Goal: Communication & Community: Participate in discussion

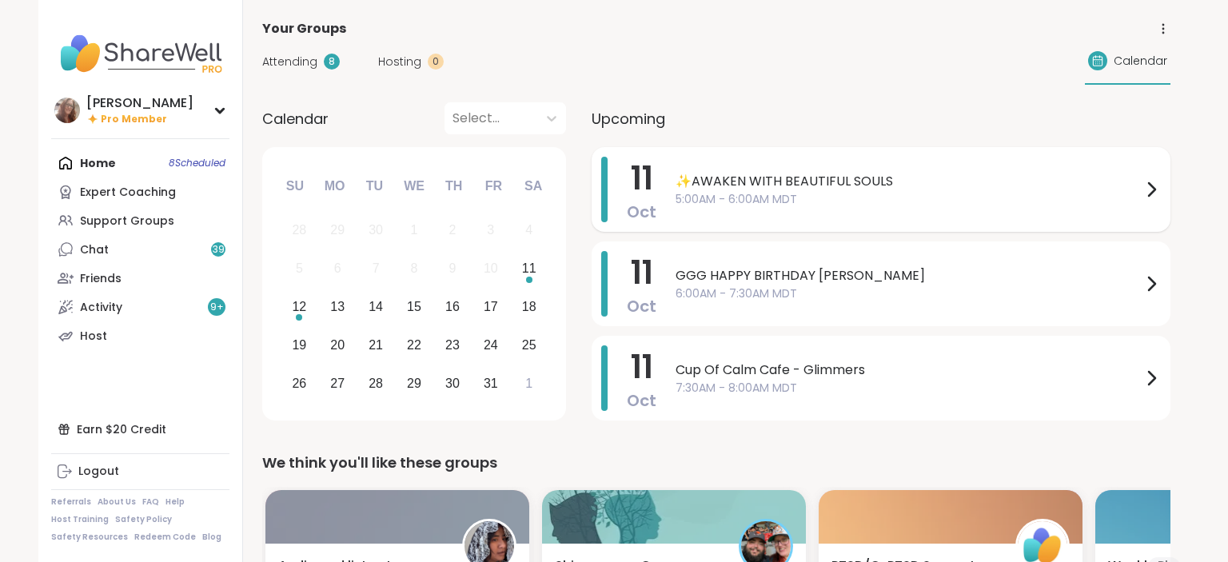
click at [891, 190] on span "✨AWAKEN WITH BEAUTIFUL SOULS" at bounding box center [909, 181] width 466 height 19
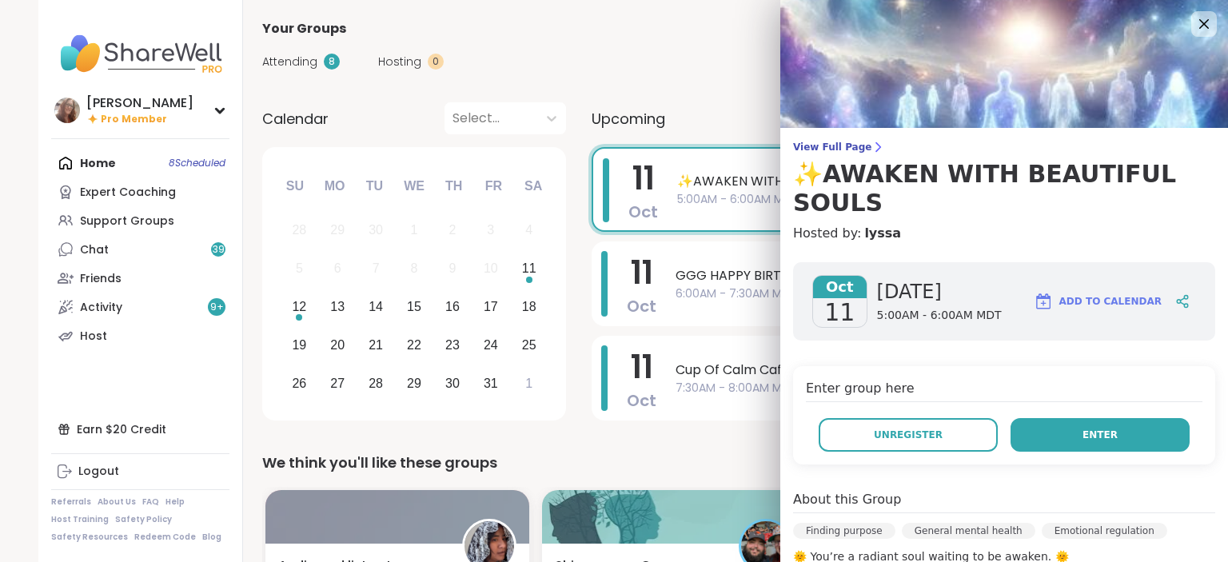
click at [1069, 418] on button "Enter" at bounding box center [1100, 435] width 179 height 34
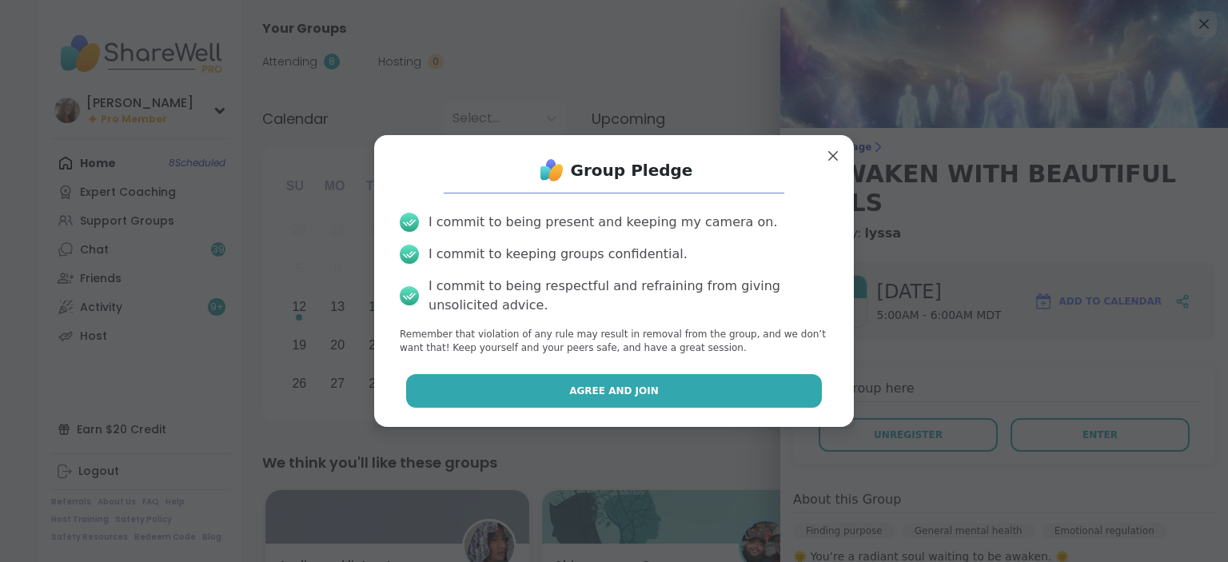
click at [779, 401] on button "Agree and Join" at bounding box center [614, 391] width 417 height 34
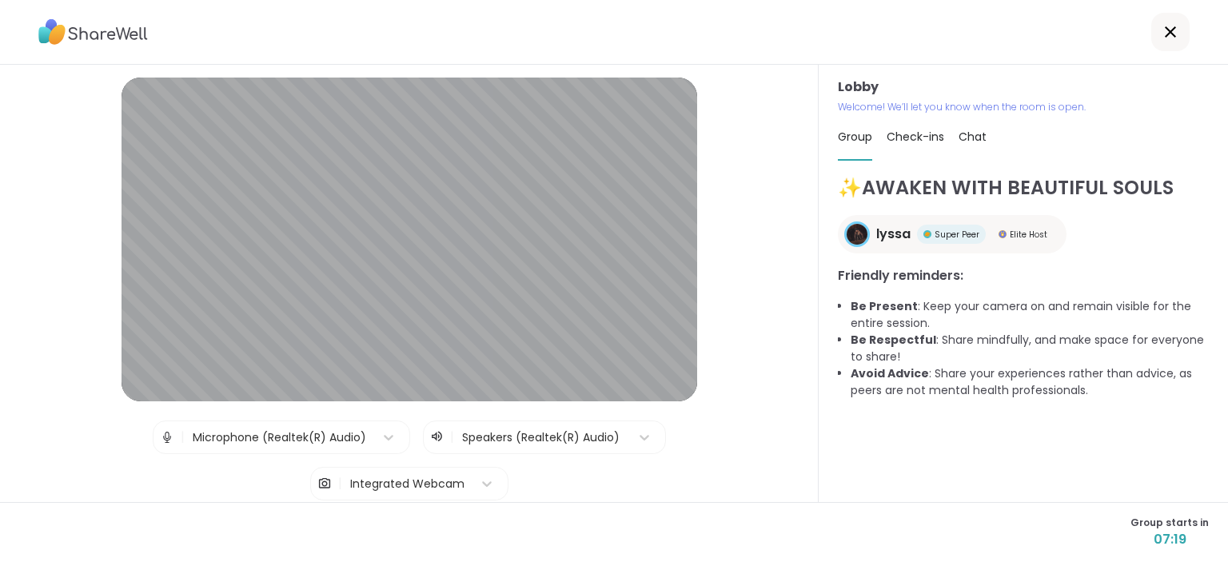
click at [975, 133] on span "Chat" at bounding box center [973, 137] width 28 height 16
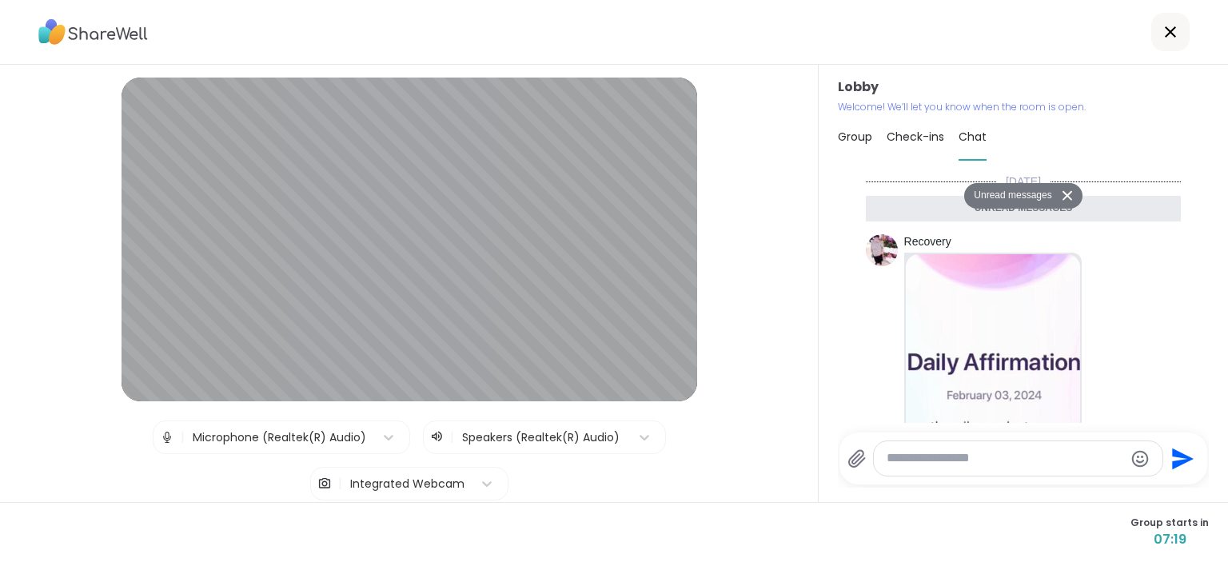
scroll to position [718, 0]
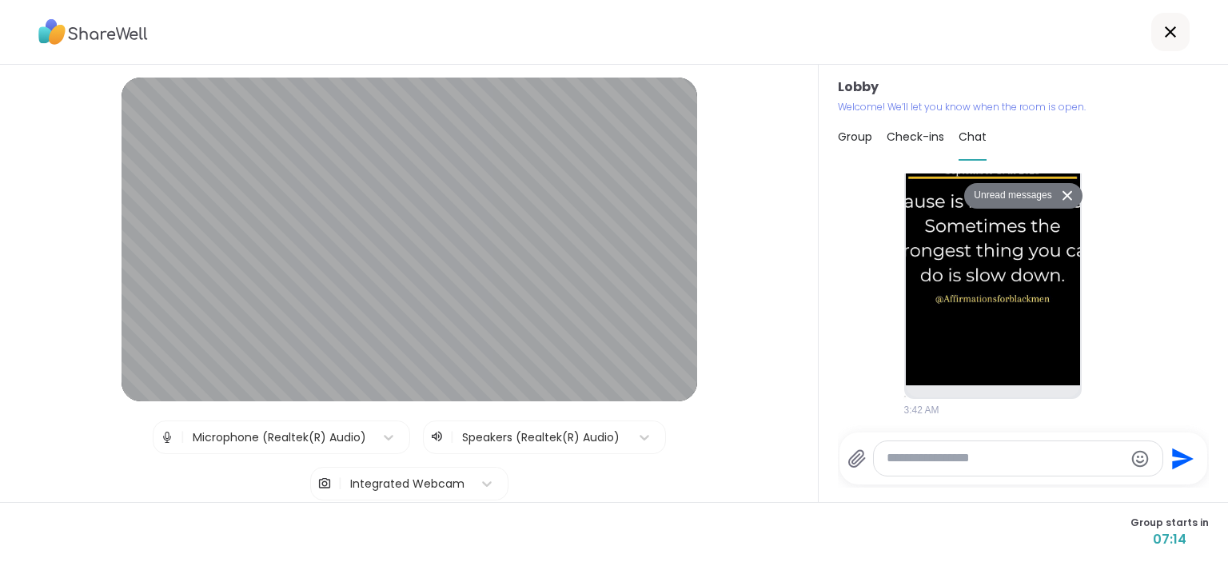
paste textarea "**********"
type textarea "**********"
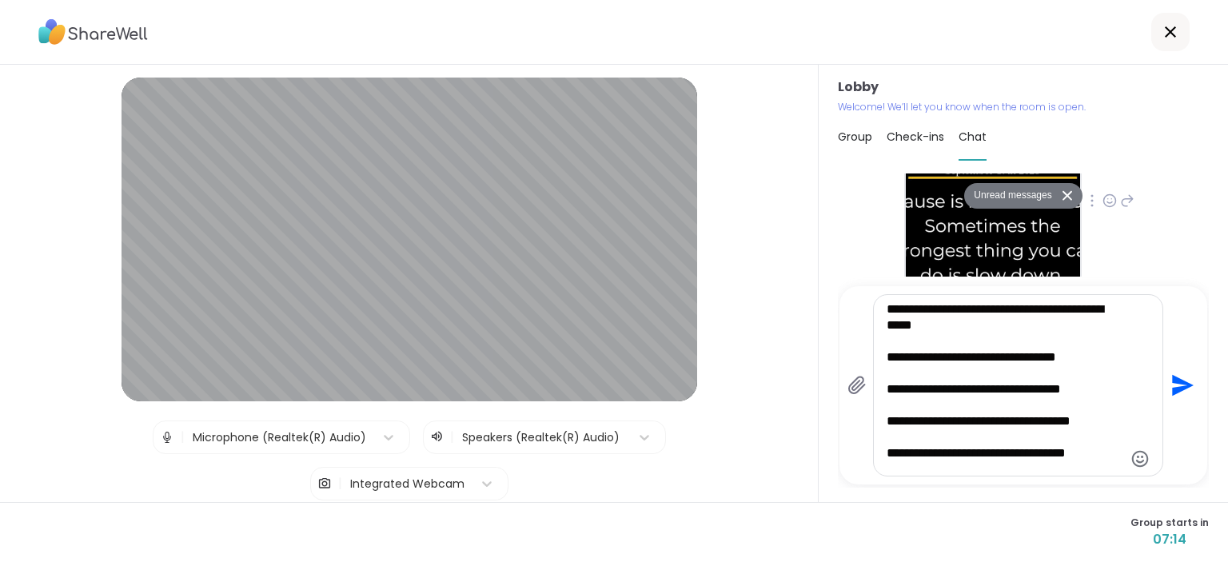
scroll to position [567, 0]
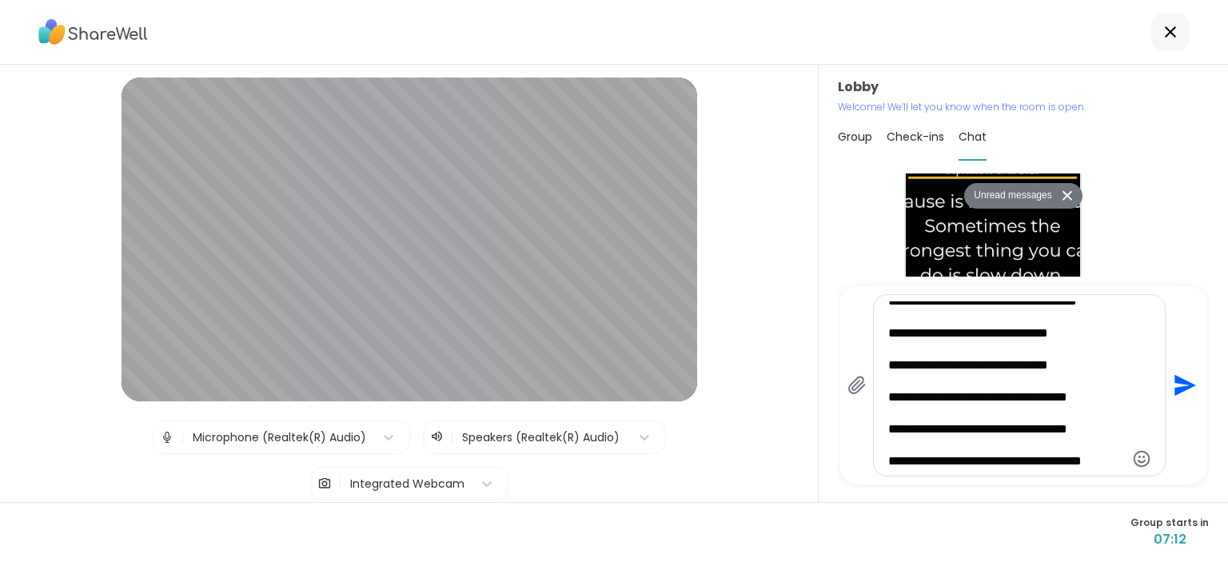
click at [1186, 387] on icon "Send" at bounding box center [1186, 386] width 22 height 22
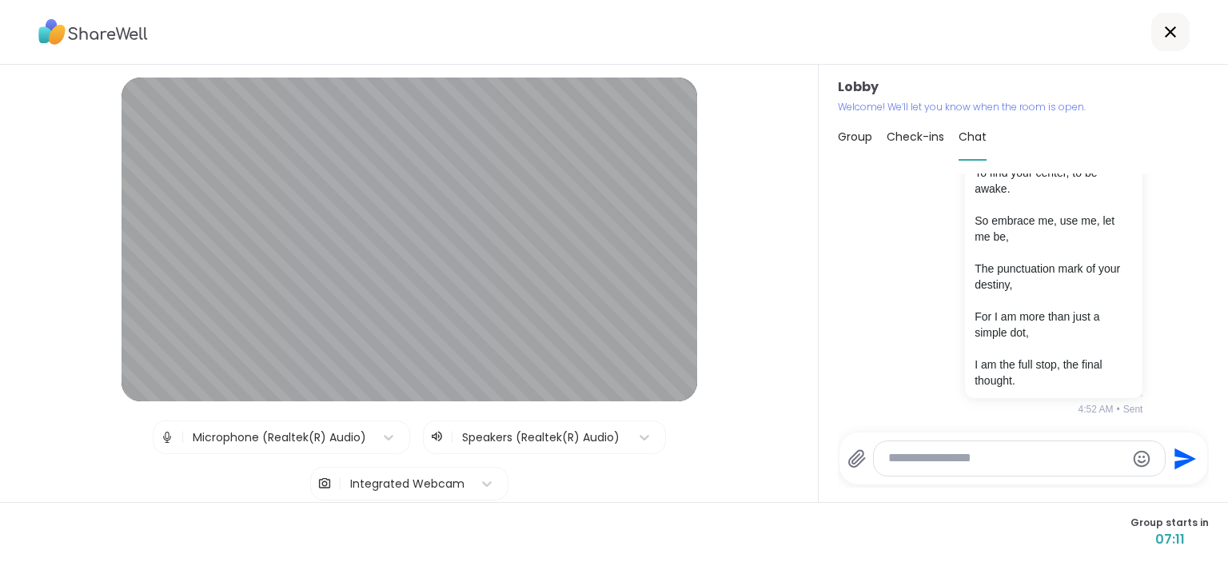
scroll to position [1692, 0]
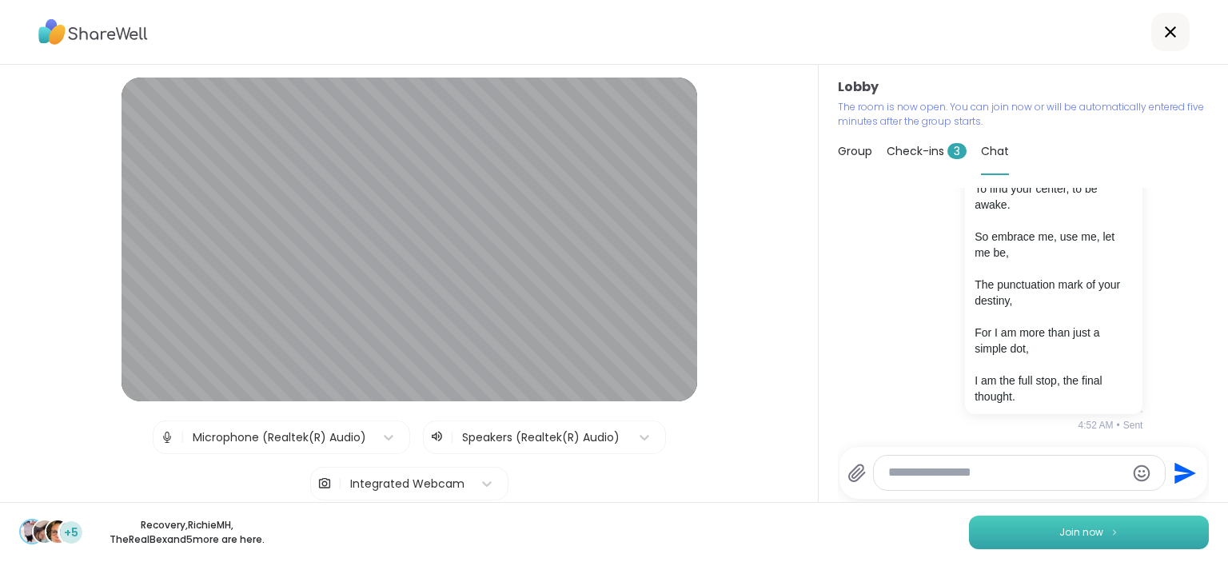
click at [1042, 523] on button "Join now" at bounding box center [1089, 533] width 240 height 34
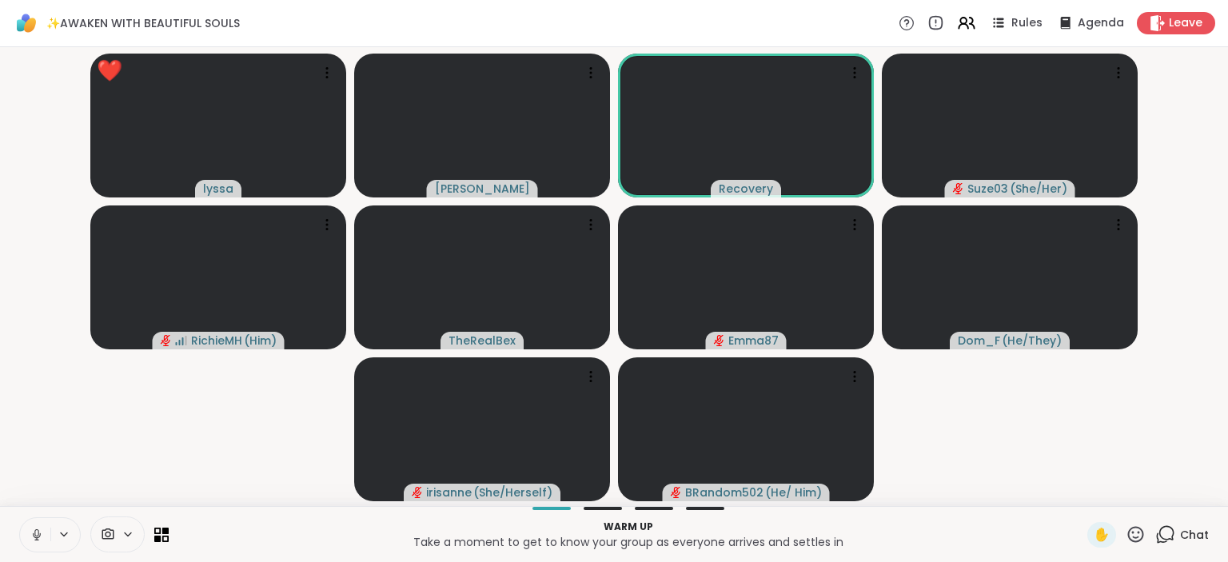
click at [1137, 542] on icon at bounding box center [1136, 534] width 16 height 16
click at [1090, 491] on span "❤️" at bounding box center [1089, 492] width 16 height 19
click at [42, 529] on icon at bounding box center [37, 535] width 14 height 14
click at [1136, 533] on icon at bounding box center [1136, 535] width 20 height 20
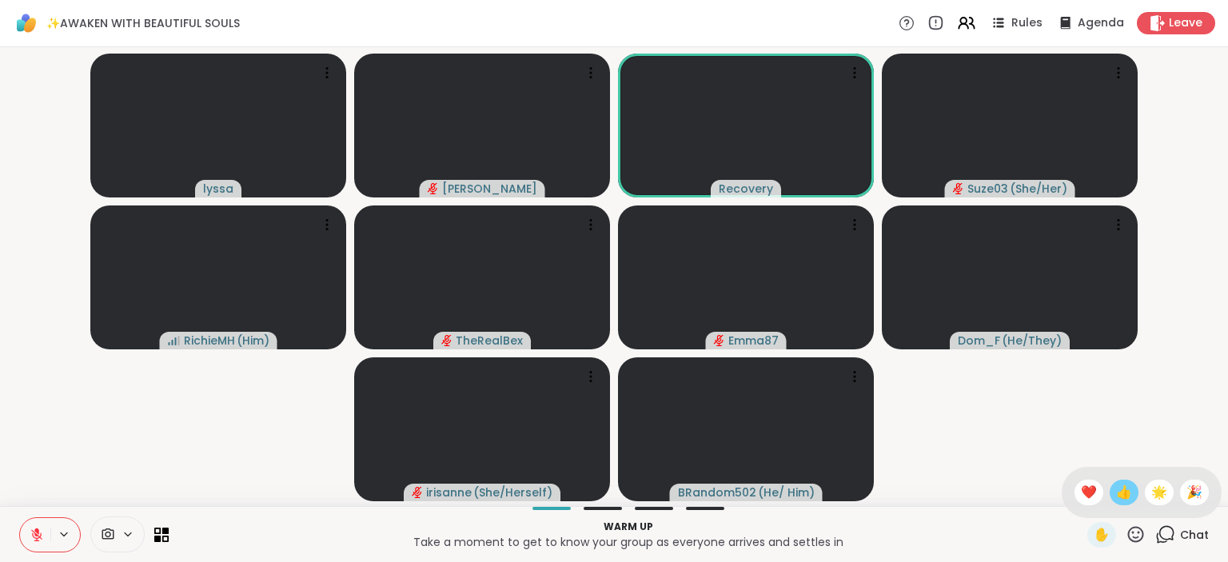
click at [1120, 491] on span "👍" at bounding box center [1124, 492] width 16 height 19
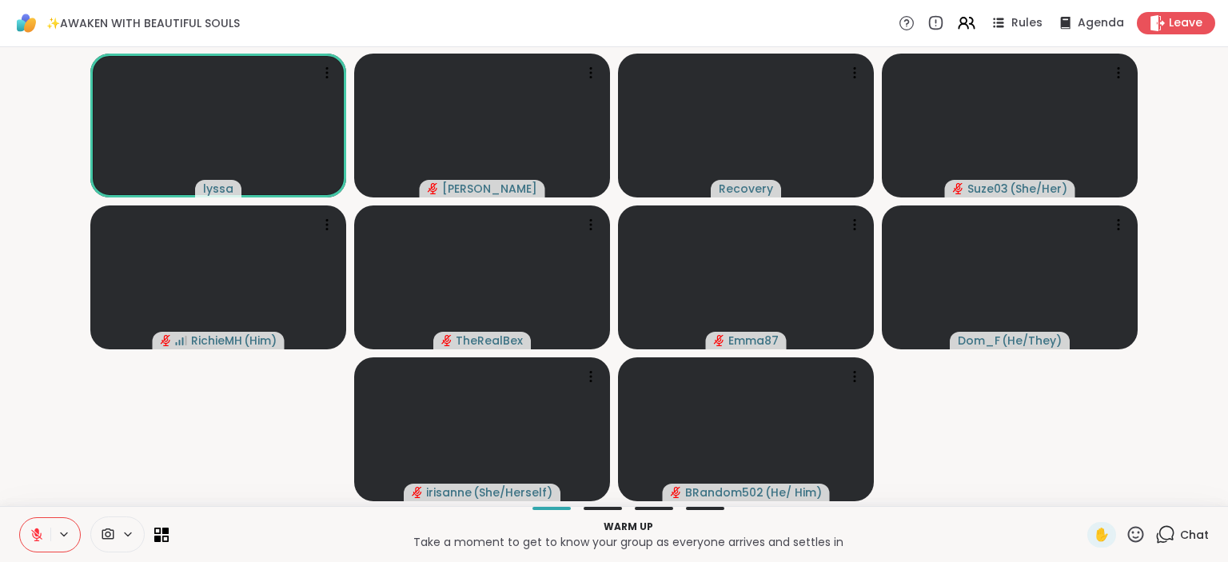
click at [34, 523] on button at bounding box center [35, 535] width 30 height 34
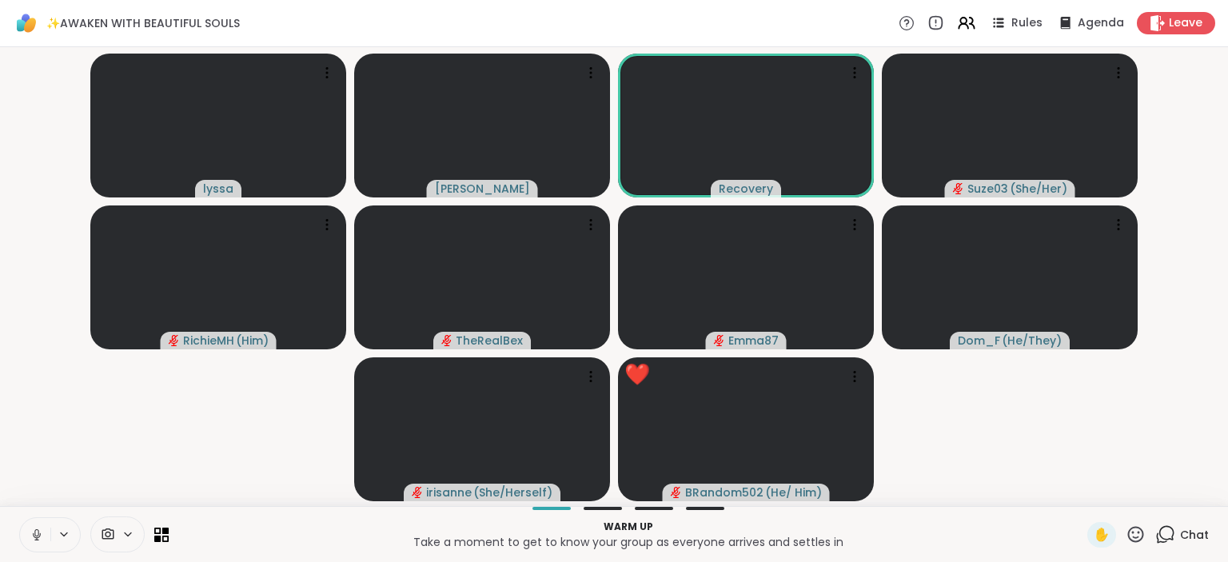
click at [37, 529] on icon at bounding box center [37, 535] width 14 height 14
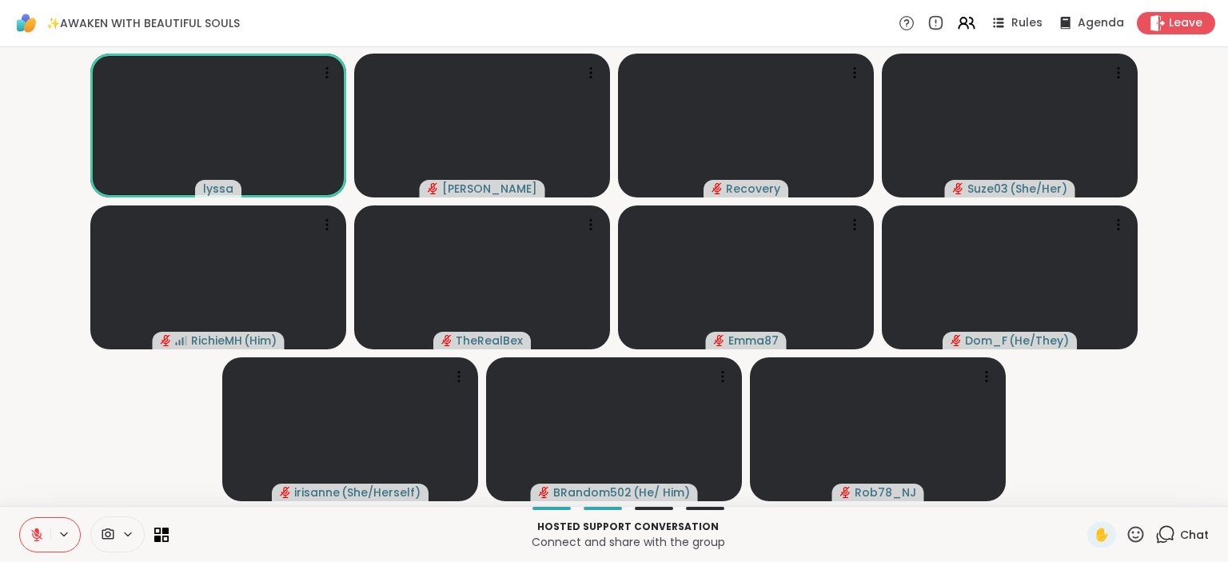
click at [1137, 536] on icon at bounding box center [1136, 535] width 20 height 20
click at [1082, 491] on span "❤️" at bounding box center [1089, 492] width 16 height 19
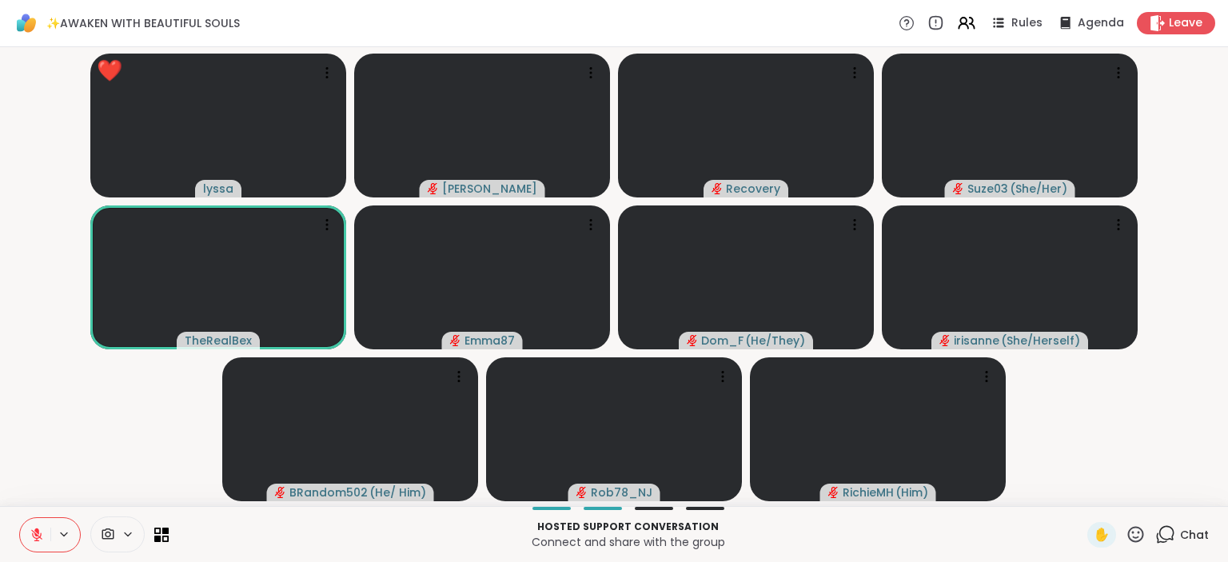
click at [1137, 530] on icon at bounding box center [1136, 535] width 20 height 20
click at [1093, 490] on div "❤️" at bounding box center [1089, 493] width 29 height 26
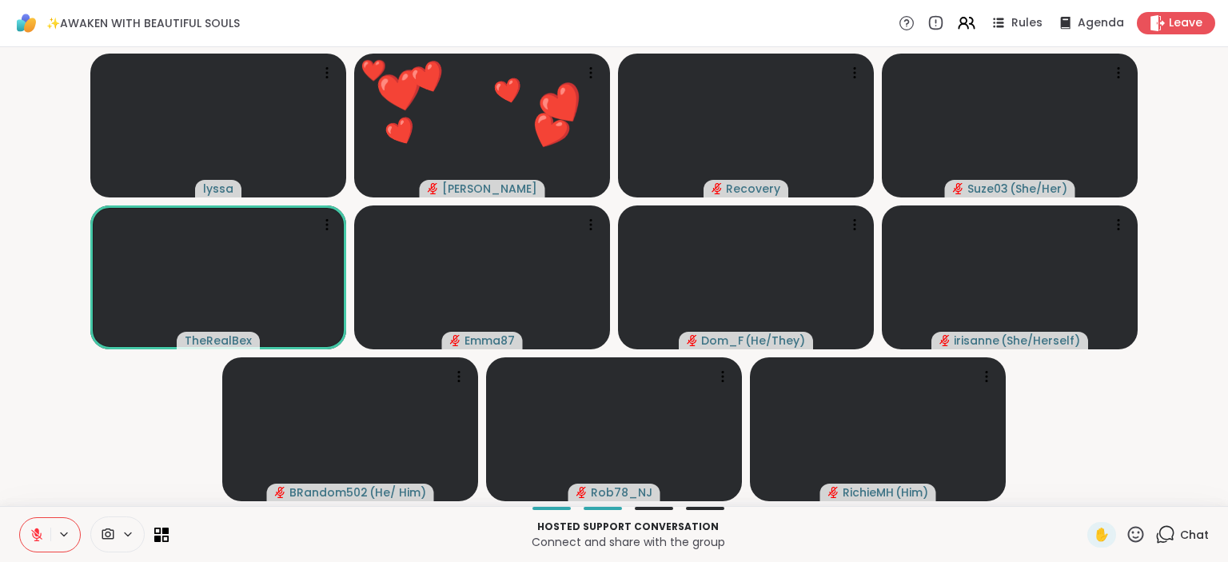
click at [1137, 533] on icon at bounding box center [1136, 535] width 20 height 20
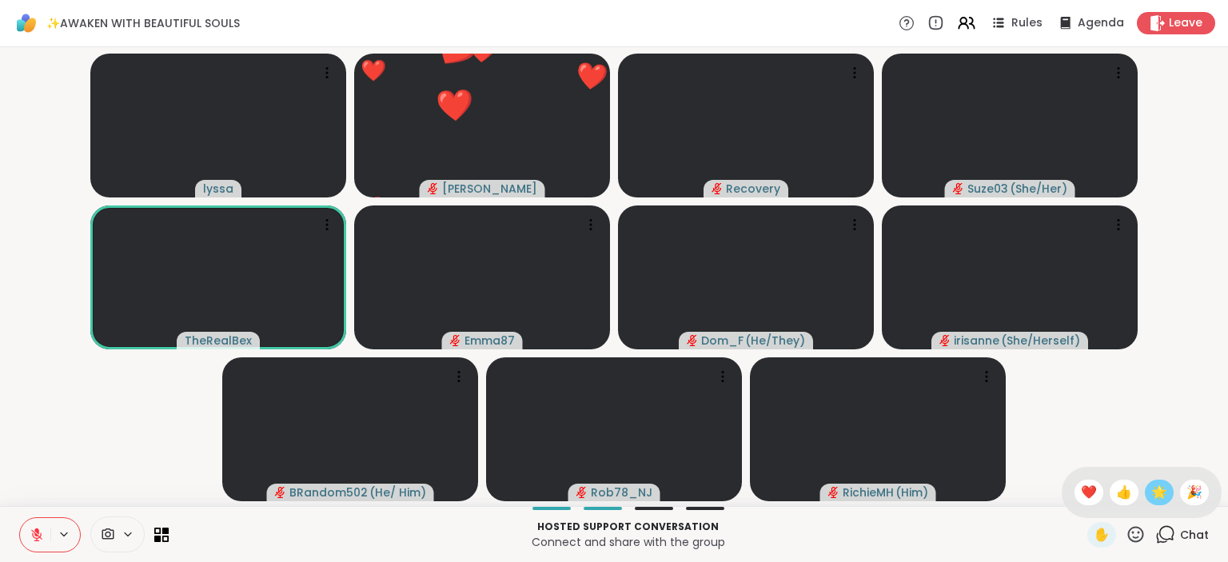
click at [1162, 486] on span "🌟" at bounding box center [1160, 492] width 16 height 19
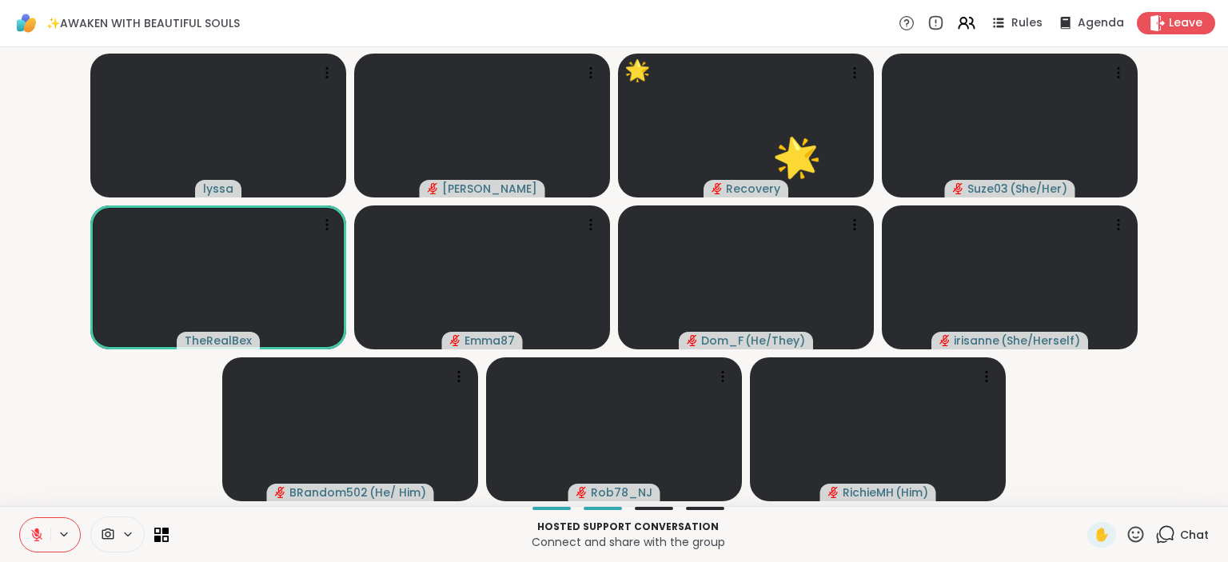
click at [1143, 529] on icon at bounding box center [1136, 534] width 16 height 16
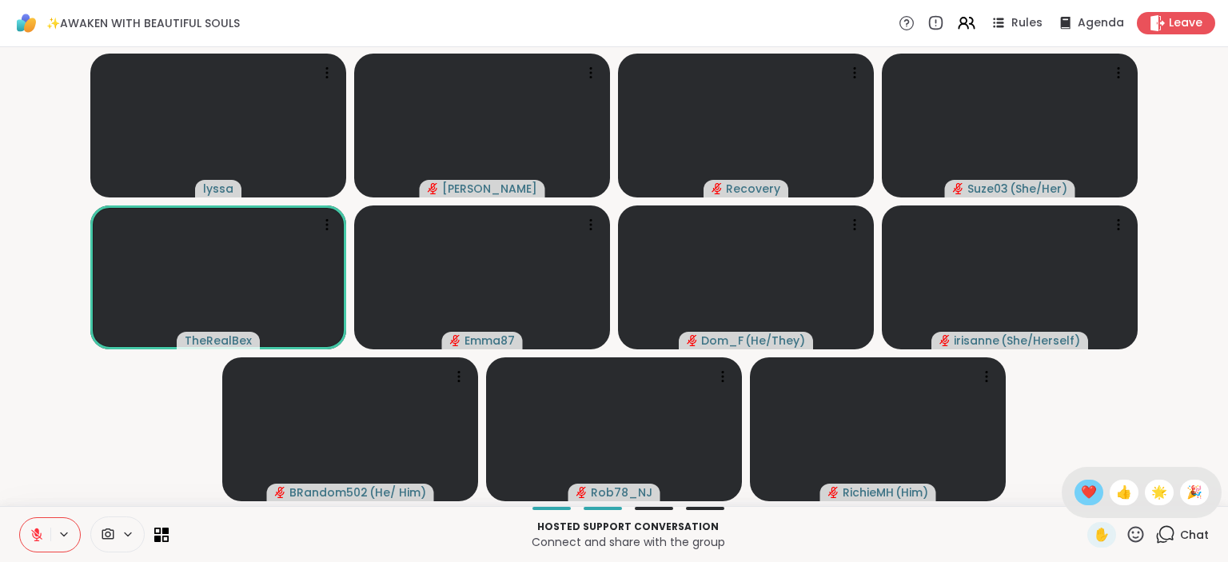
click at [1089, 491] on span "❤️" at bounding box center [1089, 492] width 16 height 19
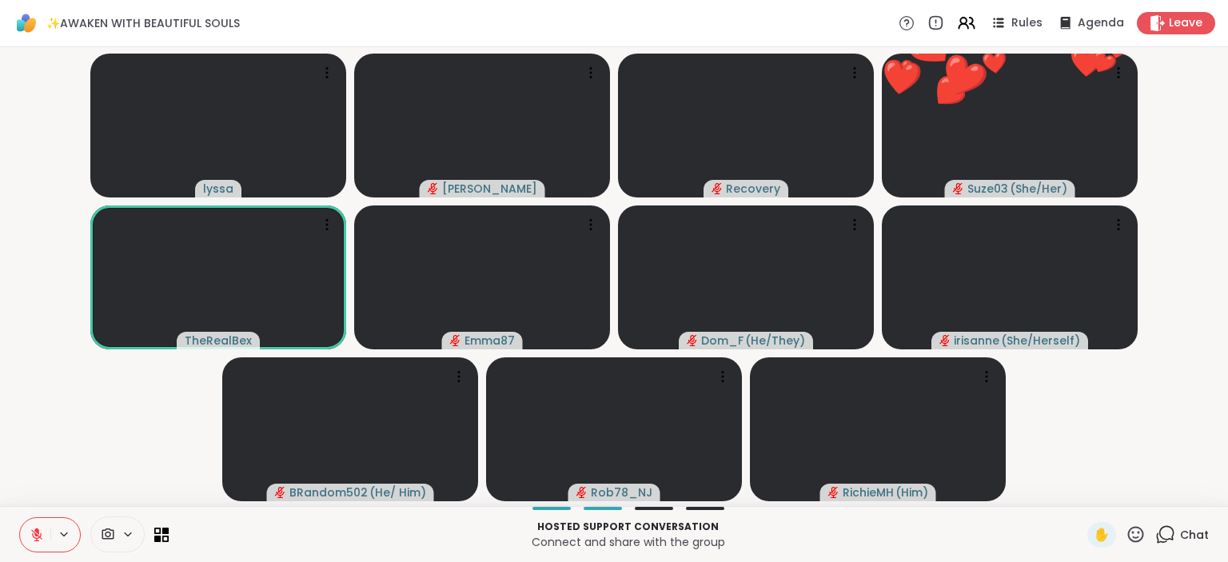
click at [1169, 529] on icon at bounding box center [1166, 535] width 20 height 20
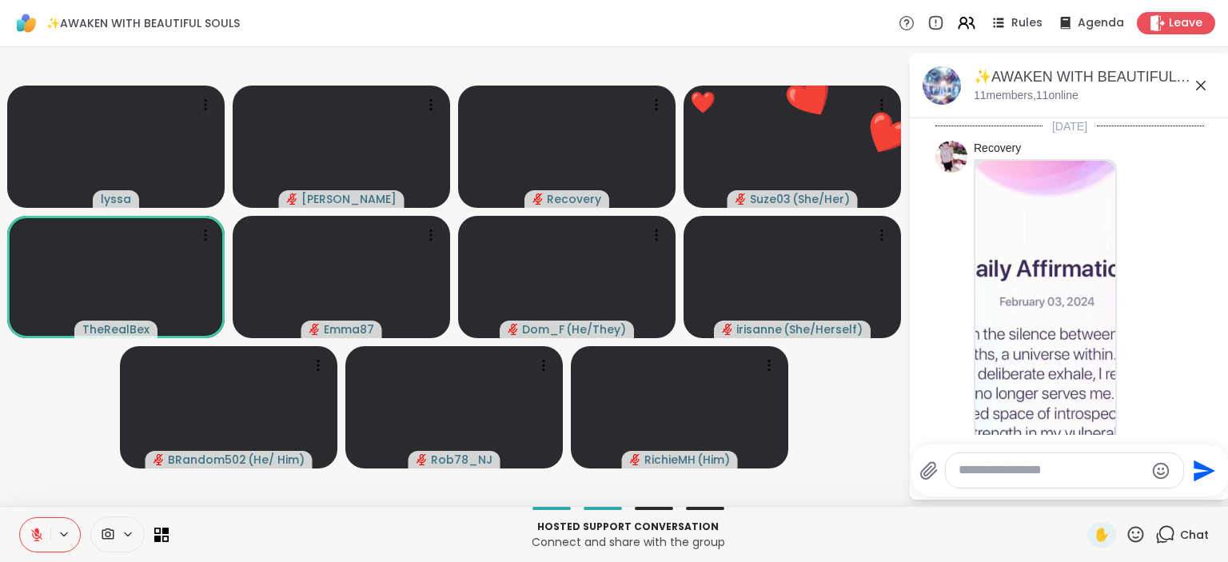
click at [1093, 473] on textarea "Type your message" at bounding box center [1052, 470] width 186 height 17
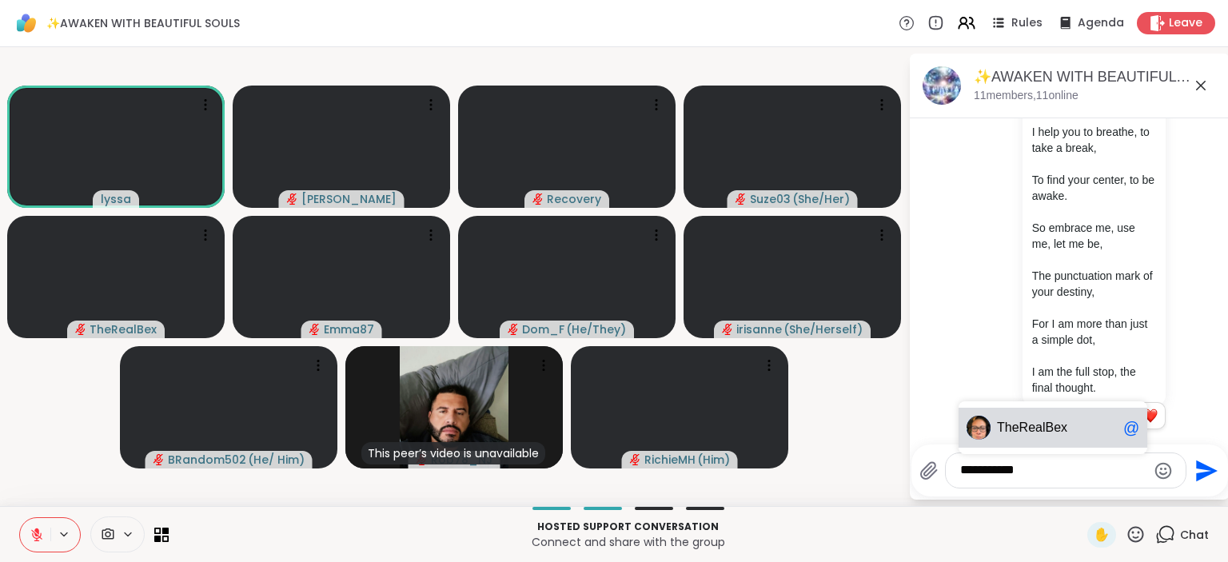
click at [1078, 429] on span "Th eRealBex" at bounding box center [1057, 428] width 120 height 16
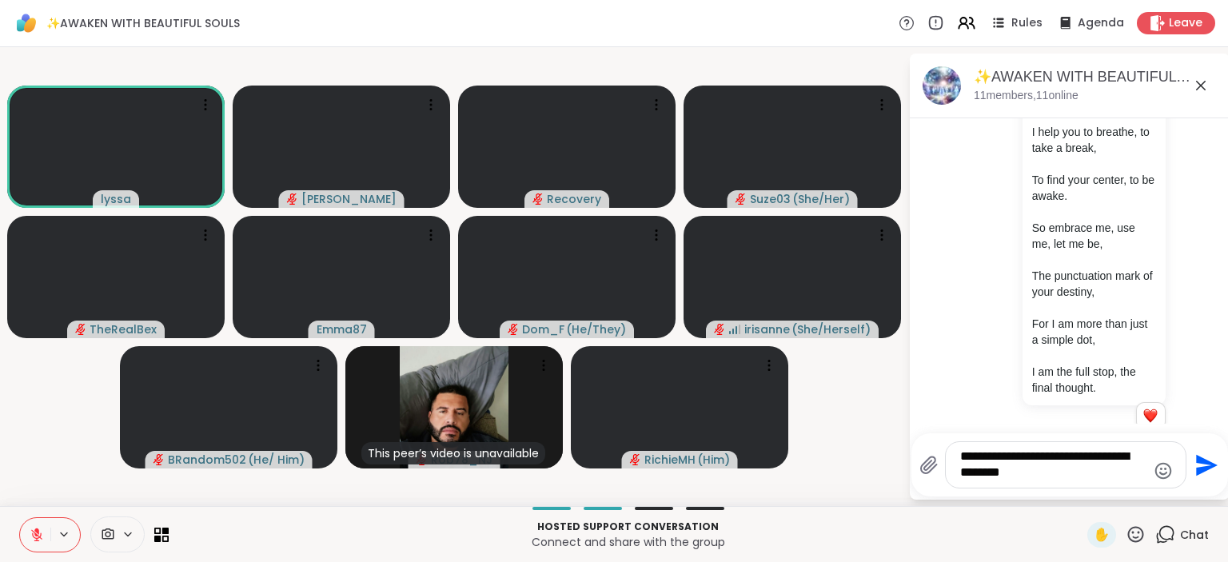
type textarea "**********"
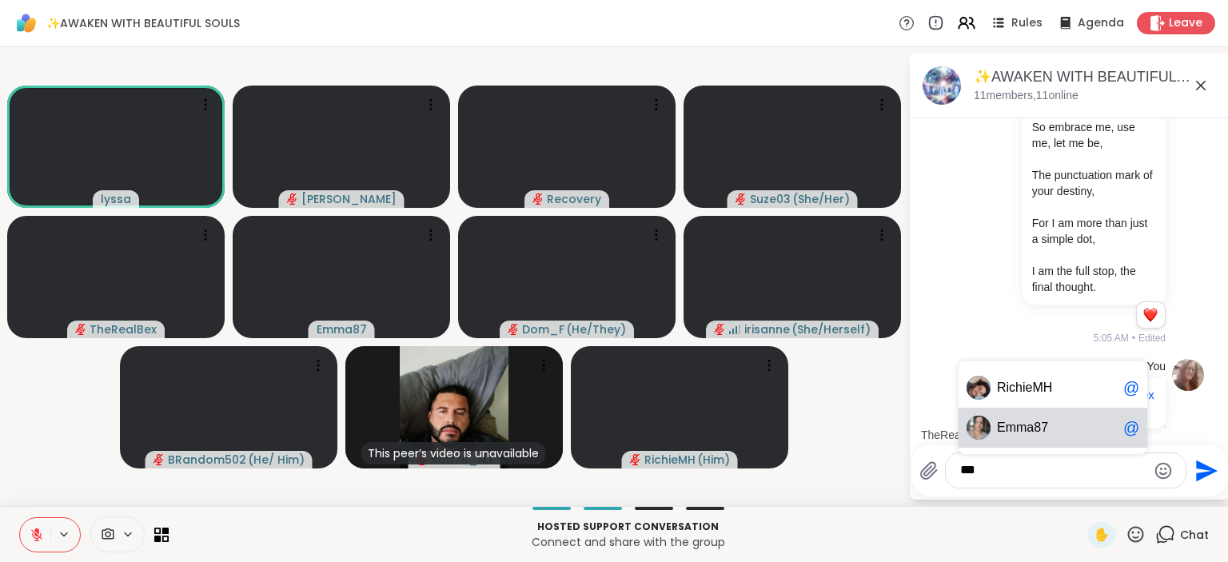
click at [1024, 428] on span "ma87" at bounding box center [1032, 428] width 32 height 16
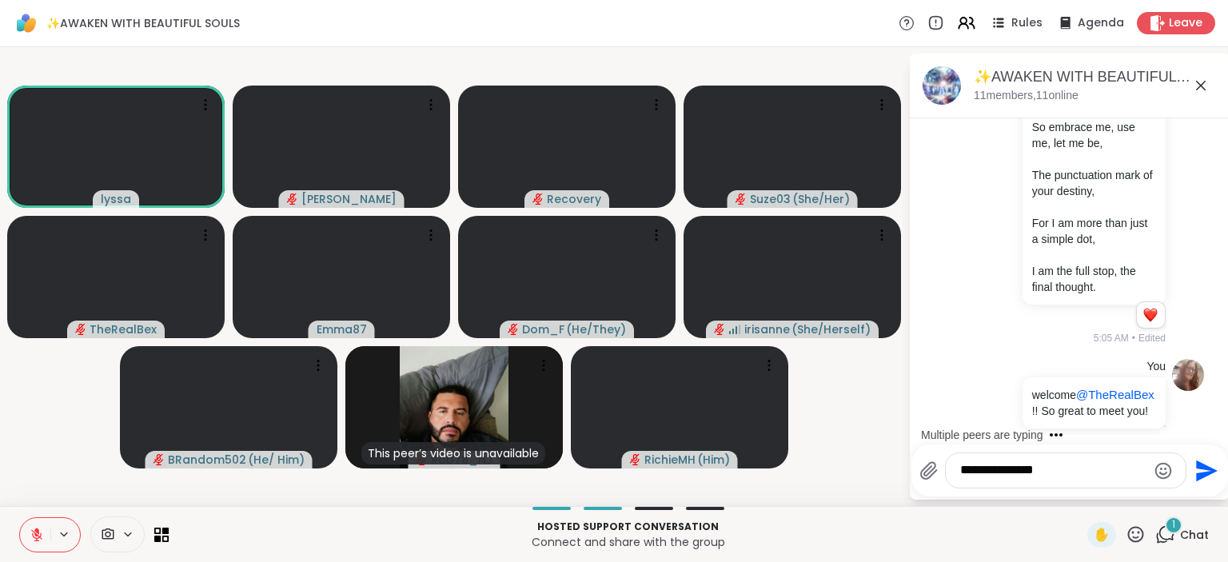
scroll to position [1897, 0]
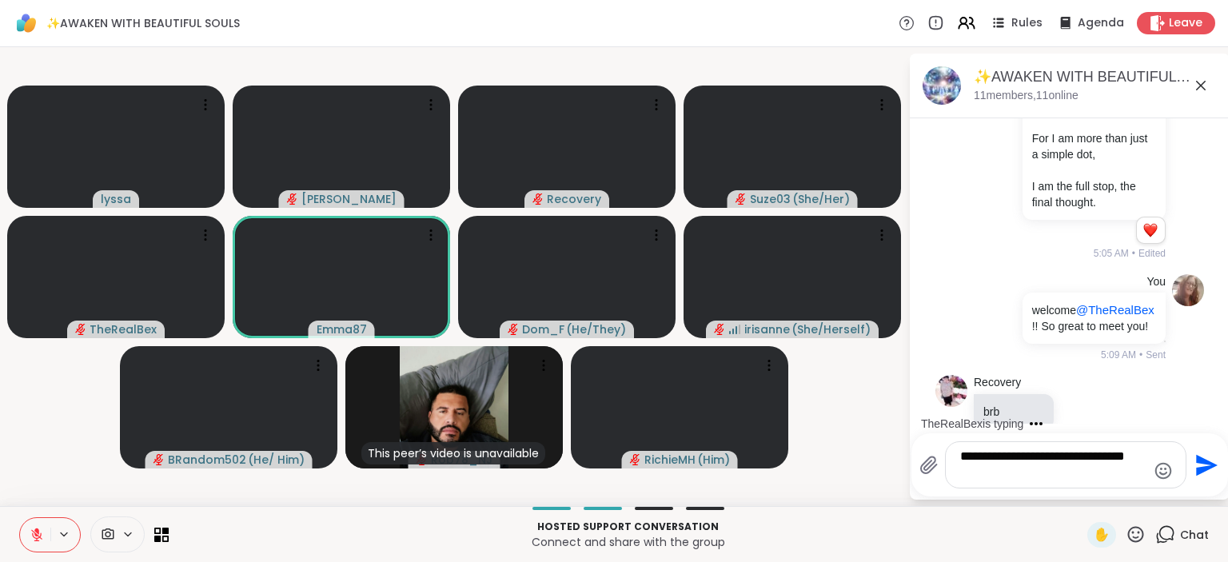
type textarea "**********"
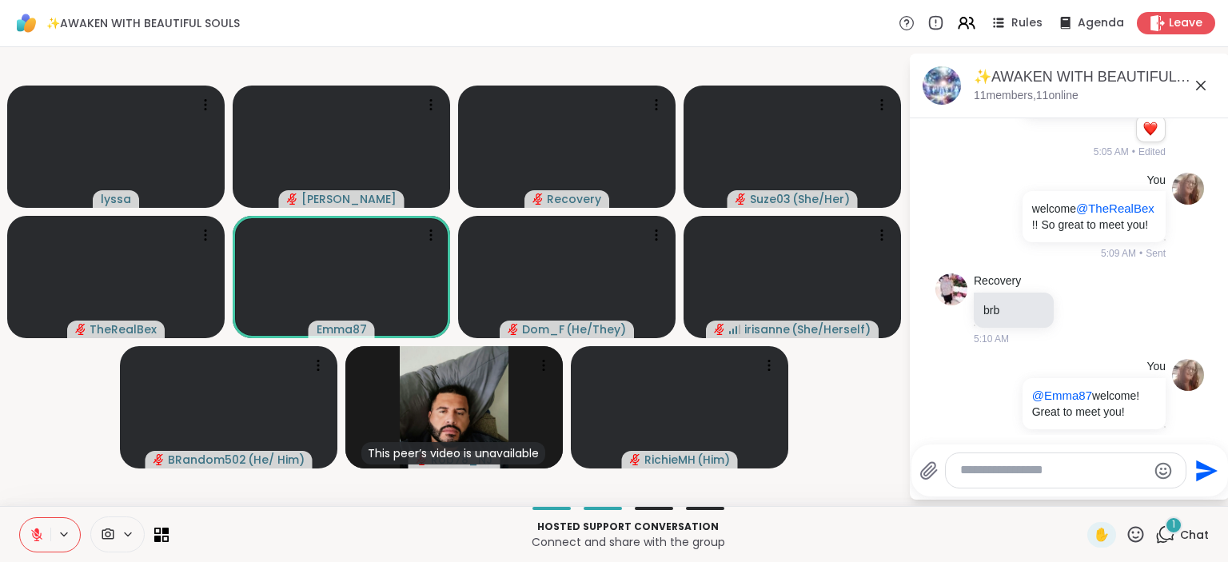
scroll to position [2178, 0]
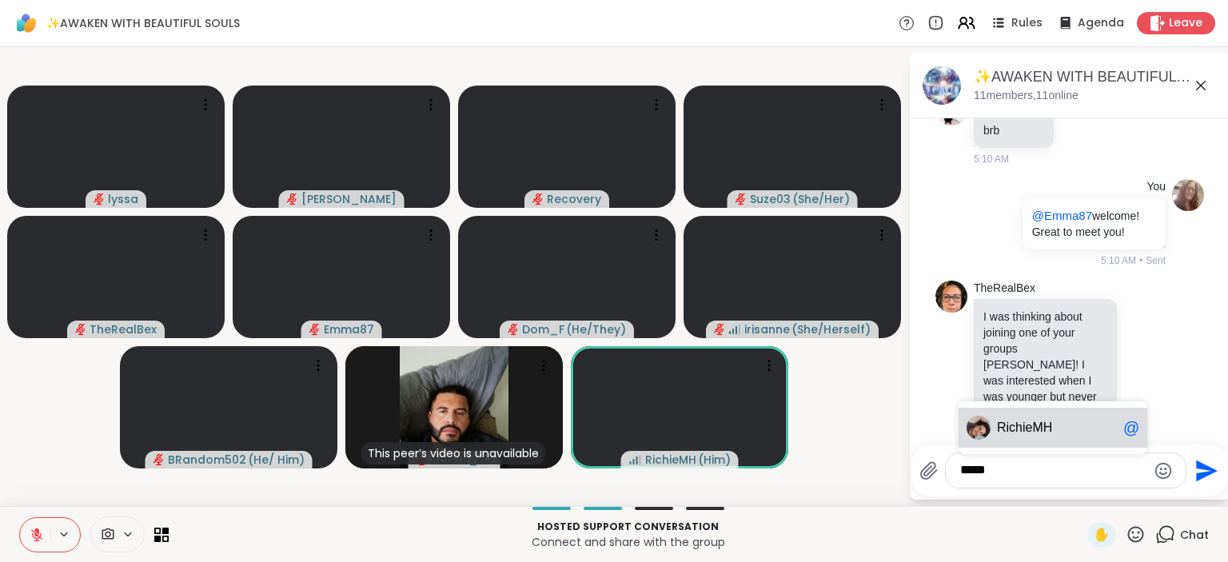
click at [1067, 434] on span "Rich ieMH" at bounding box center [1057, 428] width 120 height 16
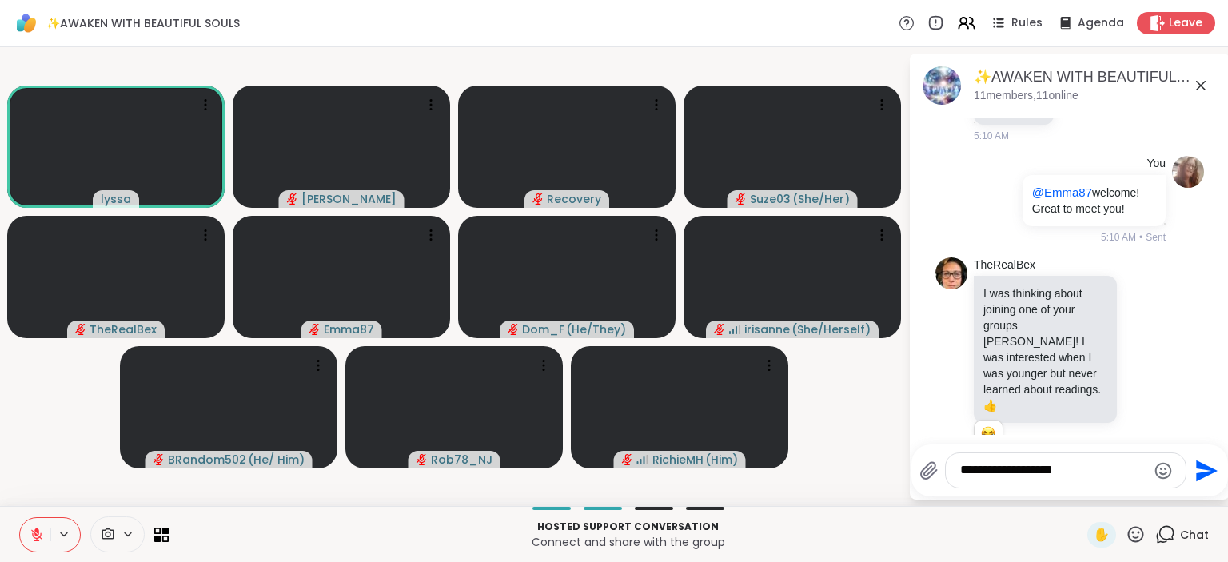
scroll to position [2319, 0]
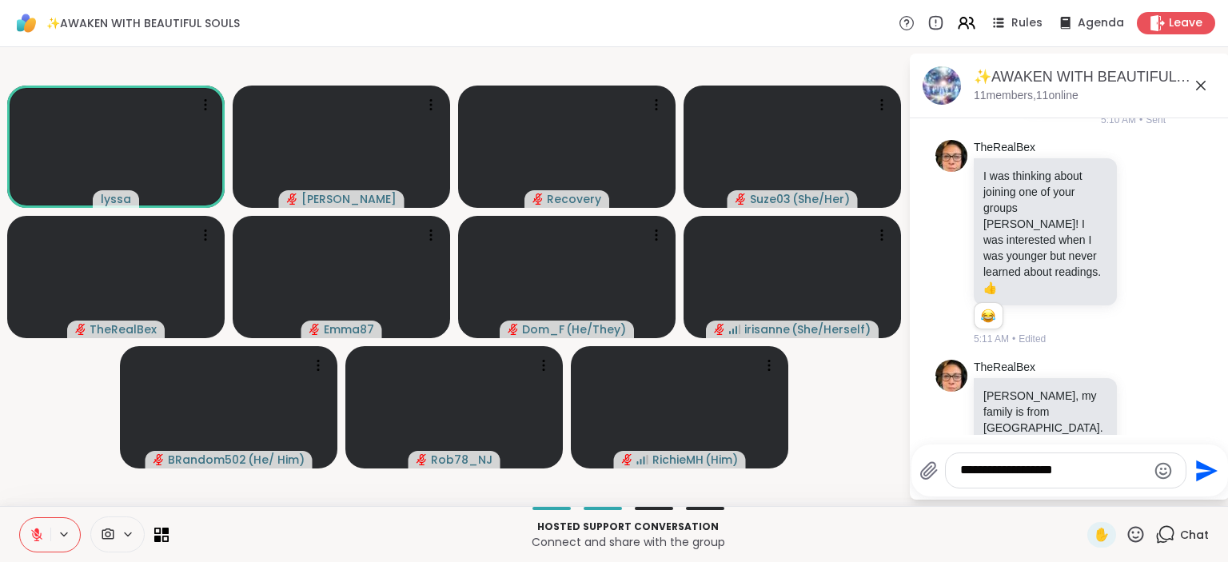
type textarea "**********"
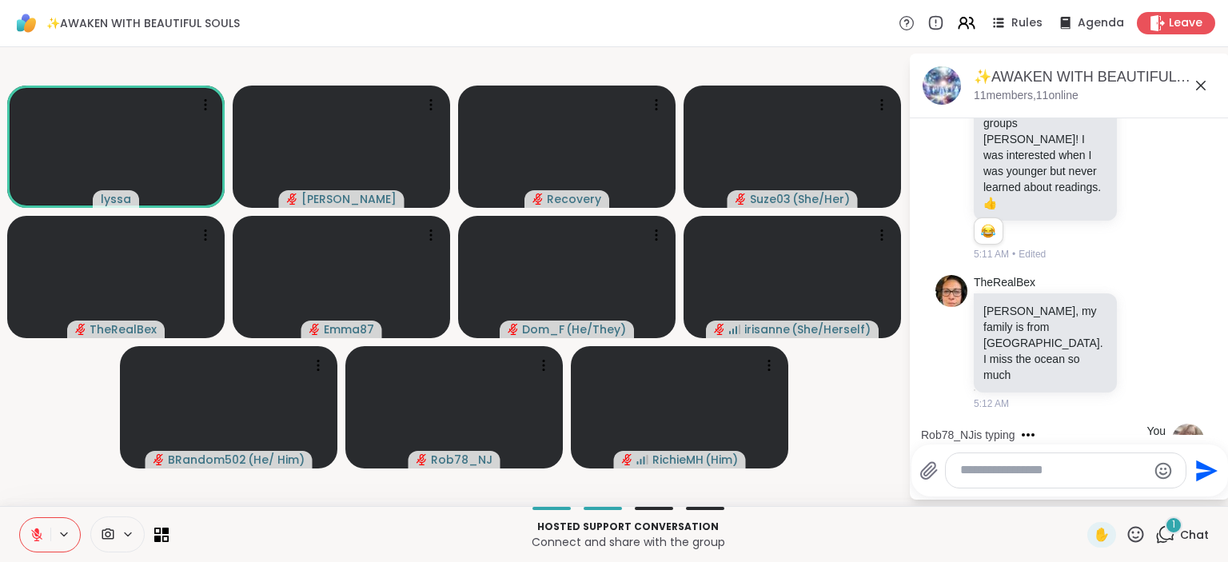
scroll to position [2505, 0]
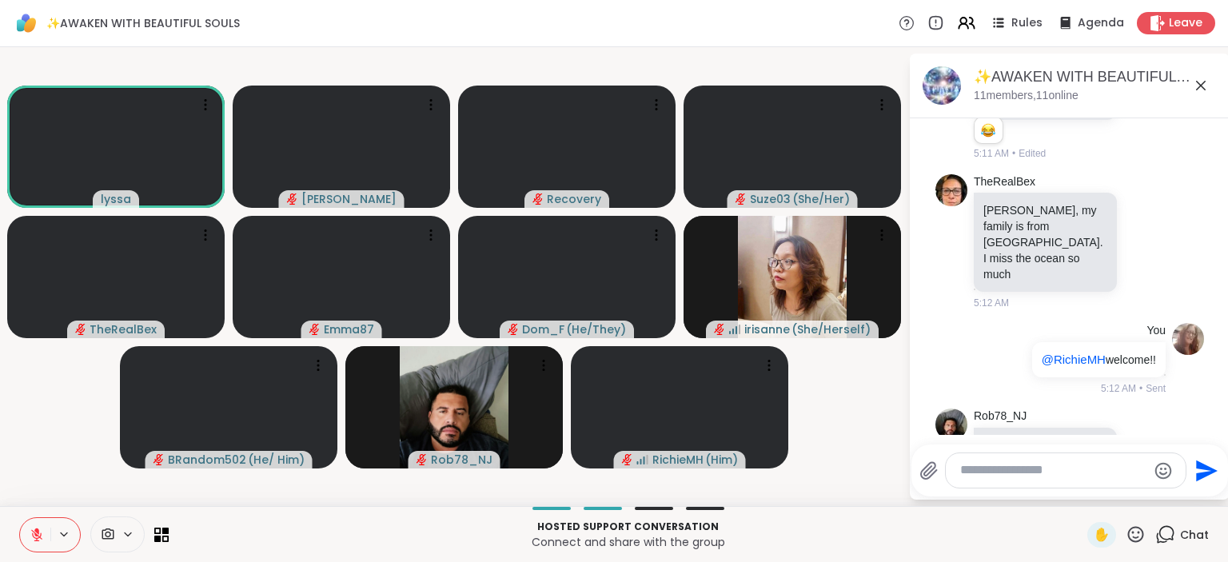
click at [1145, 444] on icon at bounding box center [1145, 452] width 14 height 16
click at [952, 419] on div "Select Reaction: Joy" at bounding box center [947, 426] width 14 height 14
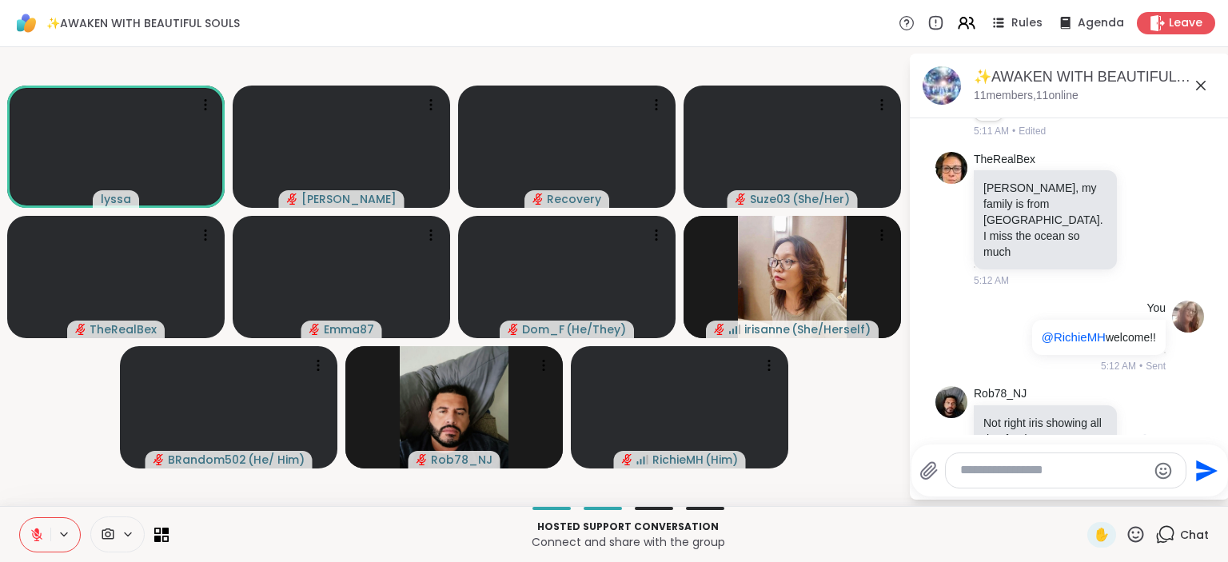
scroll to position [2550, 0]
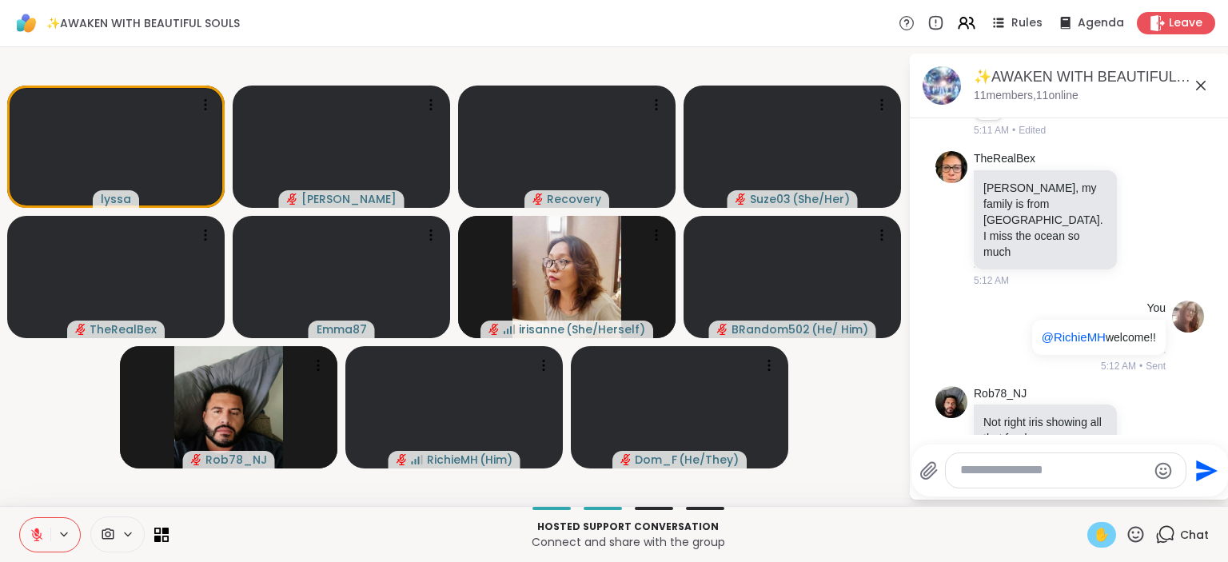
click at [1107, 535] on span "✋" at bounding box center [1102, 534] width 16 height 19
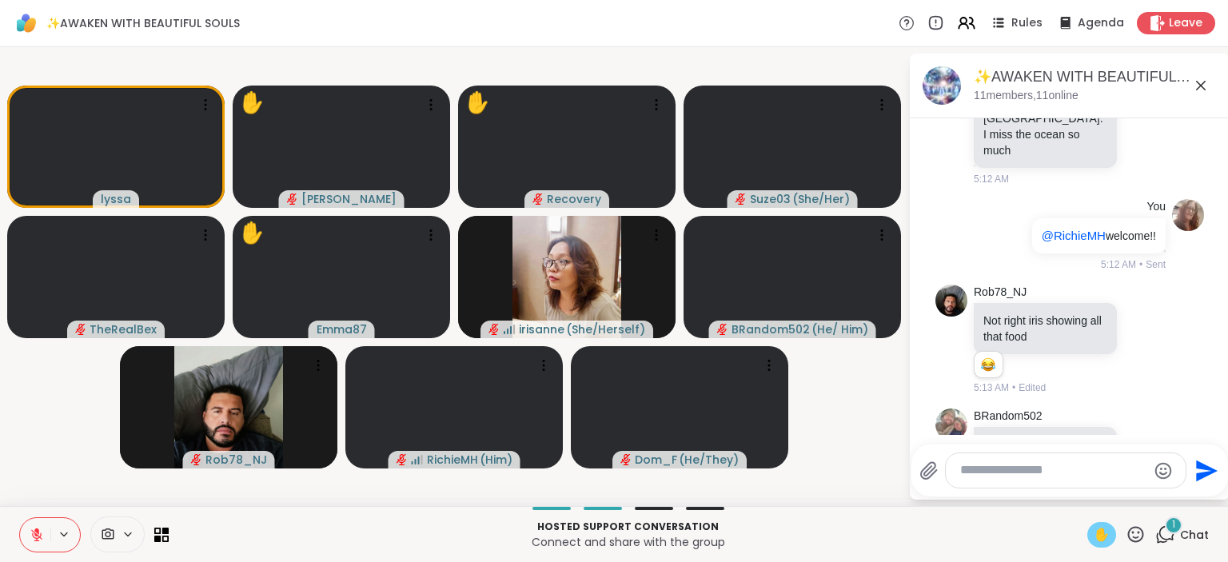
scroll to position [2864, 0]
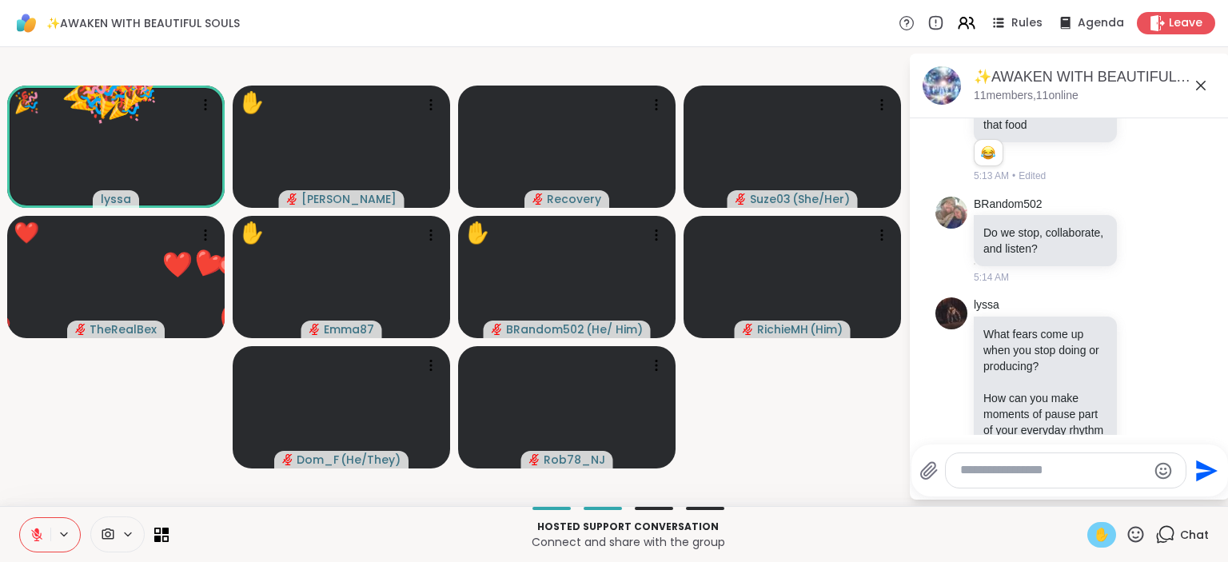
click at [40, 517] on div at bounding box center [50, 534] width 62 height 35
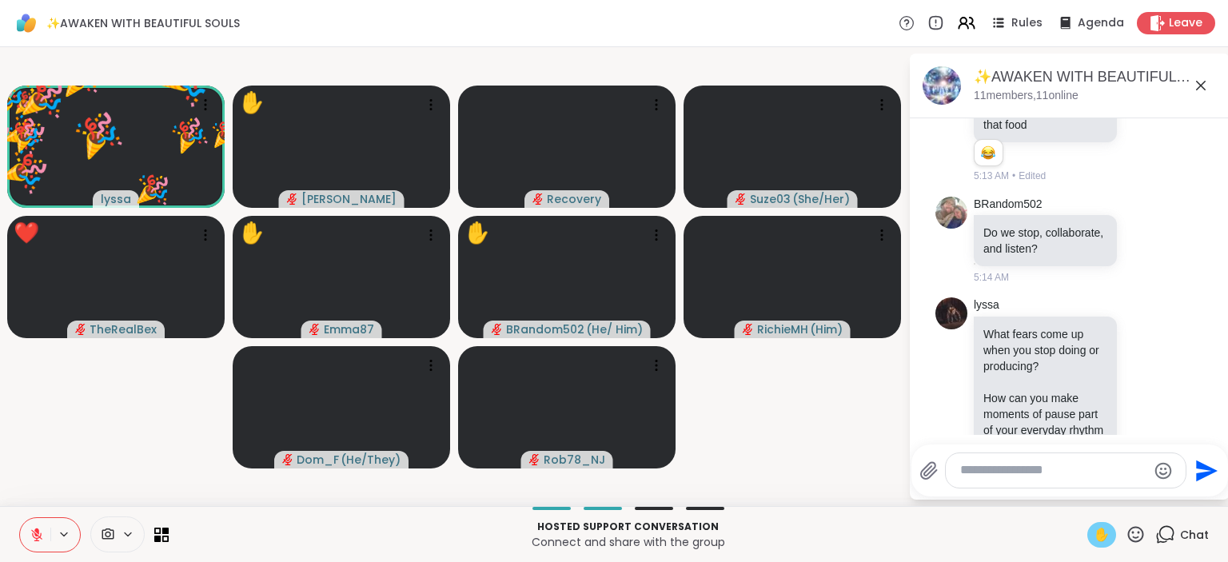
click at [37, 526] on button at bounding box center [35, 535] width 30 height 34
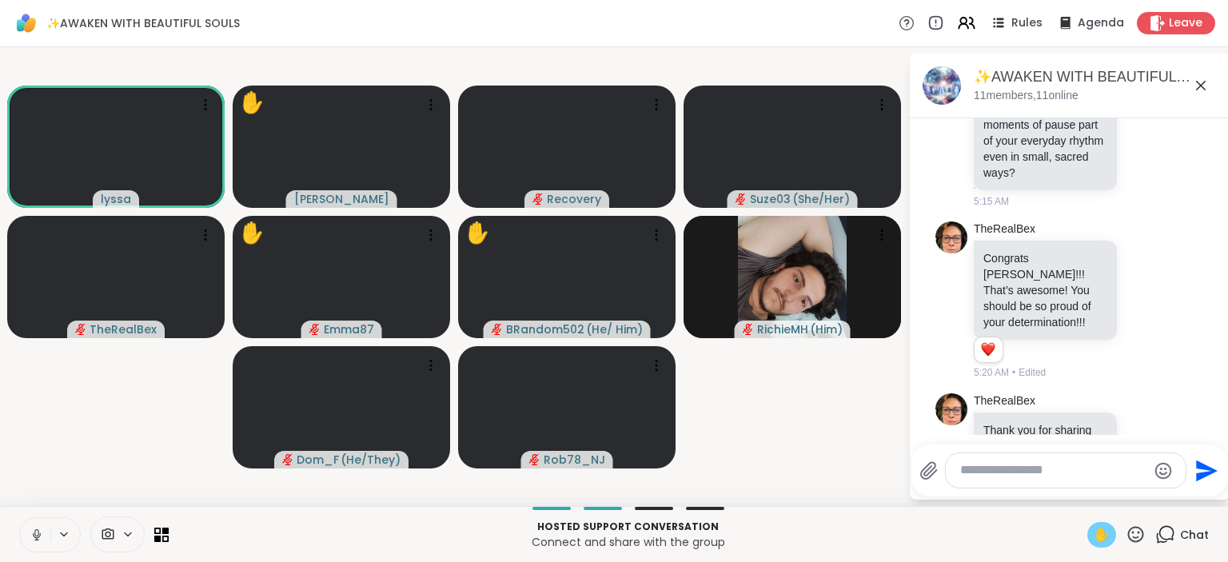
scroll to position [3349, 0]
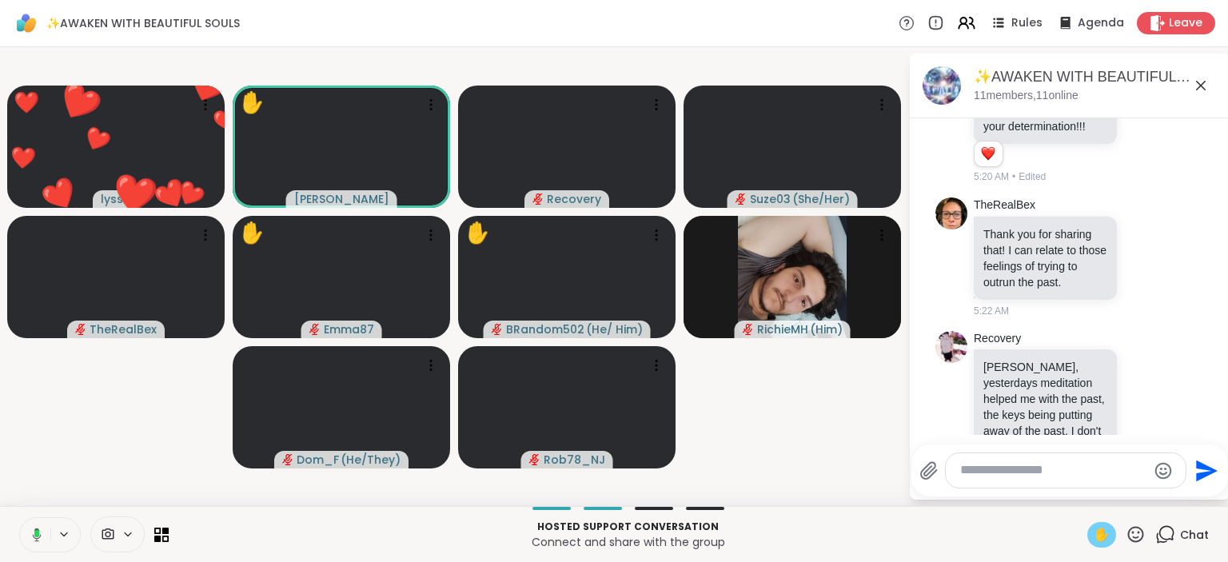
click at [37, 529] on icon at bounding box center [37, 535] width 9 height 14
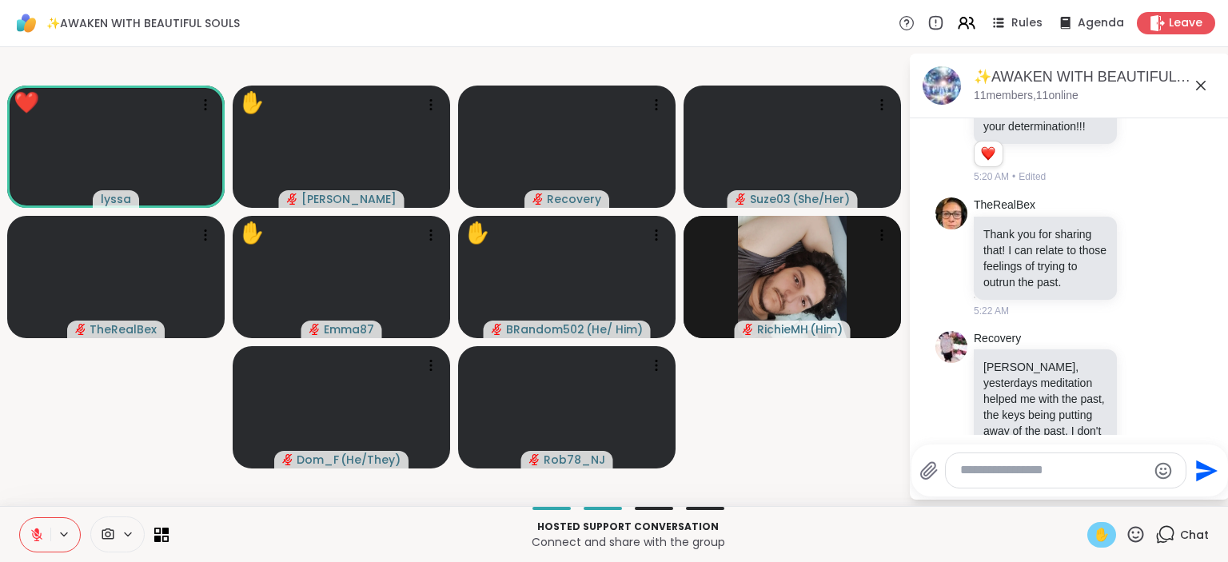
click at [1135, 530] on icon at bounding box center [1136, 535] width 20 height 20
click at [1075, 487] on div "❤️" at bounding box center [1089, 493] width 29 height 26
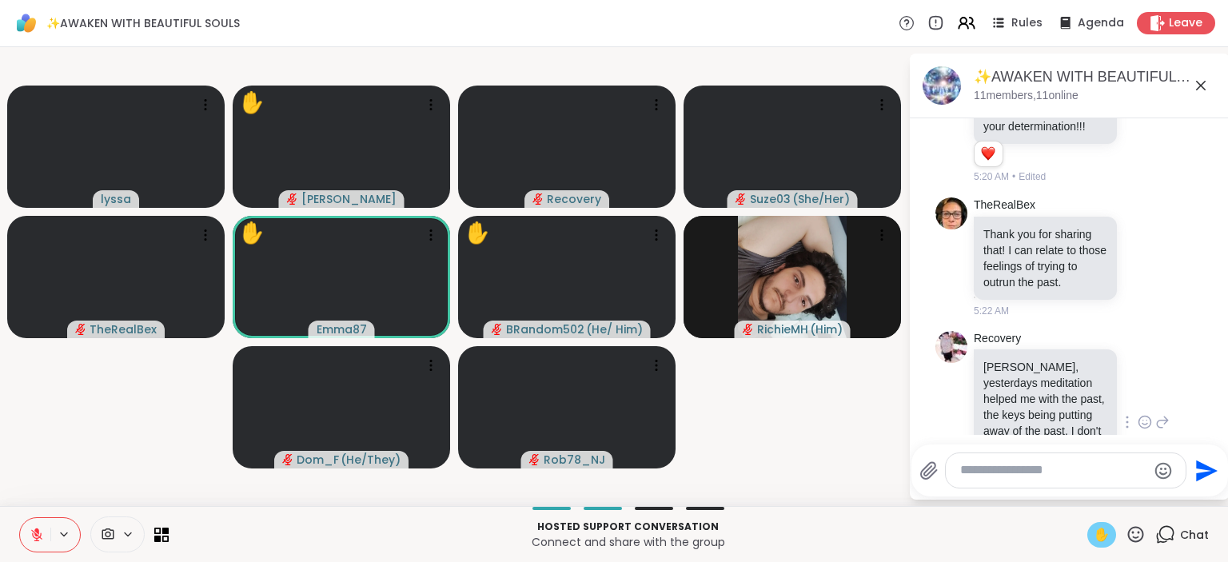
click at [1143, 414] on icon at bounding box center [1145, 422] width 14 height 16
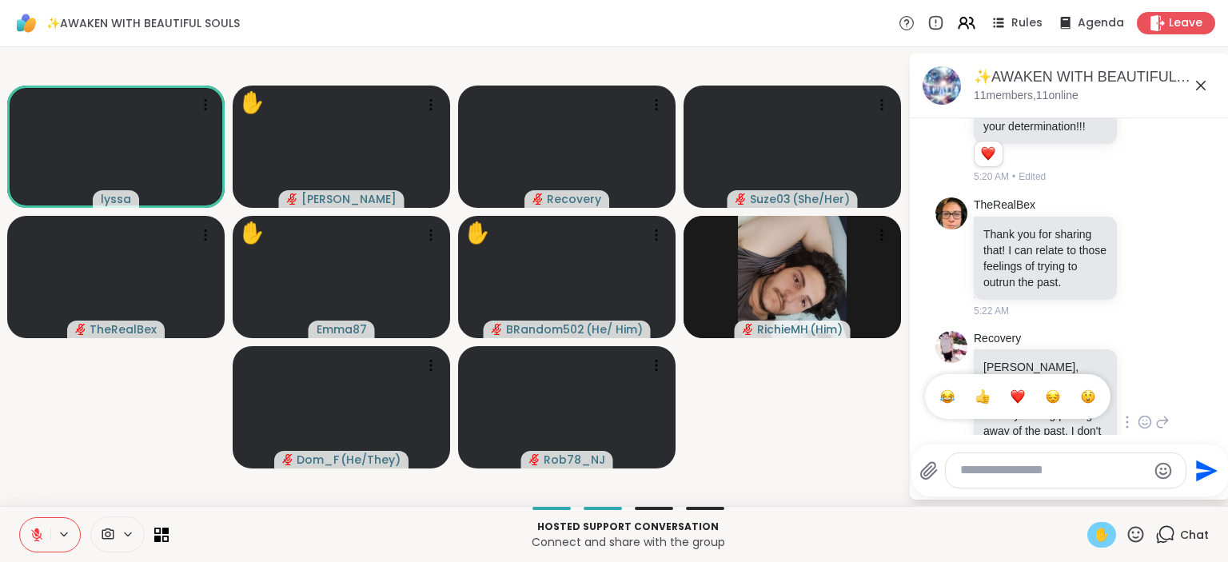
click at [1016, 389] on div "Select Reaction: Heart" at bounding box center [1018, 396] width 14 height 14
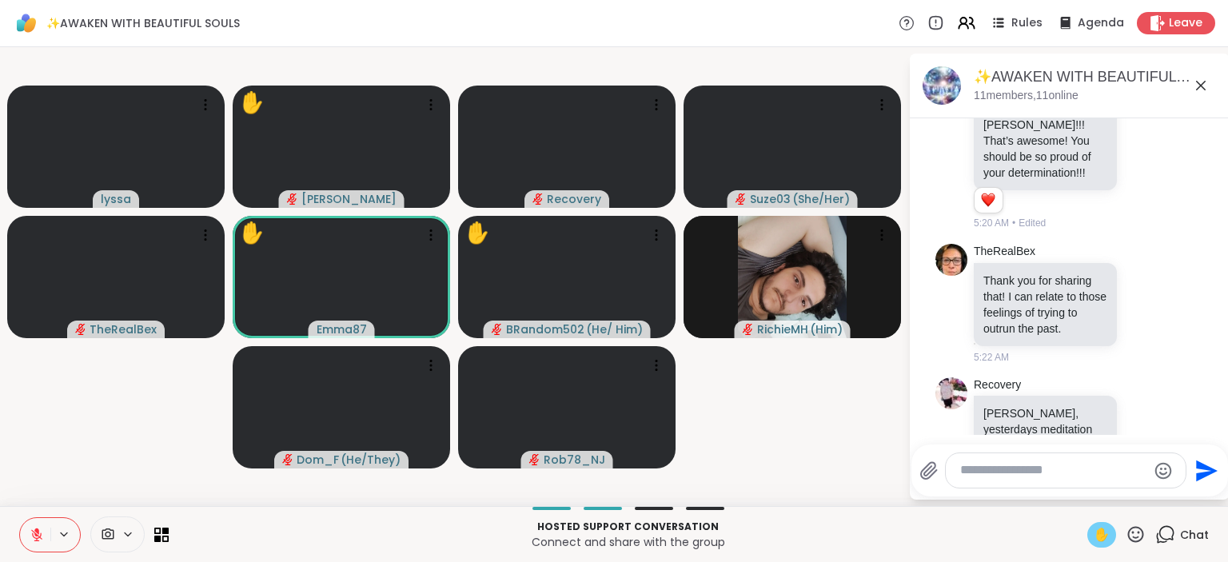
scroll to position [3269, 0]
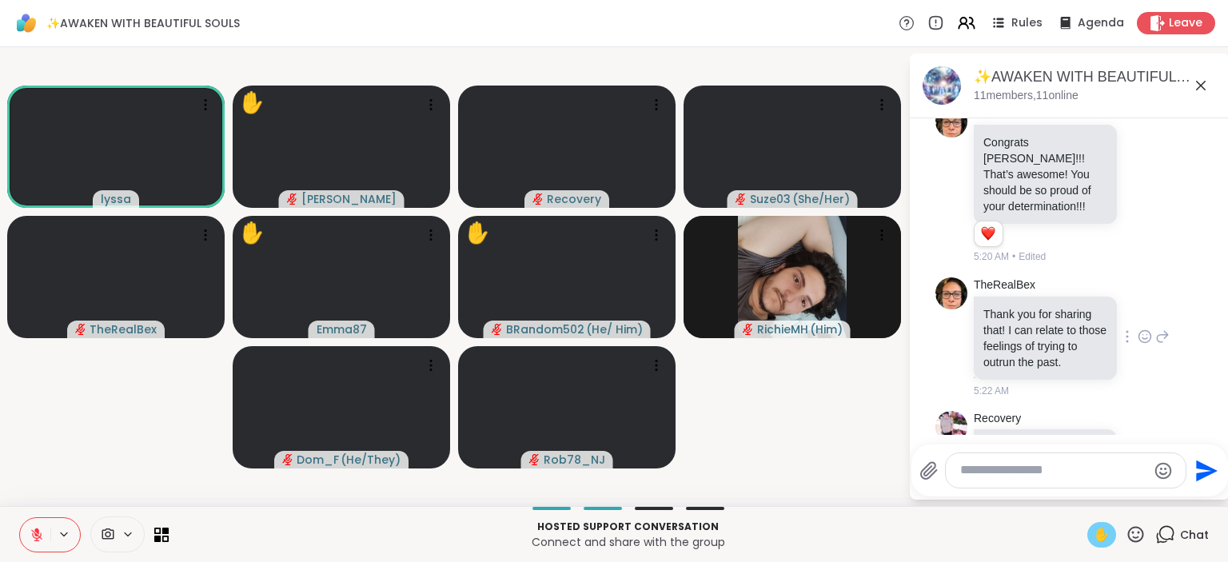
click at [1144, 338] on icon at bounding box center [1145, 339] width 5 height 2
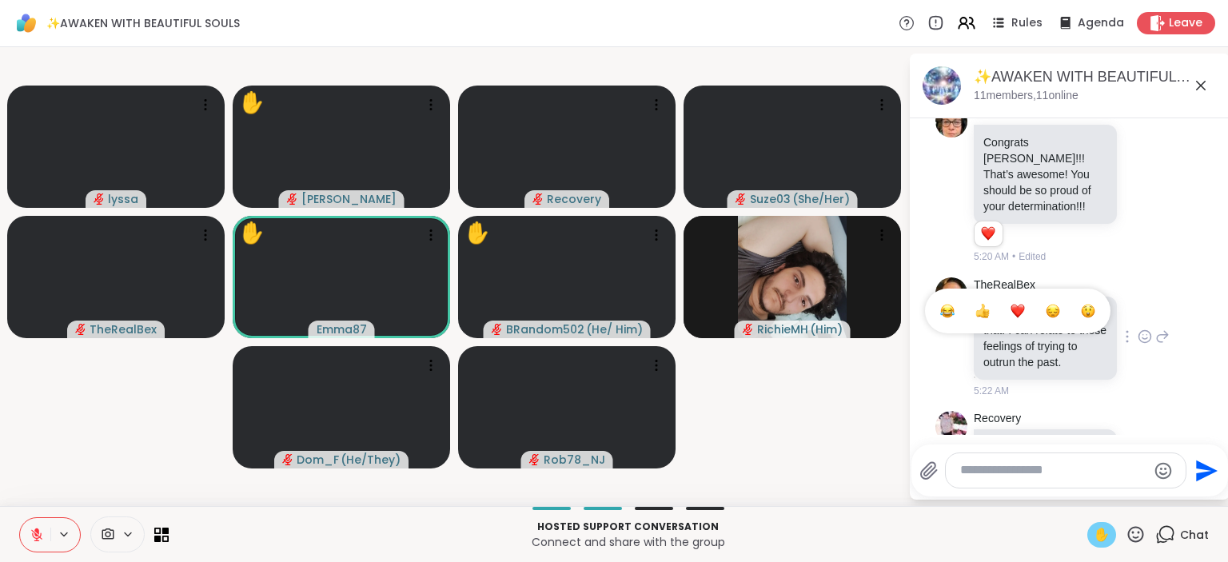
click at [1031, 295] on button "Select Reaction: Heart" at bounding box center [1018, 311] width 32 height 32
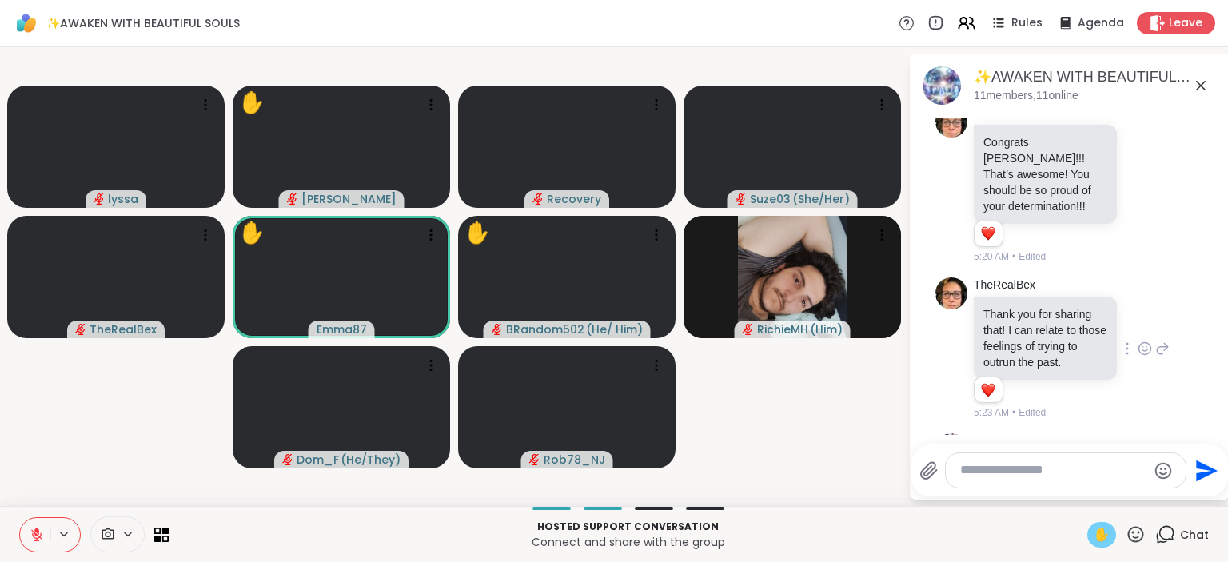
scroll to position [3165, 0]
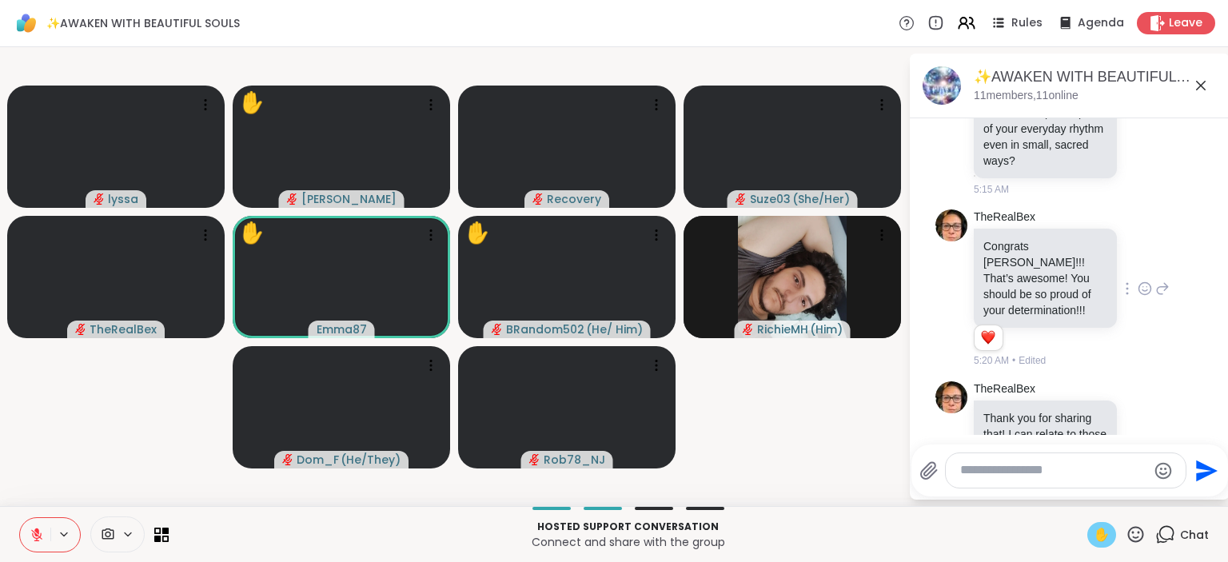
click at [1144, 282] on icon at bounding box center [1146, 288] width 12 height 12
click at [1022, 256] on div "Select Reaction: Heart" at bounding box center [1018, 263] width 14 height 14
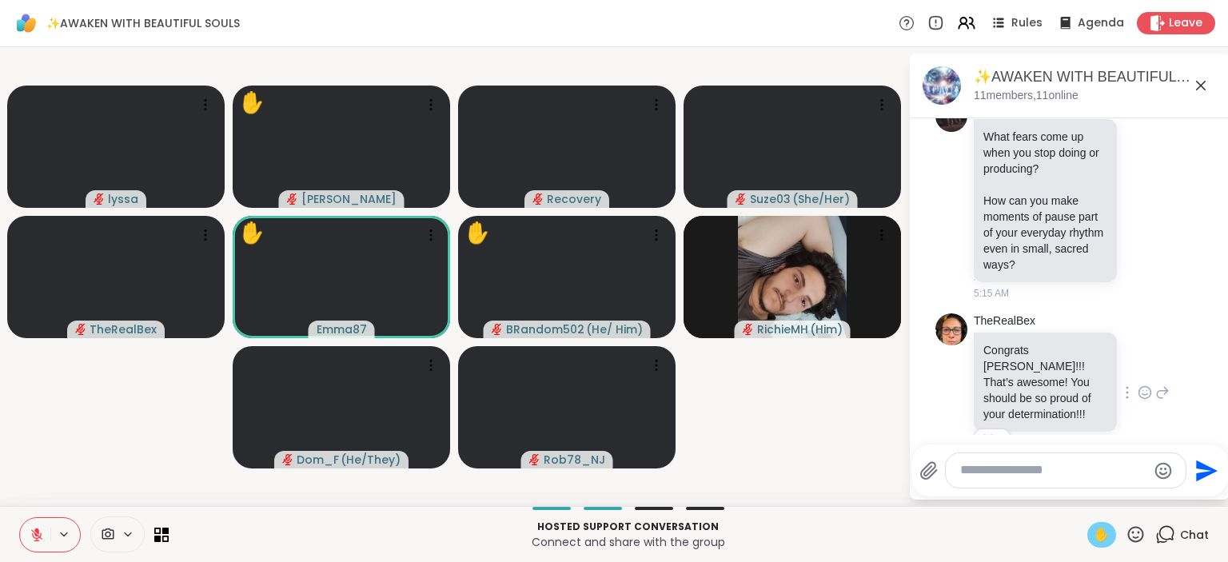
scroll to position [2958, 0]
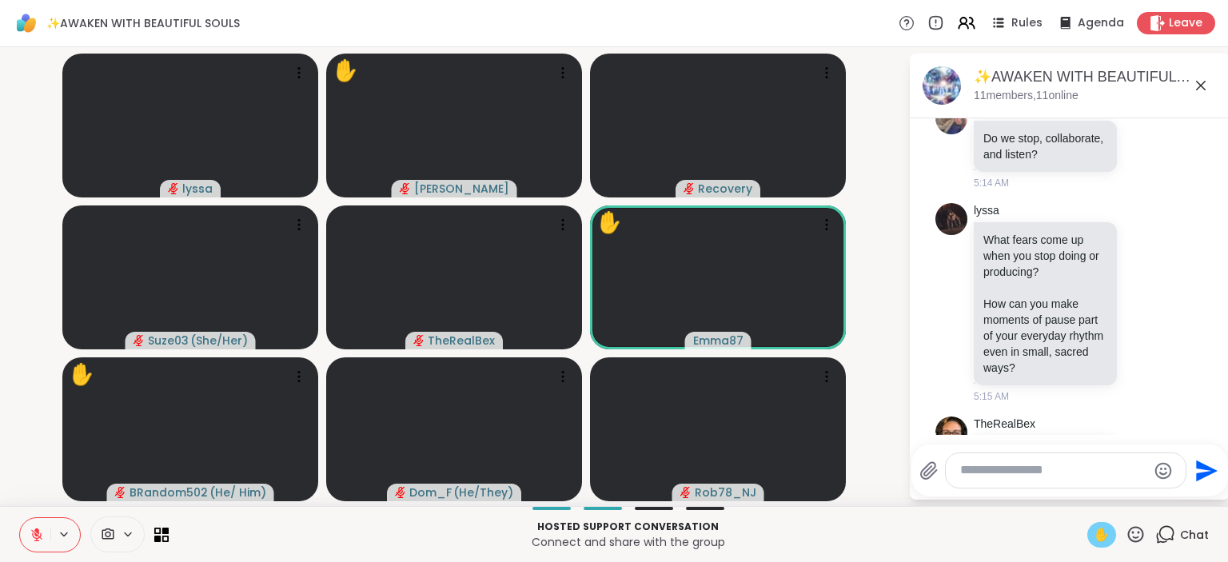
click at [1112, 530] on div "✋" at bounding box center [1102, 535] width 29 height 26
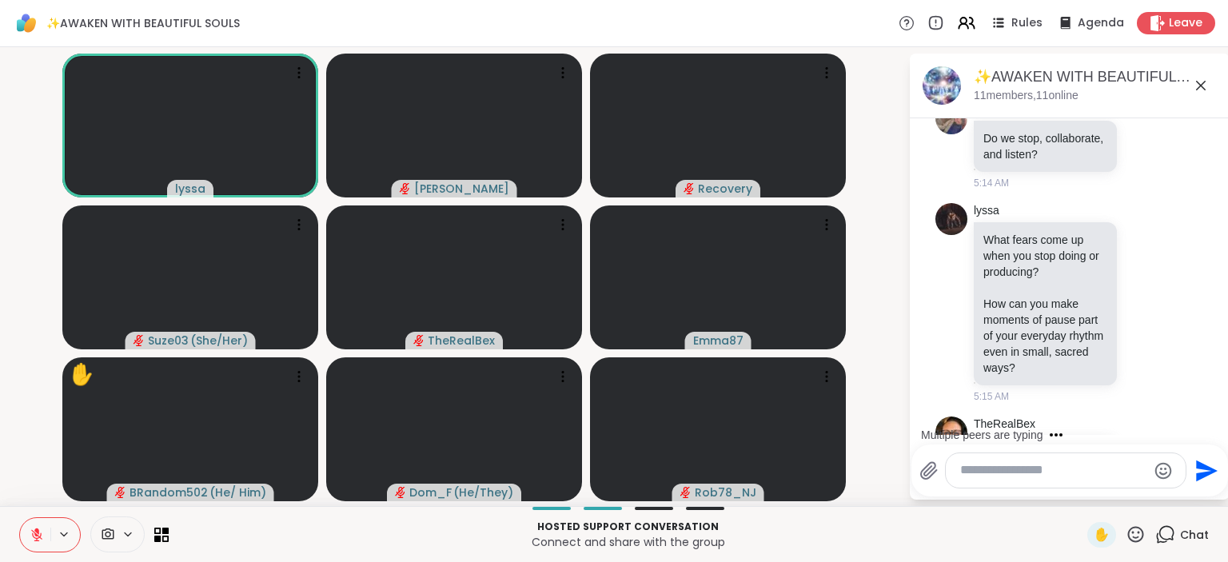
click at [1136, 533] on icon at bounding box center [1136, 535] width 20 height 20
click at [1092, 493] on span "❤️" at bounding box center [1089, 492] width 16 height 19
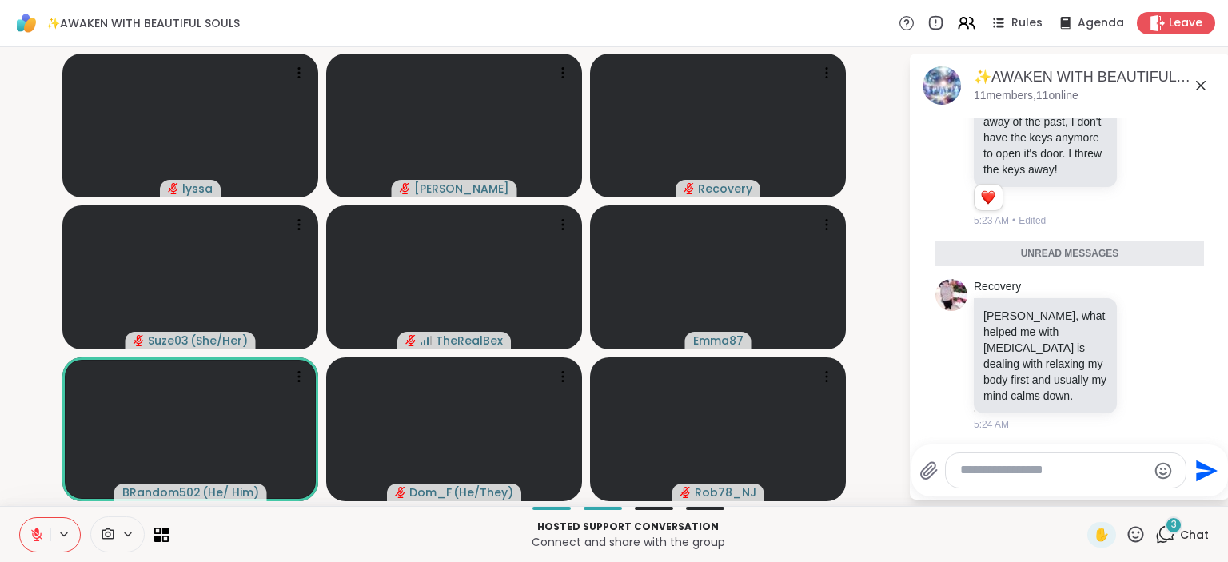
scroll to position [3683, 0]
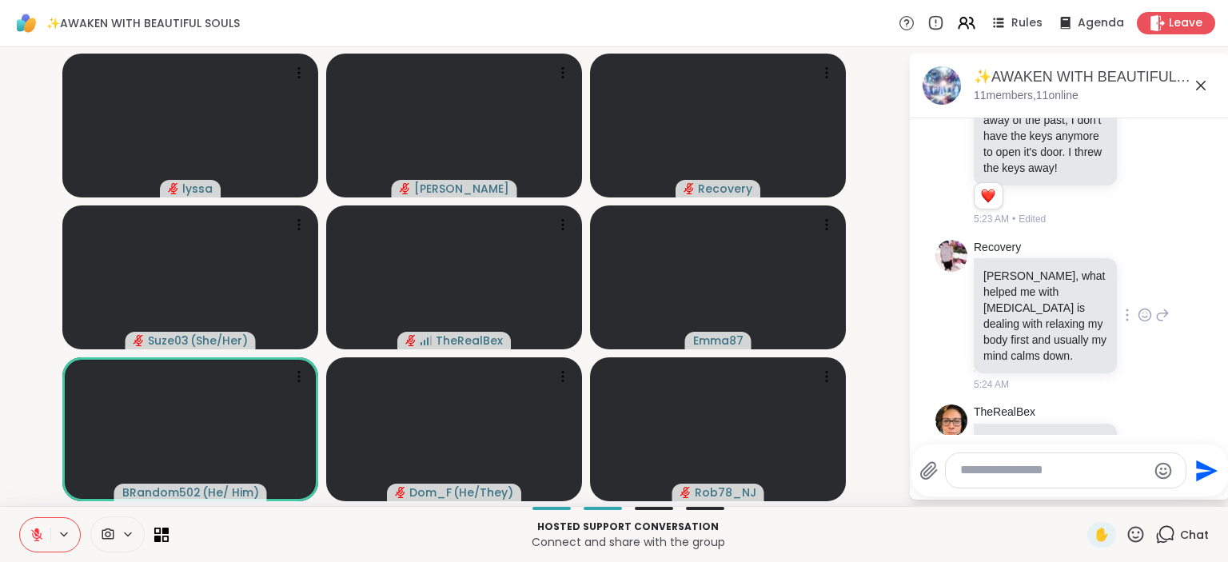
click at [1144, 307] on icon at bounding box center [1145, 315] width 14 height 16
click at [1023, 273] on button "Select Reaction: Heart" at bounding box center [1018, 289] width 32 height 32
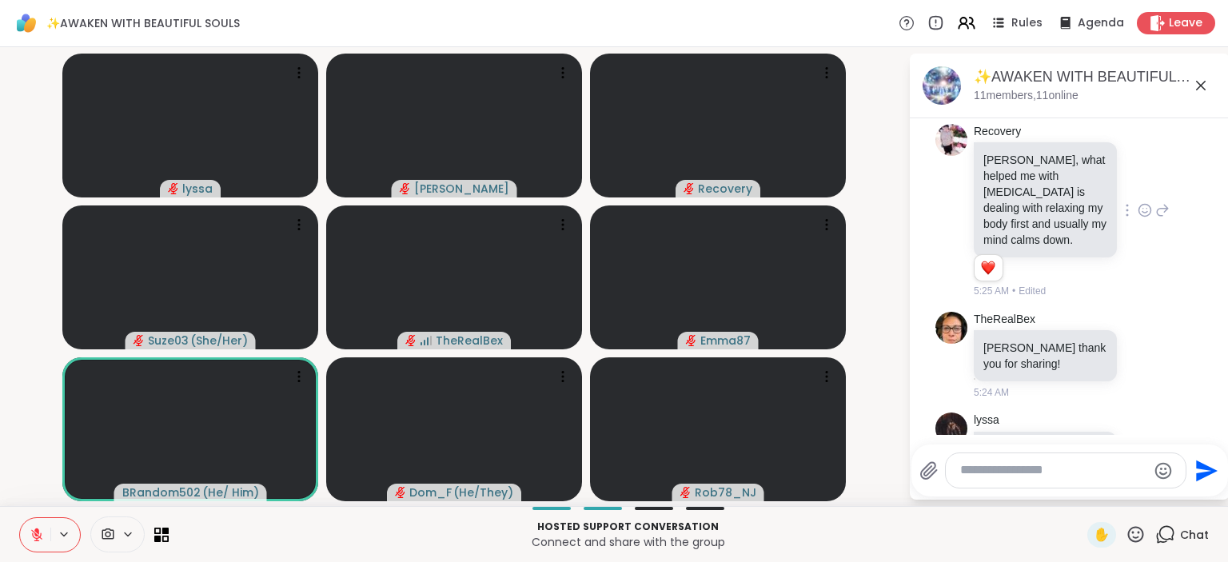
scroll to position [3801, 0]
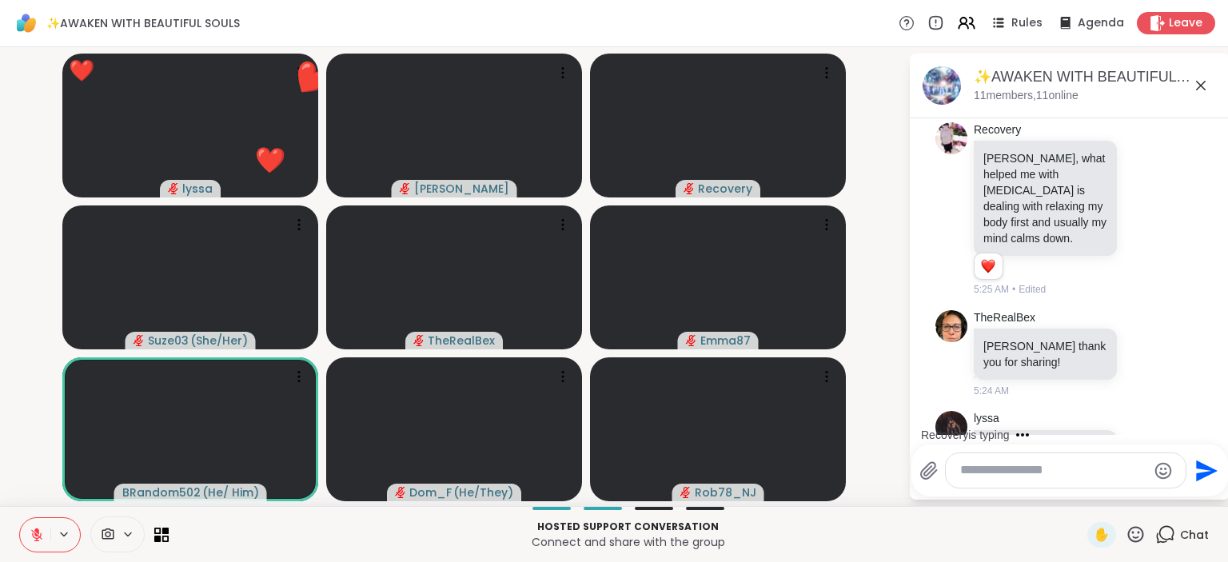
click at [1132, 537] on icon at bounding box center [1136, 535] width 20 height 20
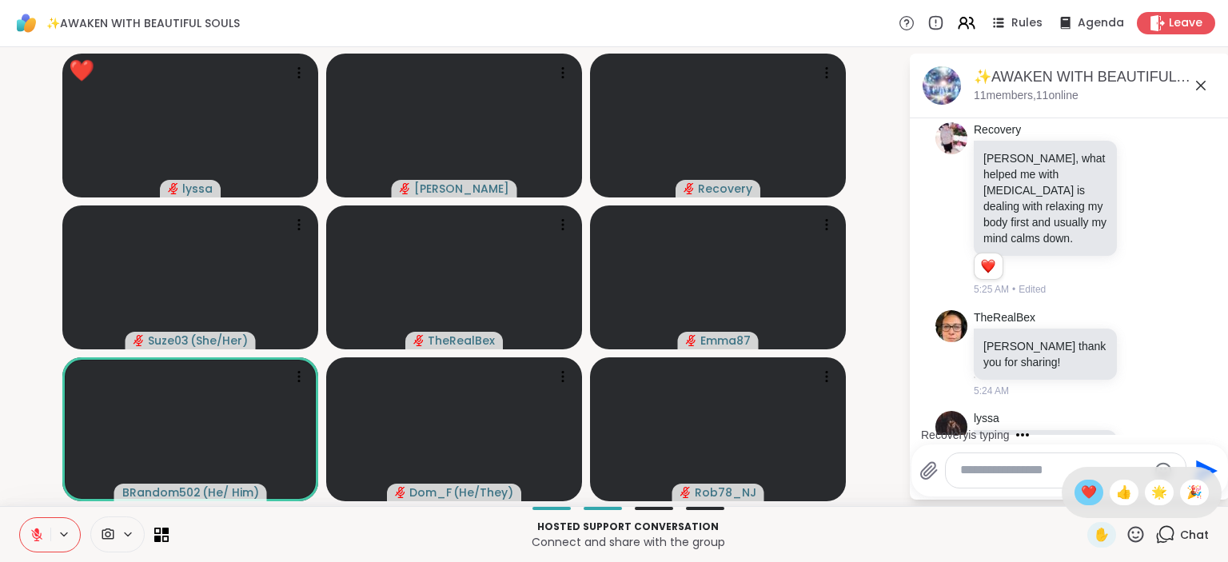
click at [1091, 500] on span "❤️" at bounding box center [1089, 492] width 16 height 19
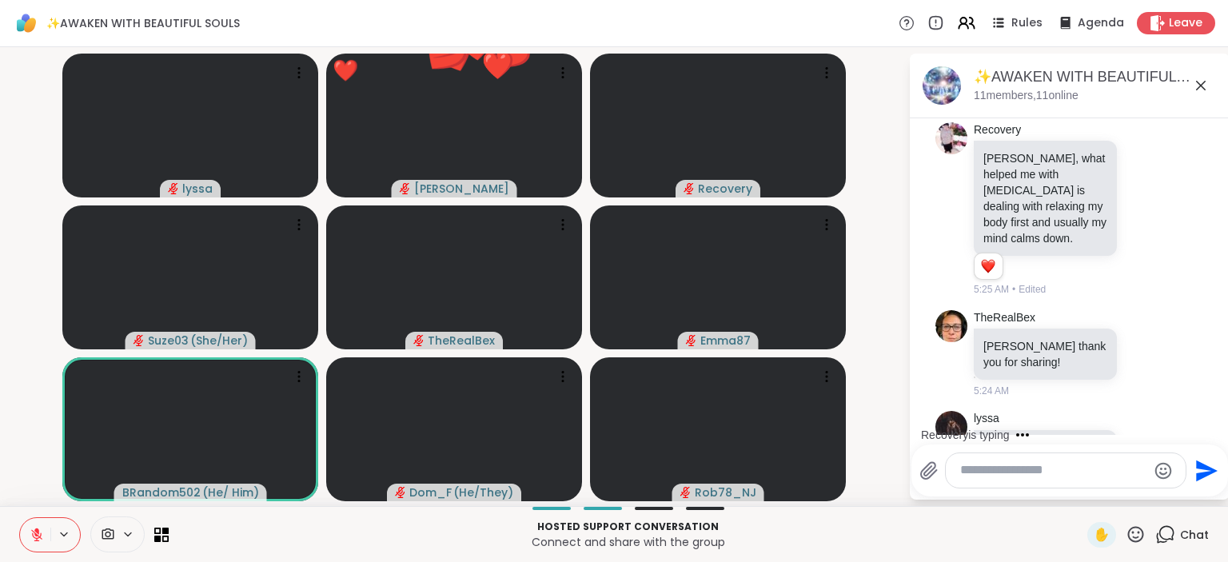
click at [1136, 532] on icon at bounding box center [1136, 535] width 20 height 20
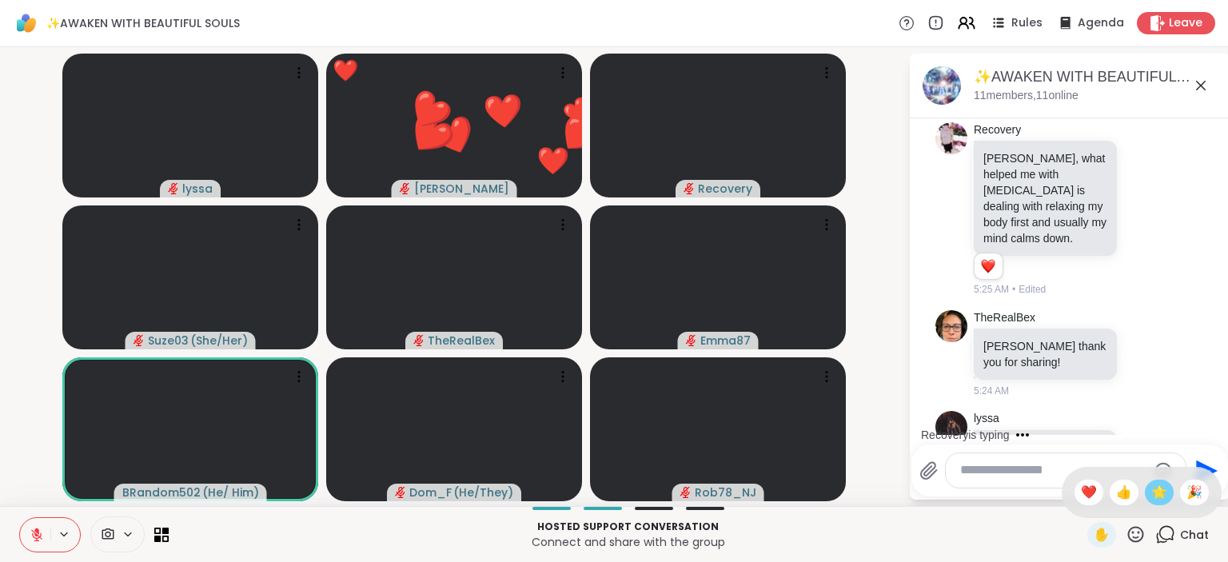
click at [1155, 497] on span "🌟" at bounding box center [1160, 492] width 16 height 19
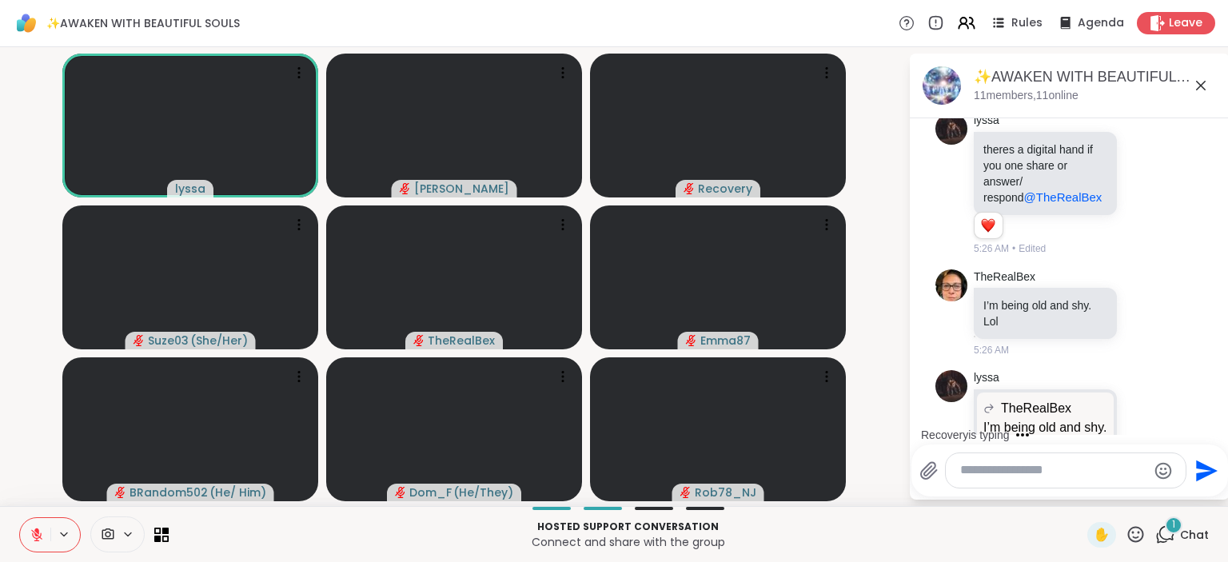
scroll to position [4360, 0]
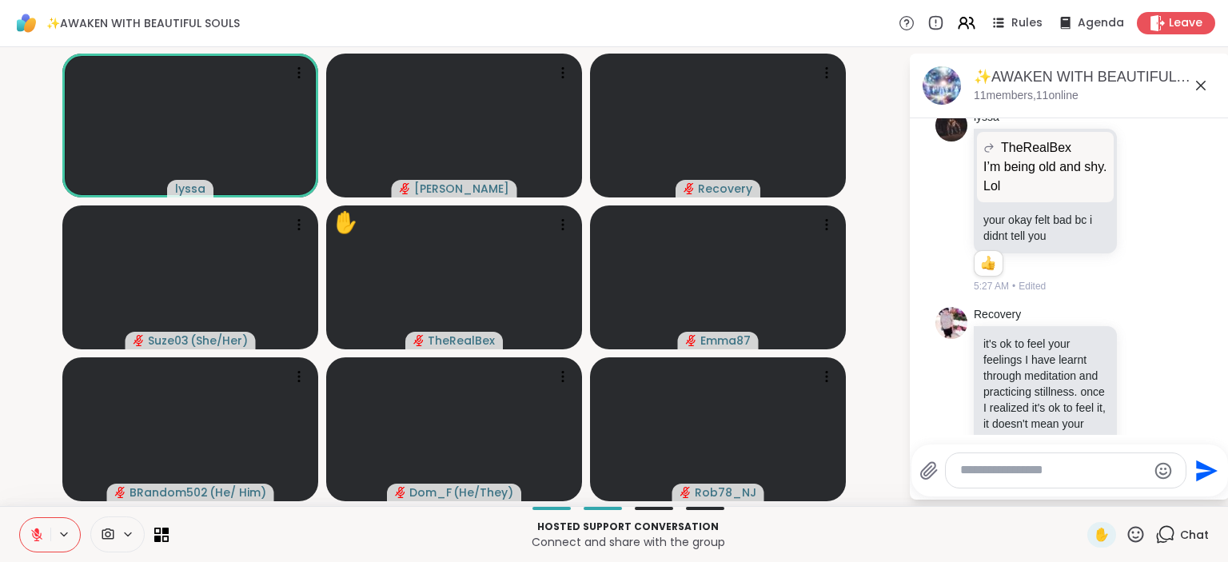
click at [1148, 439] on icon at bounding box center [1145, 447] width 14 height 16
click at [987, 405] on button "Select Reaction: Thumbs up" at bounding box center [983, 421] width 32 height 32
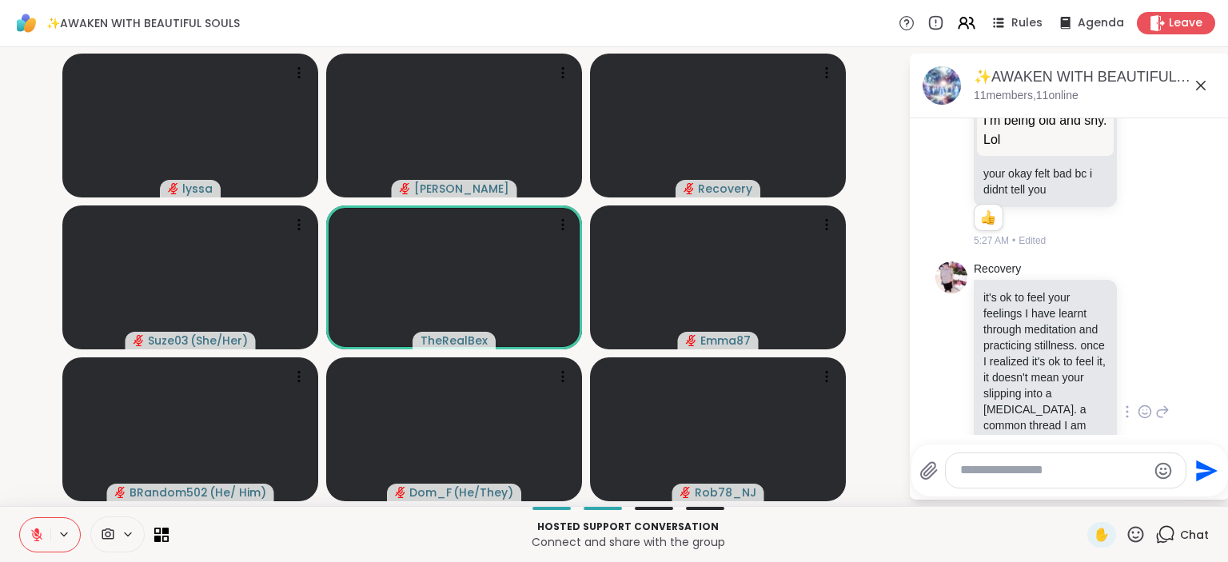
scroll to position [4429, 0]
click at [1132, 533] on icon at bounding box center [1136, 535] width 20 height 20
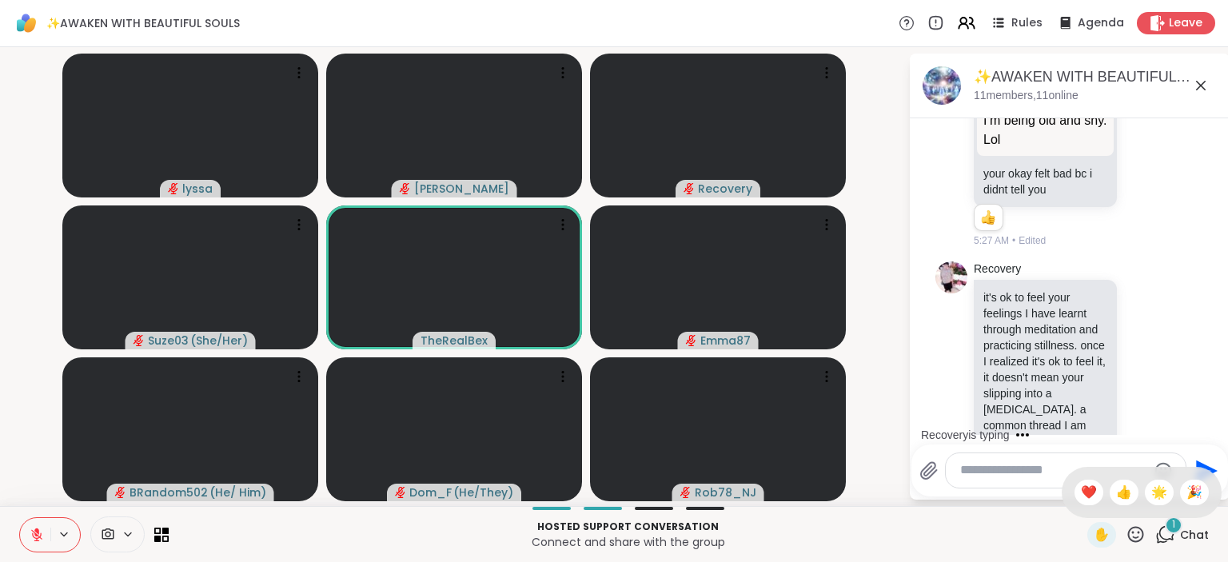
scroll to position [4945, 0]
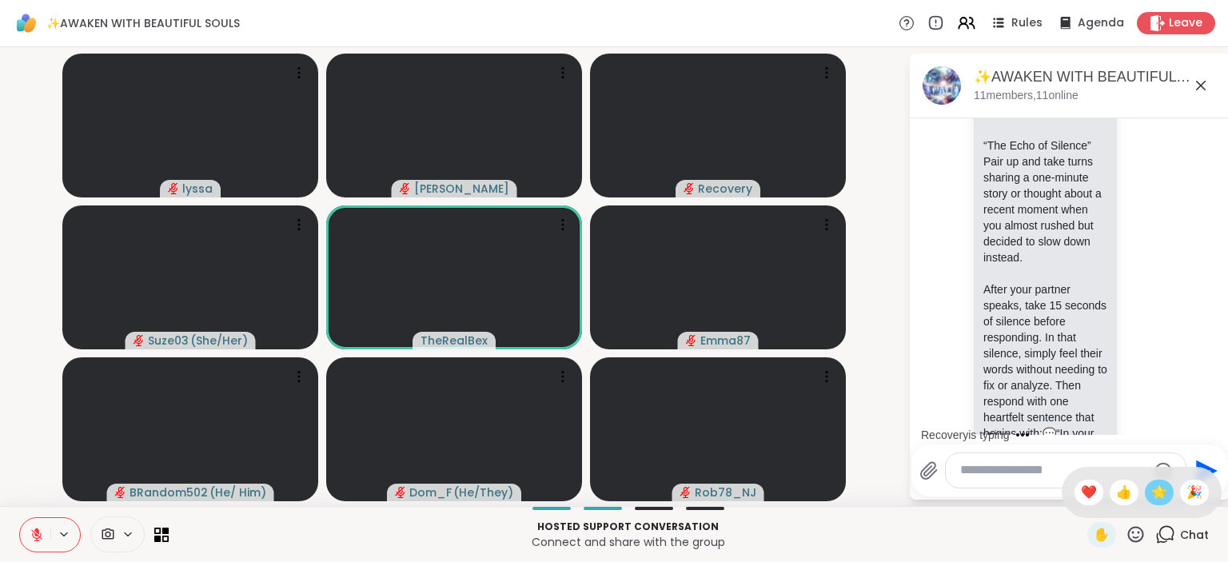
click at [1155, 497] on span "🌟" at bounding box center [1160, 492] width 16 height 19
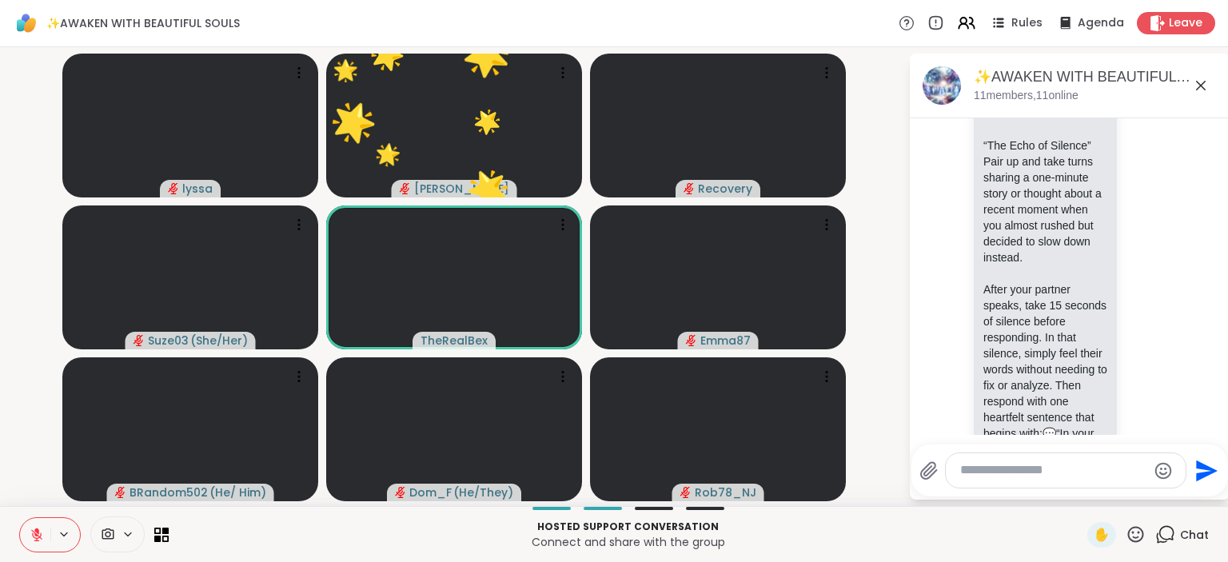
click at [1132, 534] on icon at bounding box center [1136, 535] width 20 height 20
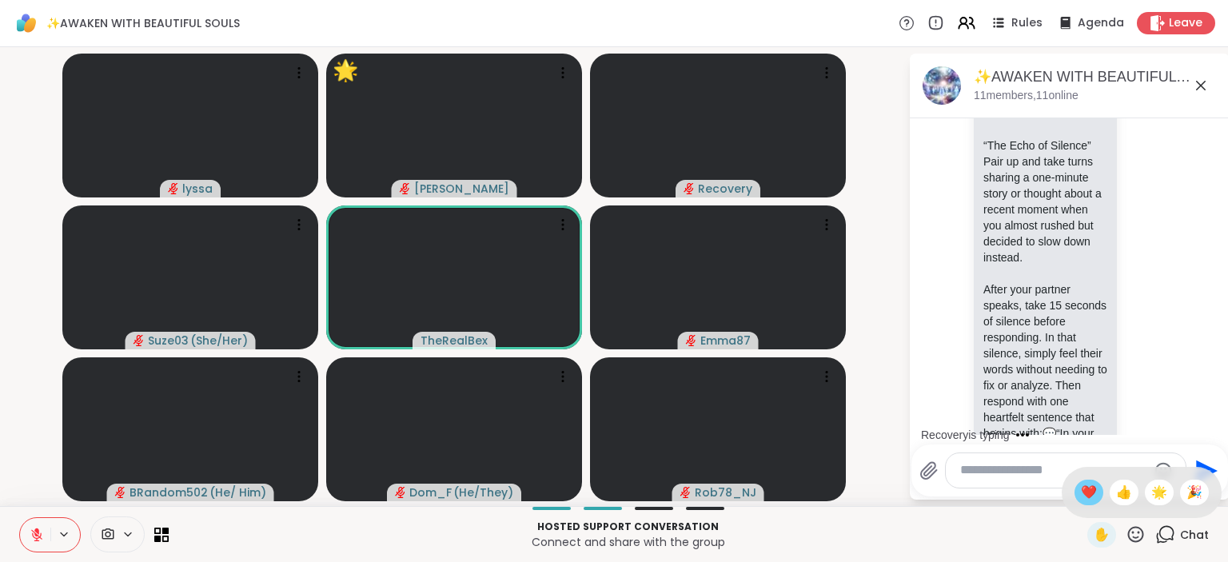
click at [1081, 494] on span "❤️" at bounding box center [1089, 492] width 16 height 19
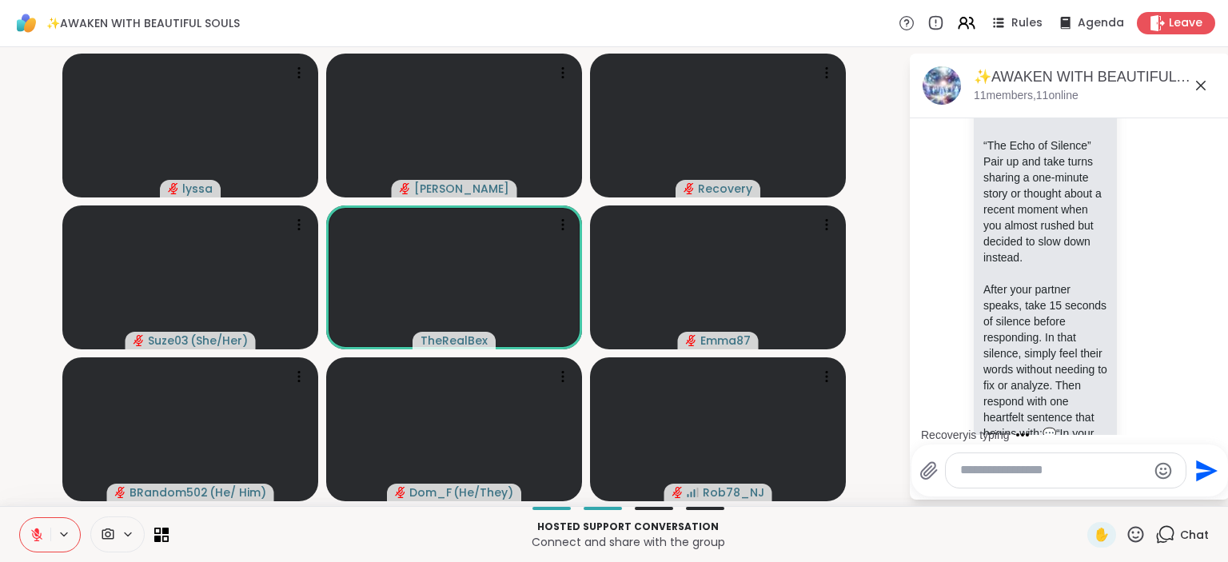
click at [1128, 533] on icon at bounding box center [1136, 535] width 20 height 20
click at [1092, 496] on span "❤️" at bounding box center [1089, 492] width 16 height 19
click at [1132, 539] on icon at bounding box center [1136, 535] width 20 height 20
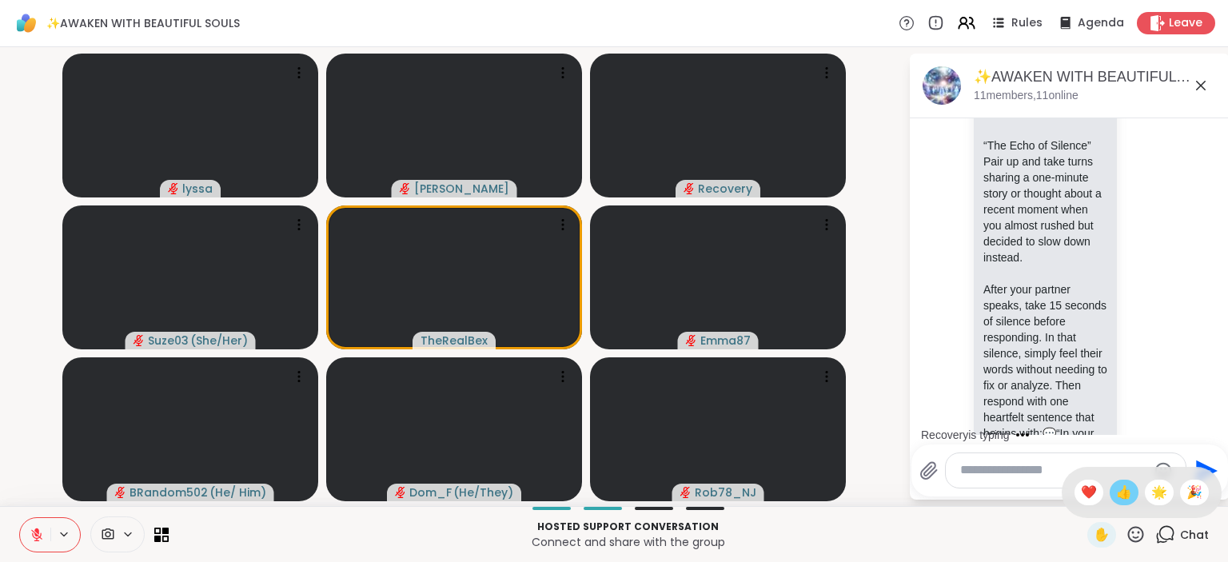
scroll to position [5031, 0]
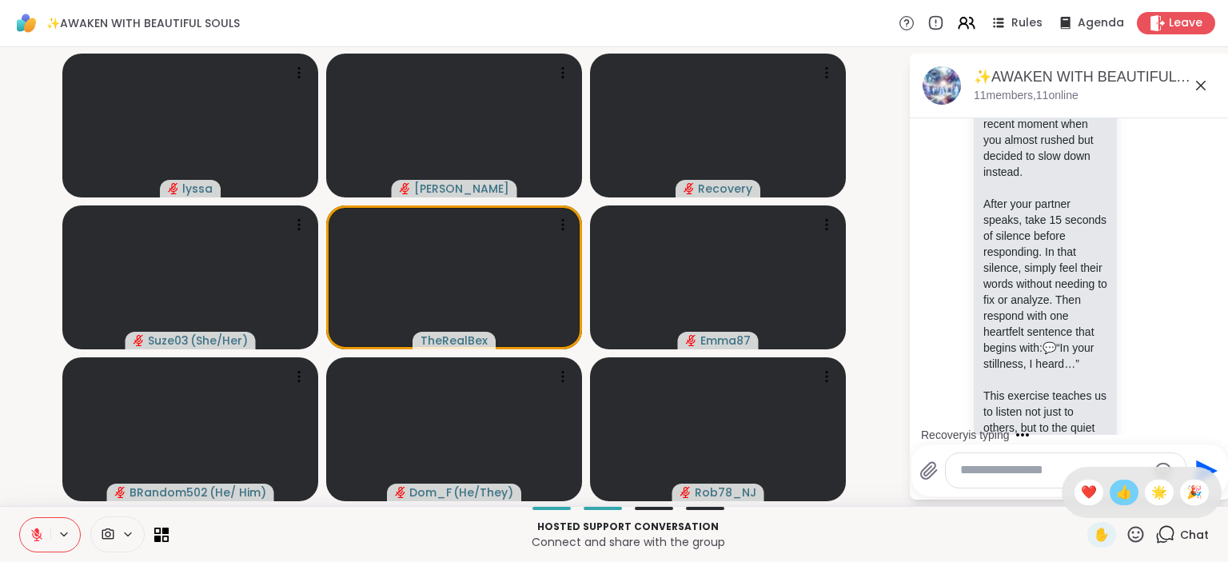
click at [1124, 497] on span "👍" at bounding box center [1124, 492] width 16 height 19
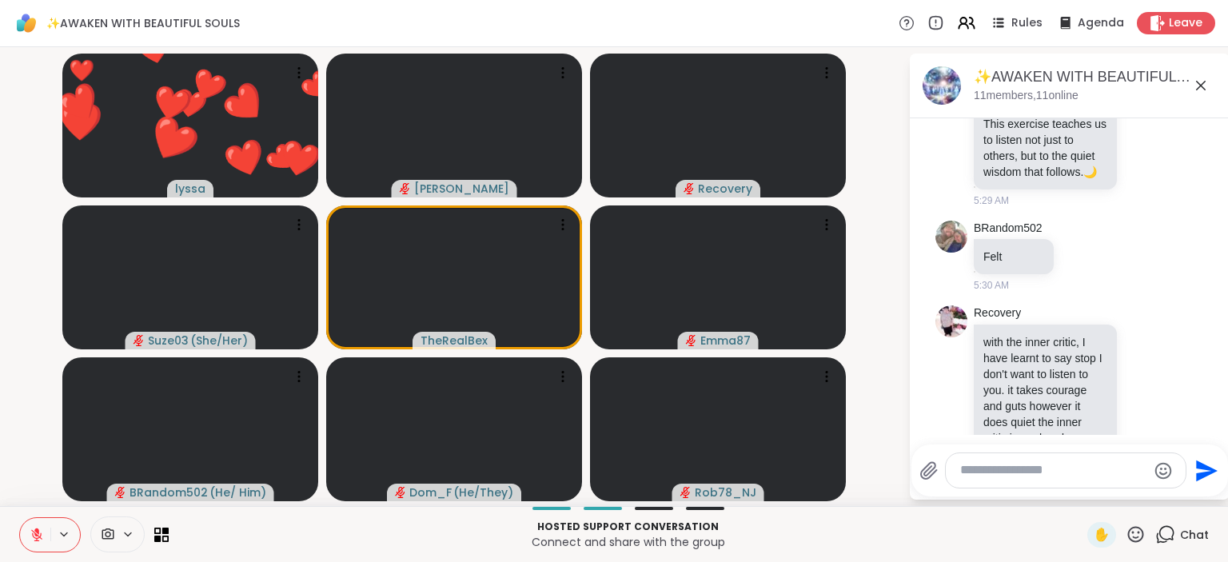
scroll to position [5307, 0]
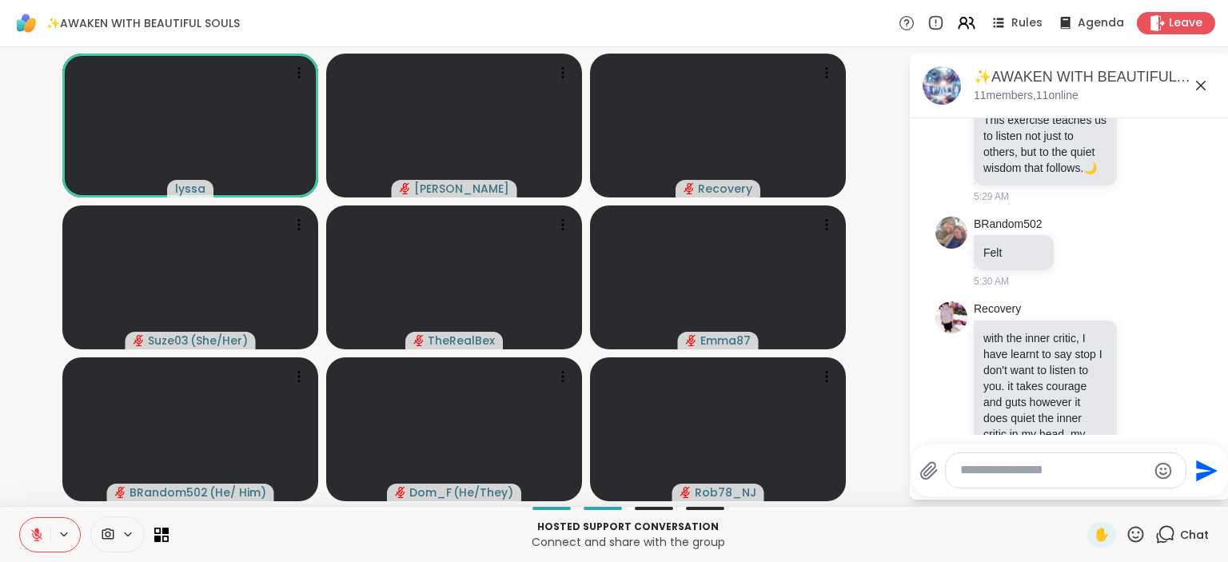
click at [1136, 532] on icon at bounding box center [1136, 535] width 20 height 20
click at [1159, 488] on span "🌟" at bounding box center [1160, 492] width 16 height 19
click at [1153, 432] on div at bounding box center [1145, 441] width 50 height 19
click at [1150, 433] on icon at bounding box center [1145, 441] width 14 height 16
click at [1032, 400] on button "Select Reaction: Heart" at bounding box center [1018, 416] width 32 height 32
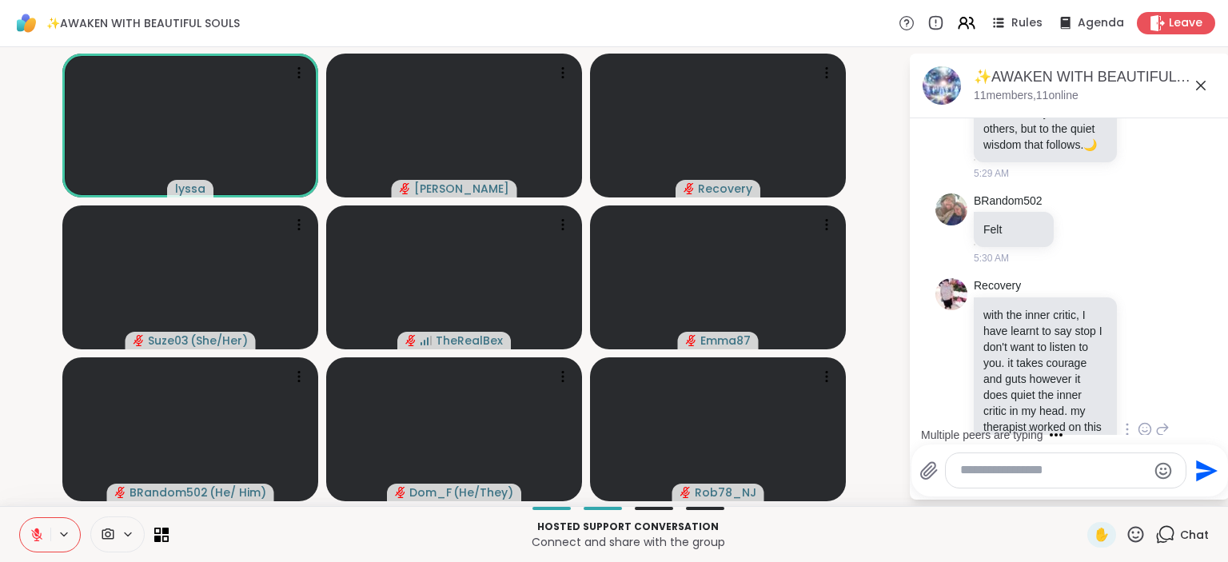
scroll to position [5431, 0]
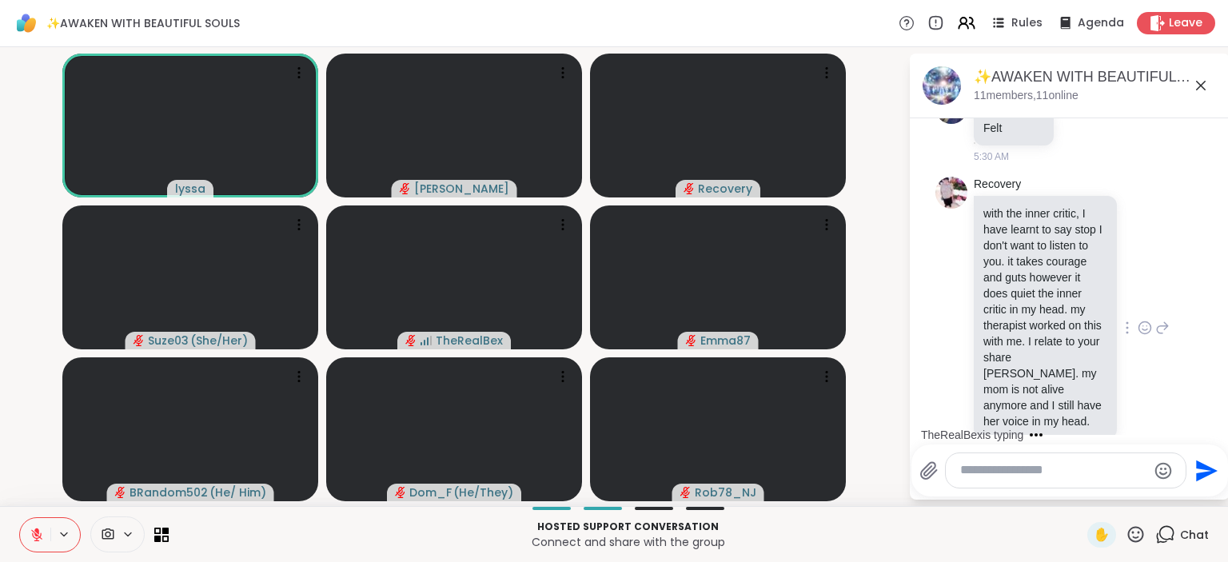
click at [1133, 532] on icon at bounding box center [1136, 535] width 20 height 20
click at [1156, 493] on span "🌟" at bounding box center [1160, 492] width 16 height 19
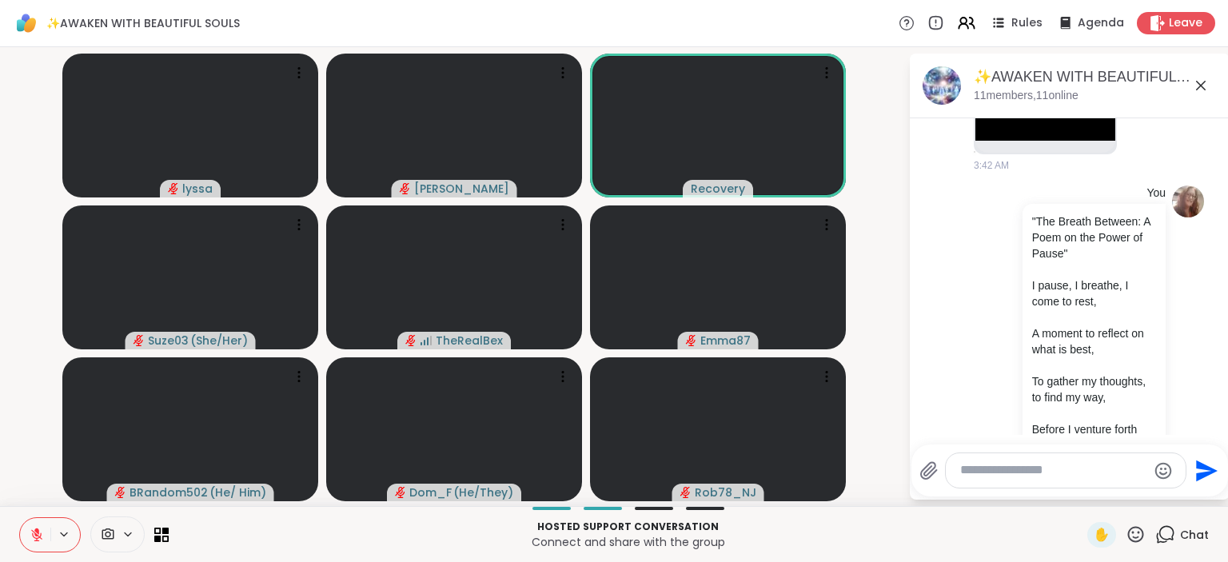
scroll to position [871, 0]
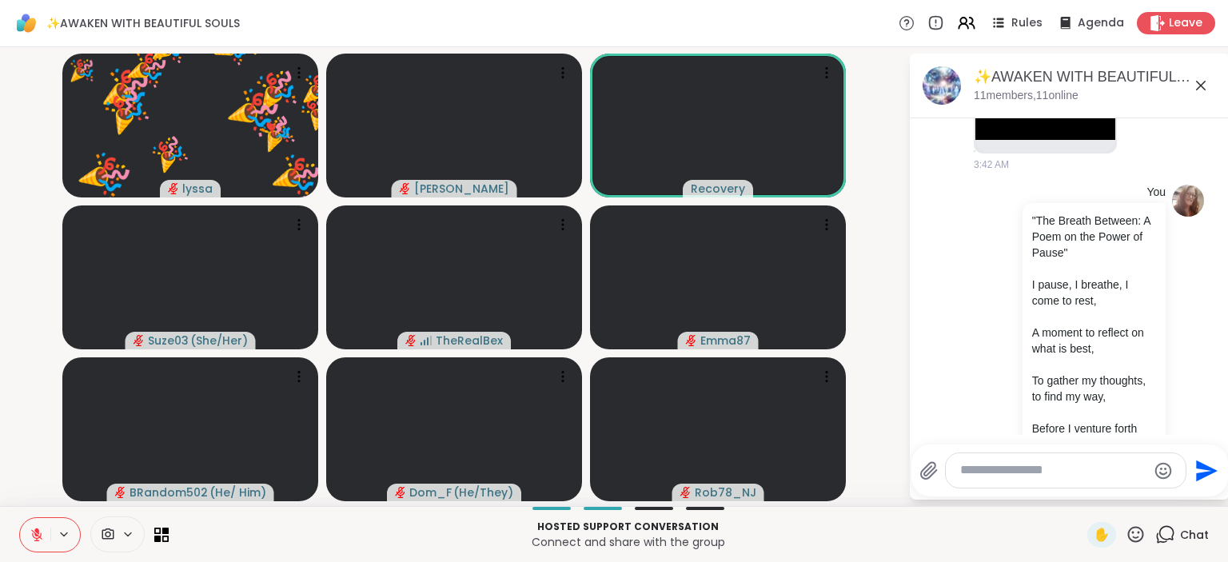
drag, startPoint x: 1134, startPoint y: 525, endPoint x: 1131, endPoint y: 536, distance: 11.6
click at [1131, 536] on div "✋" at bounding box center [1117, 535] width 58 height 26
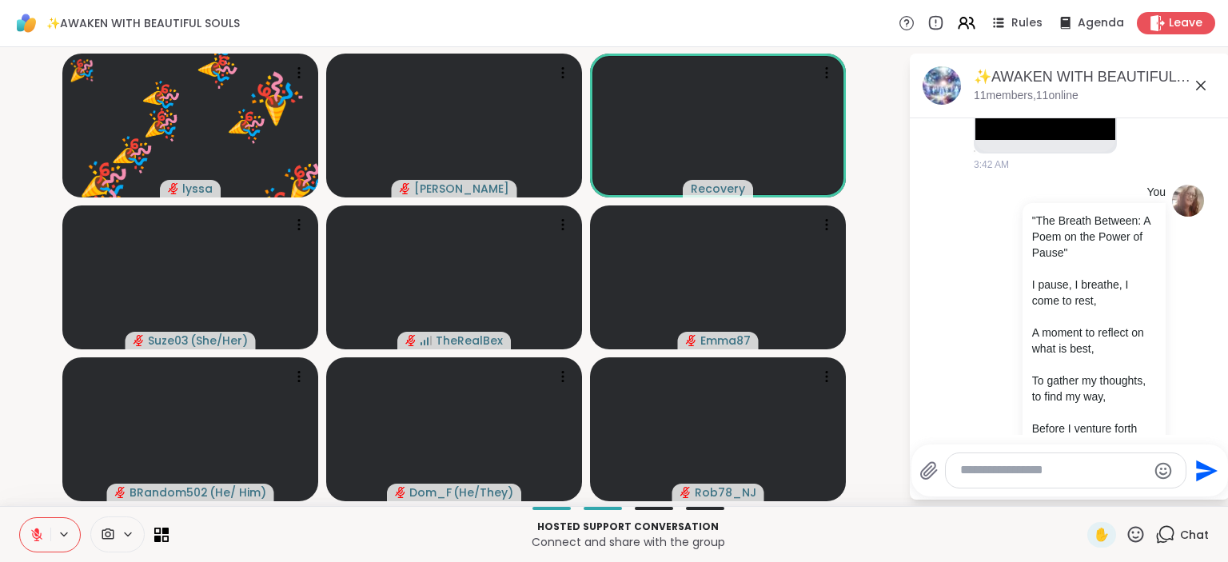
click at [1135, 533] on icon at bounding box center [1136, 534] width 16 height 16
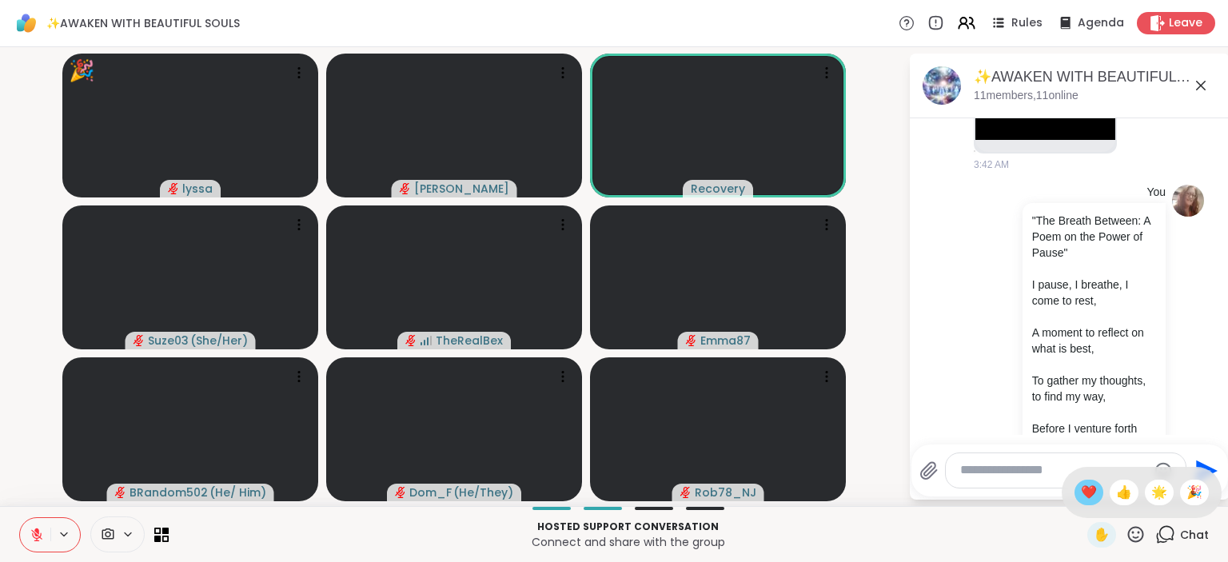
click at [1085, 501] on span "❤️" at bounding box center [1089, 492] width 16 height 19
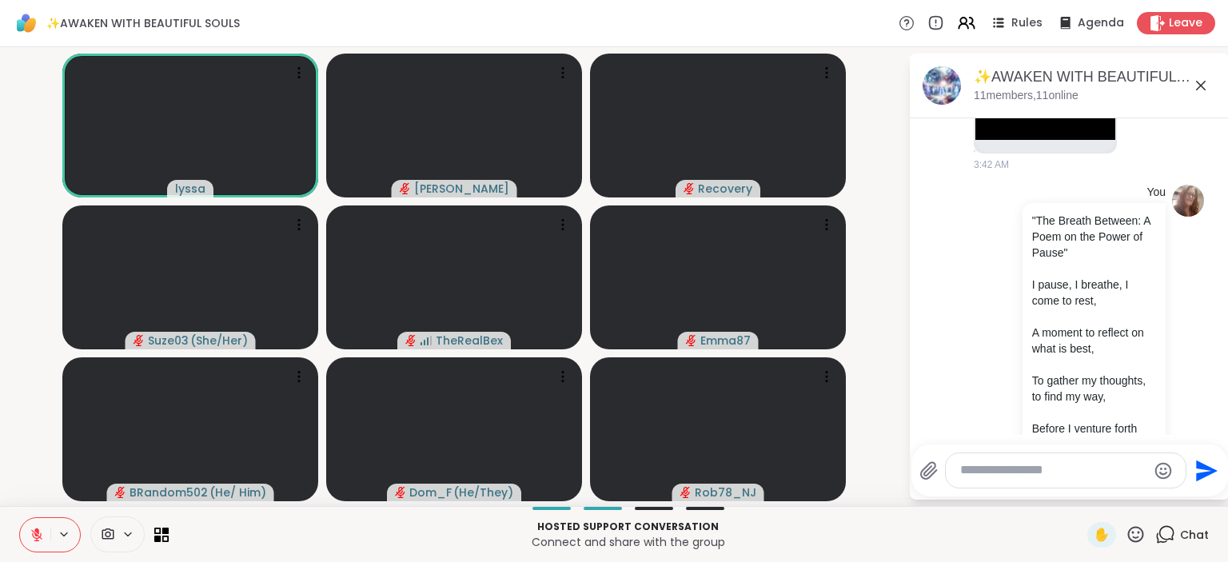
click at [37, 532] on icon at bounding box center [36, 531] width 5 height 6
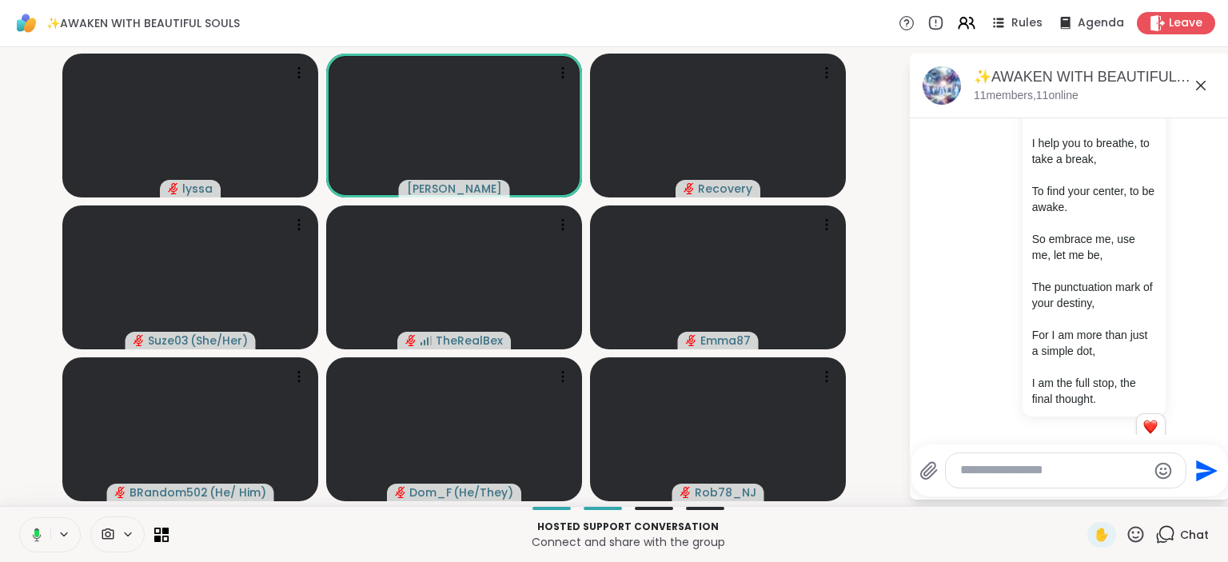
scroll to position [1804, 0]
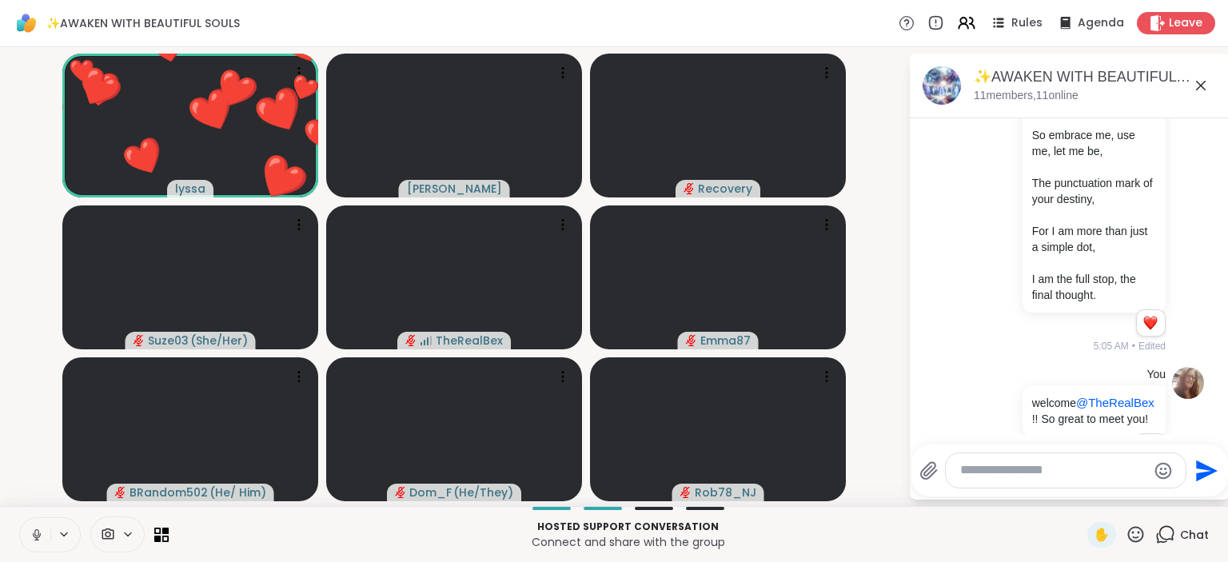
click at [37, 533] on icon at bounding box center [37, 535] width 14 height 14
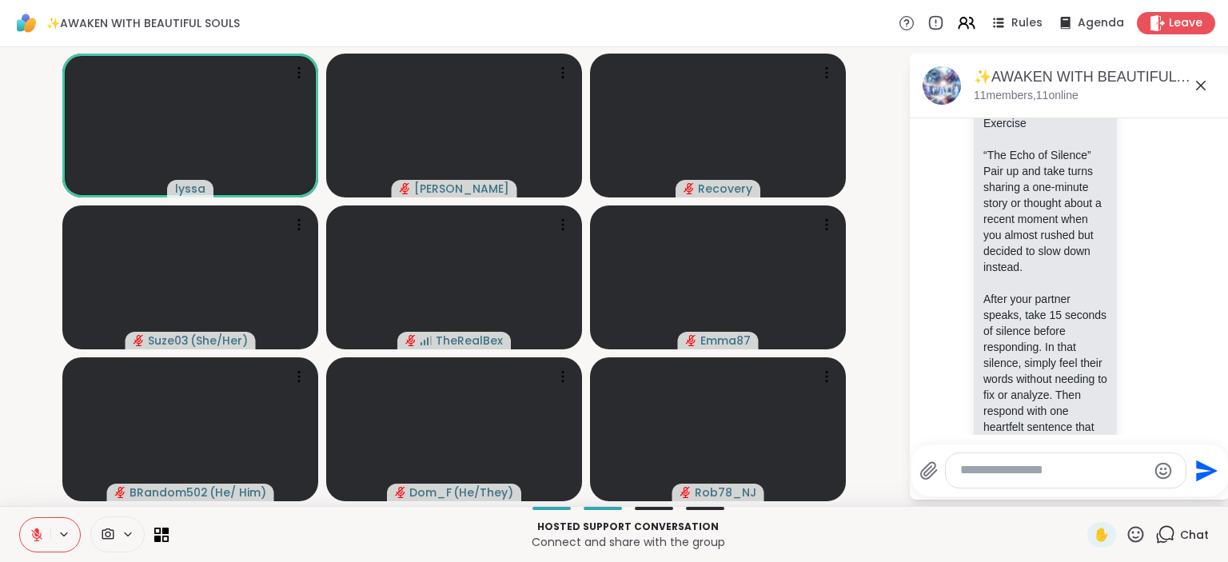
scroll to position [4728, 0]
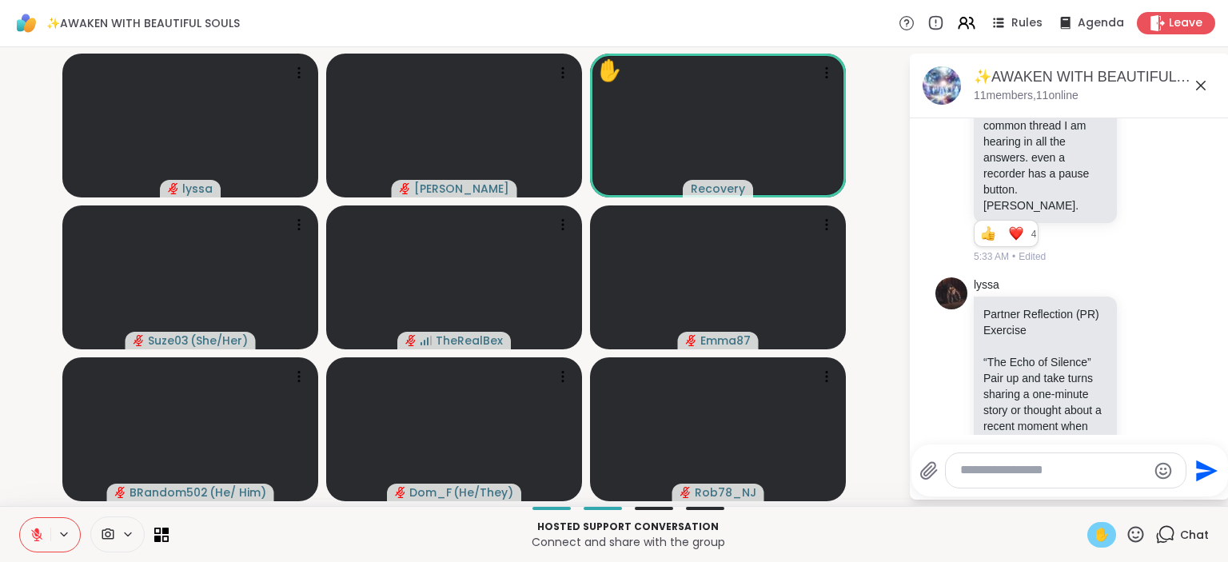
click at [1104, 526] on span "✋" at bounding box center [1102, 534] width 16 height 19
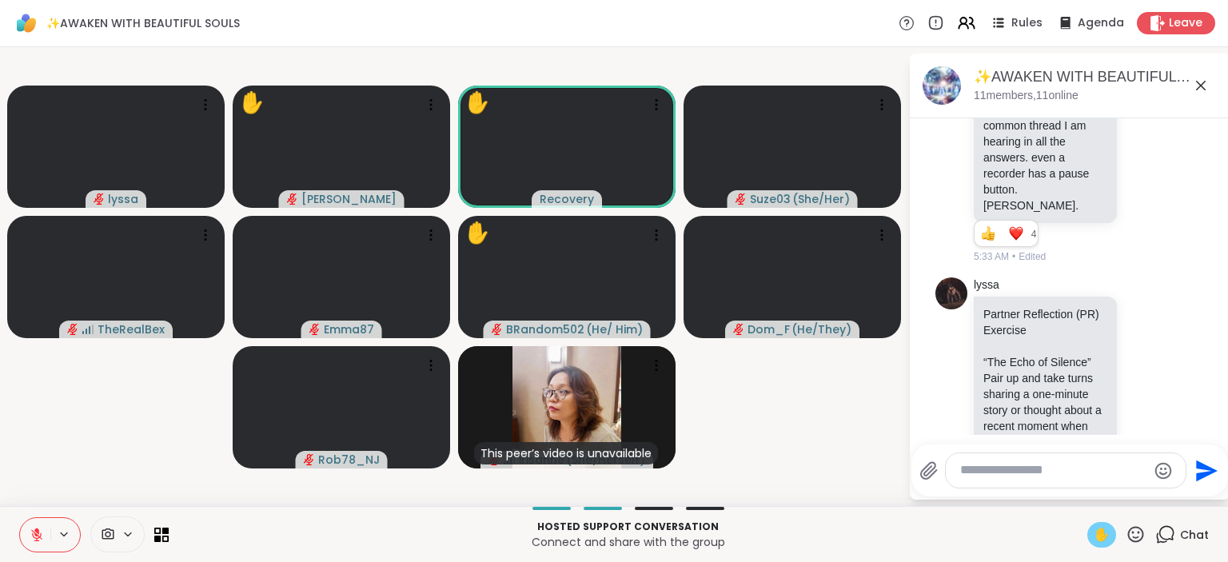
click at [1136, 529] on icon at bounding box center [1136, 534] width 16 height 16
click at [1083, 497] on span "❤️" at bounding box center [1089, 492] width 16 height 19
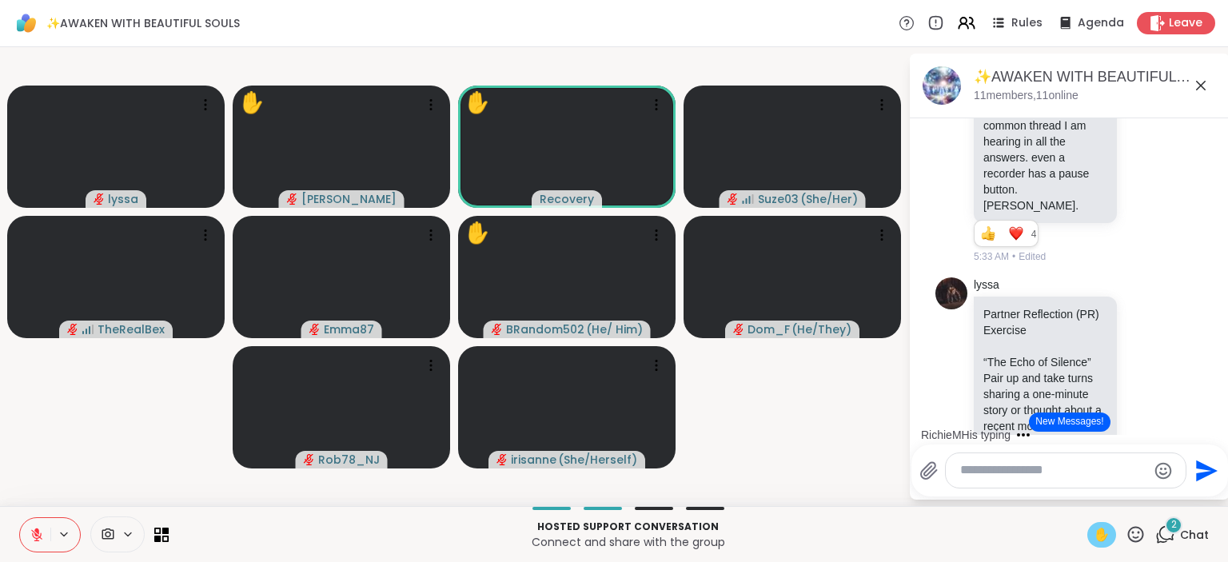
click at [1035, 470] on textarea "Type your message" at bounding box center [1053, 470] width 186 height 17
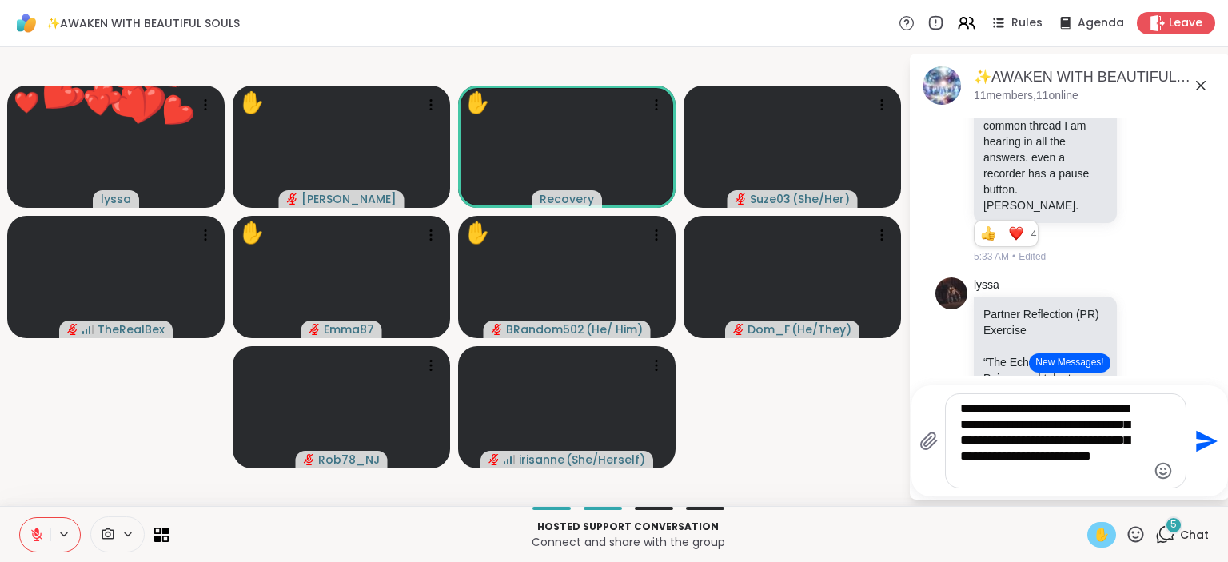
click at [1084, 411] on textarea "**********" at bounding box center [1053, 441] width 186 height 81
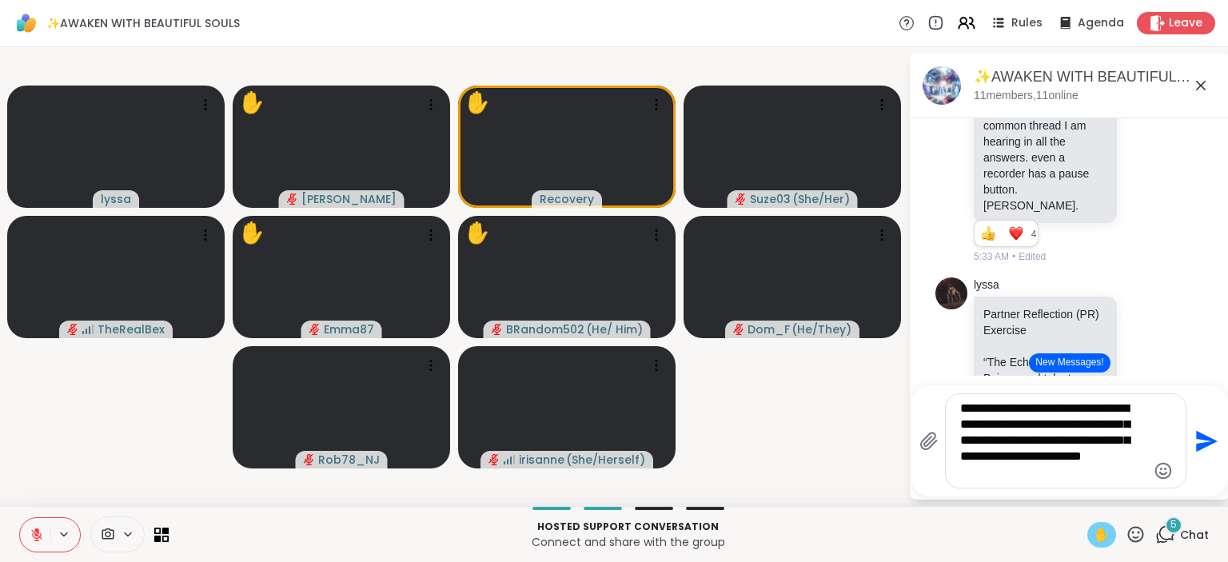
type textarea "**********"
click at [1202, 441] on icon "Send" at bounding box center [1205, 442] width 26 height 26
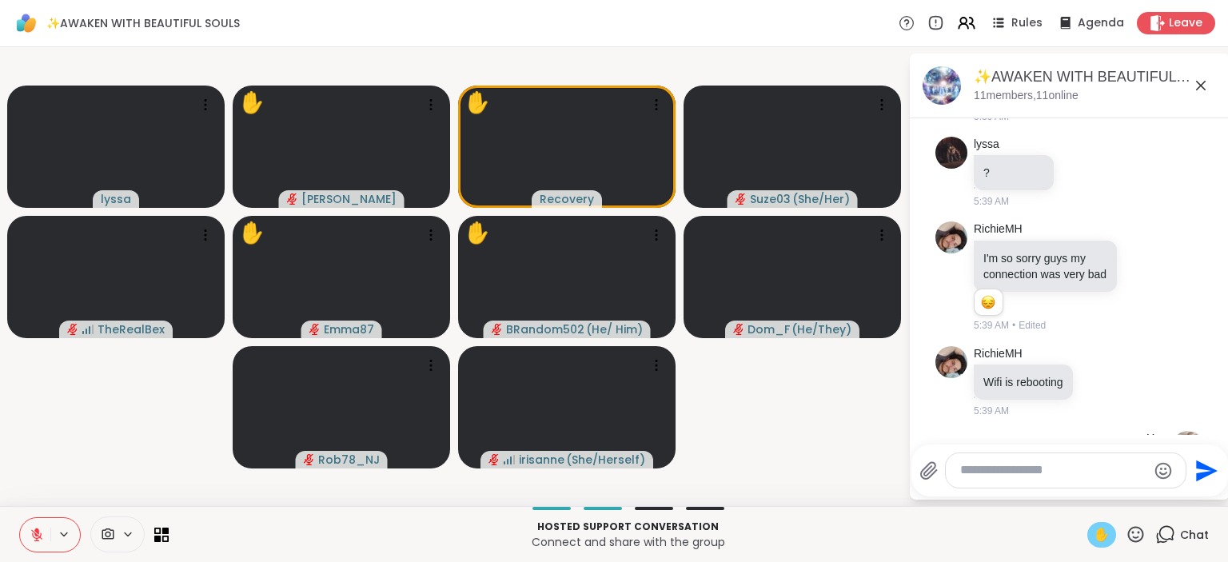
scroll to position [6137, 0]
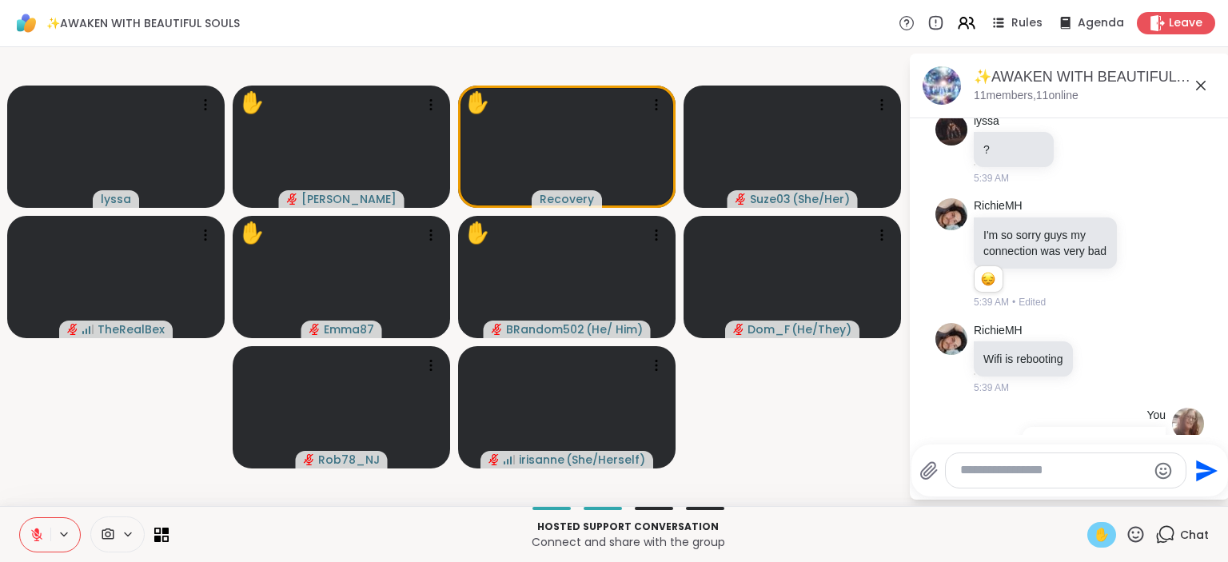
click at [1137, 533] on icon at bounding box center [1136, 535] width 20 height 20
click at [1092, 487] on span "❤️" at bounding box center [1089, 492] width 16 height 19
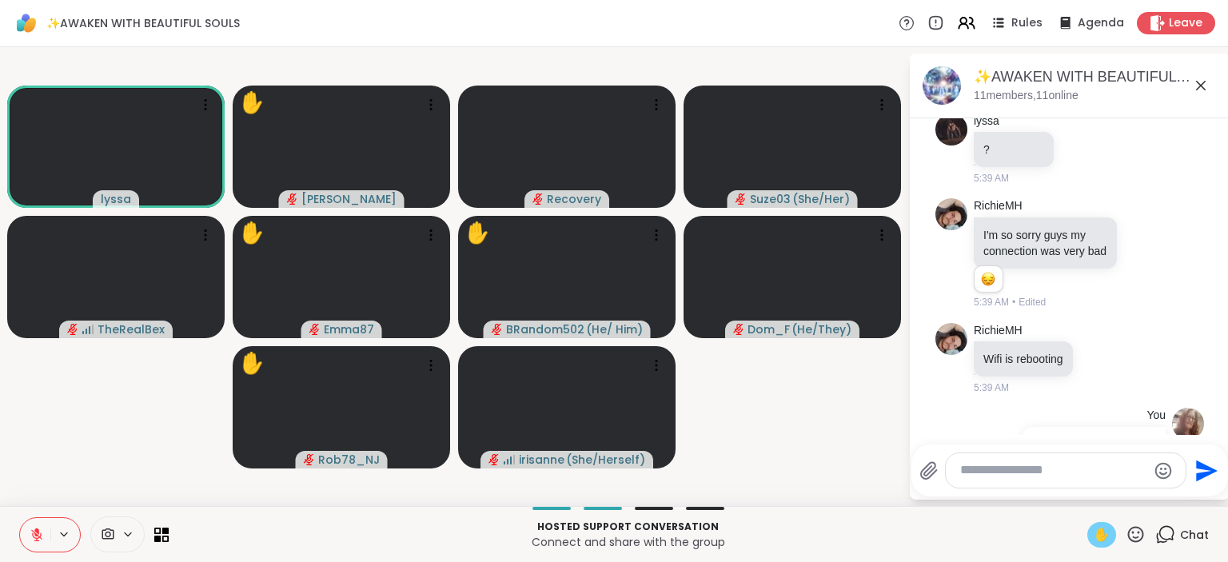
click at [33, 532] on icon at bounding box center [36, 534] width 11 height 11
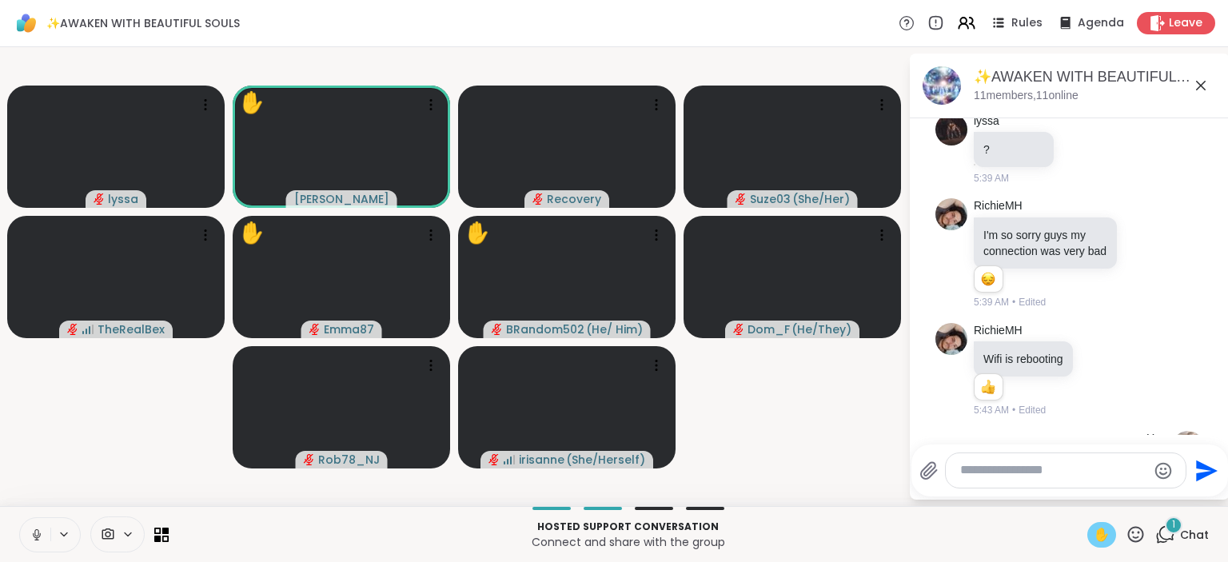
scroll to position [6261, 0]
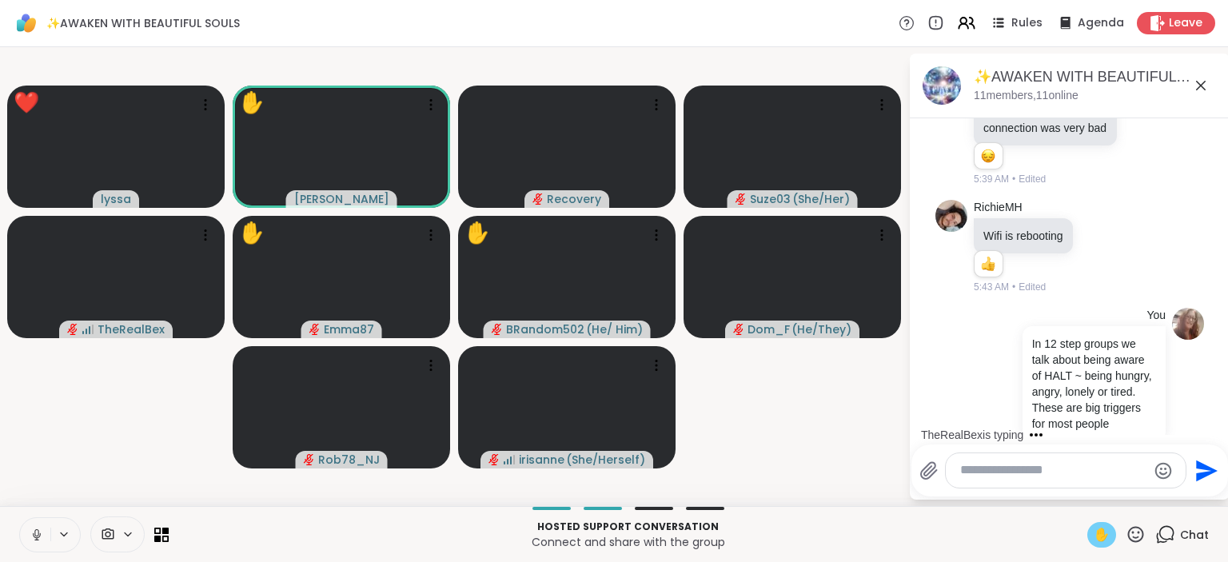
click at [27, 537] on button at bounding box center [35, 535] width 30 height 34
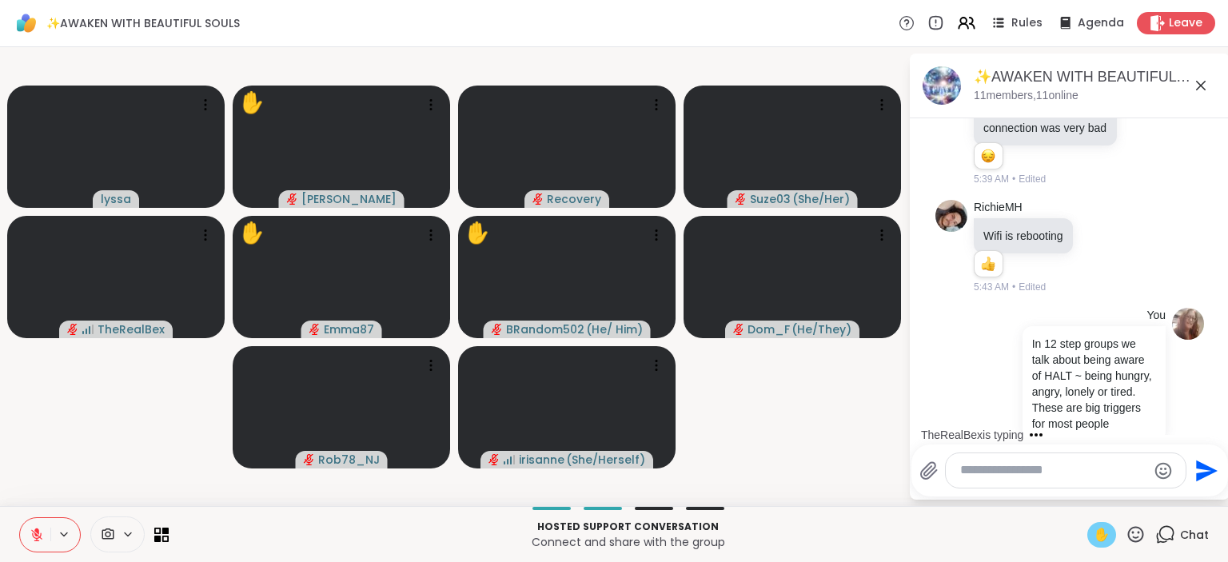
click at [27, 537] on button at bounding box center [35, 535] width 30 height 34
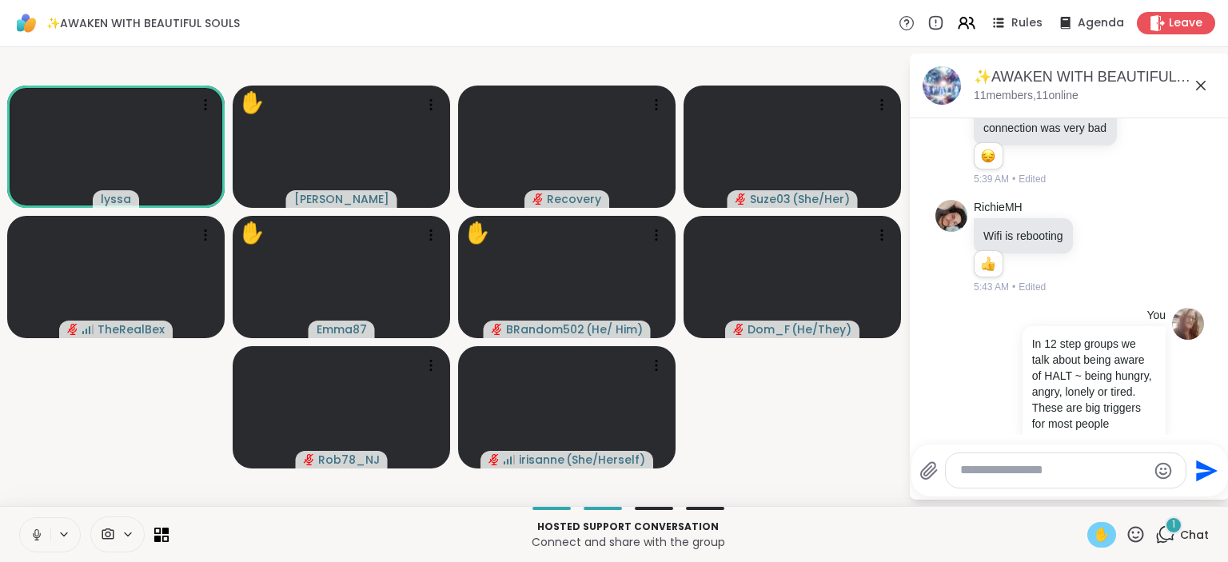
scroll to position [6378, 0]
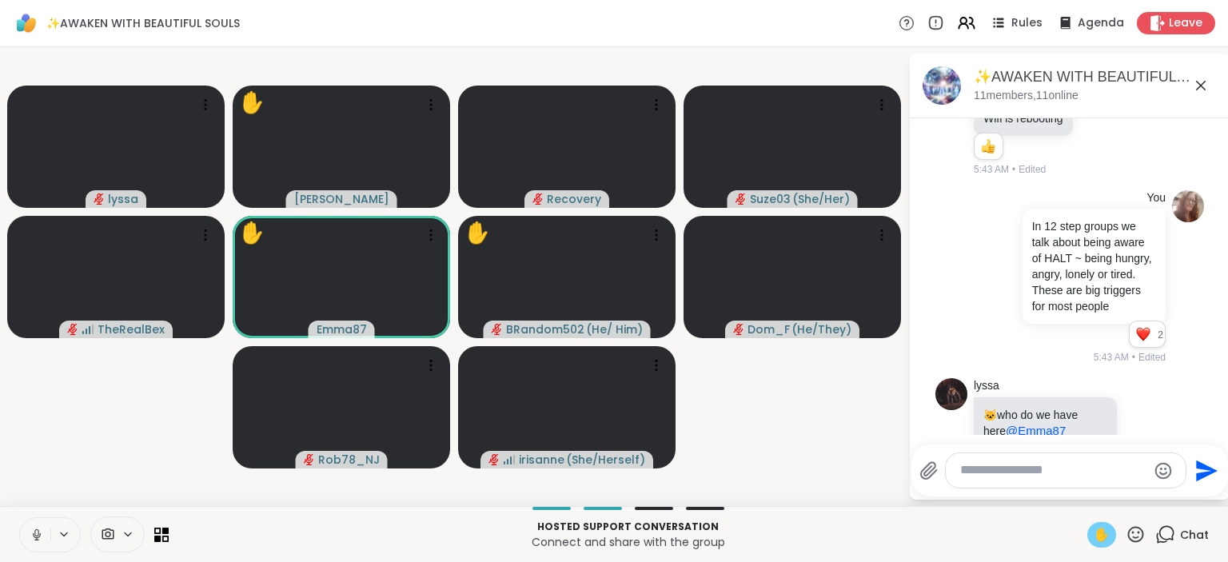
click at [35, 533] on icon at bounding box center [36, 532] width 4 height 7
click at [1140, 535] on icon at bounding box center [1136, 535] width 20 height 20
click at [1090, 497] on span "❤️" at bounding box center [1089, 492] width 16 height 19
click at [1140, 531] on icon at bounding box center [1145, 539] width 14 height 16
click at [1025, 506] on div "Select Reaction: Heart" at bounding box center [1018, 513] width 14 height 14
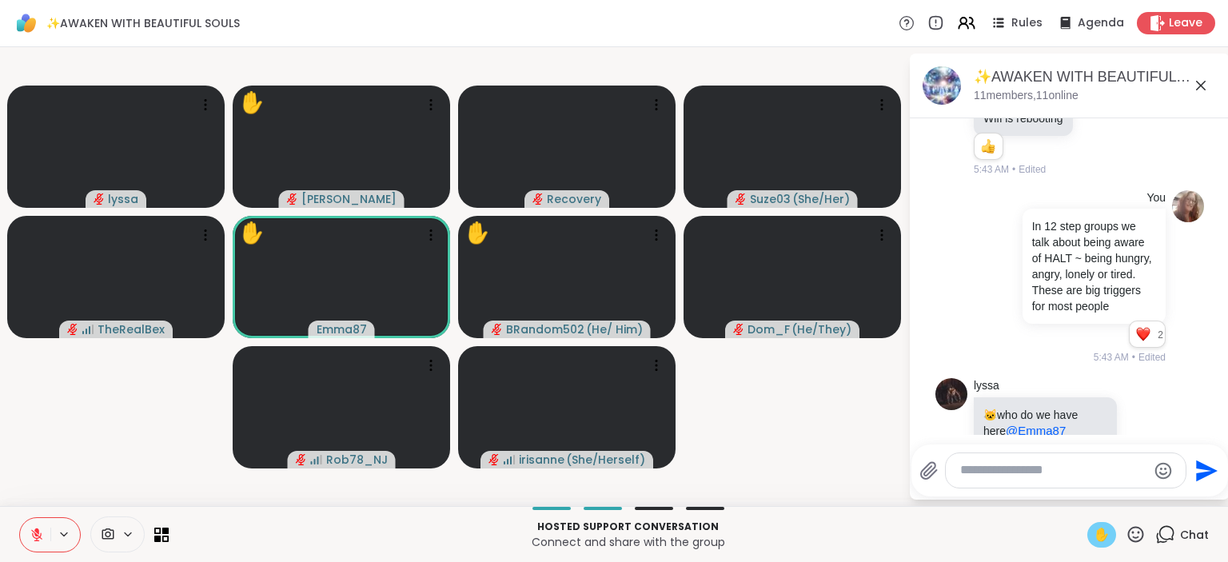
scroll to position [6401, 0]
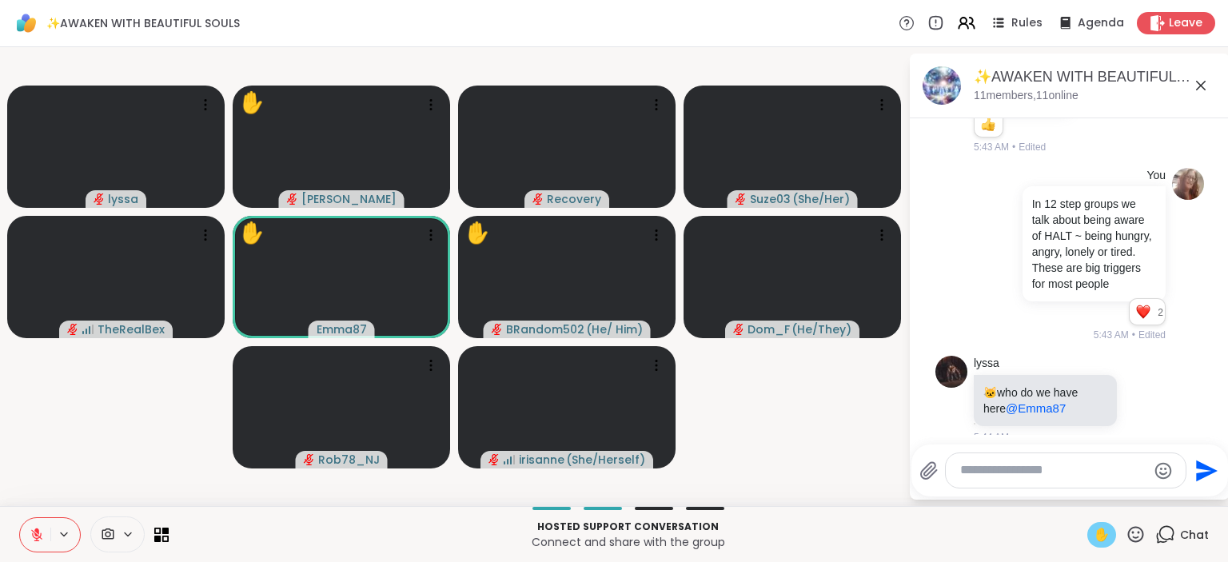
click at [1144, 542] on icon at bounding box center [1136, 535] width 20 height 20
click at [1084, 500] on span "❤️" at bounding box center [1089, 492] width 16 height 19
click at [1136, 529] on icon at bounding box center [1136, 535] width 20 height 20
click at [1162, 493] on span "🌟" at bounding box center [1160, 492] width 16 height 19
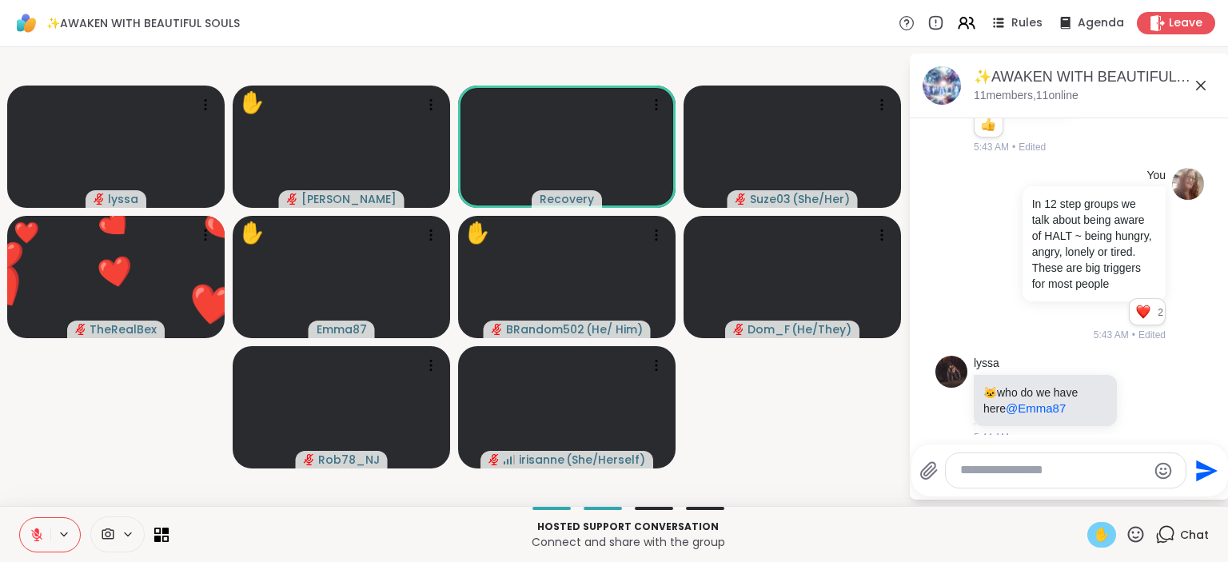
click at [1139, 541] on icon at bounding box center [1136, 535] width 20 height 20
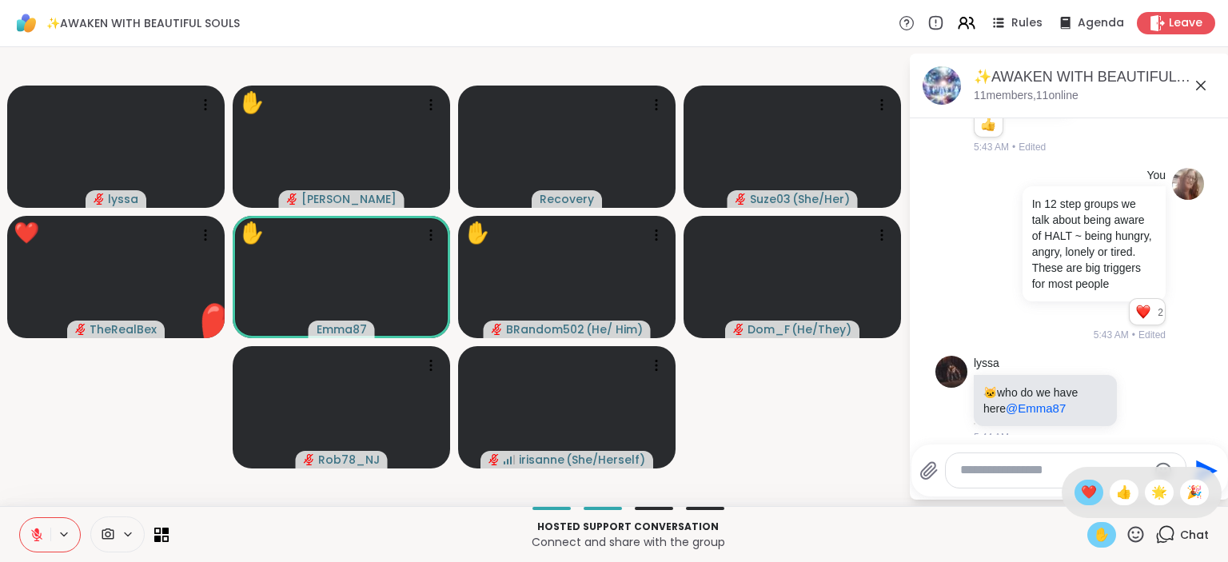
click at [1083, 491] on span "❤️" at bounding box center [1089, 492] width 16 height 19
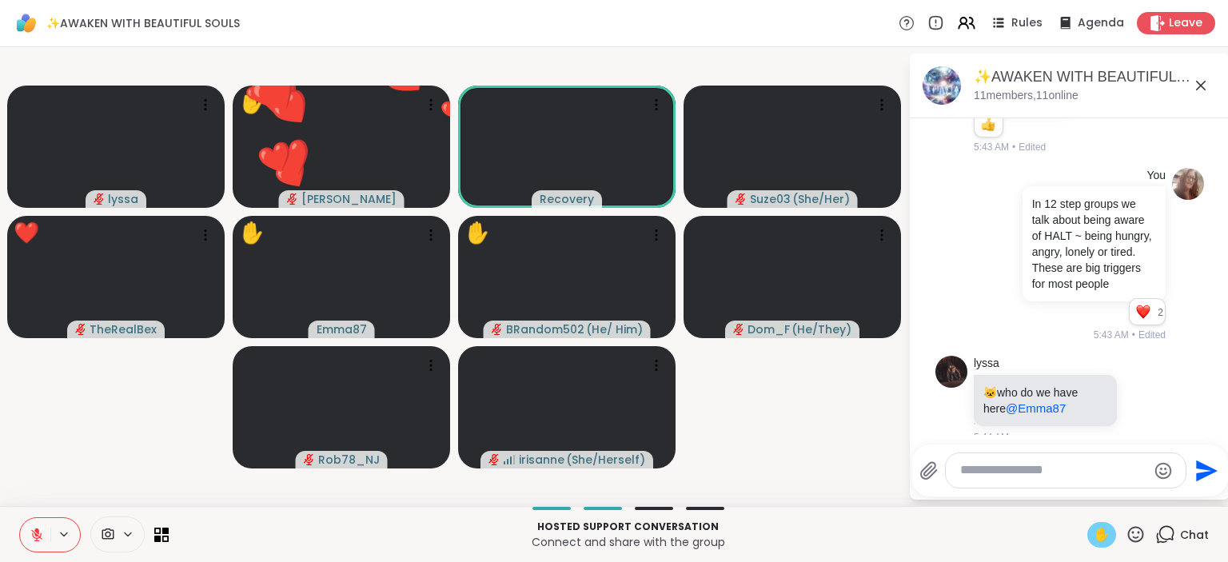
click at [1131, 532] on icon at bounding box center [1136, 534] width 16 height 16
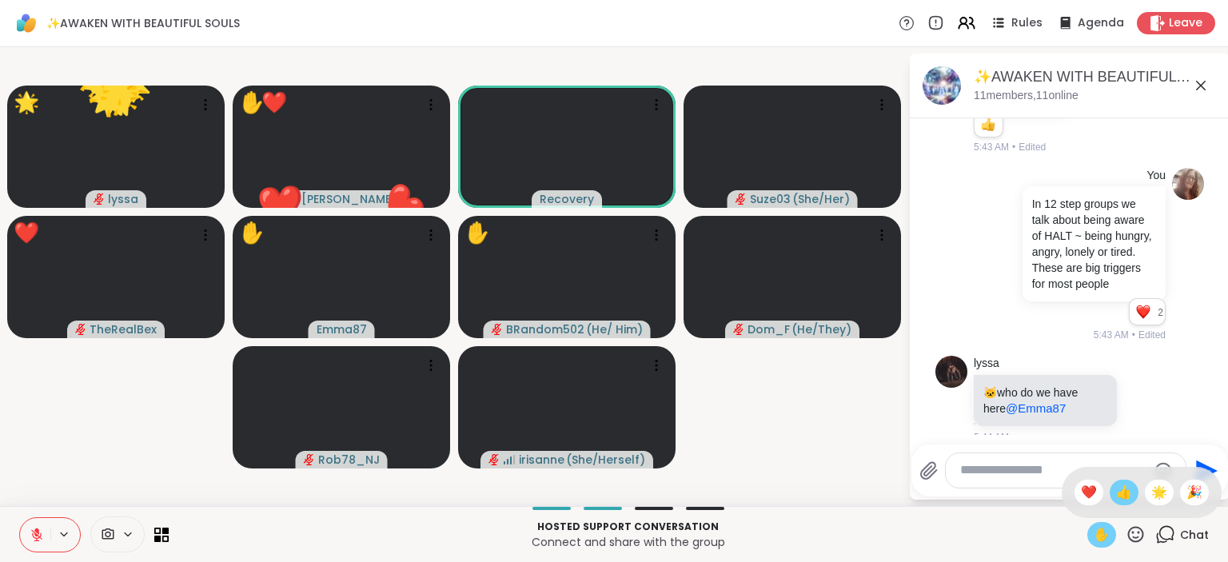
click at [1124, 497] on span "👍" at bounding box center [1124, 492] width 16 height 19
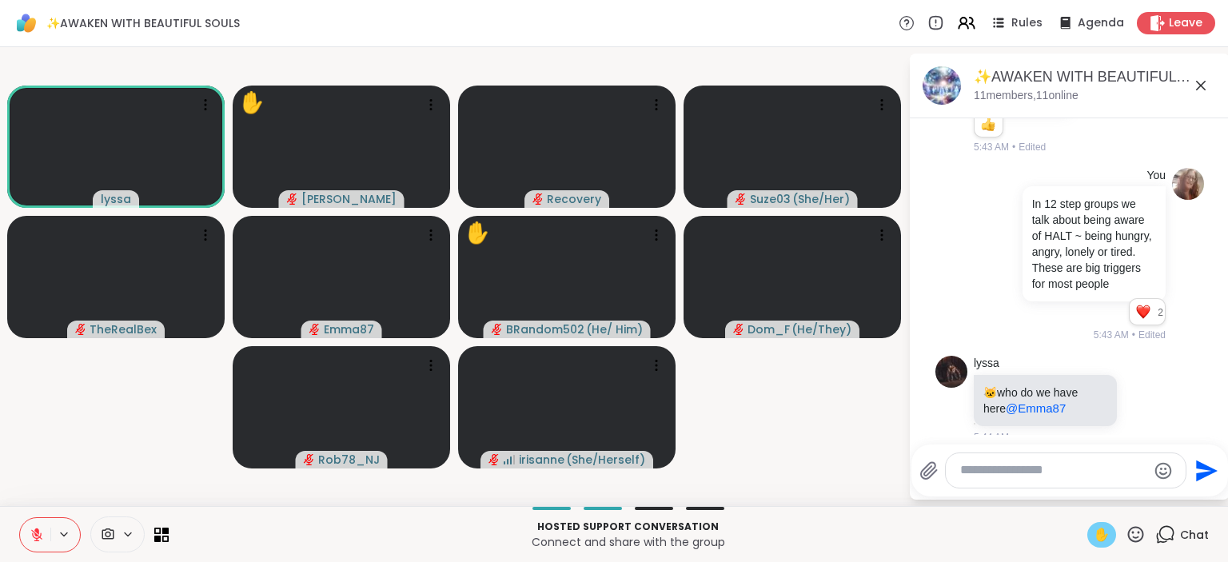
click at [36, 524] on button at bounding box center [35, 535] width 30 height 34
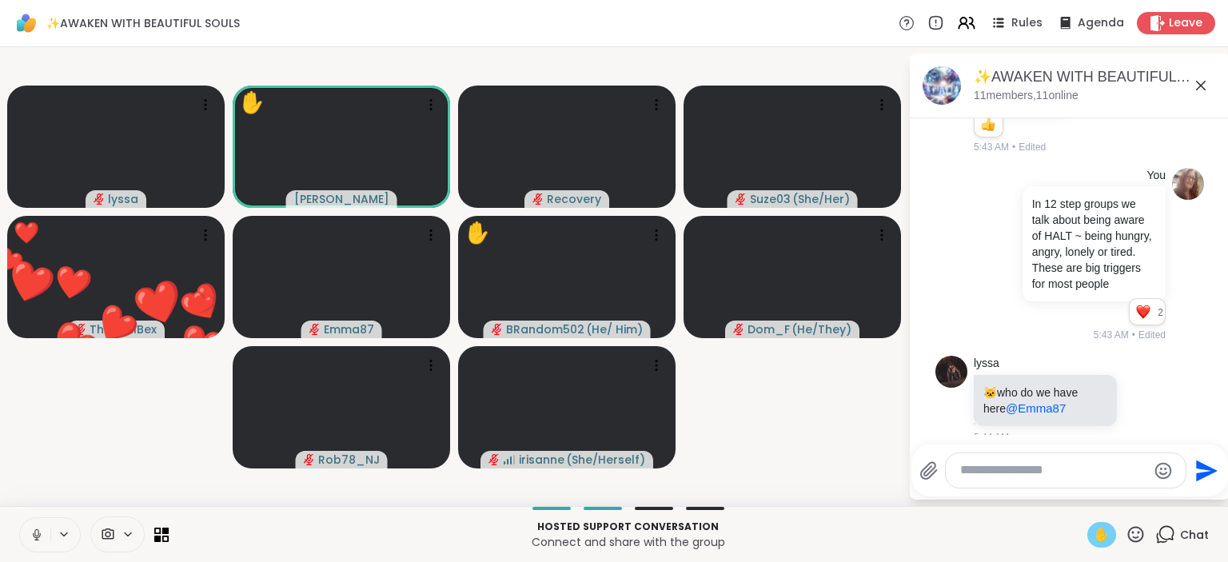
click at [34, 530] on icon at bounding box center [37, 535] width 14 height 14
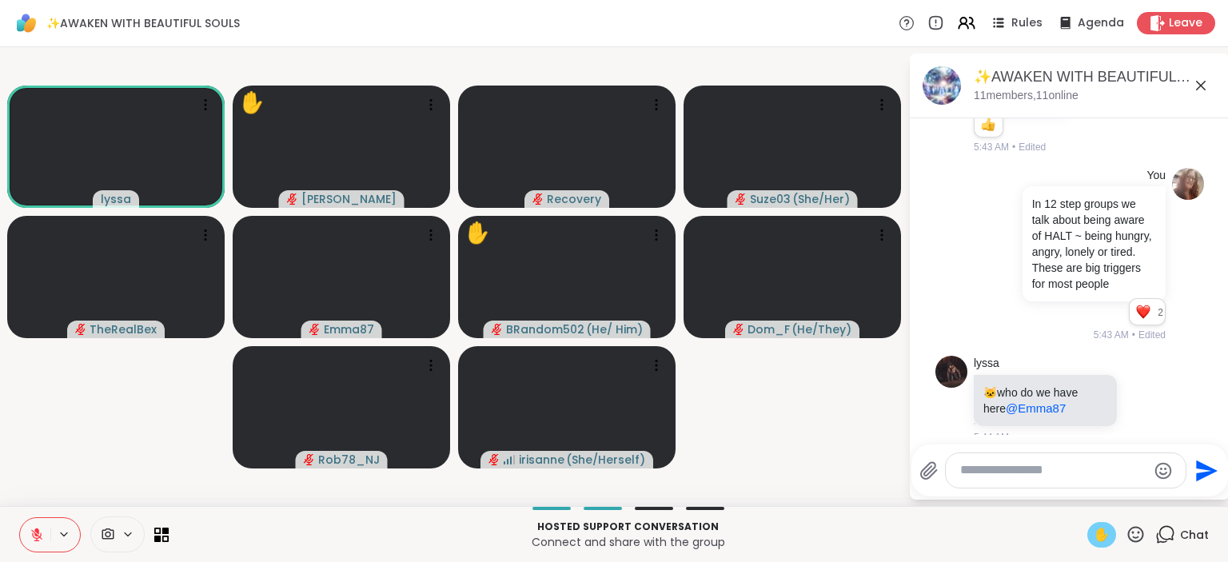
click at [1107, 523] on div "✋" at bounding box center [1102, 535] width 29 height 26
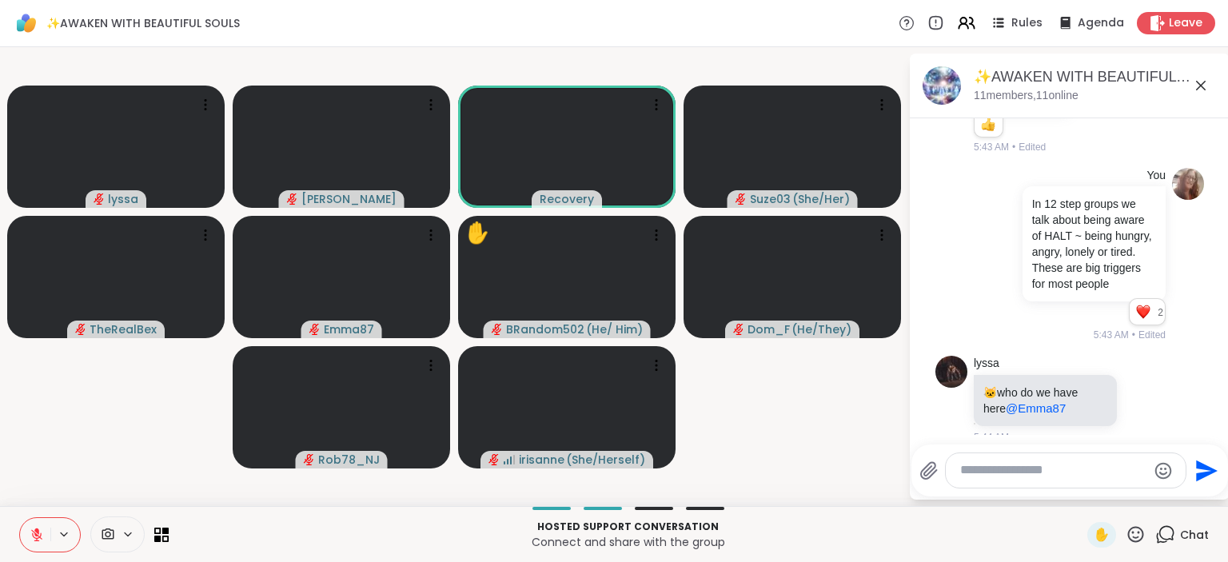
click at [1140, 541] on icon at bounding box center [1136, 534] width 16 height 16
click at [1156, 492] on span "🌟" at bounding box center [1160, 492] width 16 height 19
click at [1138, 533] on icon at bounding box center [1136, 535] width 20 height 20
click at [1089, 494] on span "❤️" at bounding box center [1089, 492] width 16 height 19
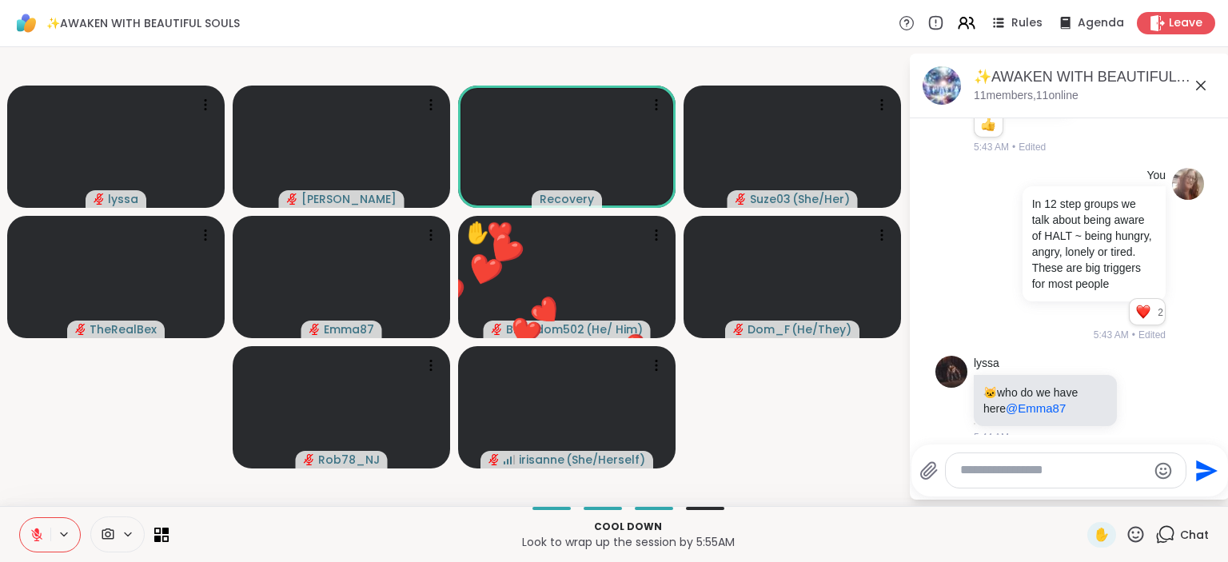
click at [1132, 528] on icon at bounding box center [1136, 535] width 20 height 20
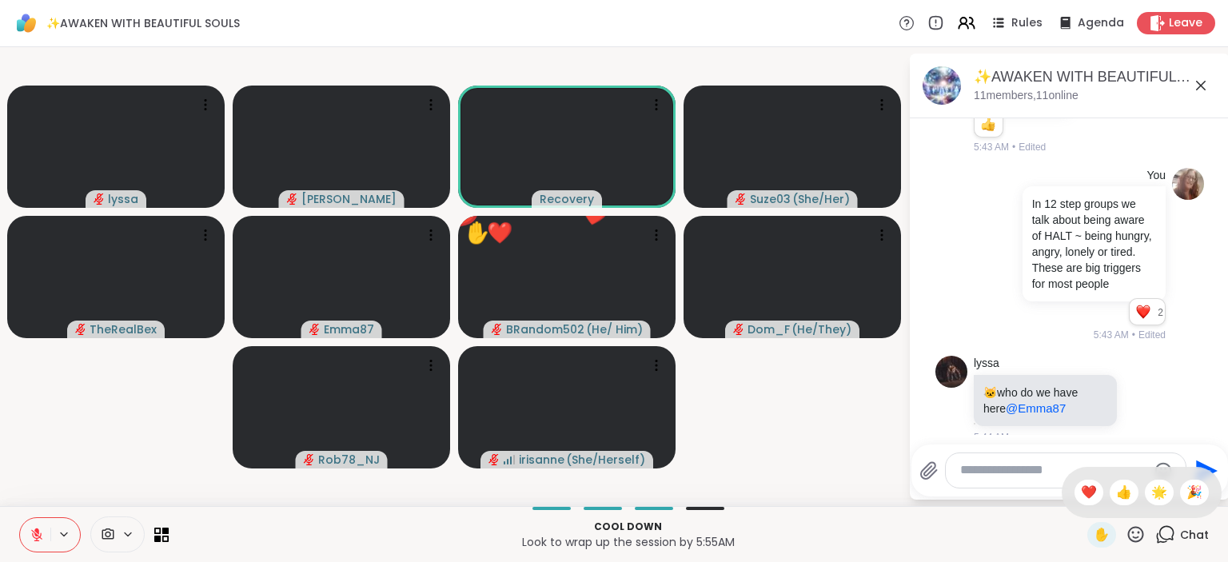
click at [1161, 499] on span "🌟" at bounding box center [1160, 492] width 16 height 19
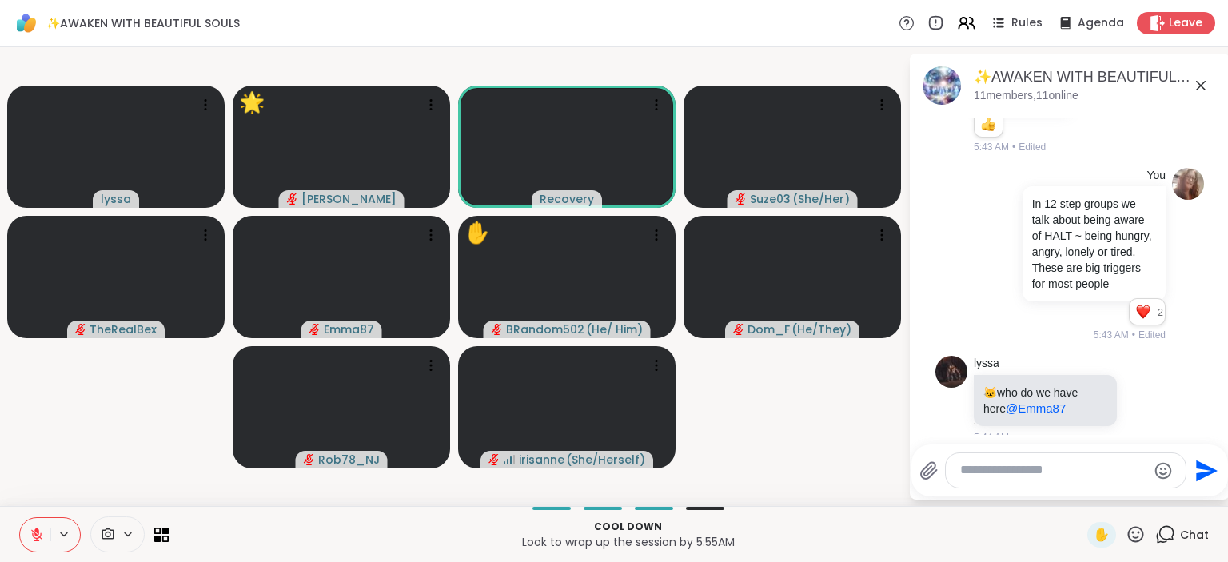
click at [1136, 534] on icon at bounding box center [1136, 535] width 20 height 20
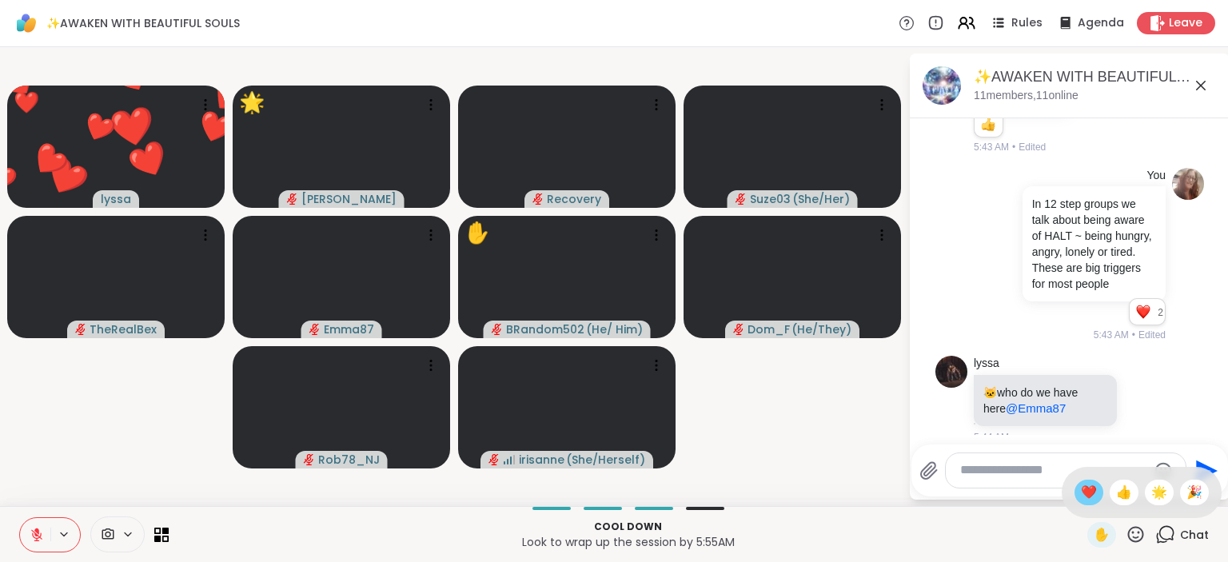
click at [1086, 486] on span "❤️" at bounding box center [1089, 492] width 16 height 19
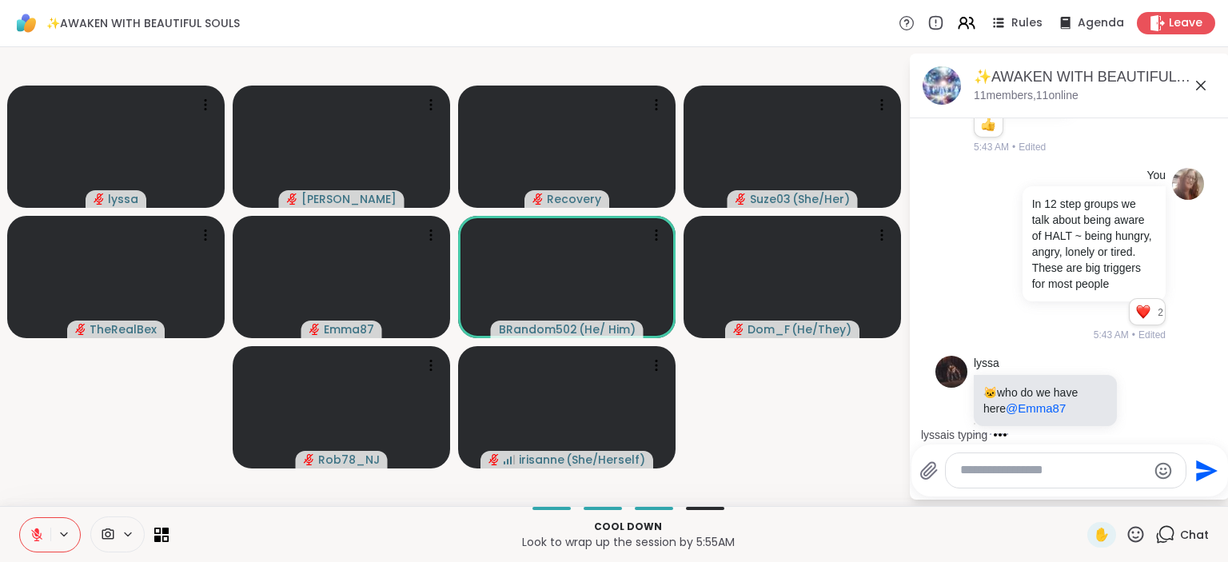
click at [1143, 529] on icon at bounding box center [1136, 534] width 16 height 16
click at [1081, 492] on span "❤️" at bounding box center [1089, 492] width 16 height 19
click at [1134, 529] on icon at bounding box center [1136, 534] width 16 height 16
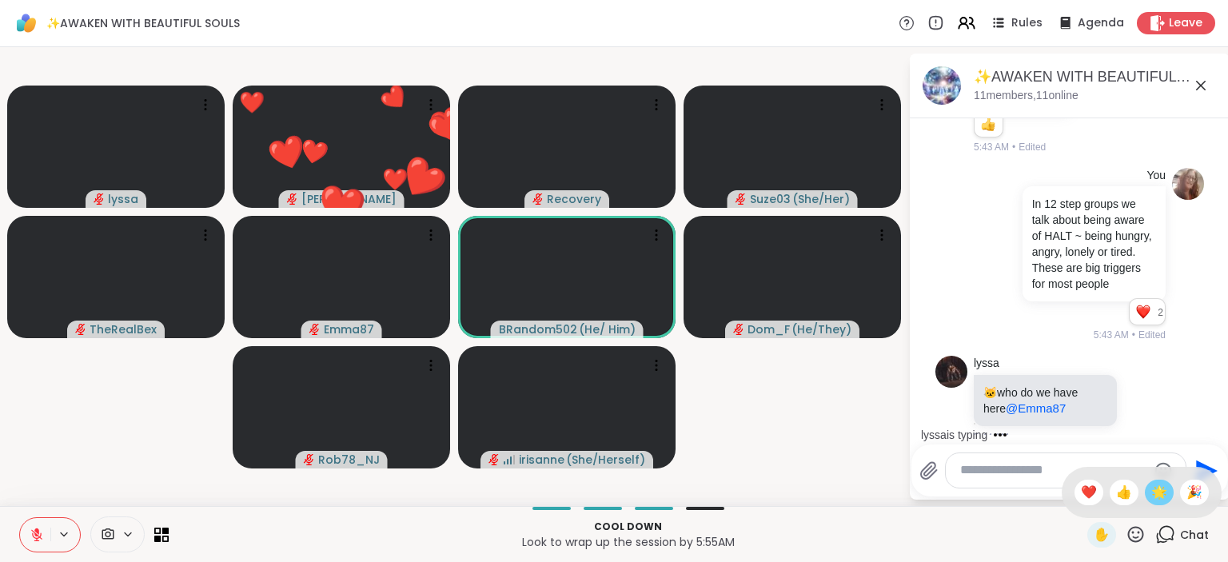
click at [1157, 494] on span "🌟" at bounding box center [1160, 492] width 16 height 19
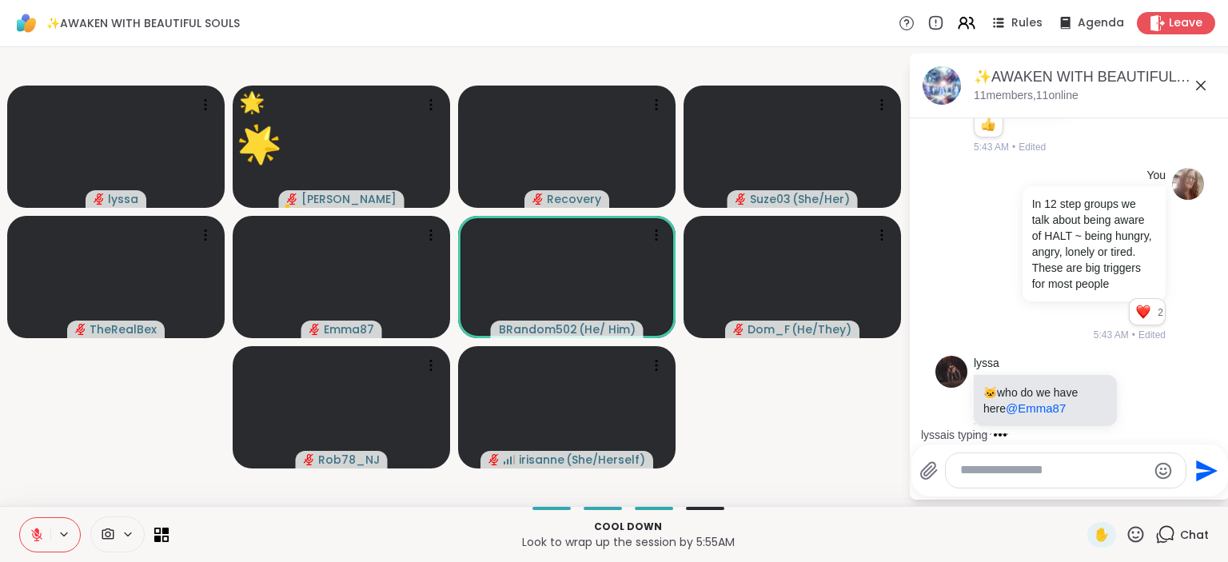
scroll to position [6485, 0]
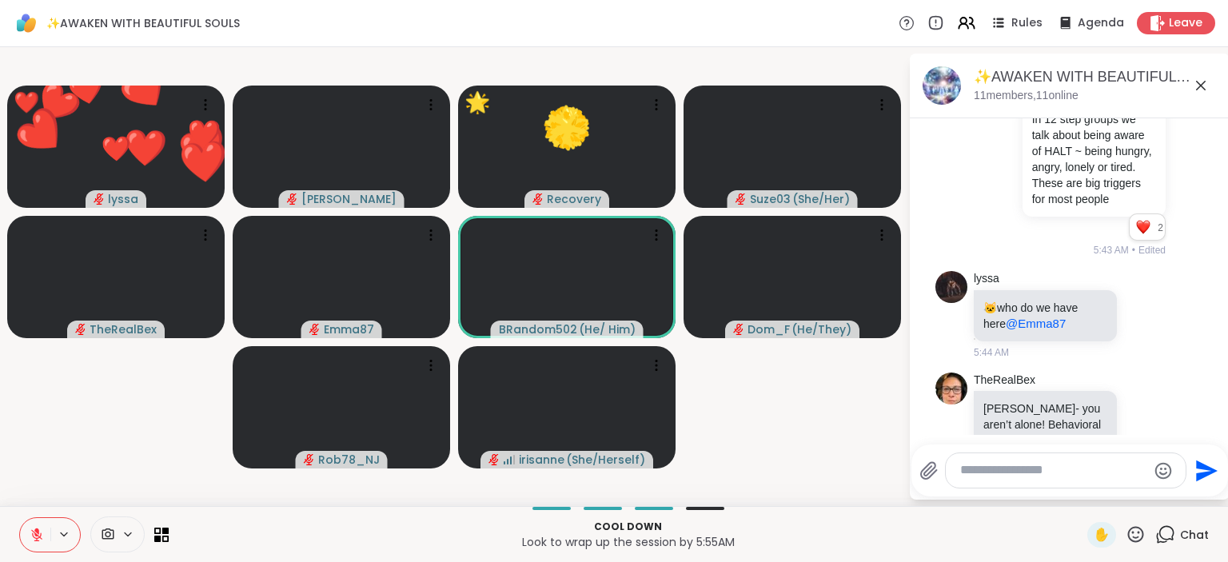
click at [1161, 554] on icon at bounding box center [1156, 563] width 14 height 19
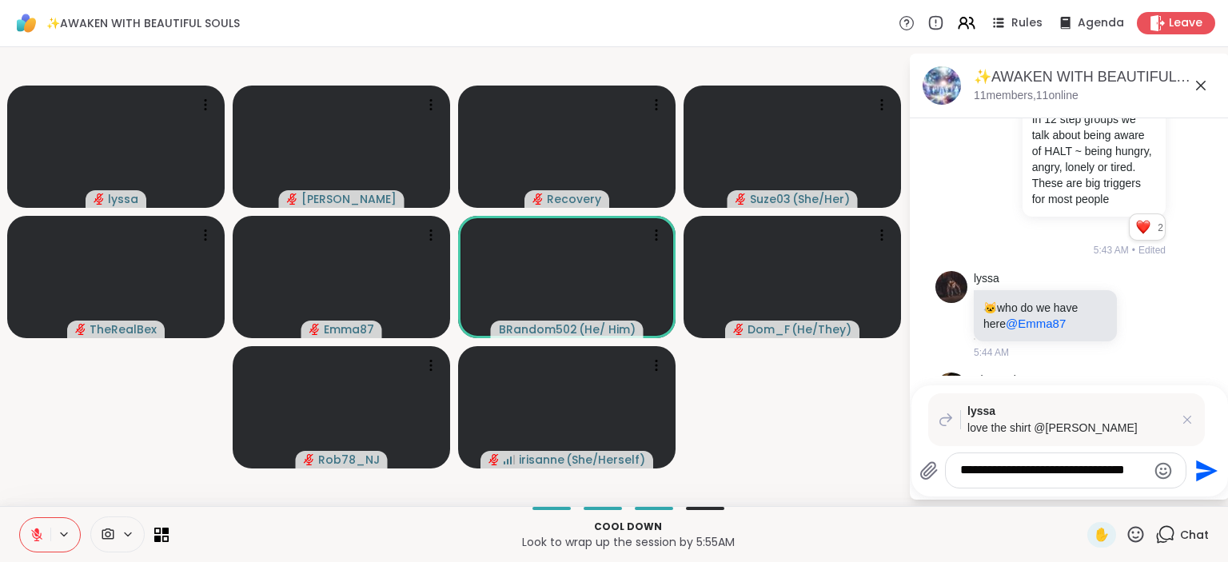
type textarea "**********"
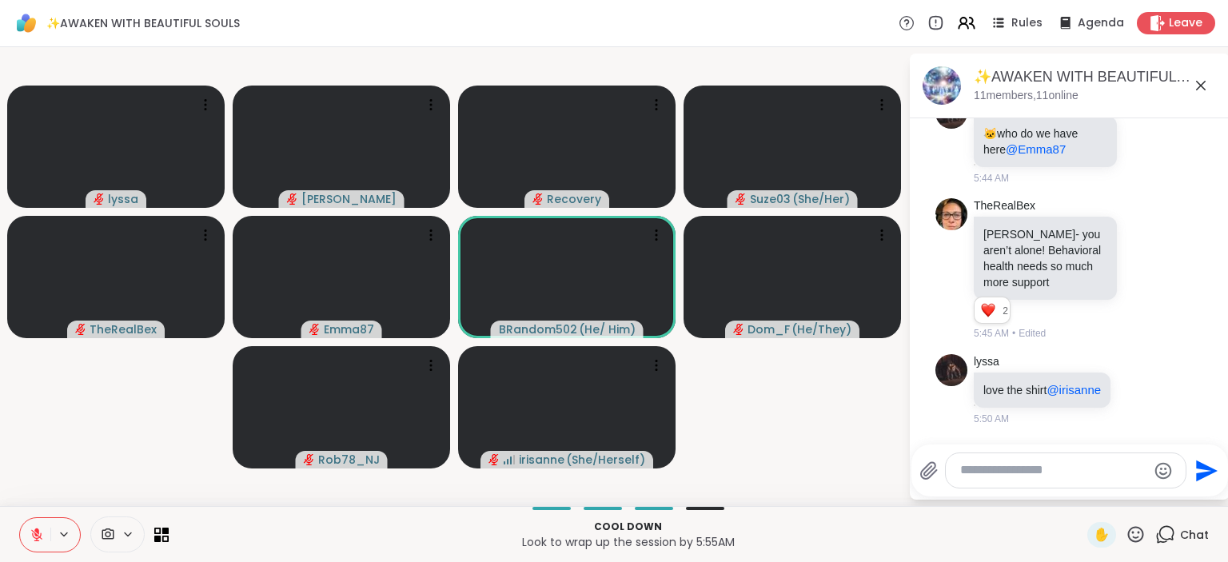
scroll to position [6683, 0]
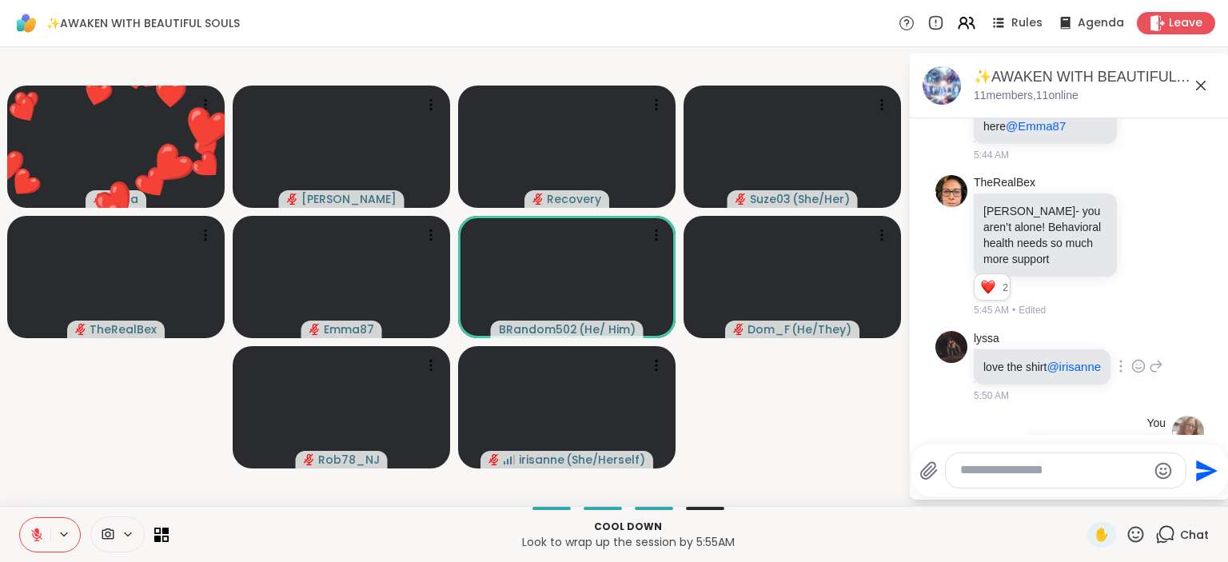
click at [1143, 358] on icon at bounding box center [1139, 366] width 14 height 16
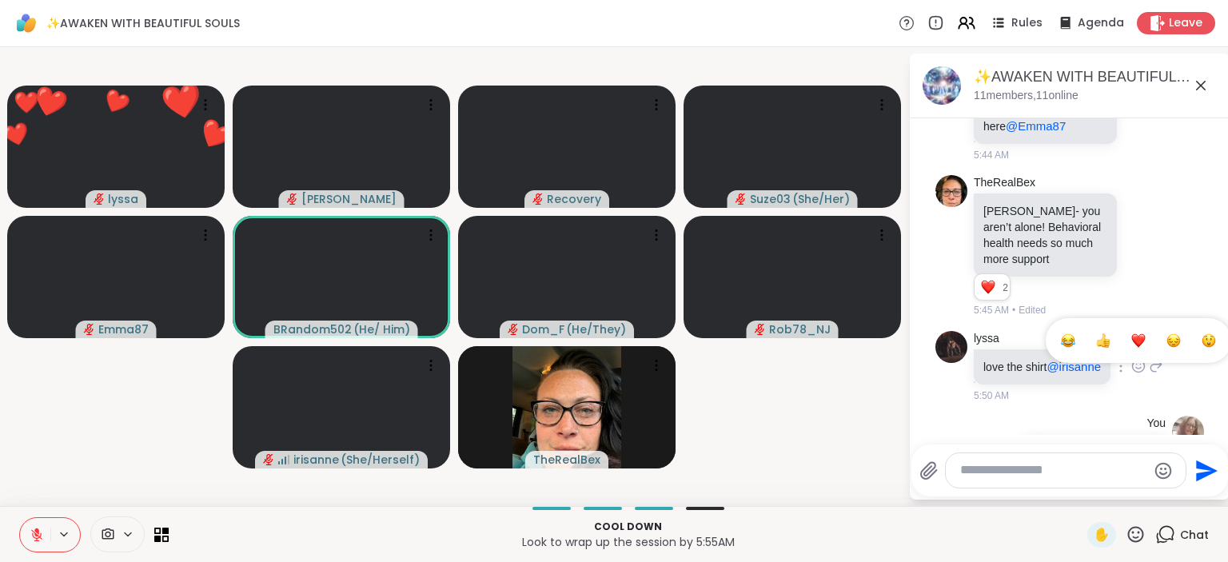
click at [1140, 333] on div "Select Reaction: Heart" at bounding box center [1139, 340] width 14 height 14
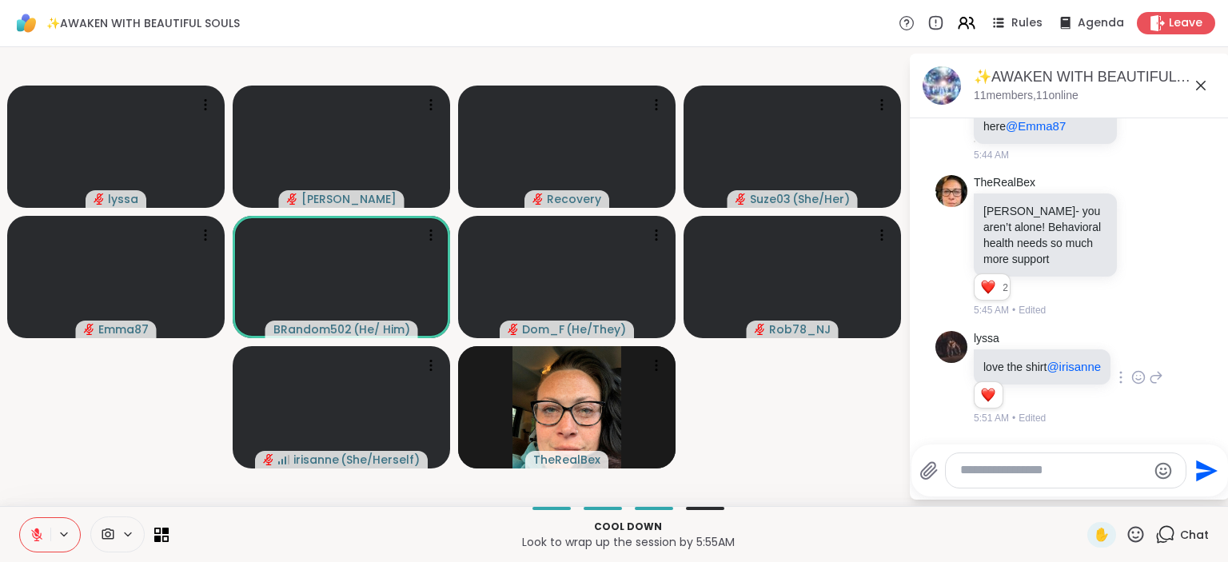
click at [1142, 534] on icon at bounding box center [1136, 535] width 20 height 20
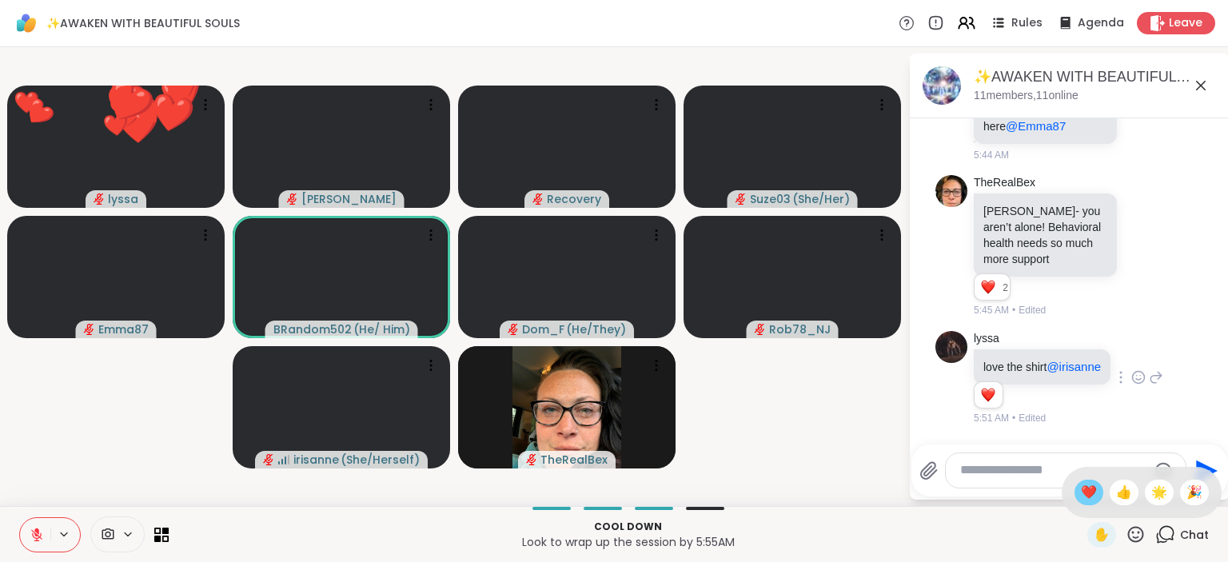
click at [1091, 491] on span "❤️" at bounding box center [1089, 492] width 16 height 19
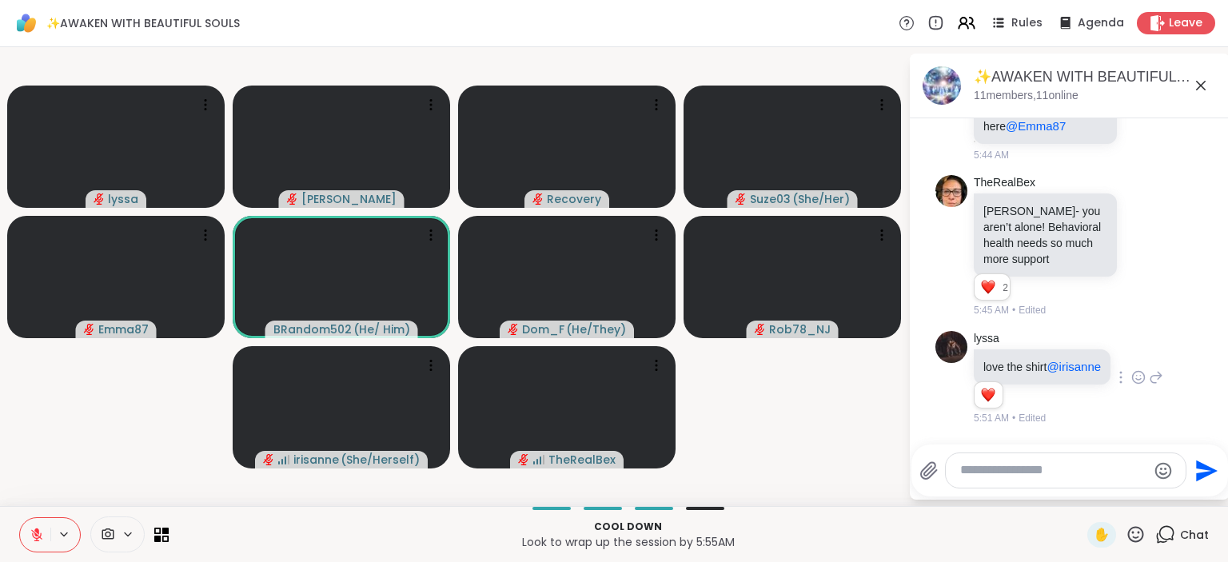
click at [1088, 470] on textarea "Type your message" at bounding box center [1053, 470] width 186 height 17
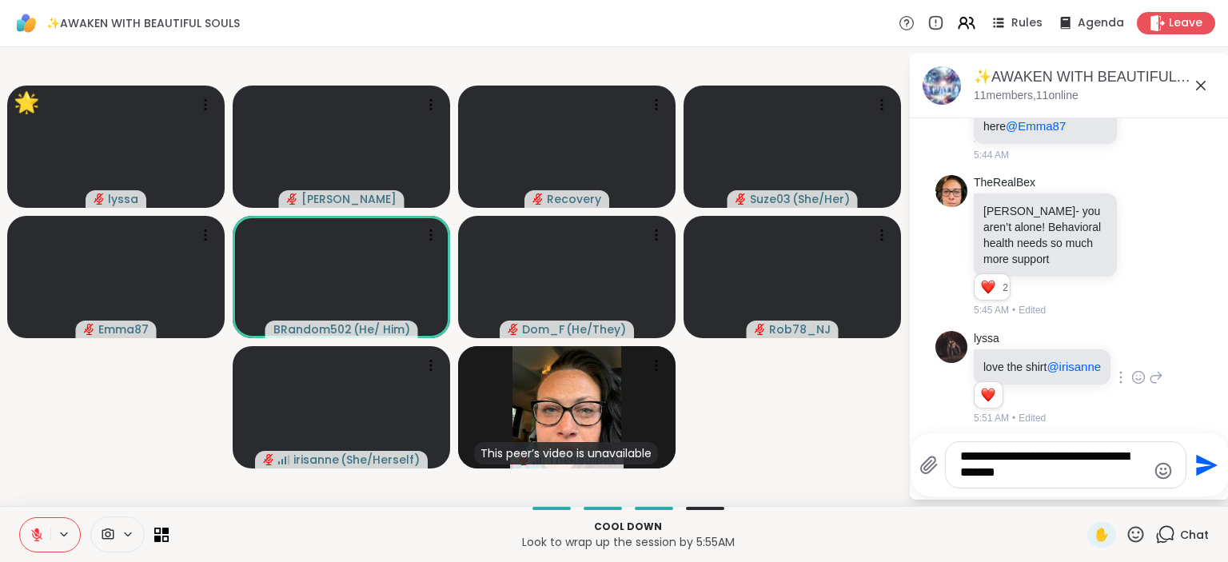
type textarea "**********"
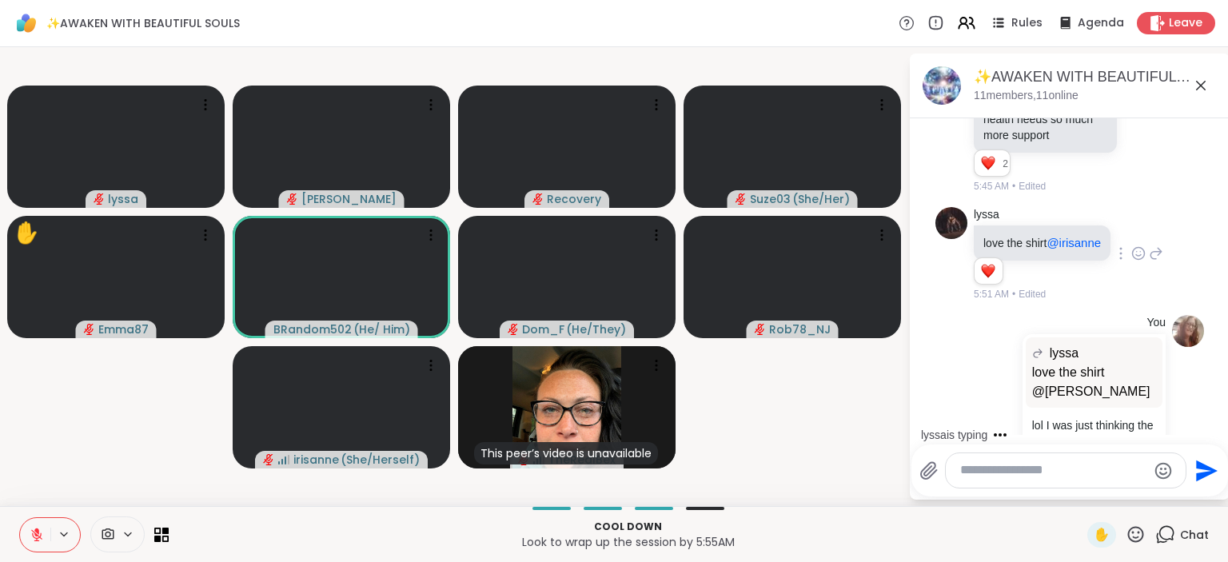
click at [1131, 536] on icon at bounding box center [1136, 535] width 20 height 20
click at [1152, 492] on span "🌟" at bounding box center [1160, 492] width 16 height 19
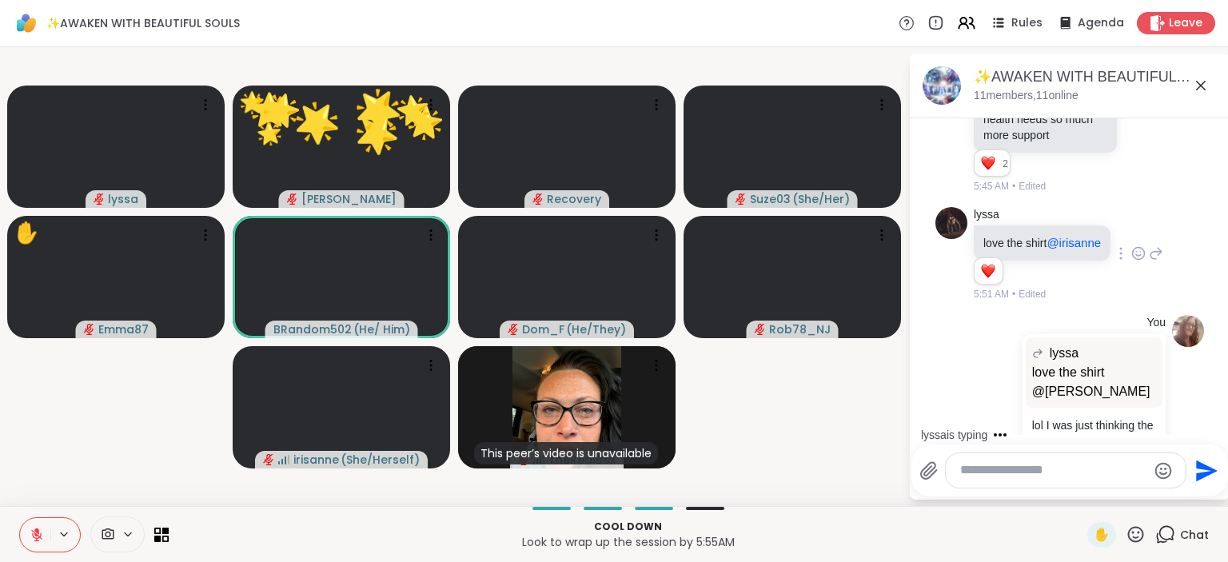
click at [1132, 530] on icon at bounding box center [1136, 534] width 16 height 16
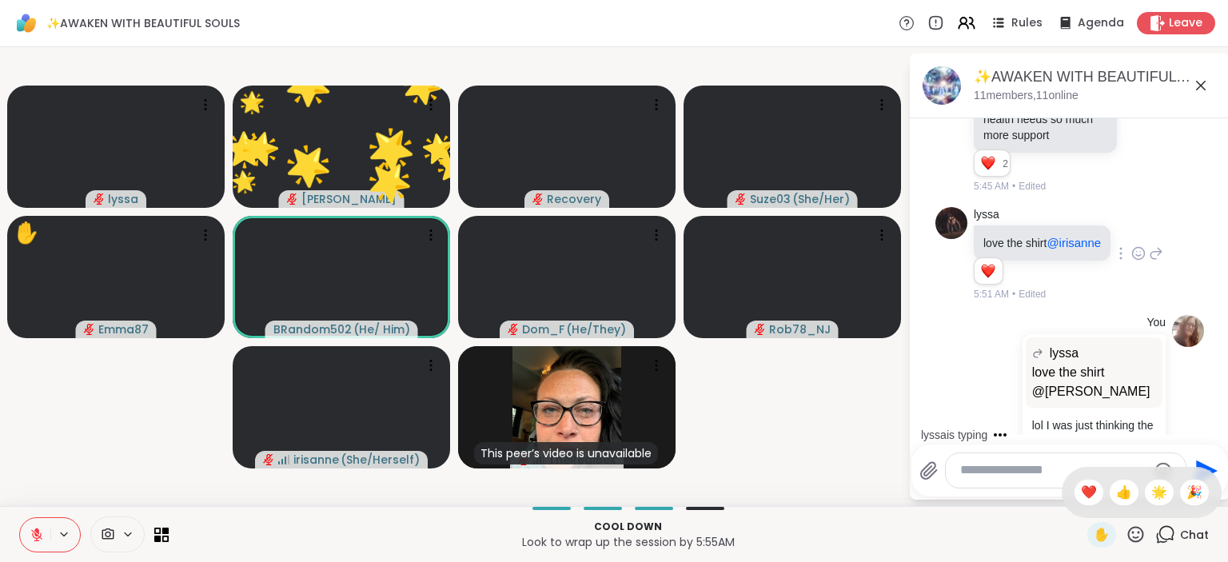
scroll to position [6908, 0]
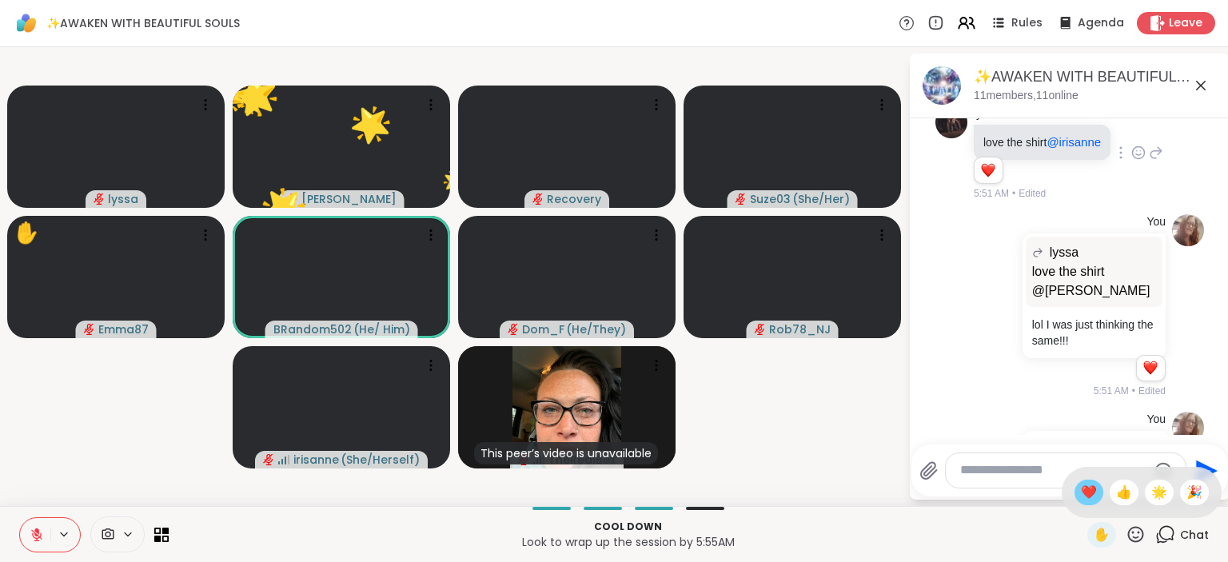
click at [1089, 494] on span "❤️" at bounding box center [1089, 492] width 16 height 19
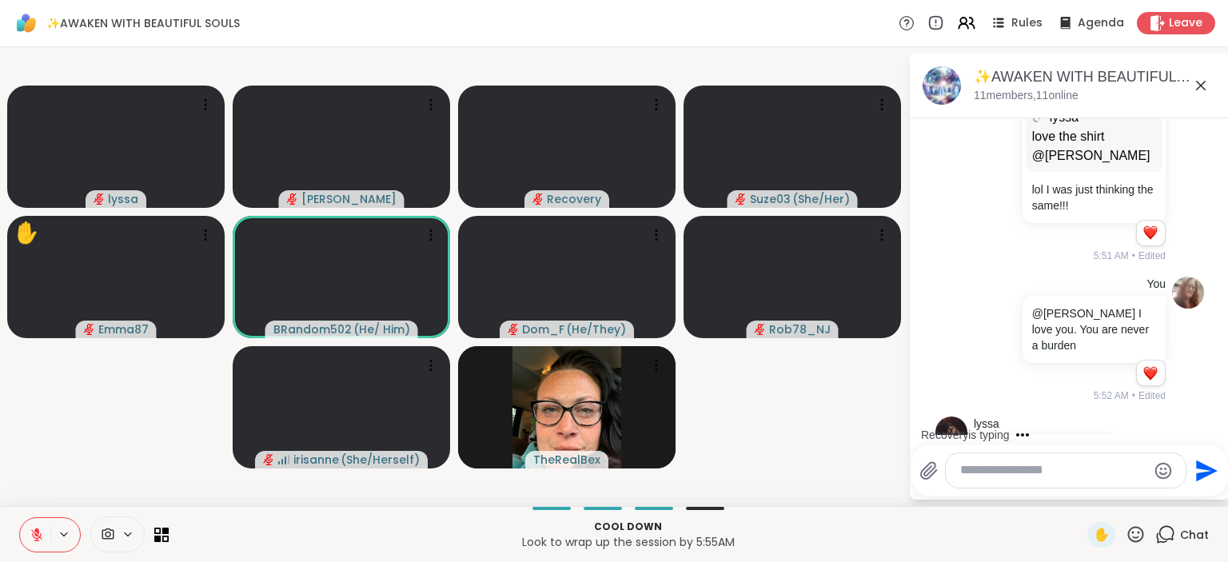
scroll to position [7012, 0]
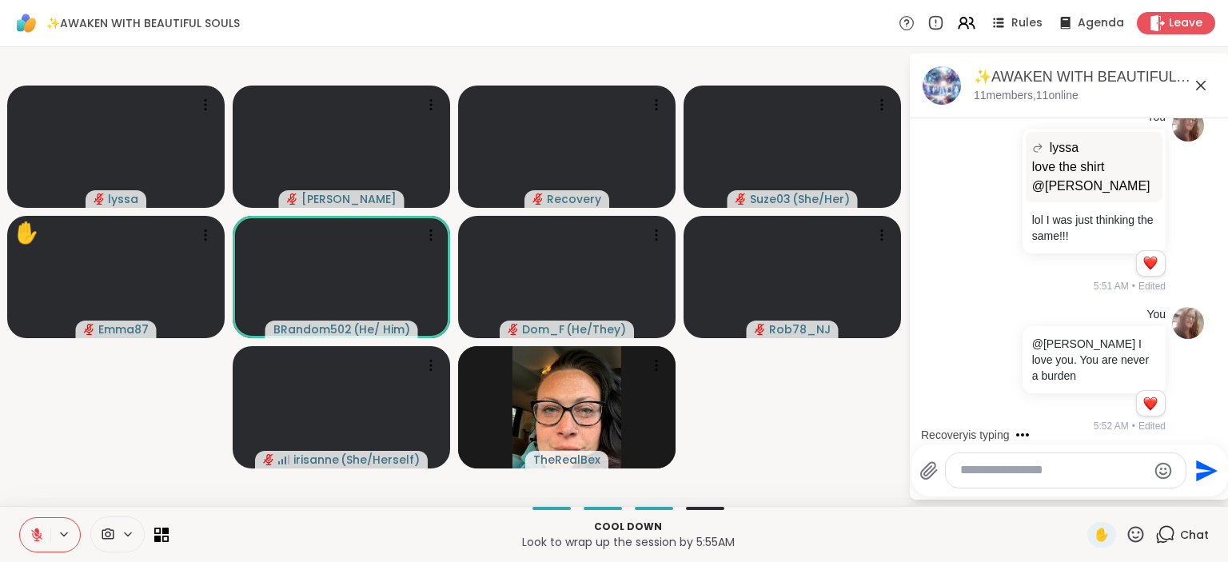
click at [1137, 533] on icon at bounding box center [1136, 535] width 20 height 20
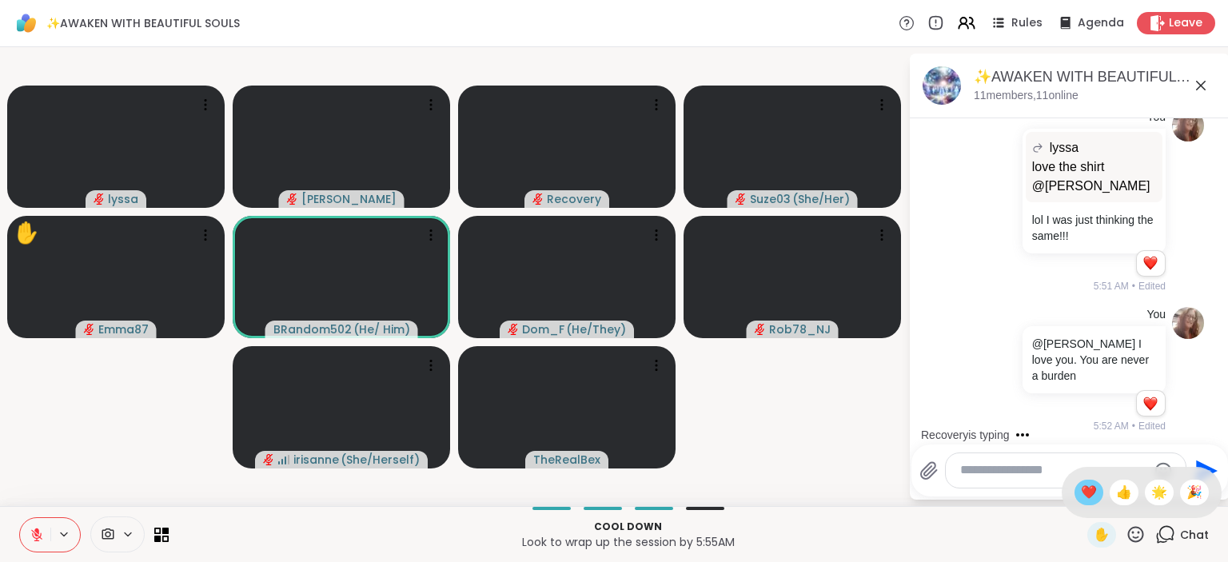
click at [1086, 492] on span "❤️" at bounding box center [1089, 492] width 16 height 19
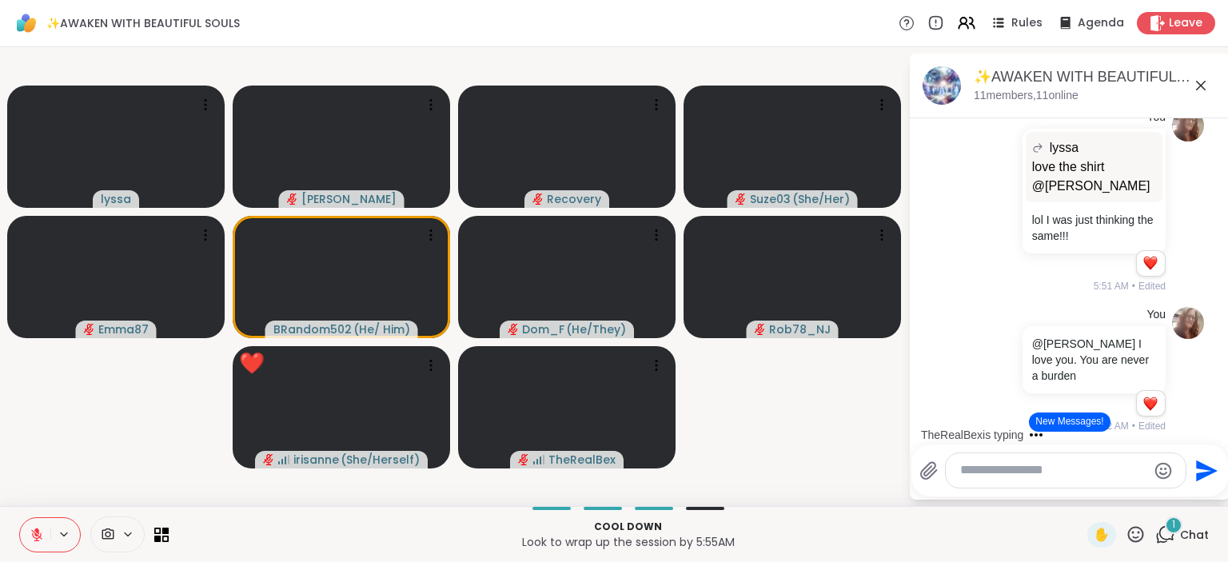
click at [1137, 532] on icon at bounding box center [1136, 535] width 20 height 20
click at [1081, 488] on span "❤️" at bounding box center [1089, 492] width 16 height 19
click at [1070, 470] on textarea "Type your message" at bounding box center [1053, 470] width 186 height 17
type textarea "**********"
click at [1205, 469] on icon "Send" at bounding box center [1207, 471] width 22 height 22
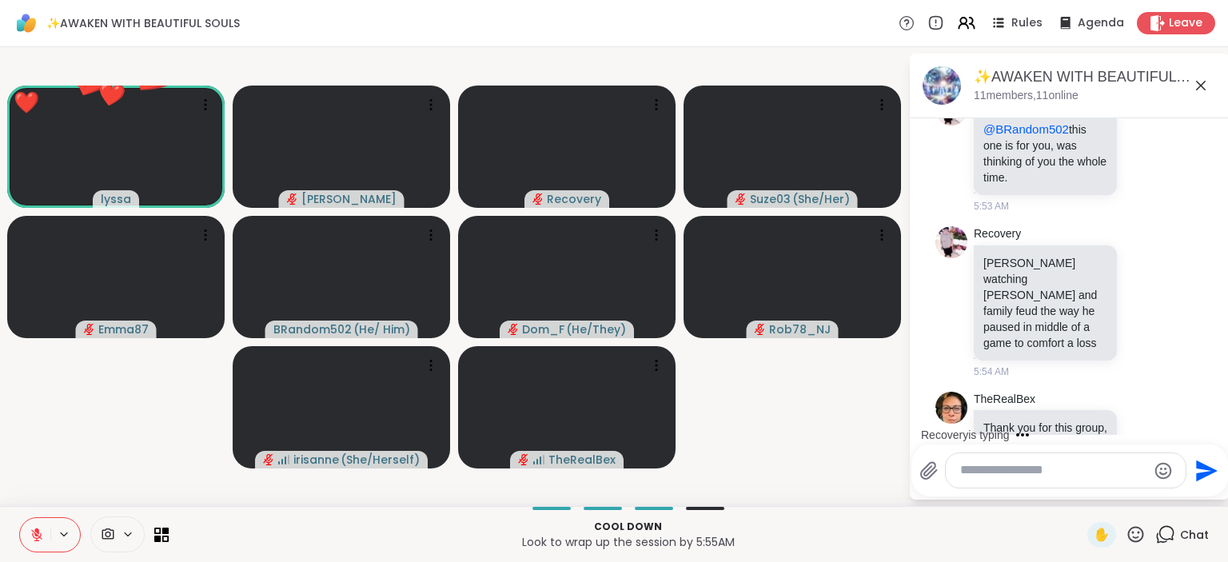
scroll to position [7806, 0]
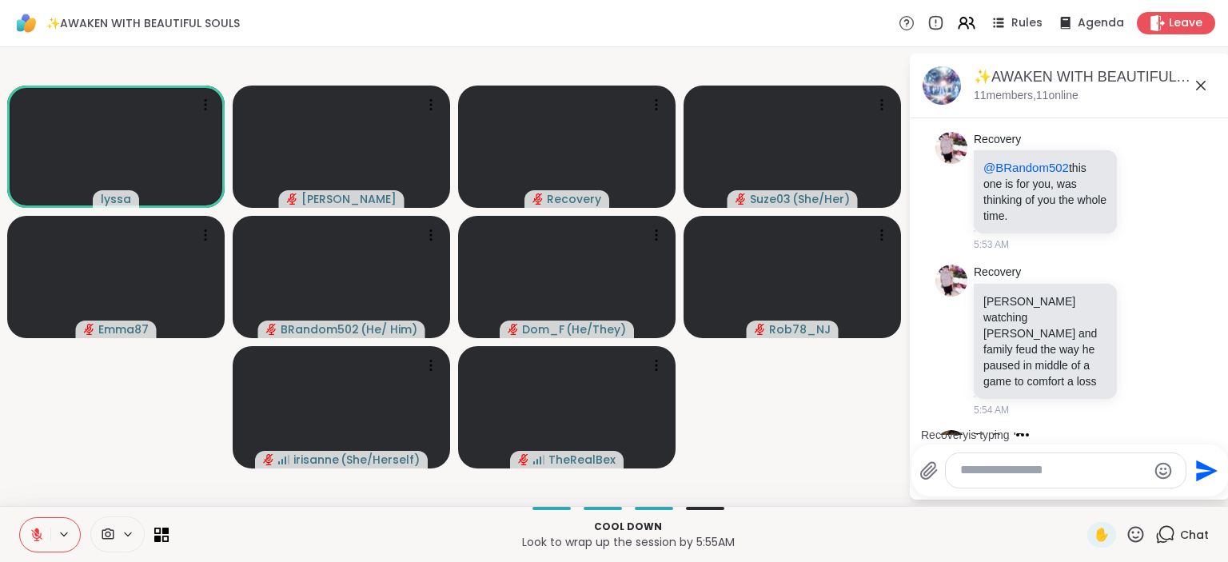
click at [1148, 473] on icon at bounding box center [1145, 481] width 14 height 16
click at [1025, 440] on button "Select Reaction: Heart" at bounding box center [1018, 456] width 32 height 32
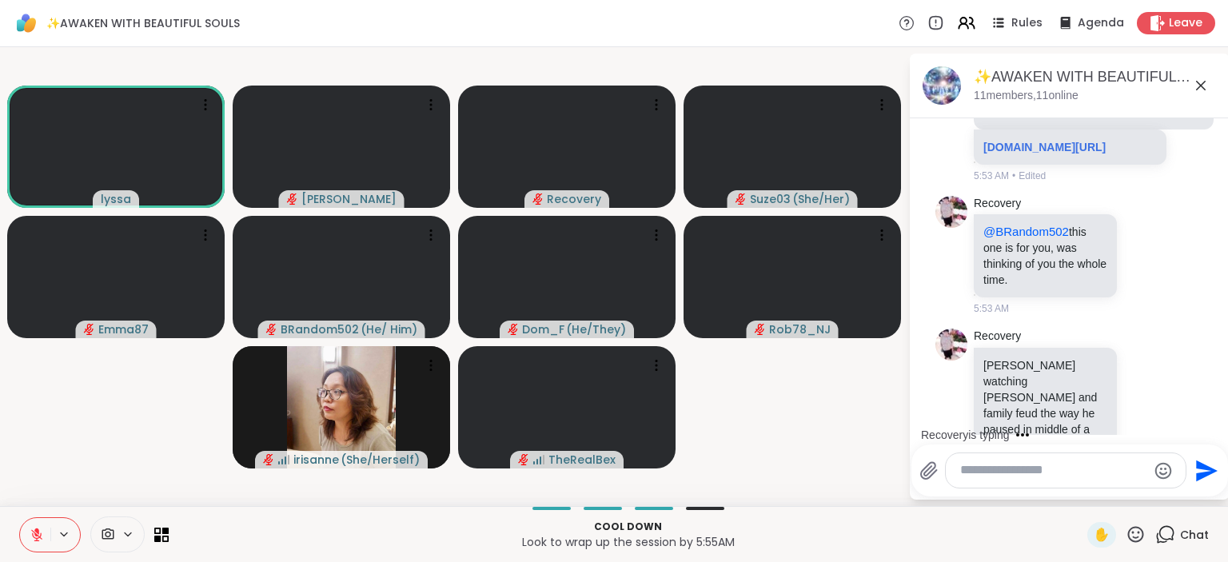
scroll to position [7703, 0]
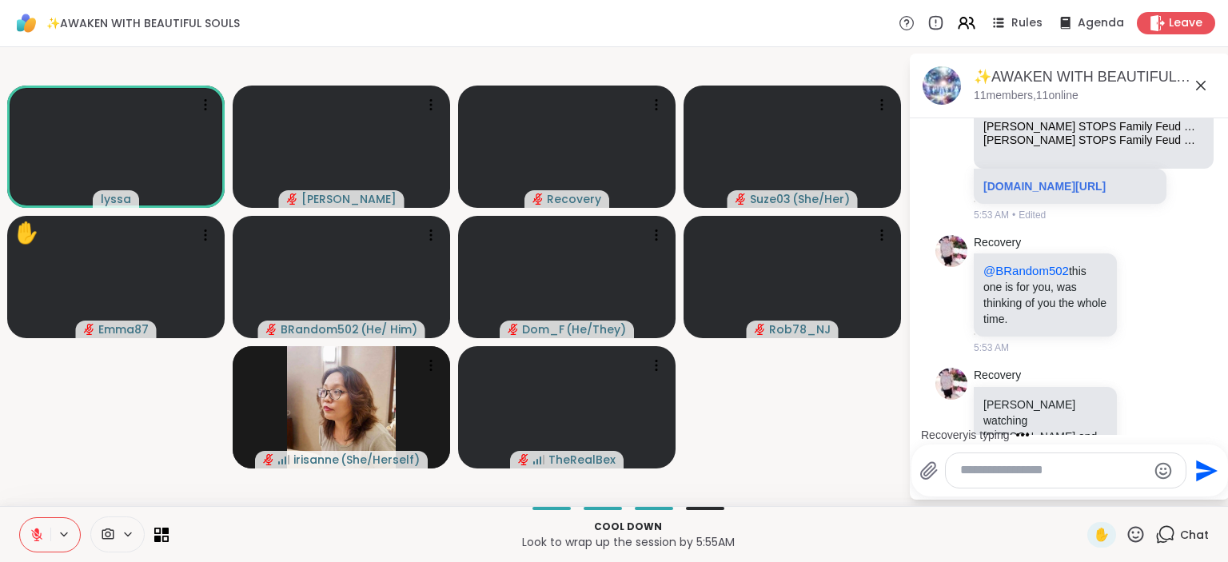
click at [1148, 436] on icon at bounding box center [1145, 444] width 14 height 16
click at [984, 411] on div "Select Reaction: Thumbs up" at bounding box center [983, 418] width 14 height 14
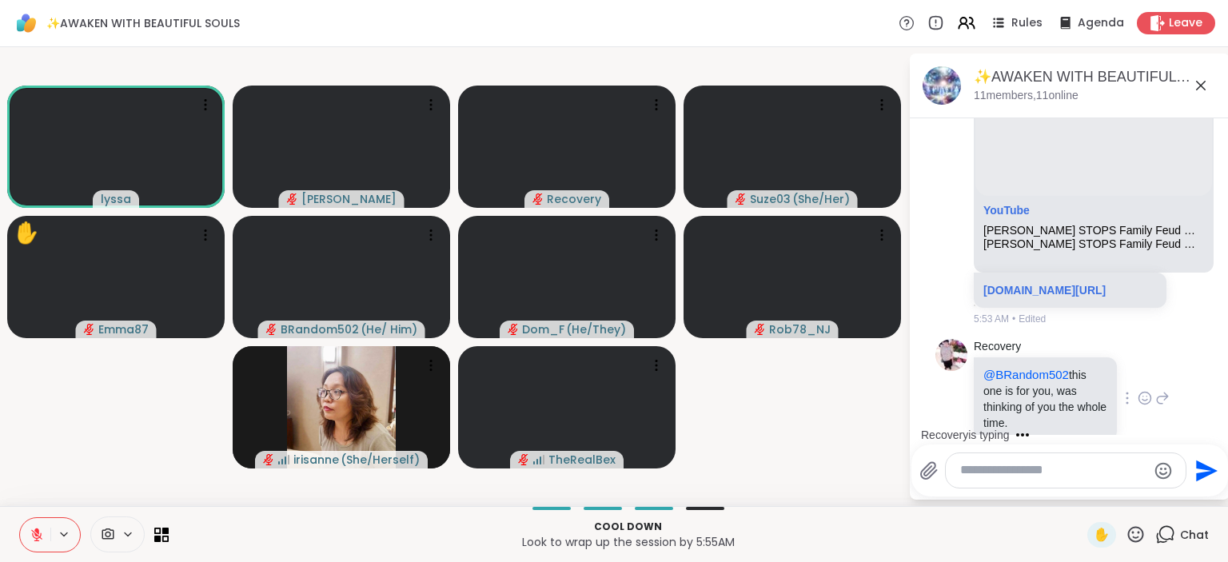
click at [1147, 390] on icon at bounding box center [1145, 398] width 14 height 16
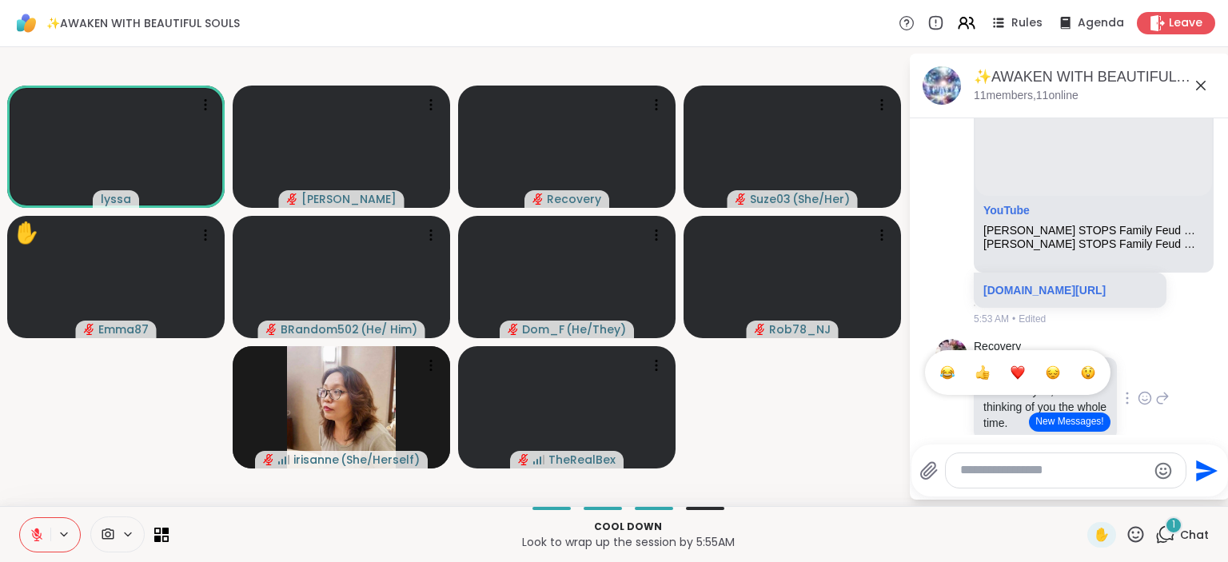
click at [1023, 365] on div "Select Reaction: Heart" at bounding box center [1018, 372] width 14 height 14
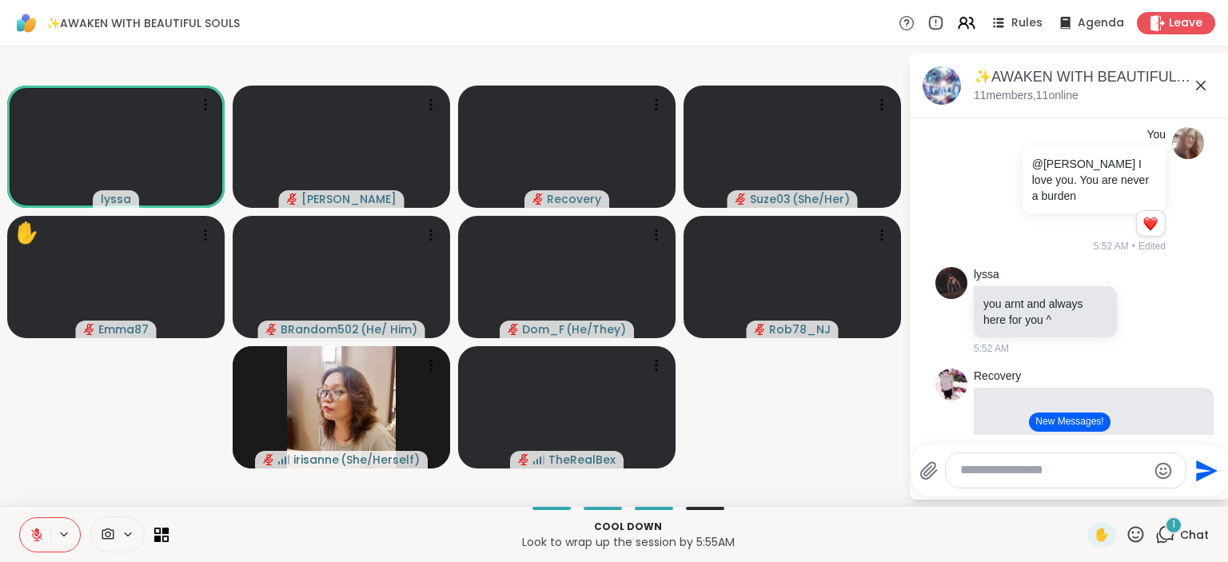
scroll to position [7185, 0]
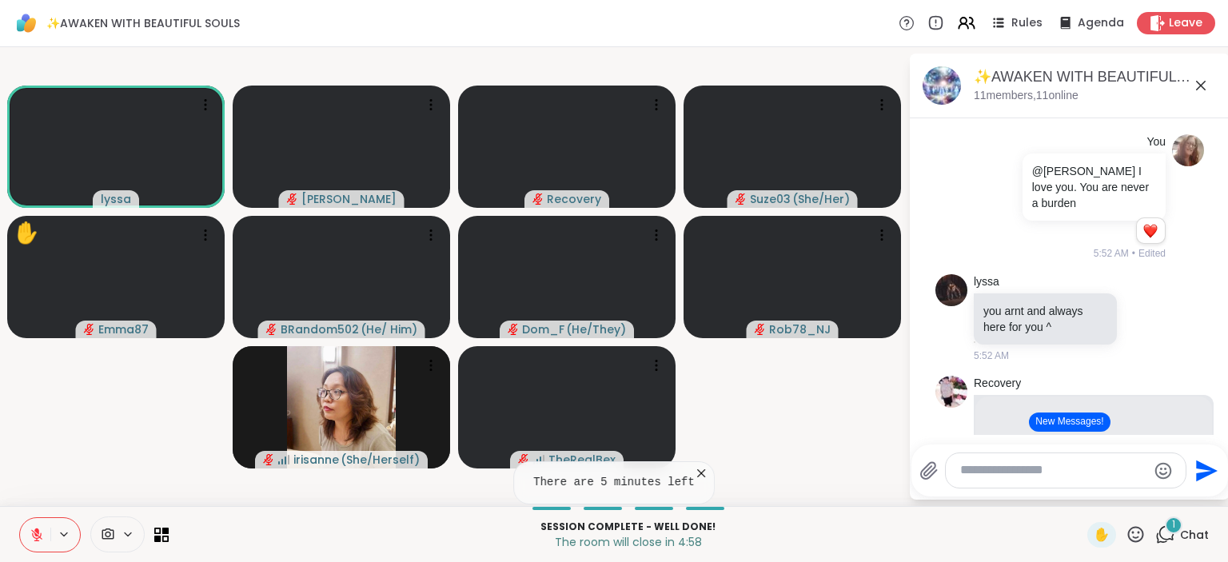
click at [1141, 536] on icon at bounding box center [1136, 535] width 20 height 20
click at [1096, 491] on div "❤️" at bounding box center [1089, 493] width 29 height 26
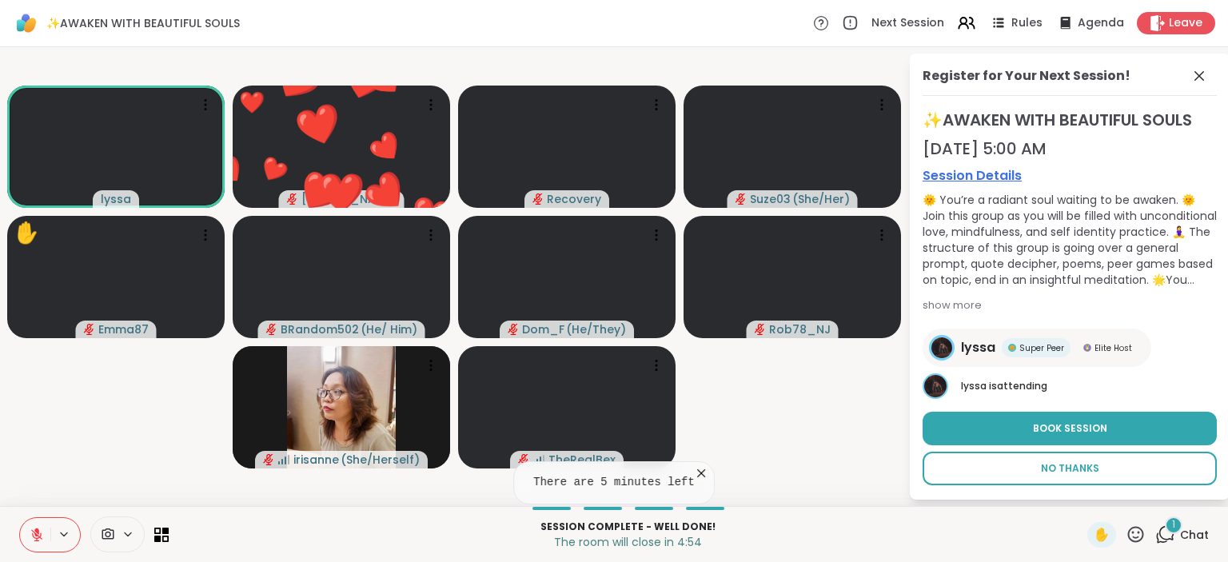
click at [1080, 472] on span "No Thanks" at bounding box center [1070, 468] width 58 height 14
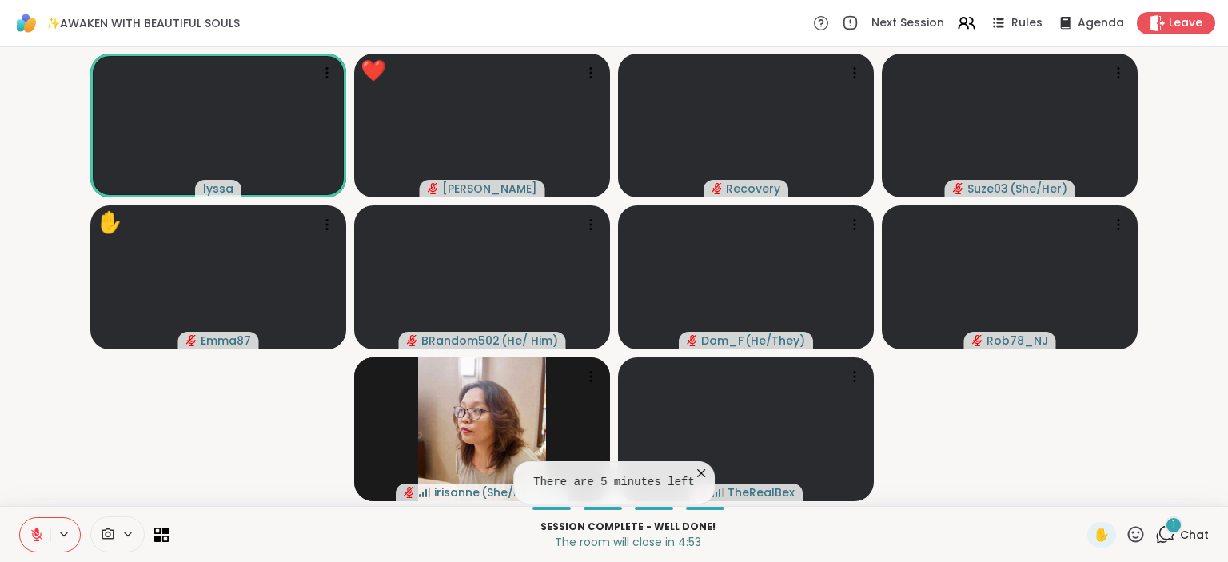
click at [1182, 537] on span "Chat" at bounding box center [1194, 535] width 29 height 16
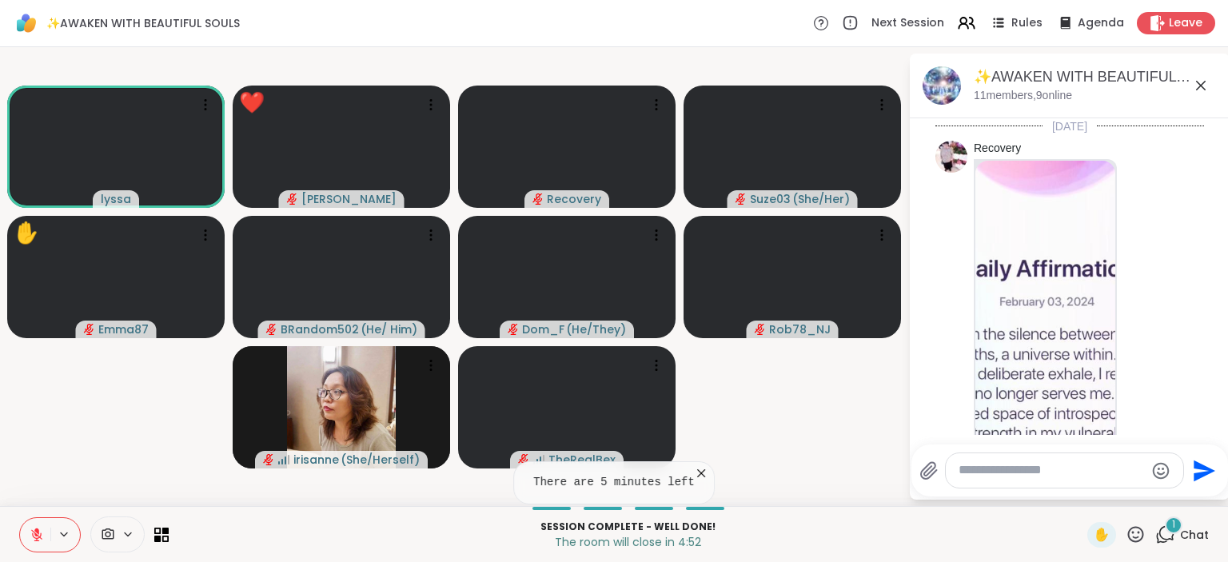
click at [1134, 530] on icon at bounding box center [1136, 535] width 20 height 20
click at [1154, 485] on span "🌟" at bounding box center [1160, 492] width 16 height 19
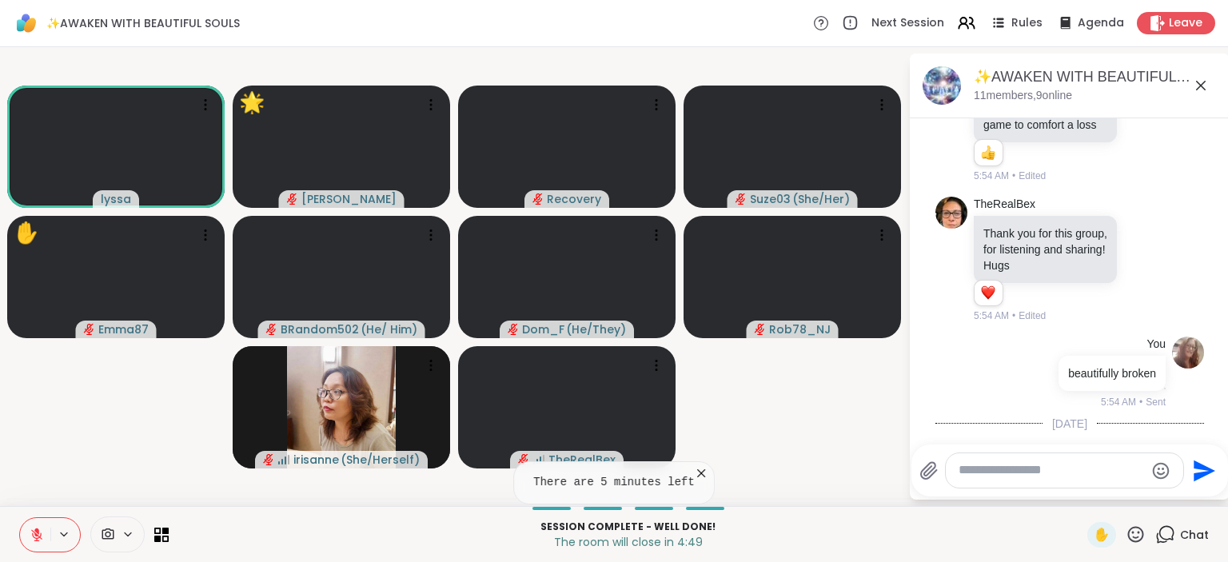
click at [1135, 533] on icon at bounding box center [1136, 534] width 16 height 16
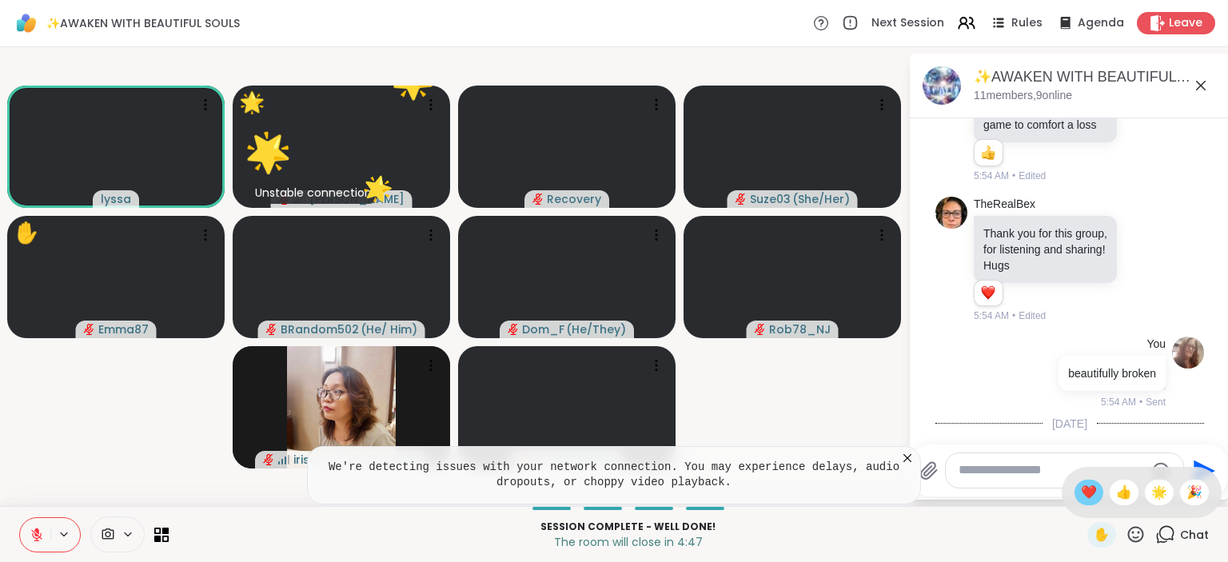
click at [1092, 493] on span "❤️" at bounding box center [1089, 492] width 16 height 19
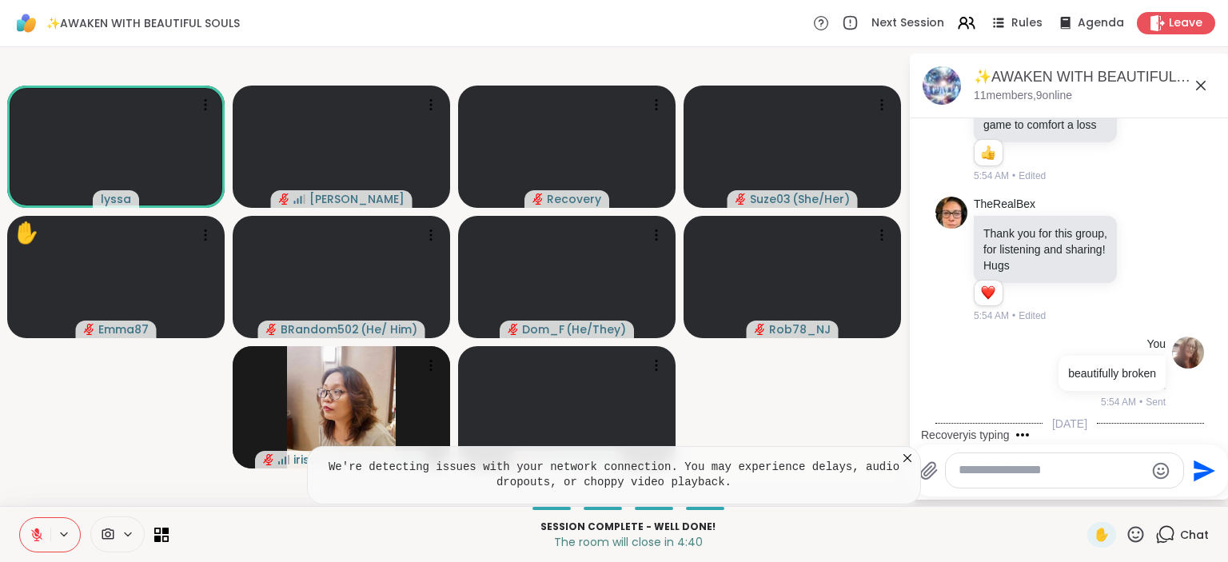
click at [1142, 539] on icon at bounding box center [1145, 547] width 14 height 16
click at [1012, 514] on div "Select Reaction: Heart" at bounding box center [1018, 521] width 14 height 14
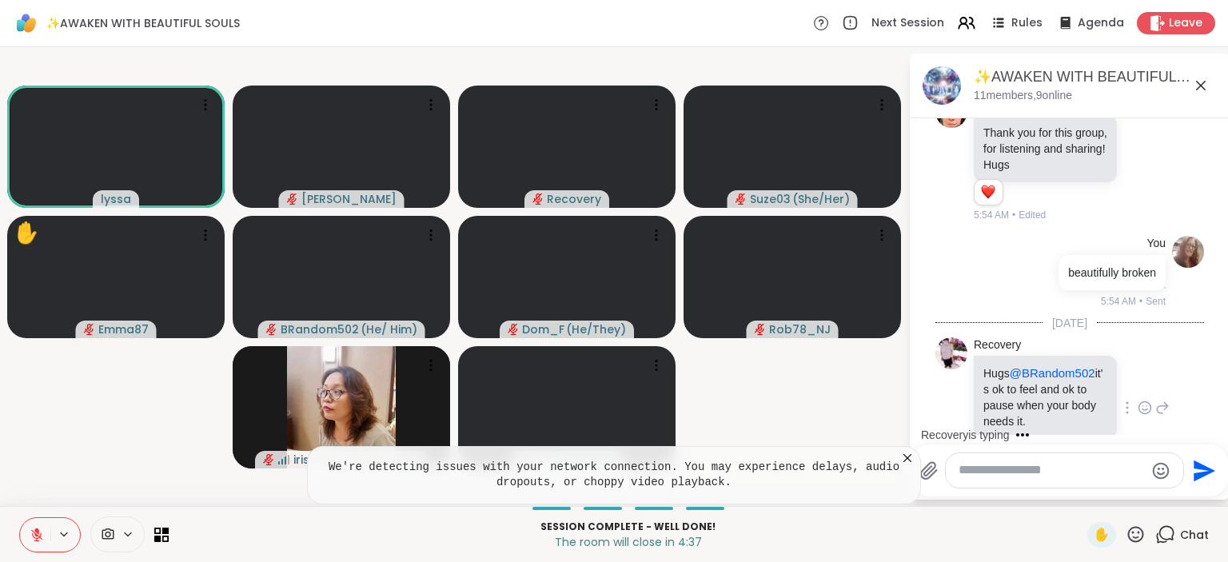
scroll to position [8148, 0]
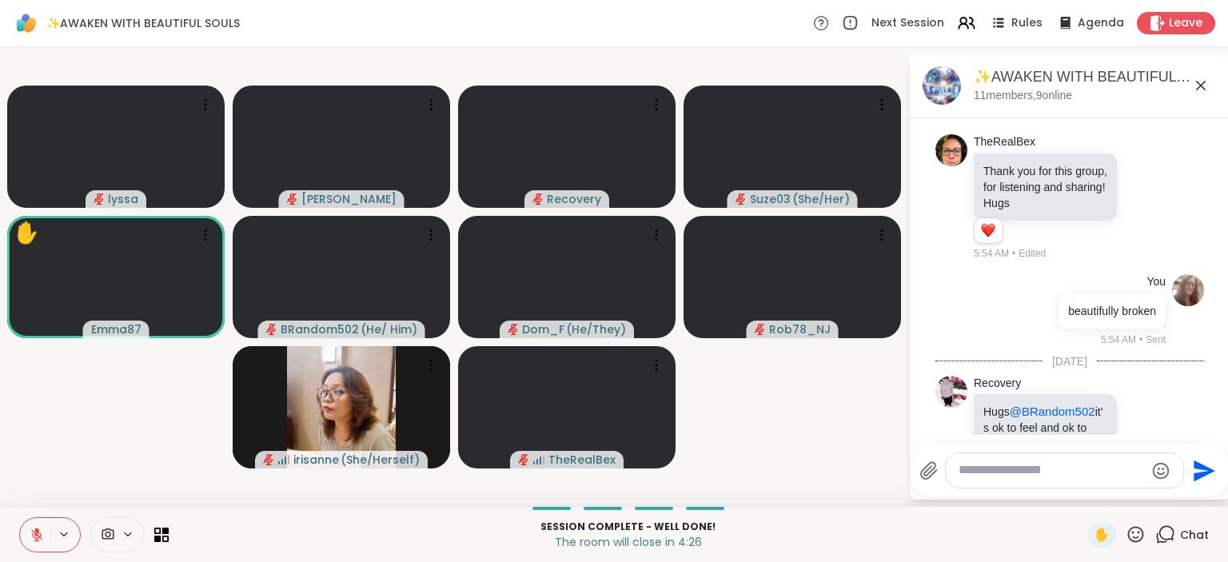
click at [1016, 542] on div "Select Reaction: Heart" at bounding box center [1018, 549] width 14 height 14
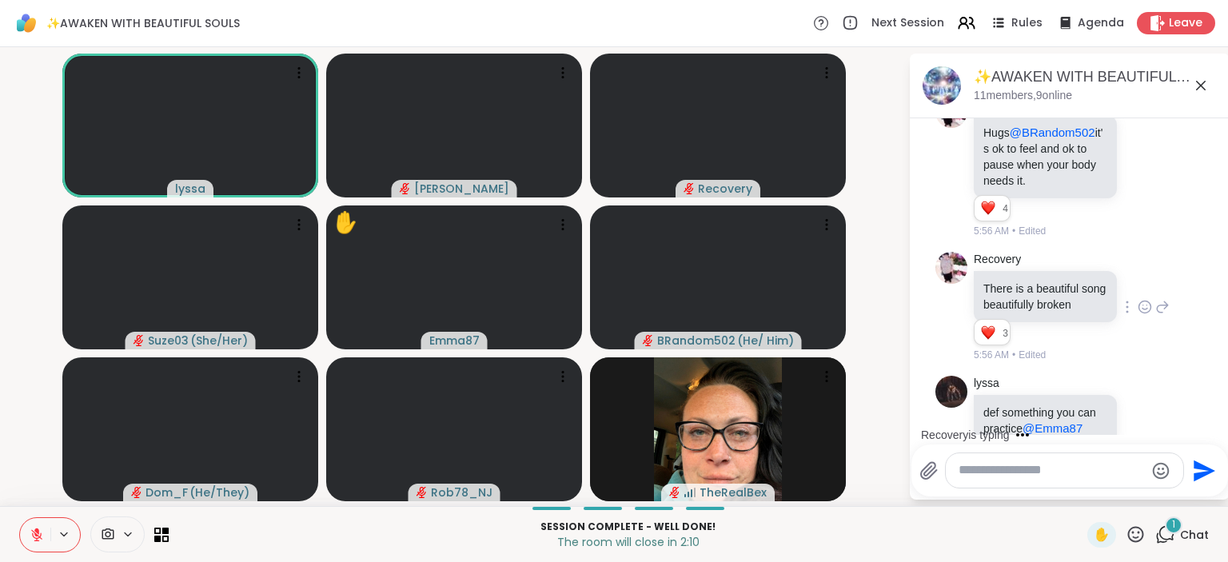
scroll to position [8639, 0]
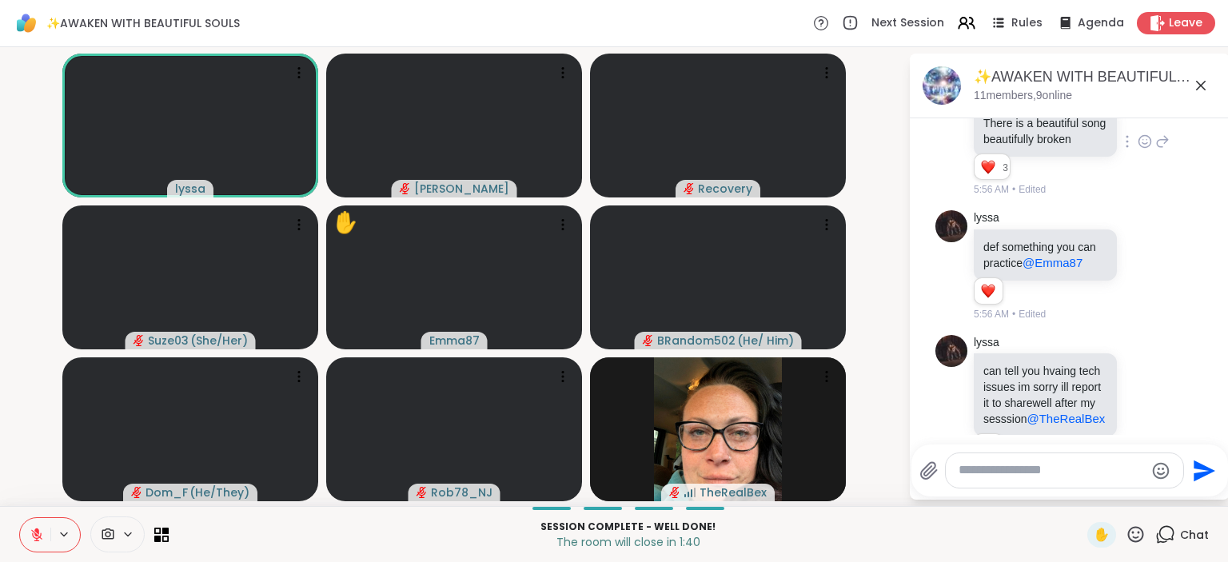
click at [1145, 535] on icon at bounding box center [1136, 535] width 20 height 20
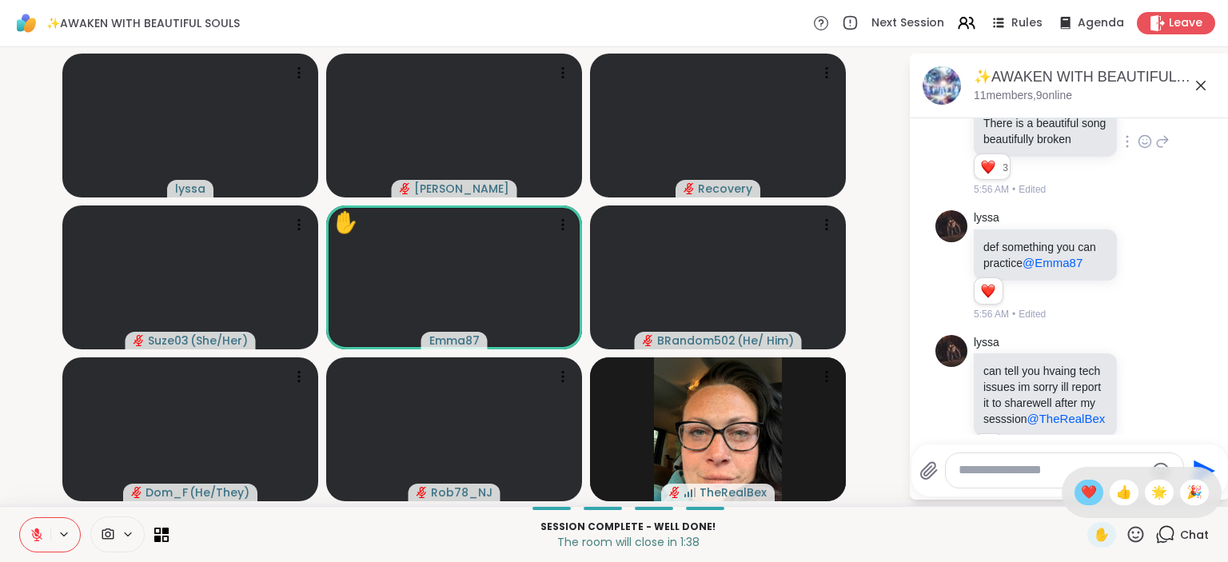
click at [1087, 497] on span "❤️" at bounding box center [1089, 492] width 16 height 19
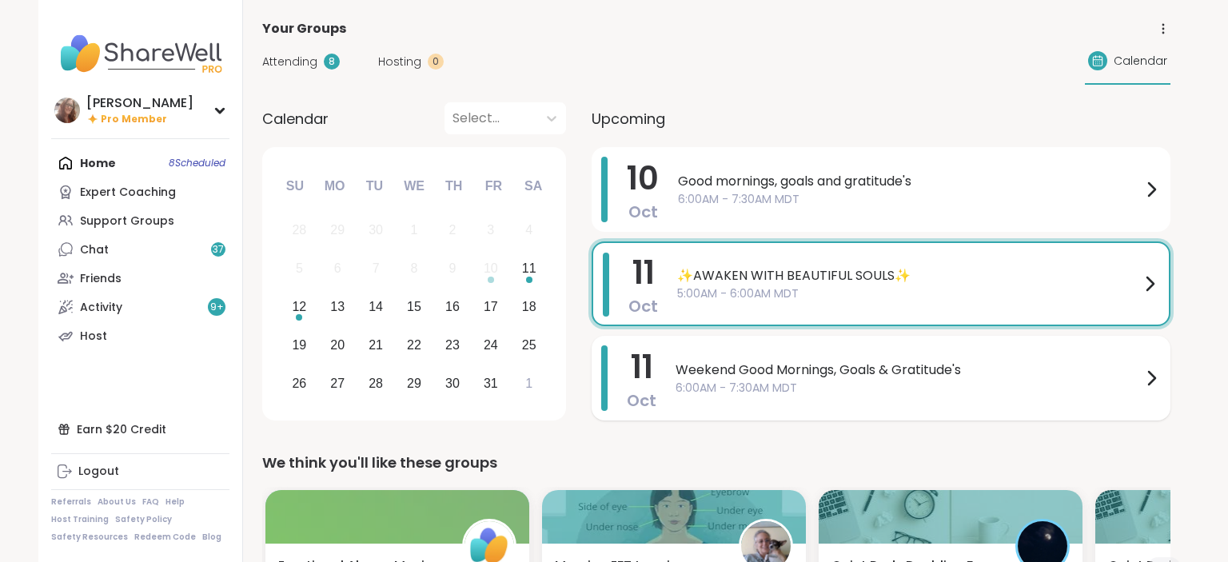
click at [788, 371] on span "Weekend Good Mornings, Goals & Gratitude's" at bounding box center [909, 370] width 466 height 19
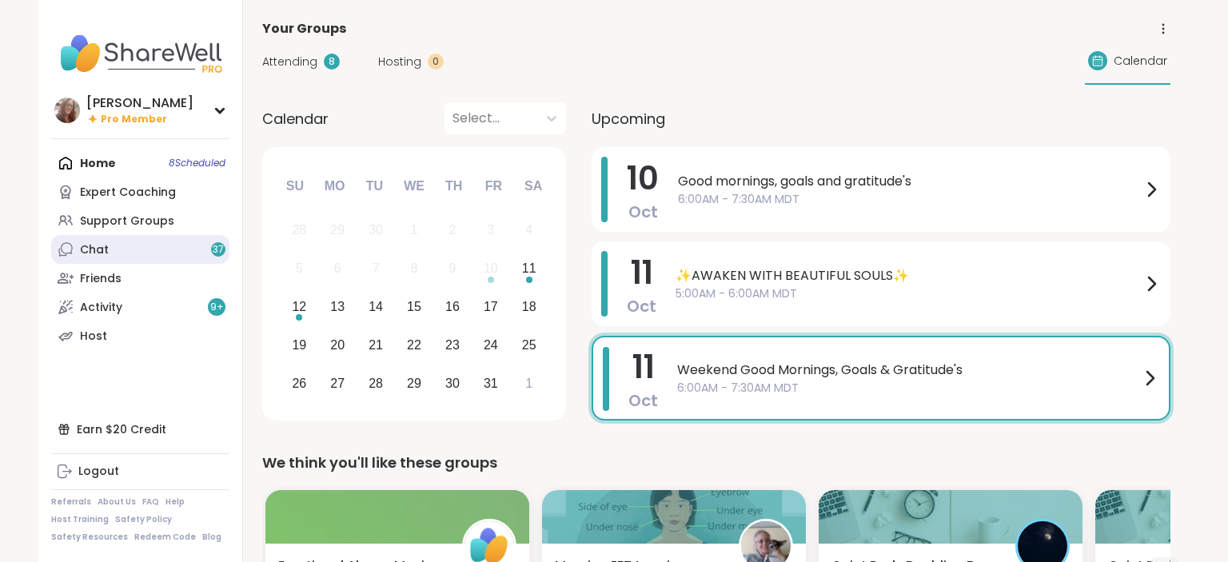
click at [103, 250] on div "Chat 37" at bounding box center [94, 250] width 29 height 16
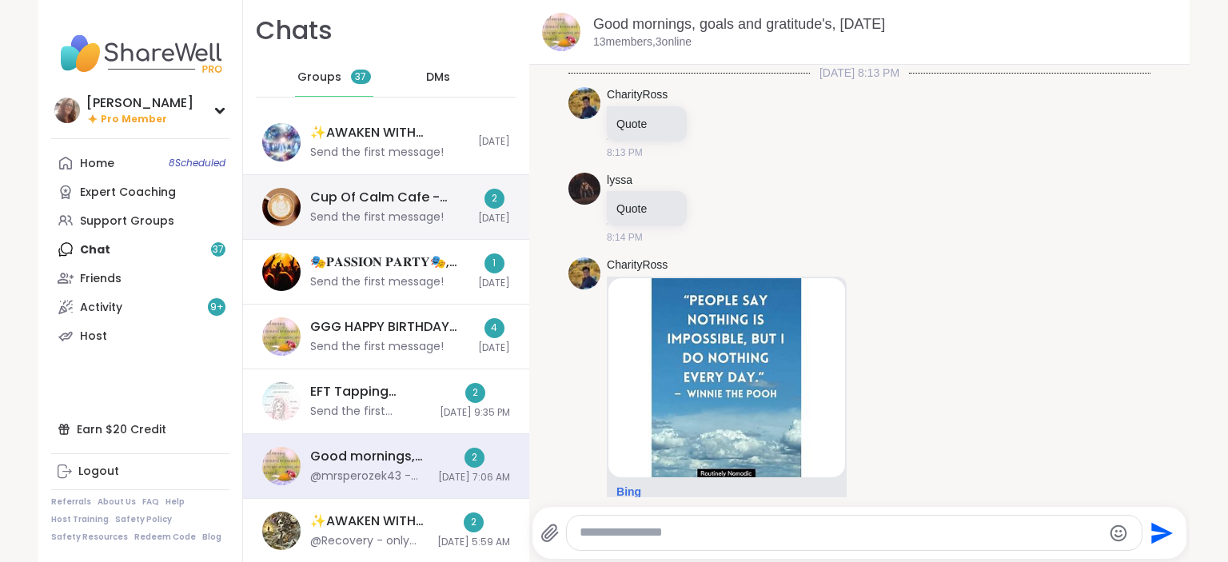
scroll to position [3188, 0]
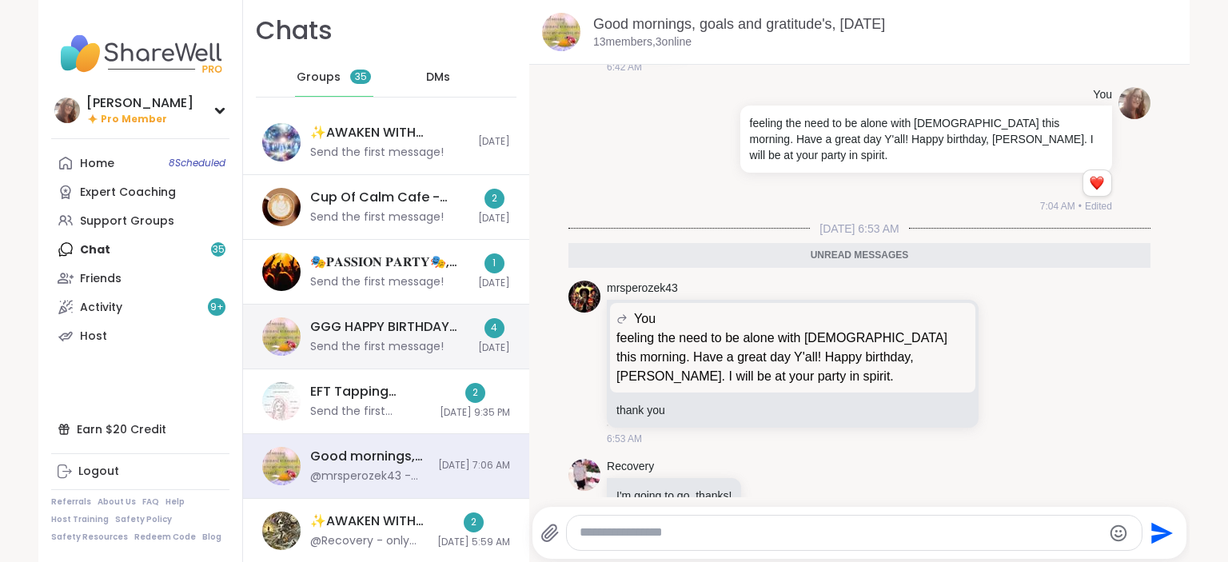
click at [430, 333] on div "GGG HAPPY BIRTHDAY Lynnette, Oct 11" at bounding box center [389, 327] width 158 height 18
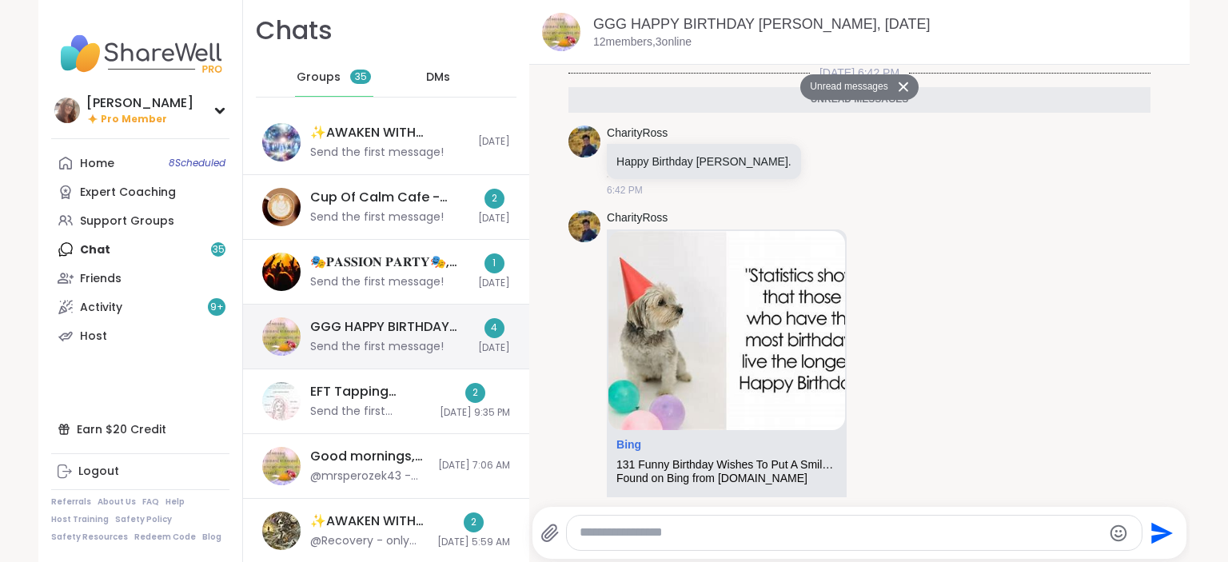
scroll to position [253, 0]
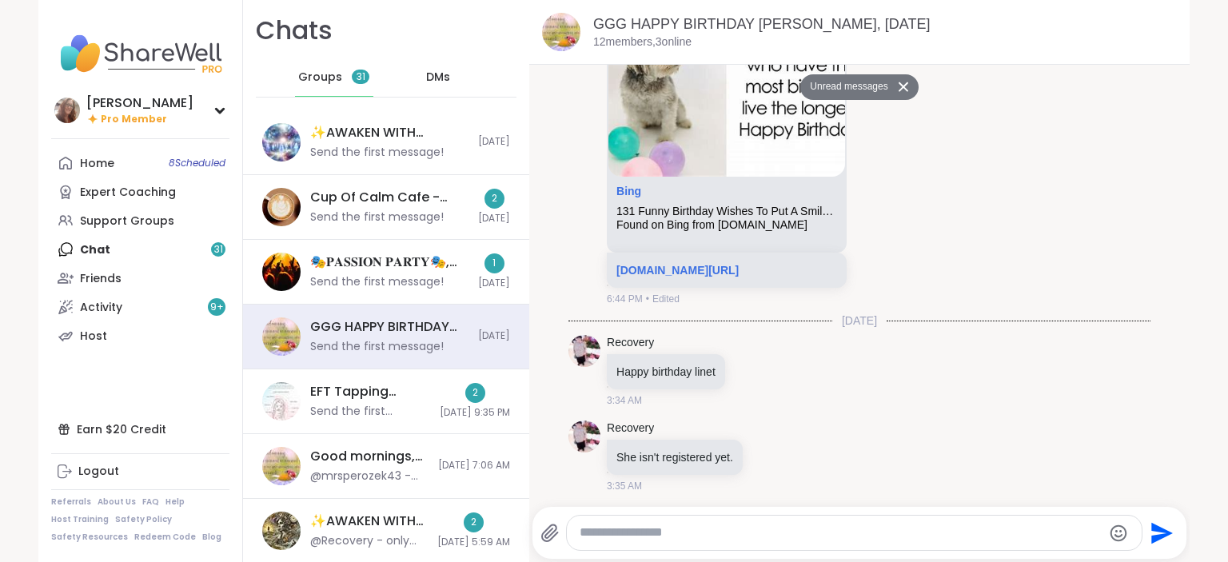
click at [619, 536] on textarea "Type your message" at bounding box center [841, 533] width 522 height 17
type textarea "**********"
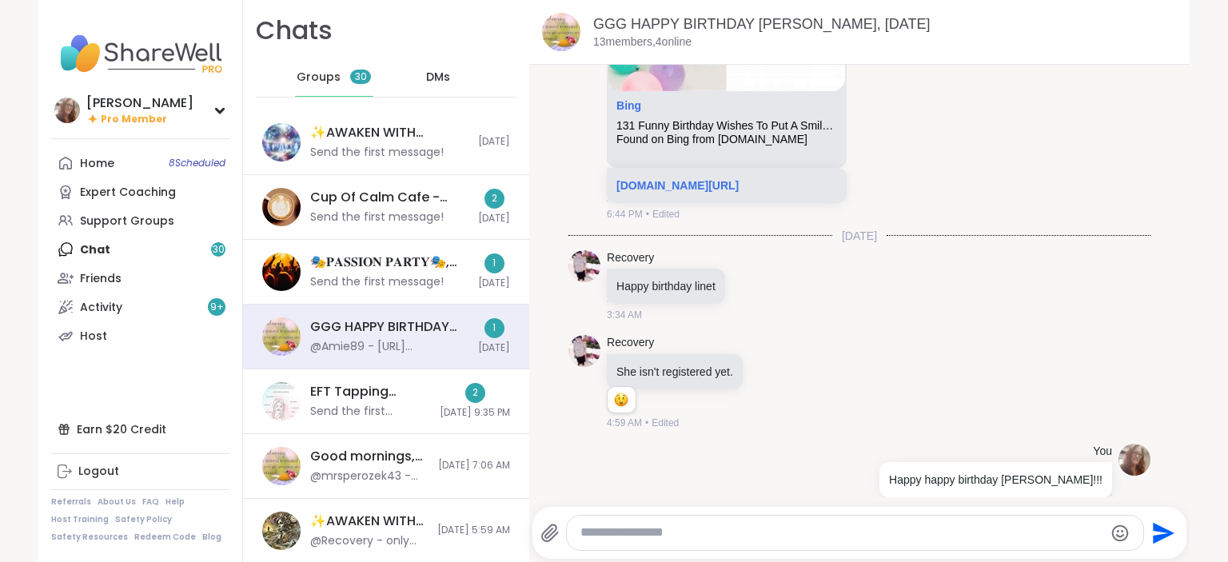
scroll to position [446, 0]
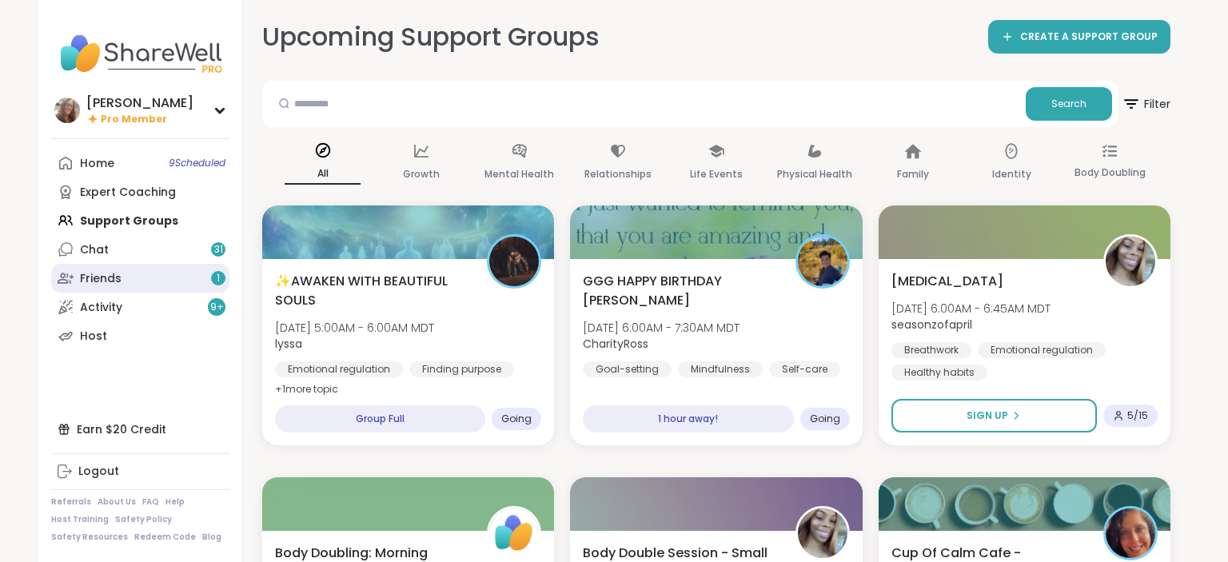
click at [194, 281] on link "Friends 1" at bounding box center [140, 278] width 178 height 29
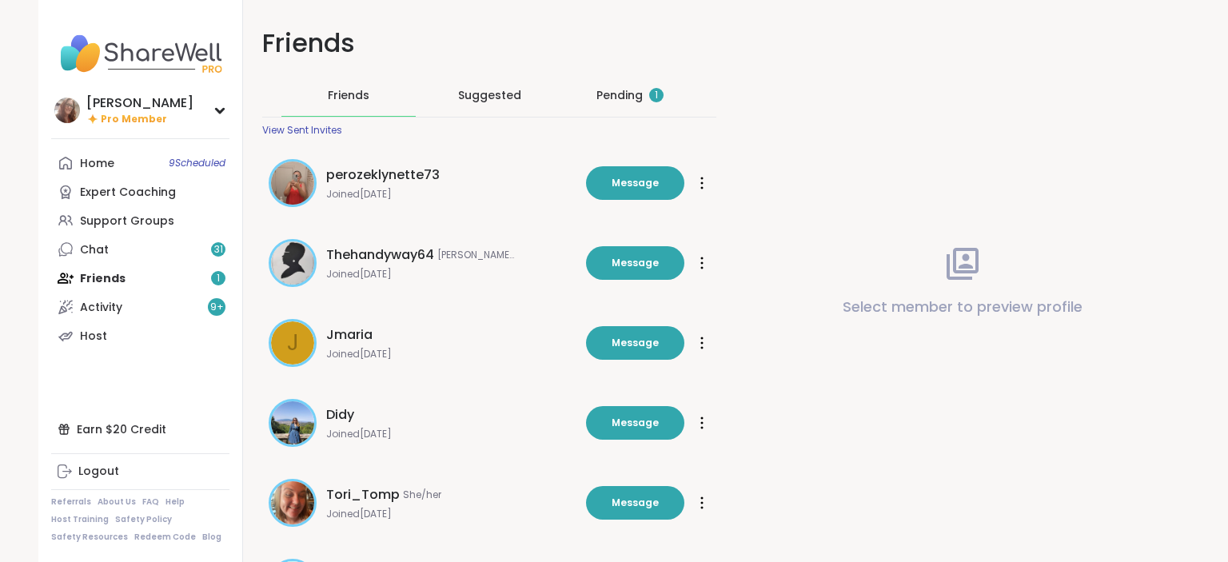
click at [637, 98] on div "Pending 1" at bounding box center [630, 95] width 67 height 16
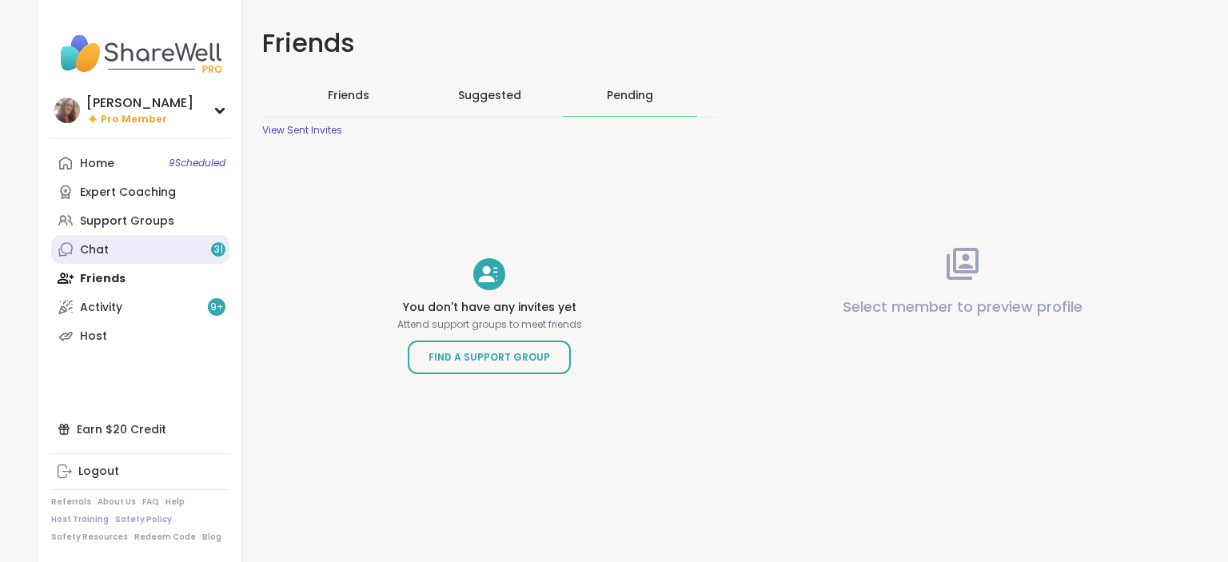
click at [191, 240] on link "Chat 31" at bounding box center [140, 249] width 178 height 29
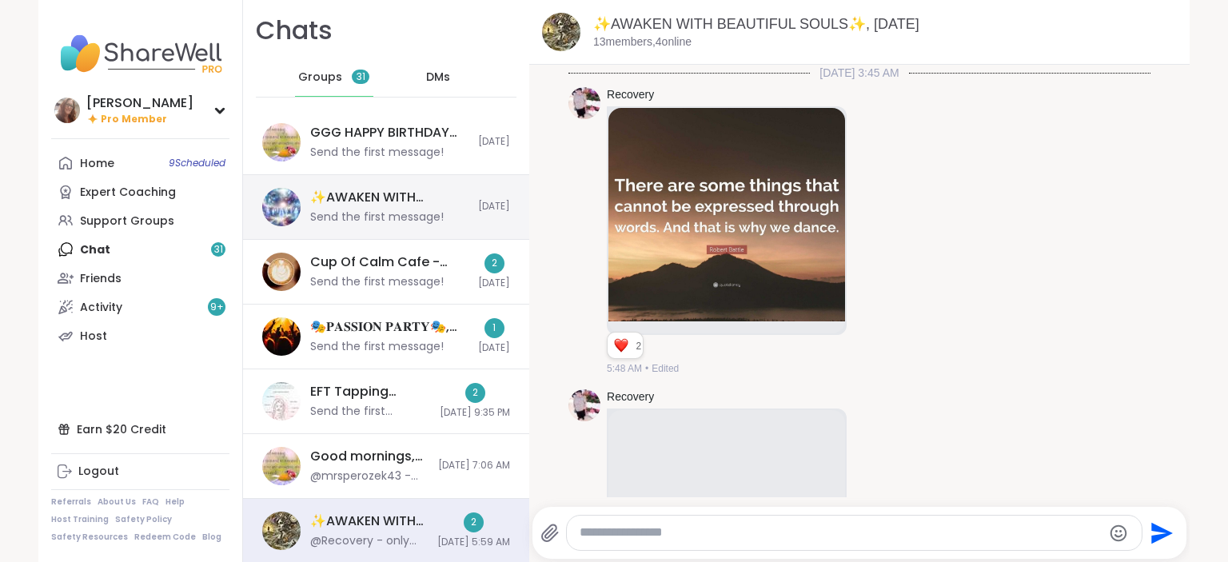
scroll to position [7157, 0]
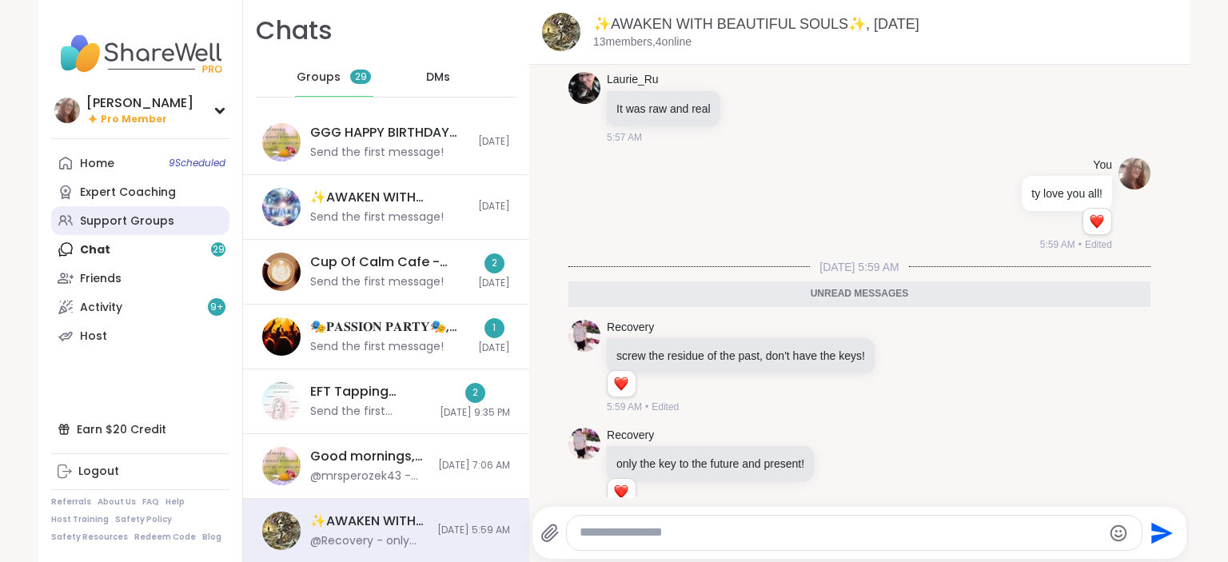
click at [161, 220] on div "Support Groups" at bounding box center [127, 222] width 94 height 16
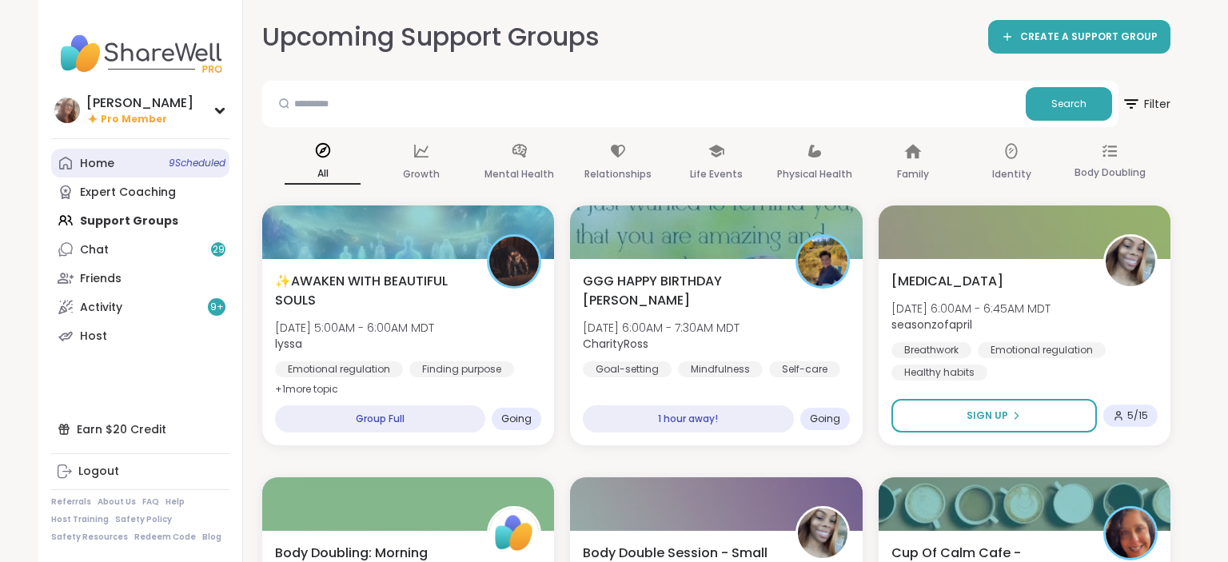
click at [146, 161] on link "Home 9 Scheduled" at bounding box center [140, 163] width 178 height 29
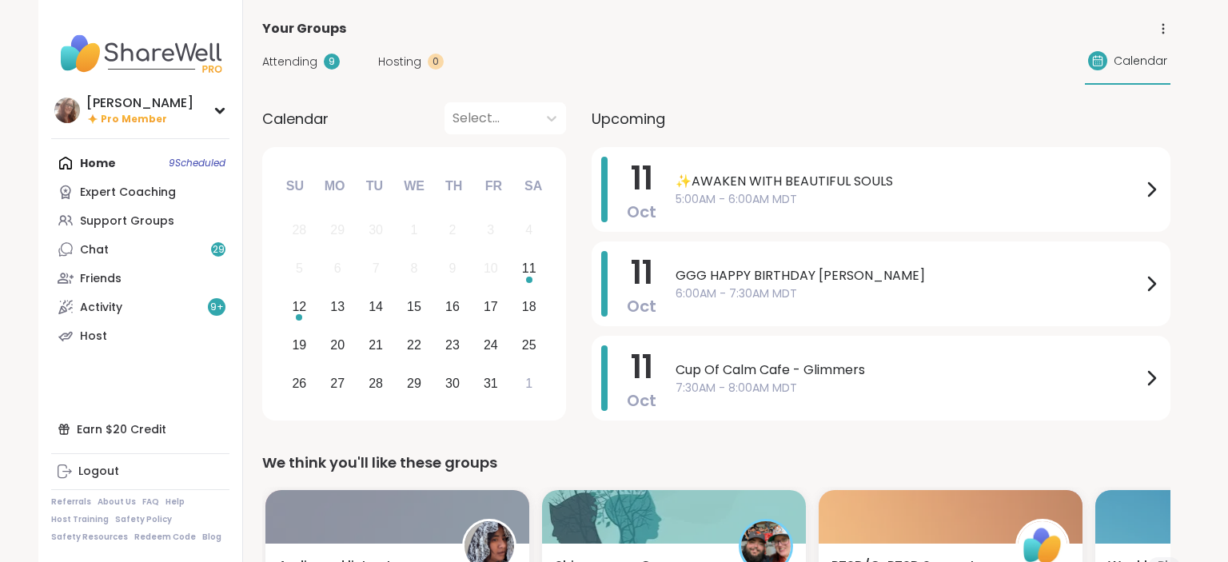
click at [297, 58] on span "Attending" at bounding box center [289, 62] width 55 height 17
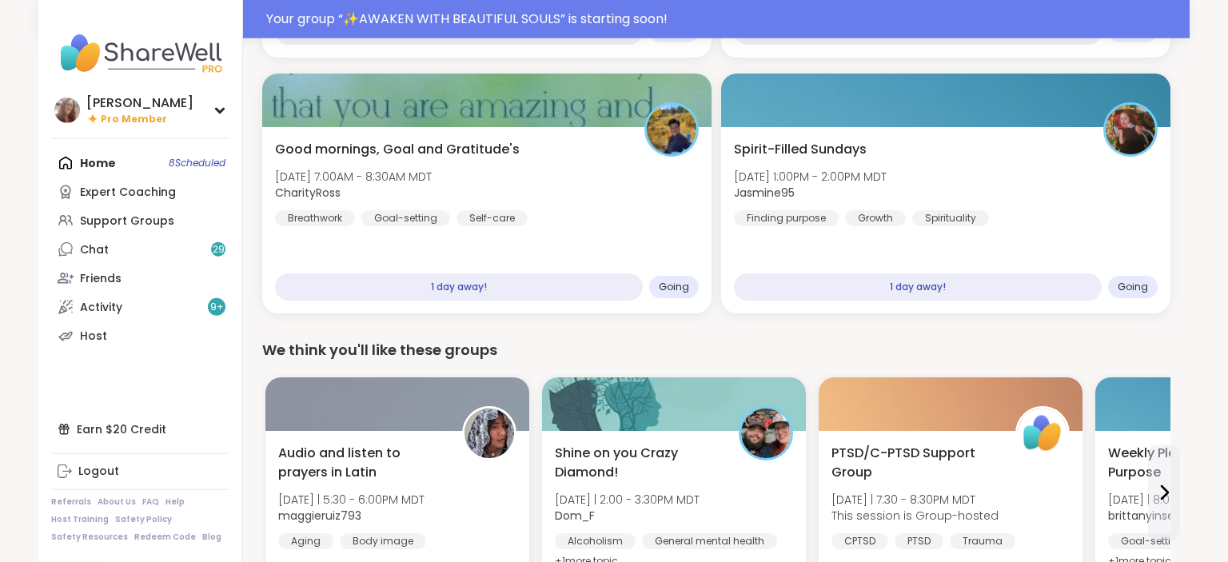
scroll to position [844, 0]
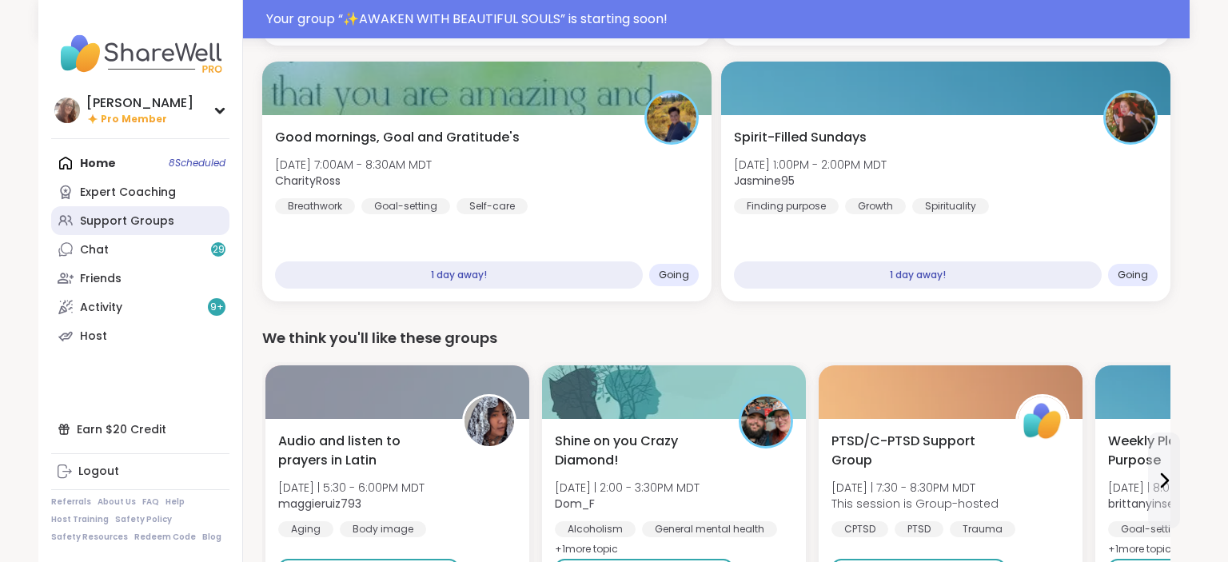
click at [102, 219] on div "Support Groups" at bounding box center [127, 222] width 94 height 16
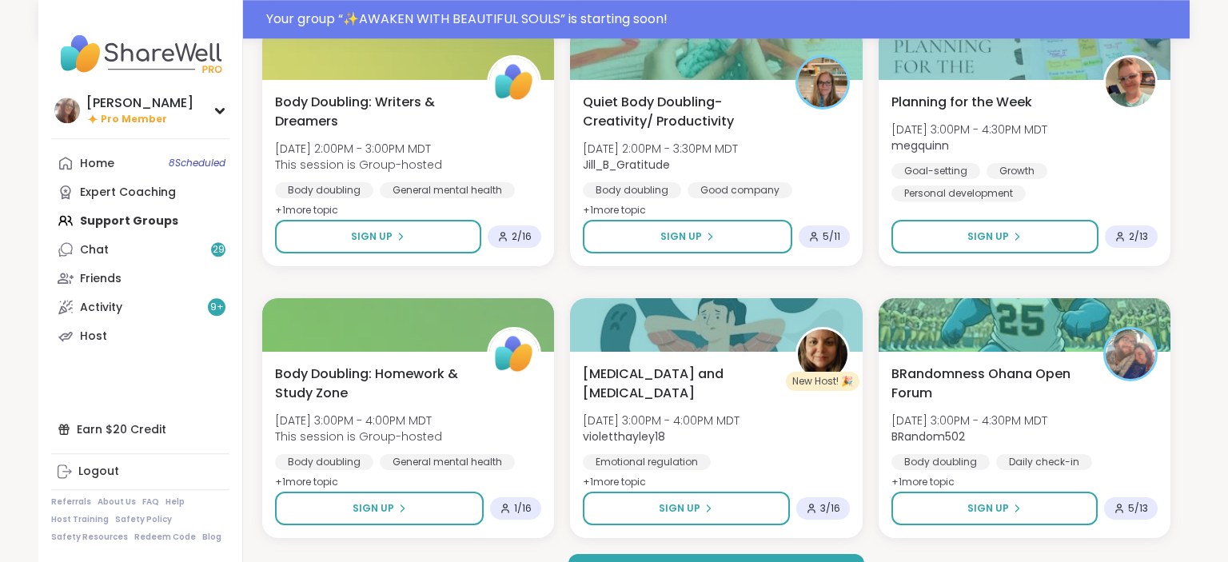
scroll to position [2977, 0]
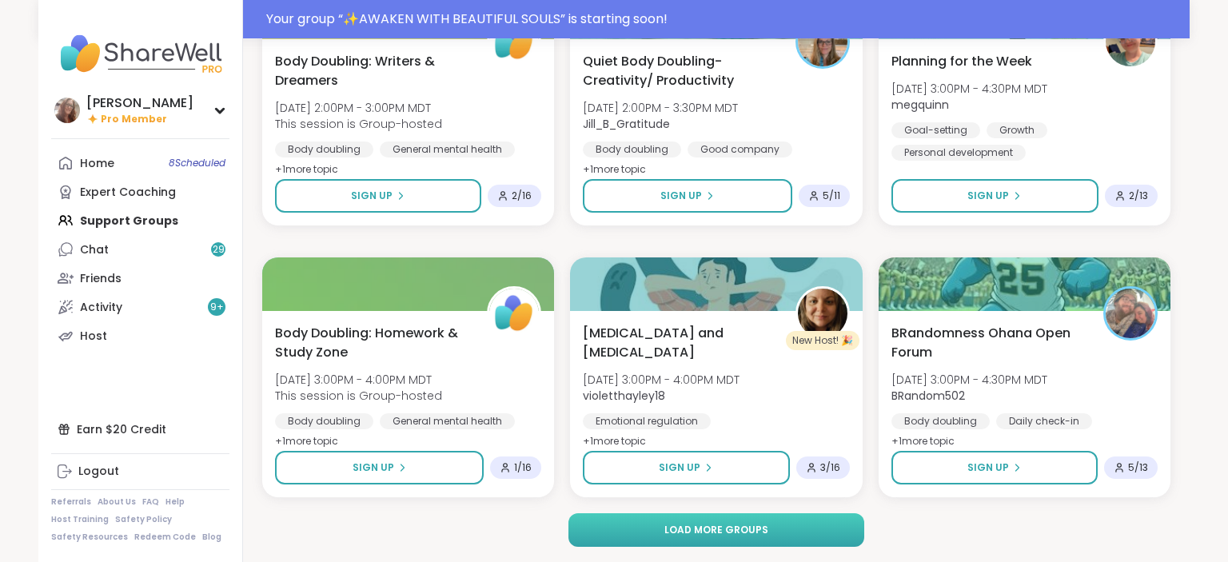
click at [689, 532] on span "Load more groups" at bounding box center [717, 530] width 104 height 14
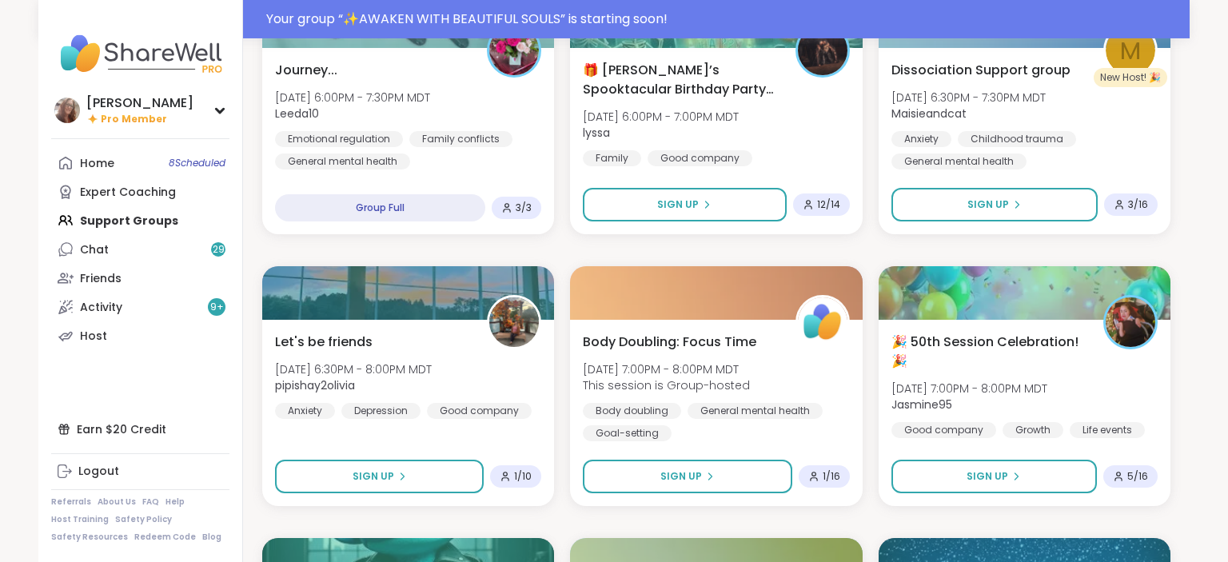
scroll to position [4328, 0]
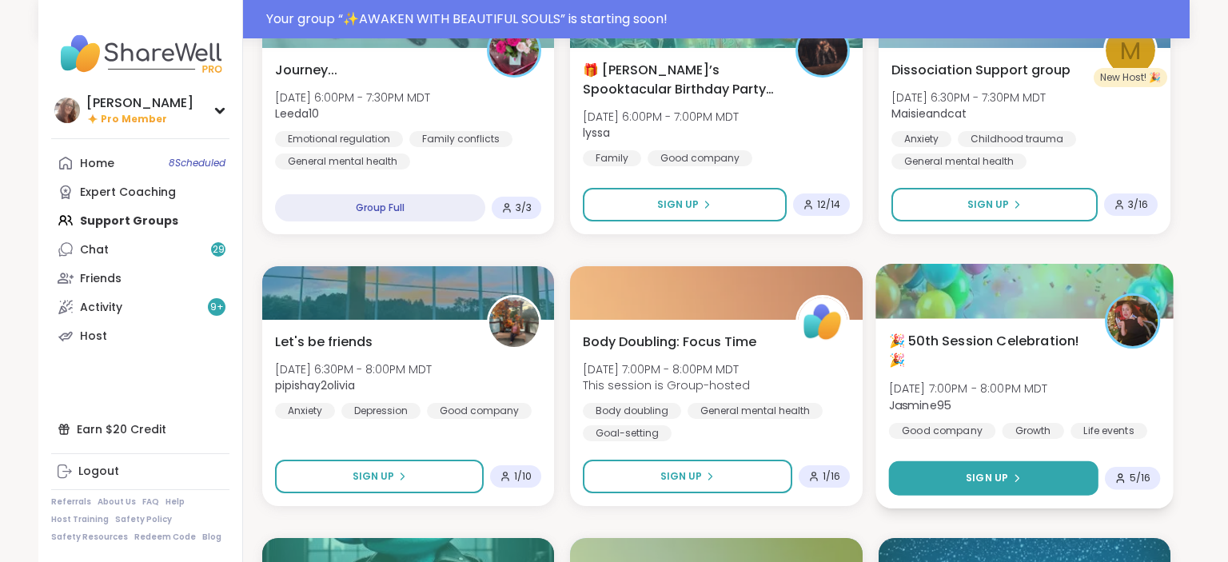
click at [974, 465] on button "Sign Up" at bounding box center [993, 478] width 210 height 34
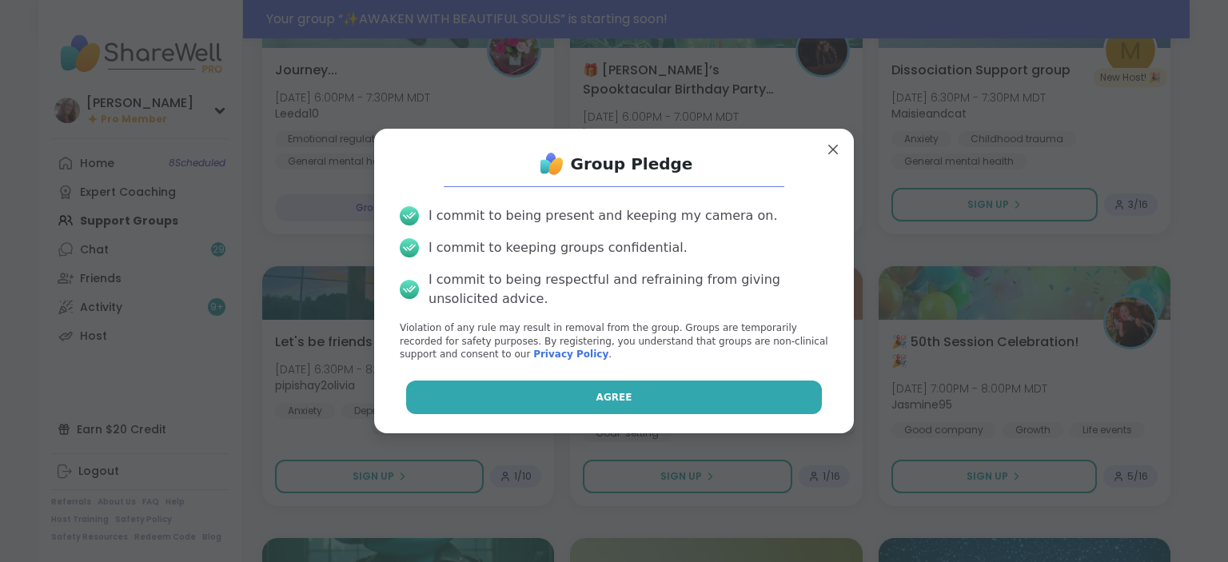
click at [734, 393] on button "Agree" at bounding box center [614, 398] width 417 height 34
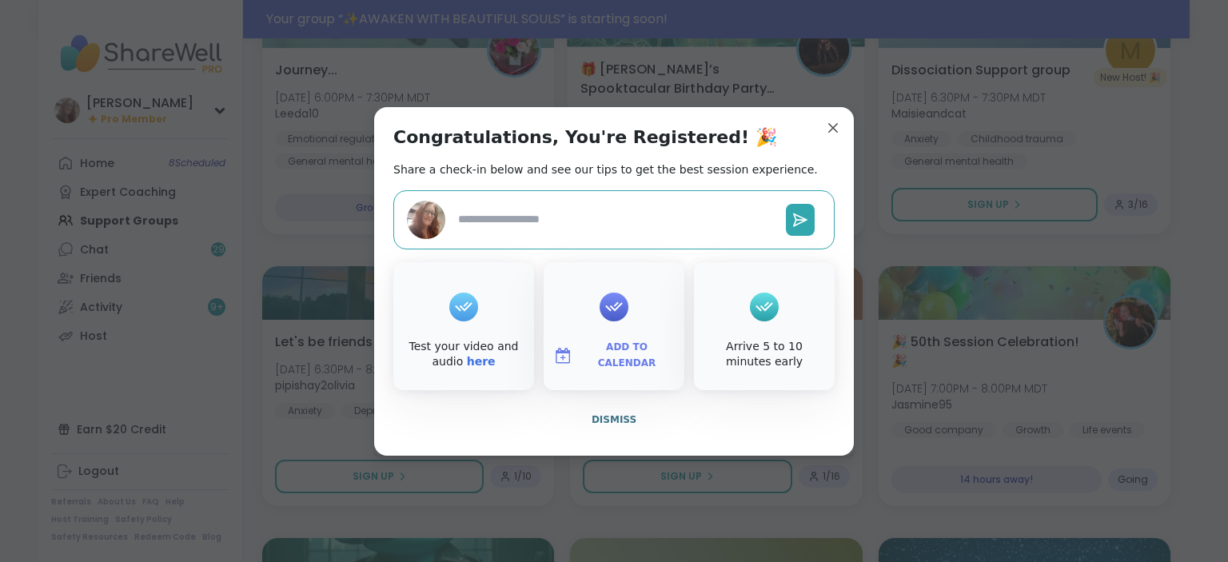
drag, startPoint x: 836, startPoint y: 126, endPoint x: 834, endPoint y: 137, distance: 10.7
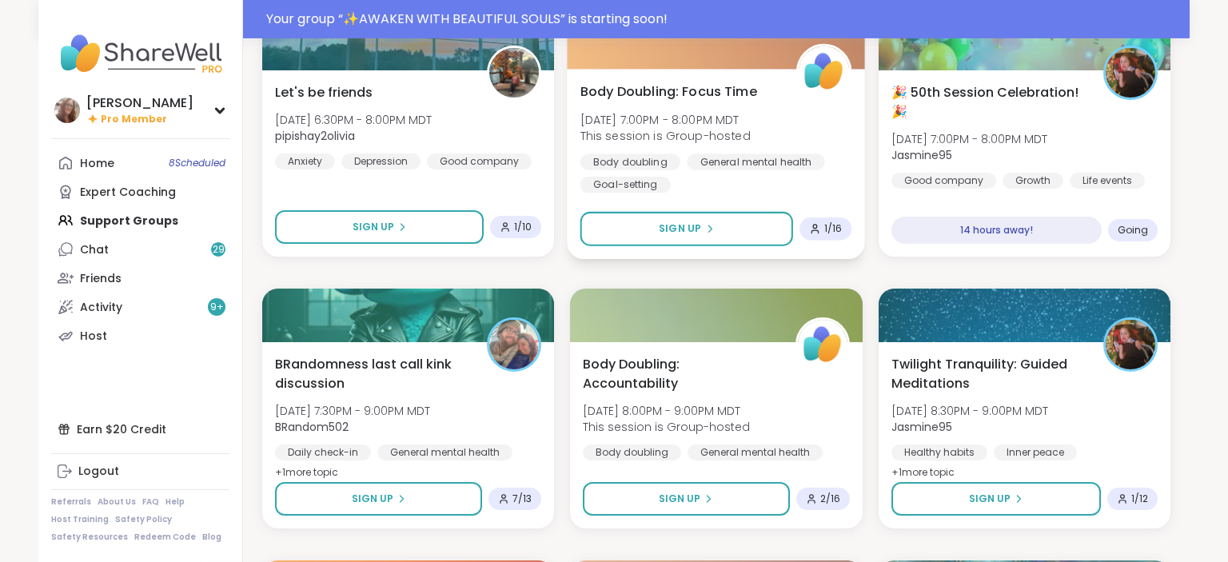
scroll to position [4581, 0]
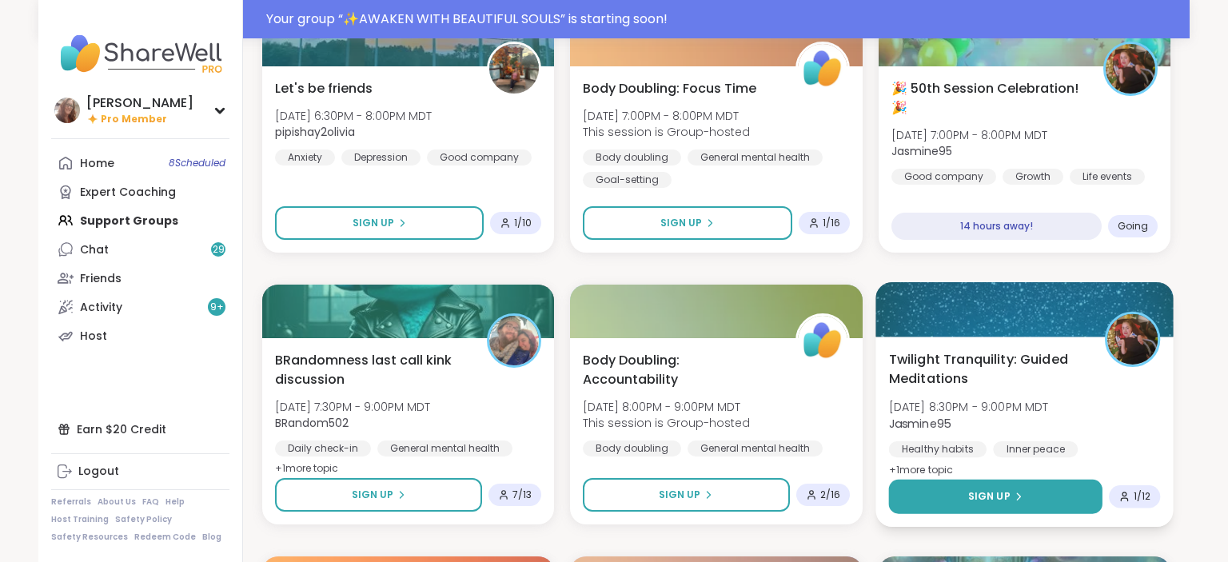
click at [1035, 487] on button "Sign Up" at bounding box center [995, 497] width 214 height 34
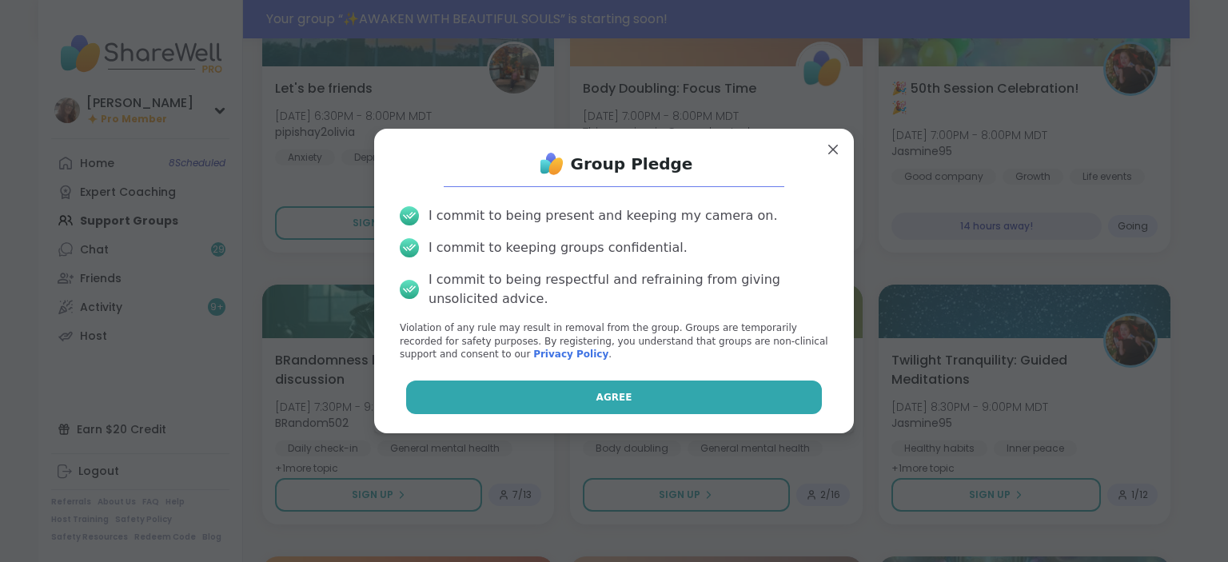
click at [772, 393] on button "Agree" at bounding box center [614, 398] width 417 height 34
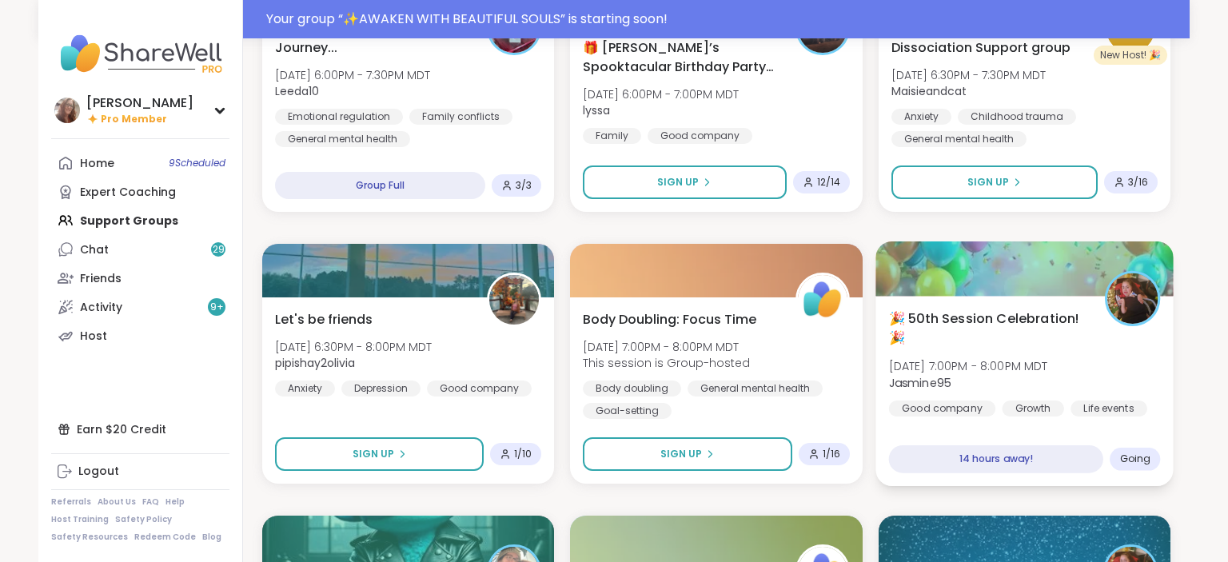
scroll to position [4328, 0]
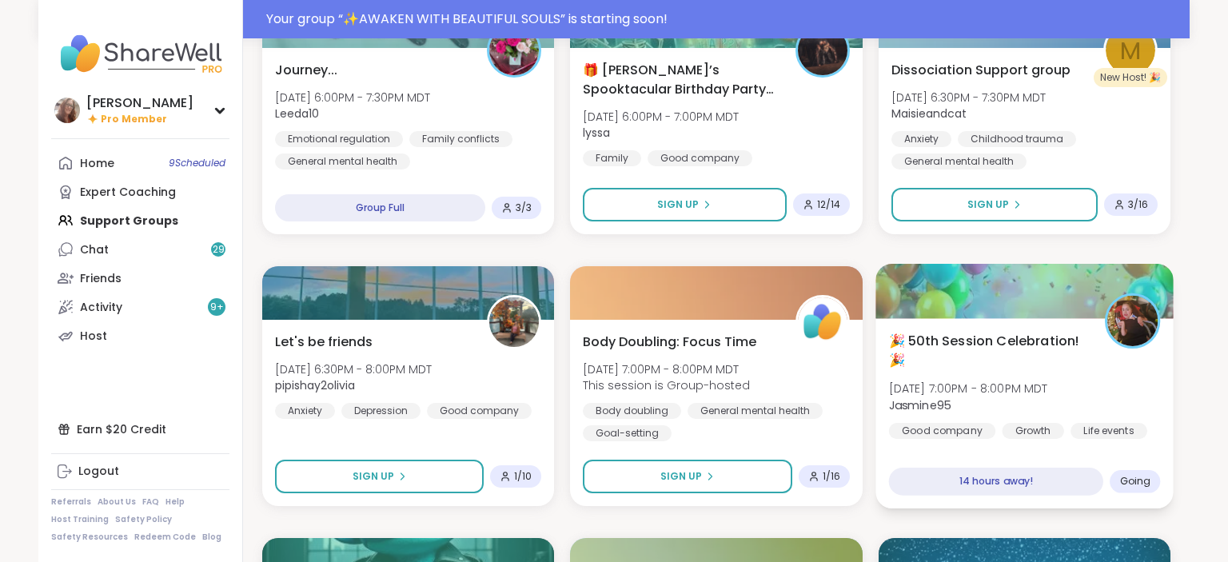
click at [975, 339] on span "🎉 50th Session Celebration! 🎉" at bounding box center [987, 350] width 198 height 39
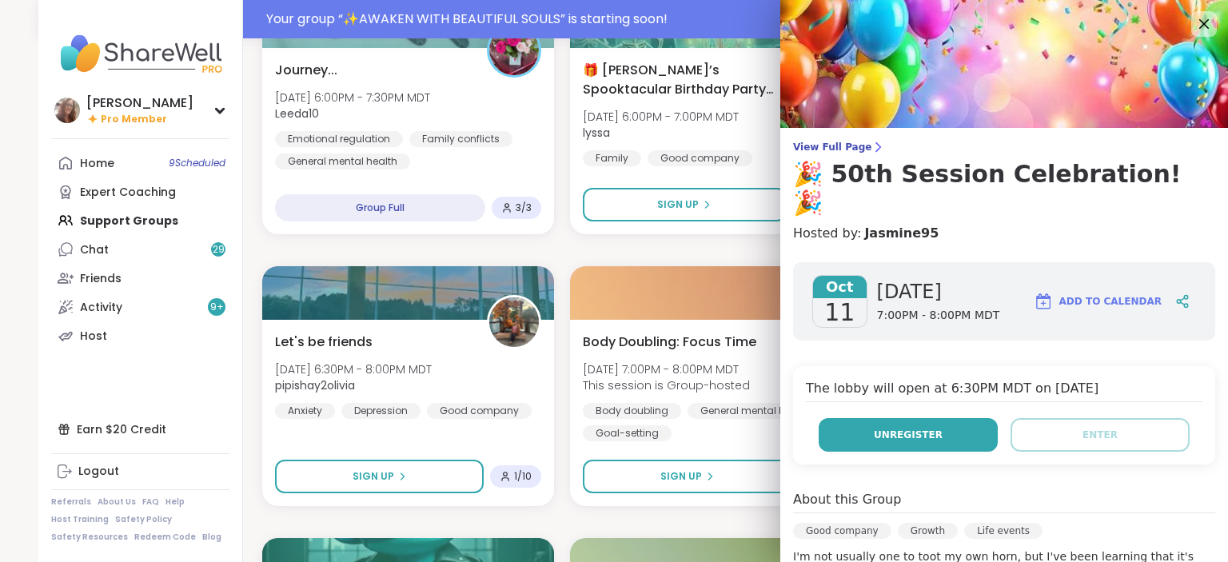
click at [932, 418] on button "Unregister" at bounding box center [908, 435] width 179 height 34
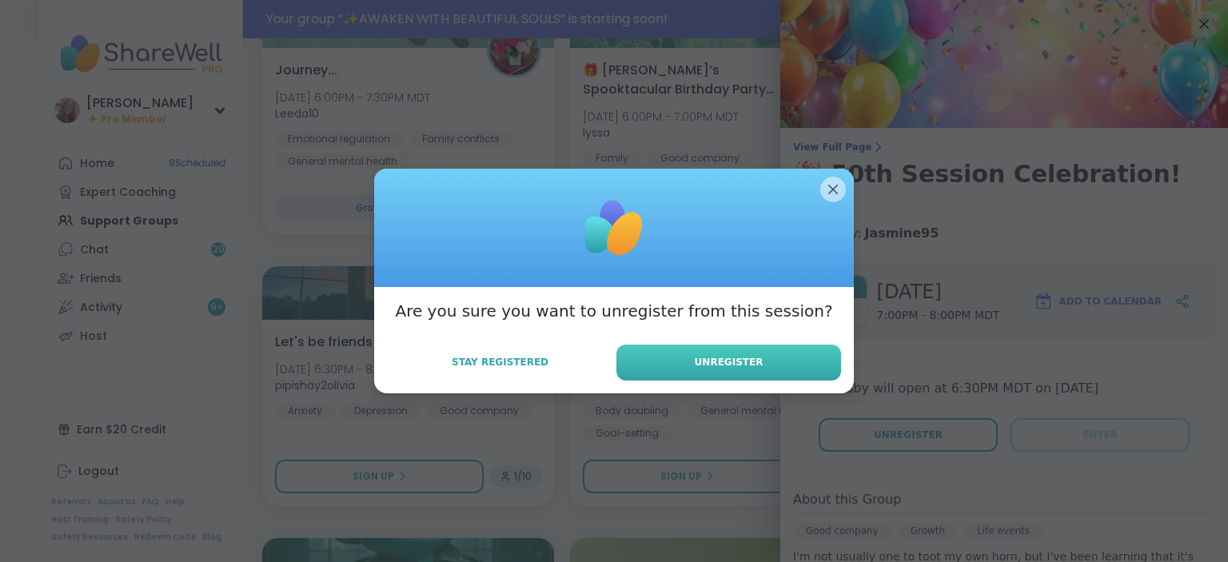
click at [837, 363] on button "Unregister" at bounding box center [729, 363] width 225 height 36
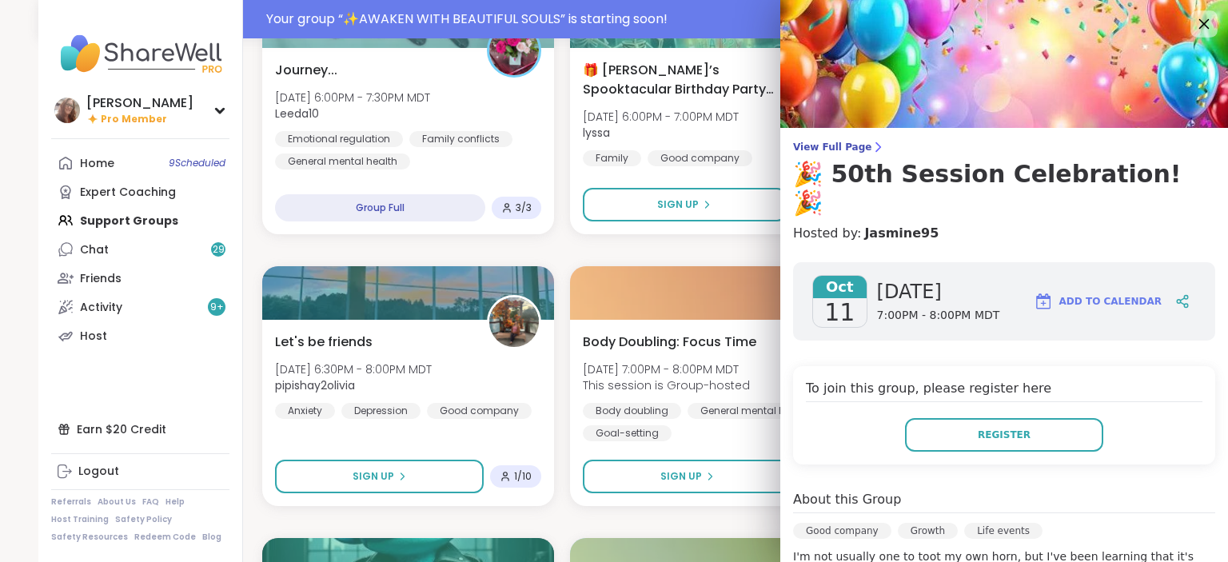
click at [1204, 21] on icon at bounding box center [1204, 24] width 20 height 20
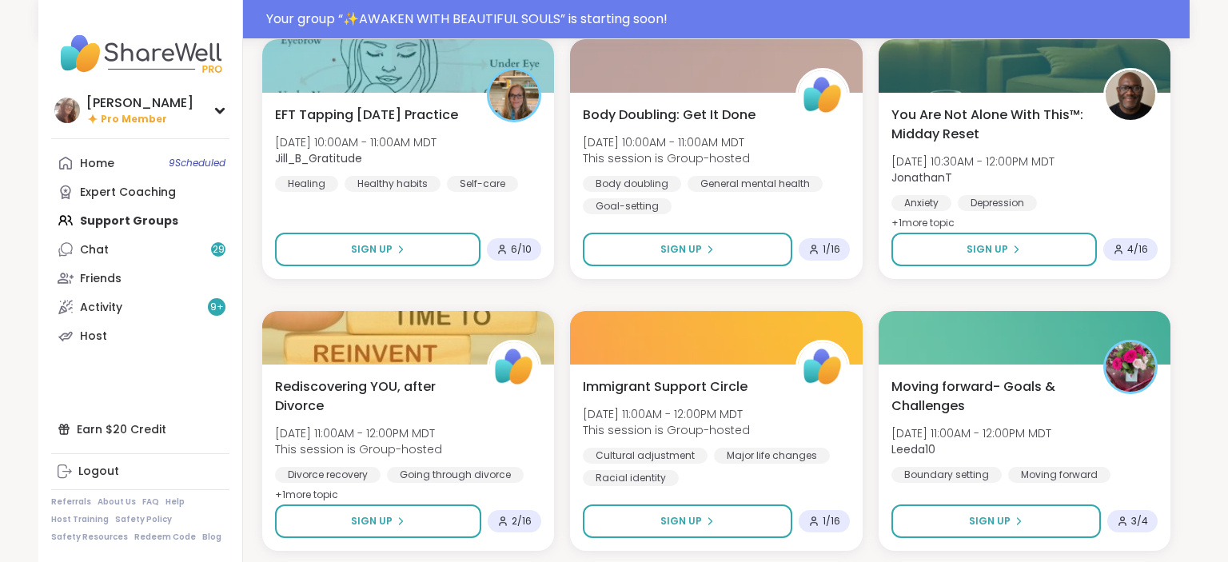
scroll to position [6240, 0]
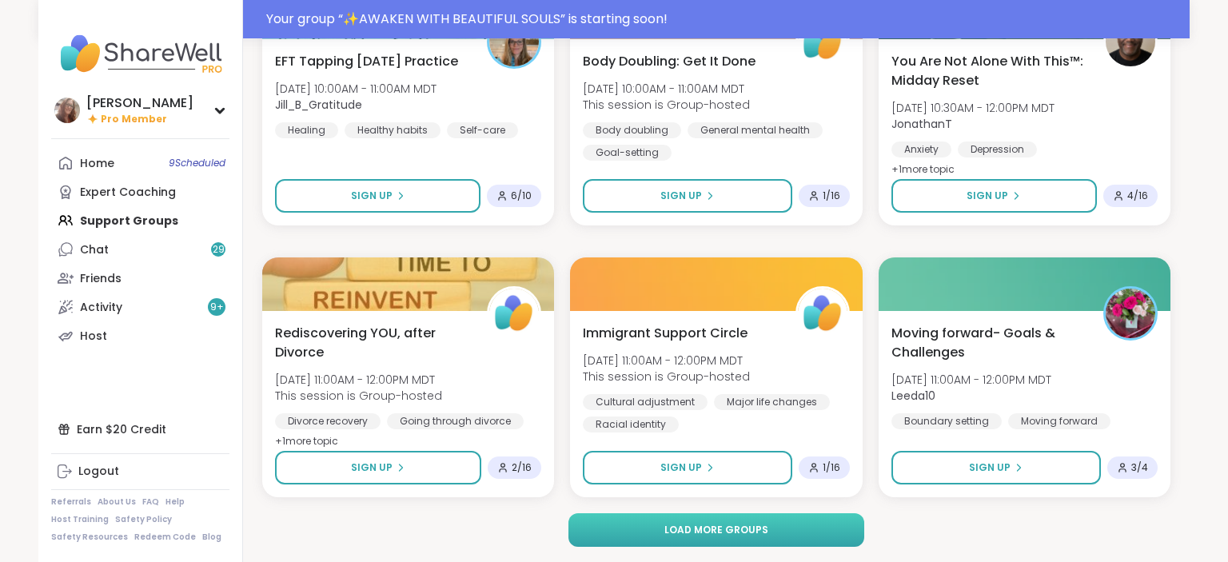
click at [814, 529] on button "Load more groups" at bounding box center [717, 530] width 297 height 34
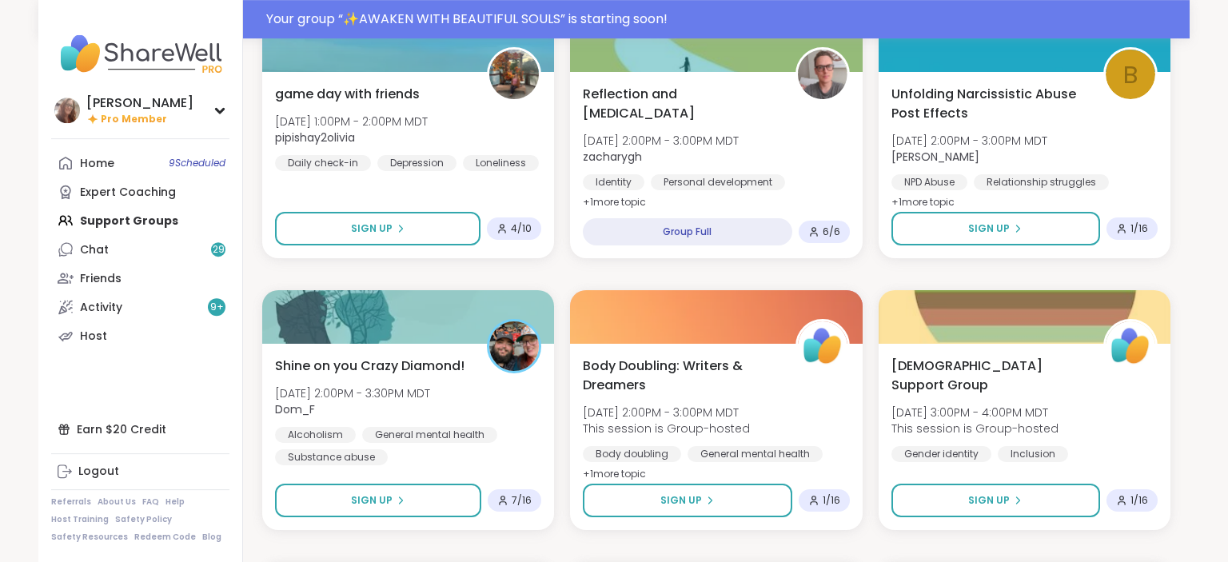
scroll to position [7338, 0]
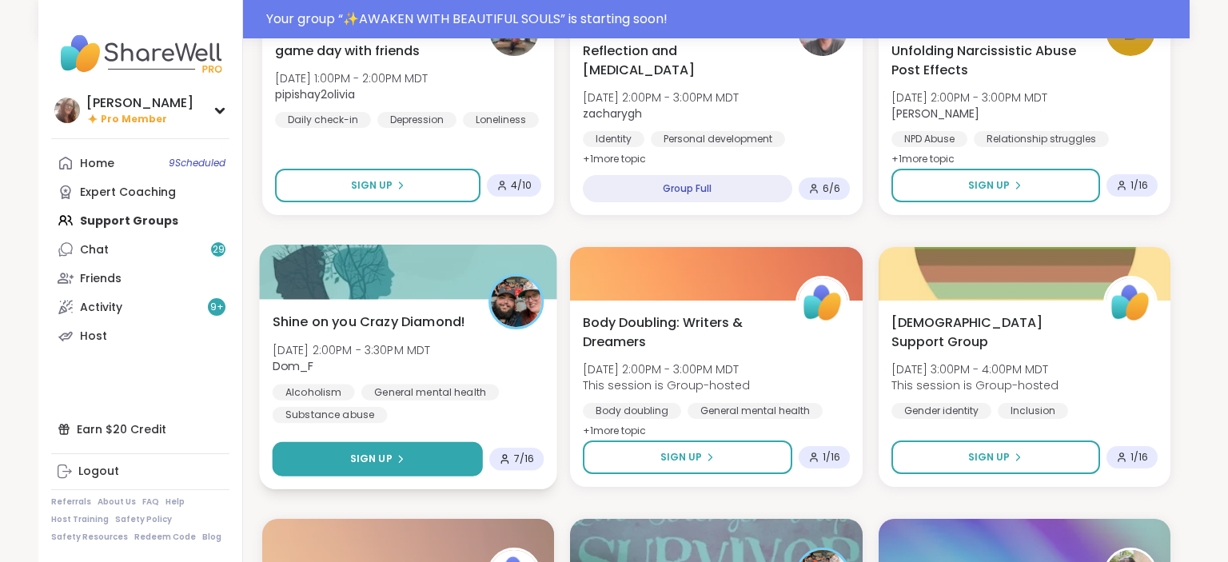
click at [412, 460] on button "Sign Up" at bounding box center [378, 459] width 210 height 34
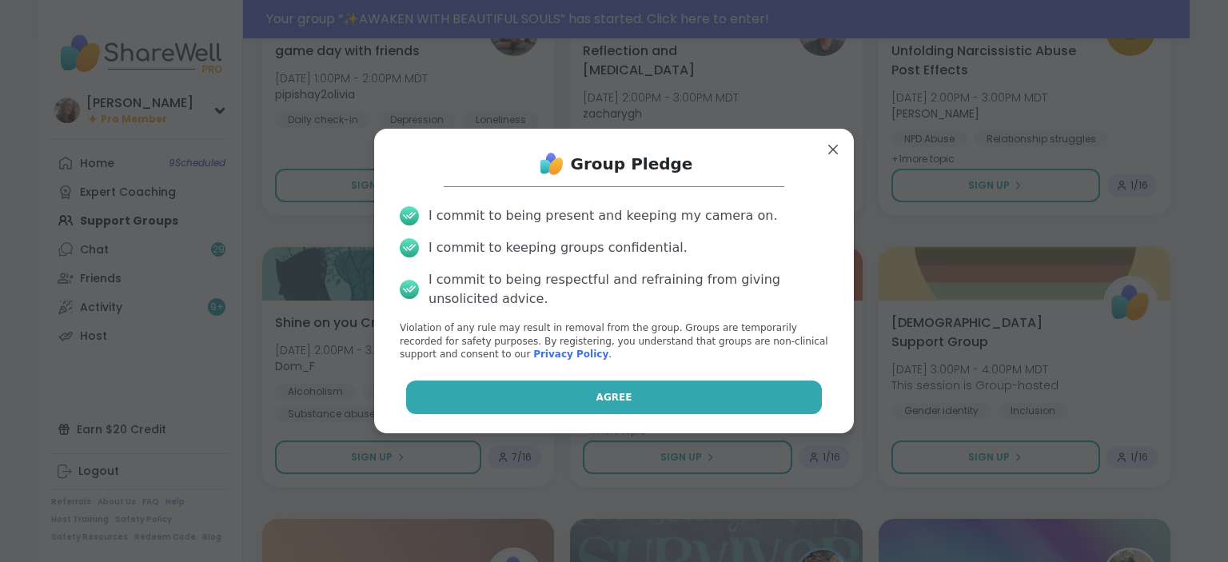
click at [545, 401] on button "Agree" at bounding box center [614, 398] width 417 height 34
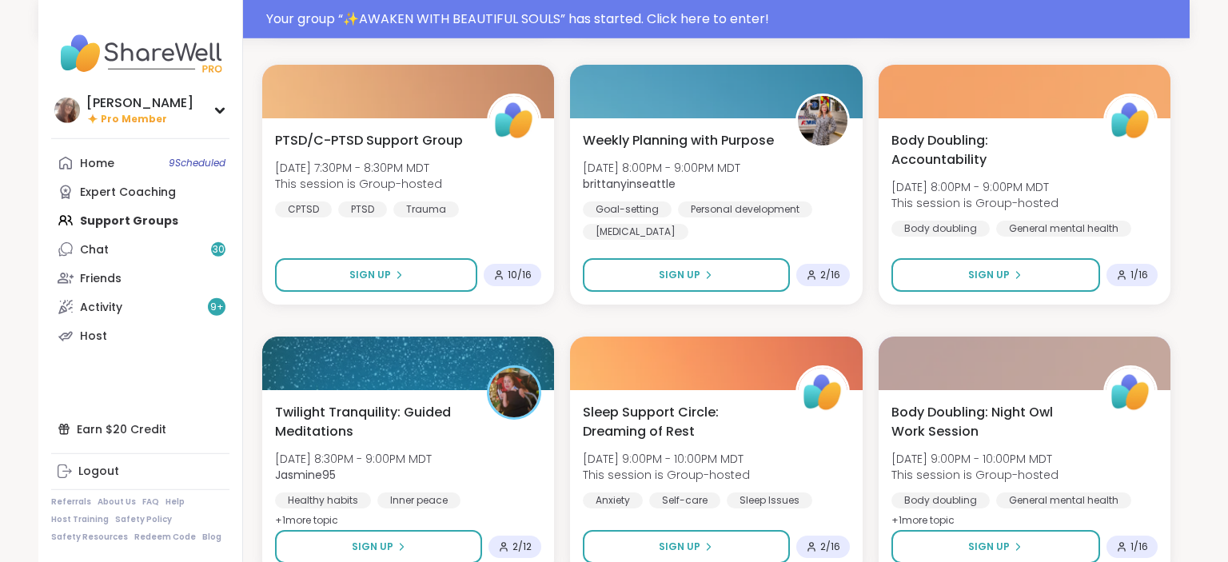
scroll to position [9195, 0]
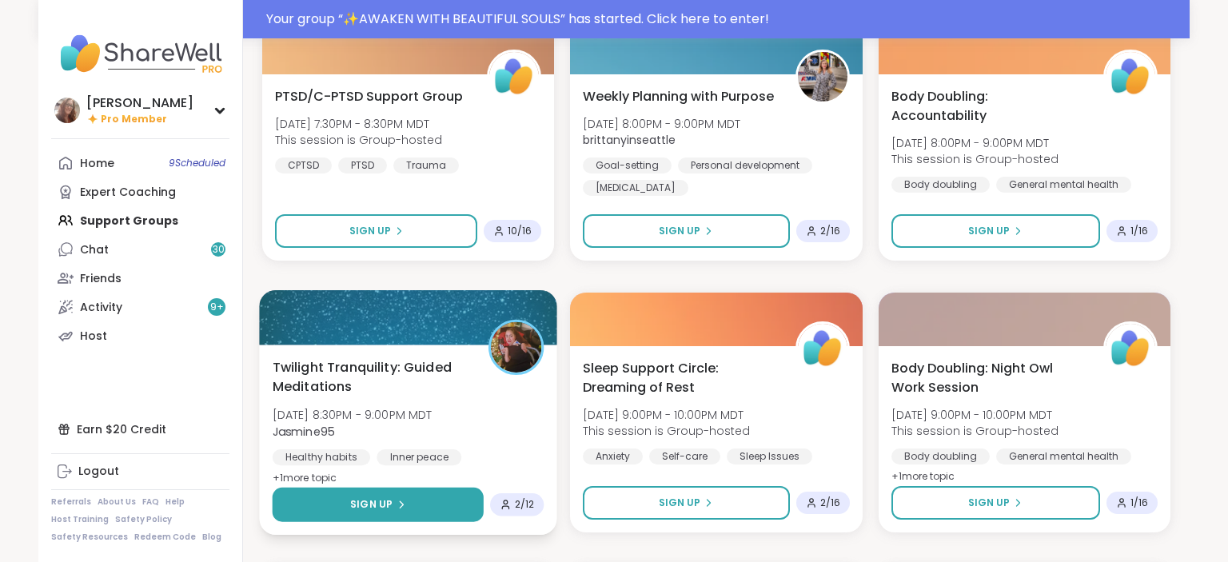
drag, startPoint x: 398, startPoint y: 497, endPoint x: 399, endPoint y: 489, distance: 8.8
click at [398, 497] on div "Sign Up" at bounding box center [377, 504] width 55 height 14
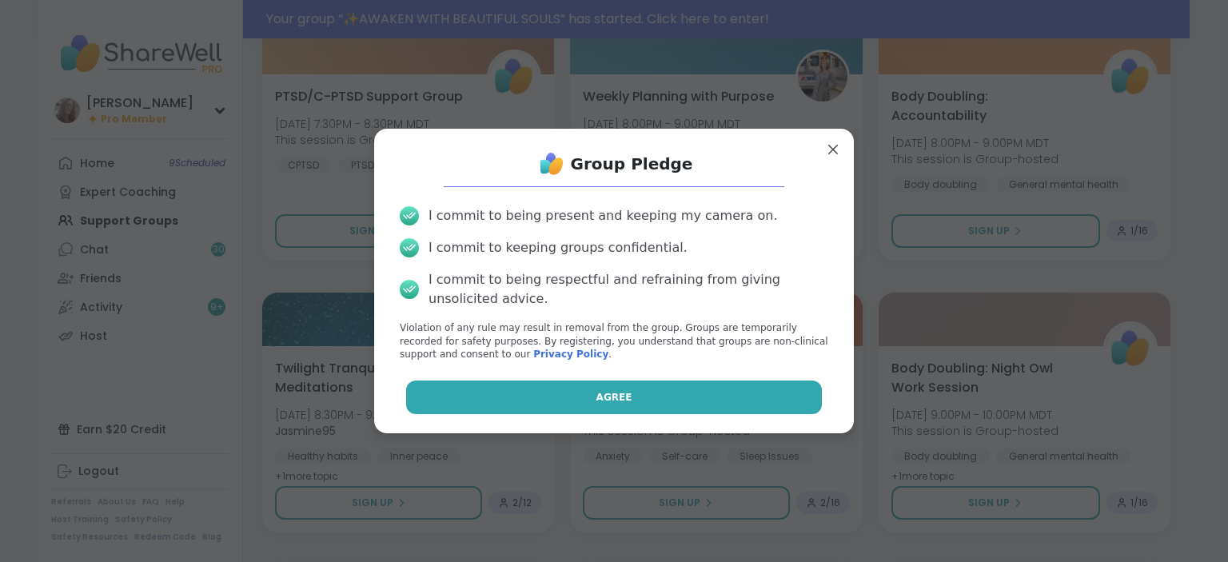
click at [504, 398] on button "Agree" at bounding box center [614, 398] width 417 height 34
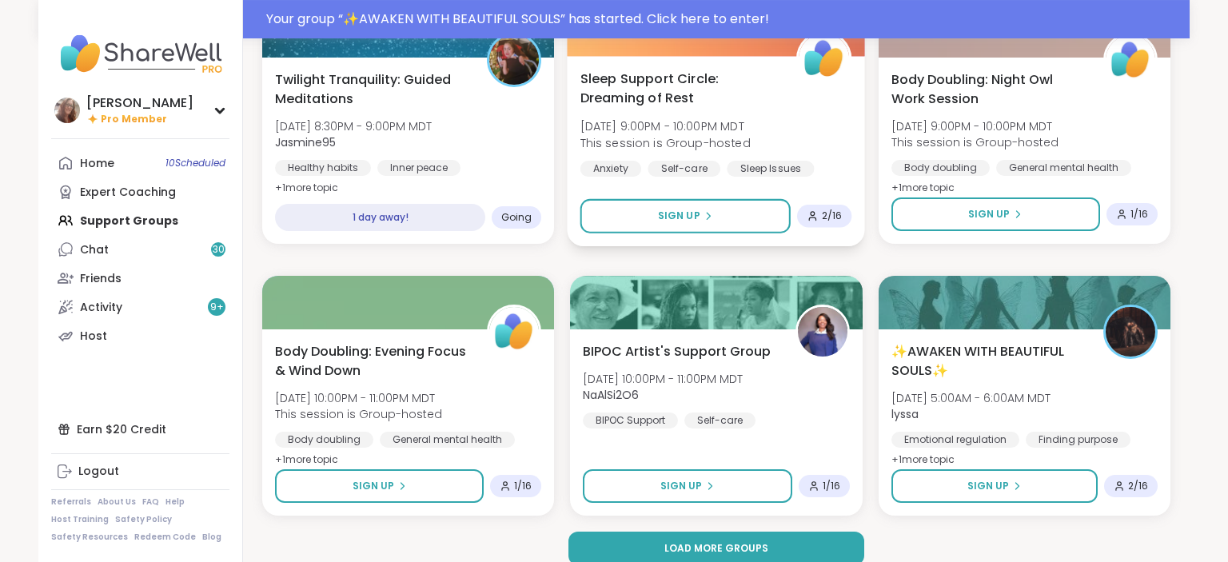
scroll to position [9503, 0]
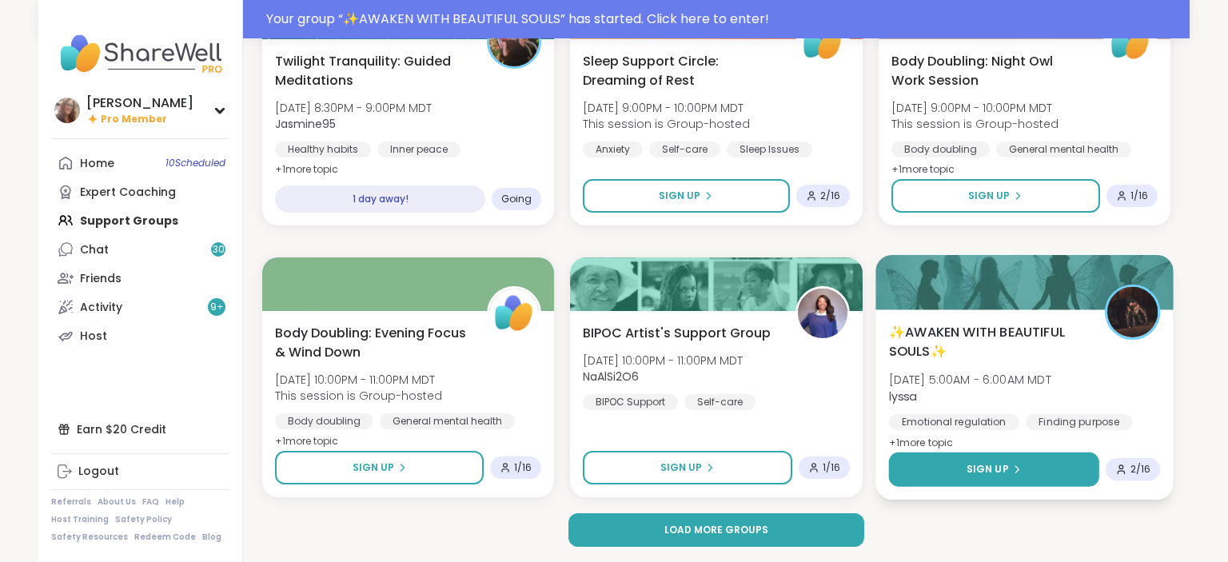
click at [980, 458] on button "Sign Up" at bounding box center [993, 470] width 211 height 34
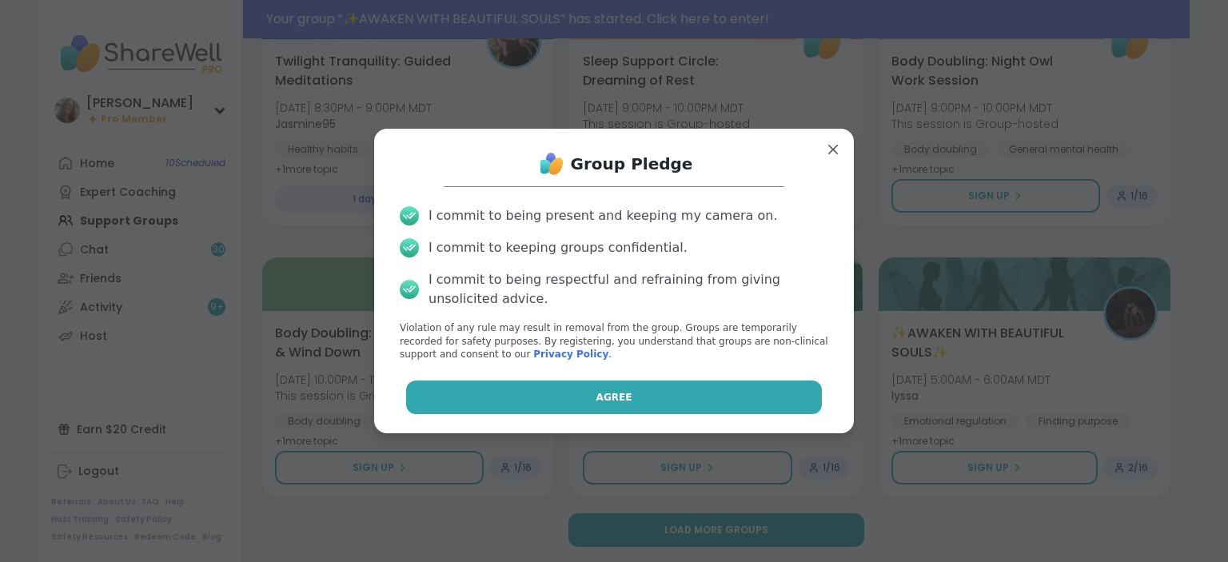
click at [756, 392] on button "Agree" at bounding box center [614, 398] width 417 height 34
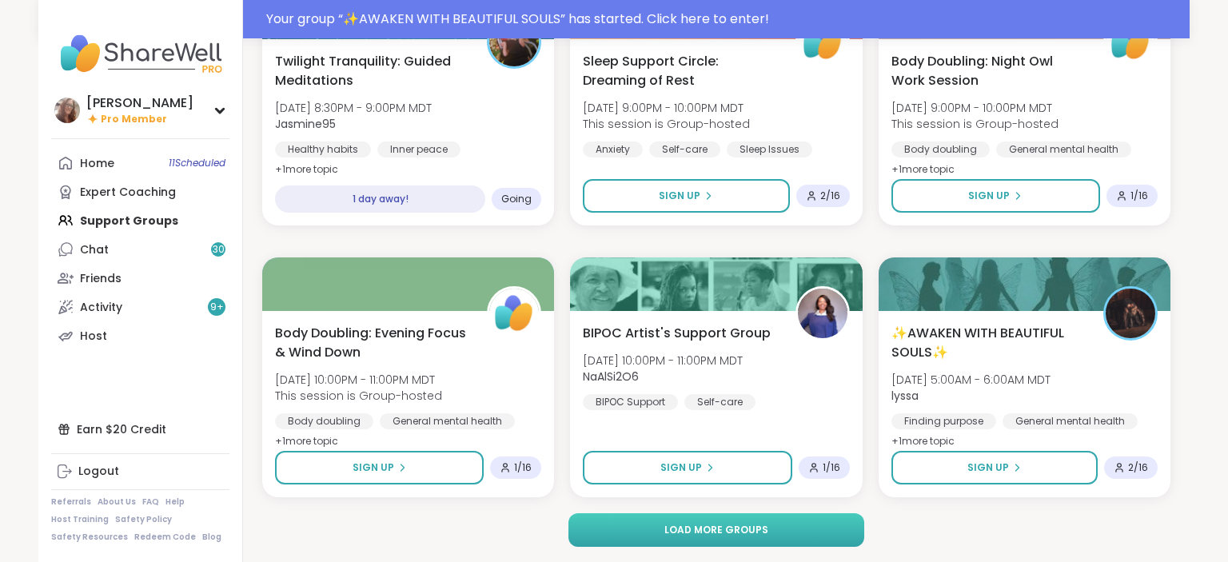
click at [812, 526] on button "Load more groups" at bounding box center [717, 530] width 297 height 34
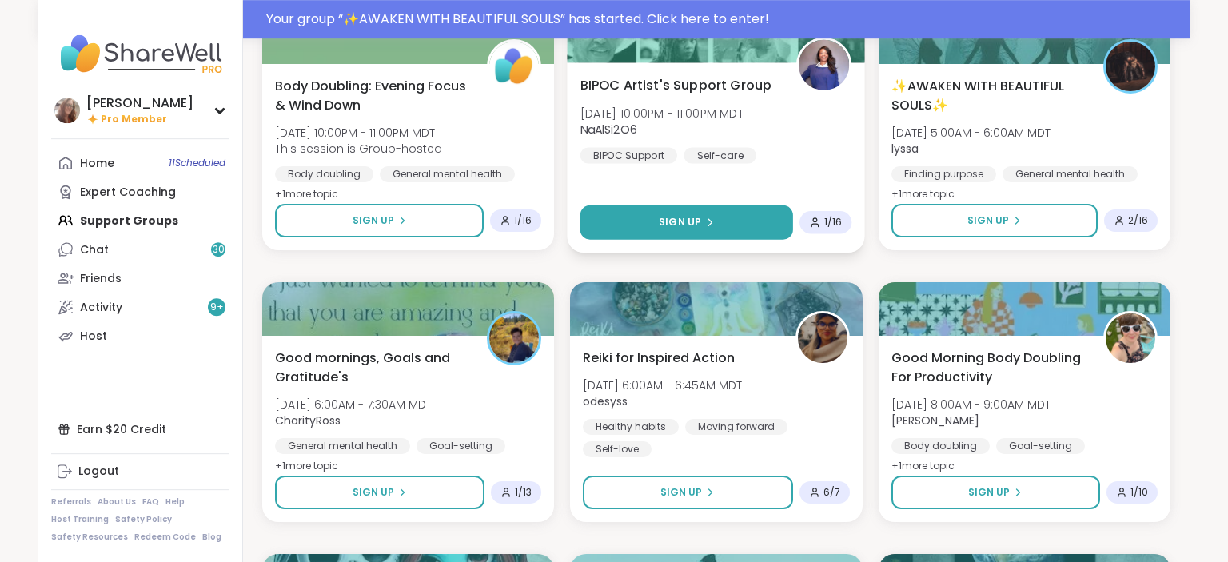
scroll to position [9756, 0]
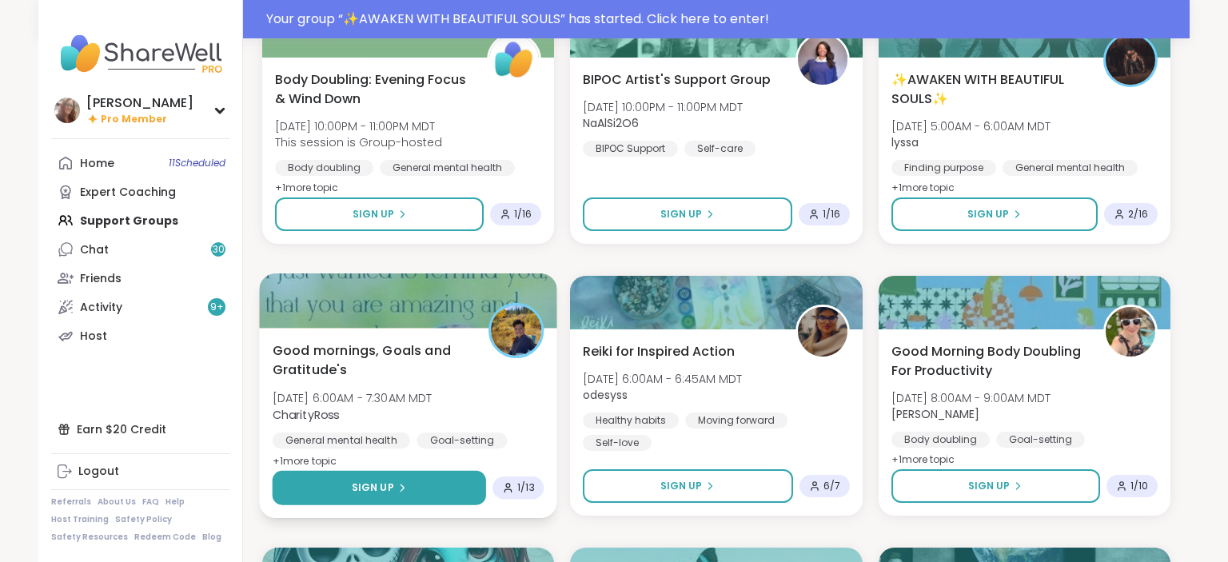
click at [455, 487] on button "Sign Up" at bounding box center [380, 488] width 214 height 34
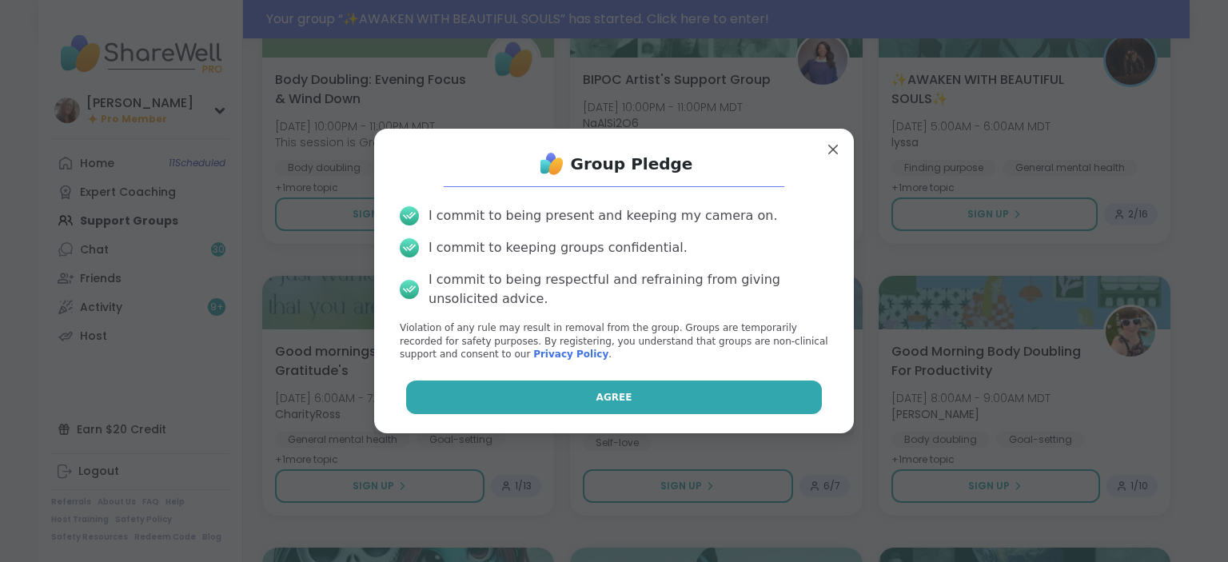
click at [523, 406] on button "Agree" at bounding box center [614, 398] width 417 height 34
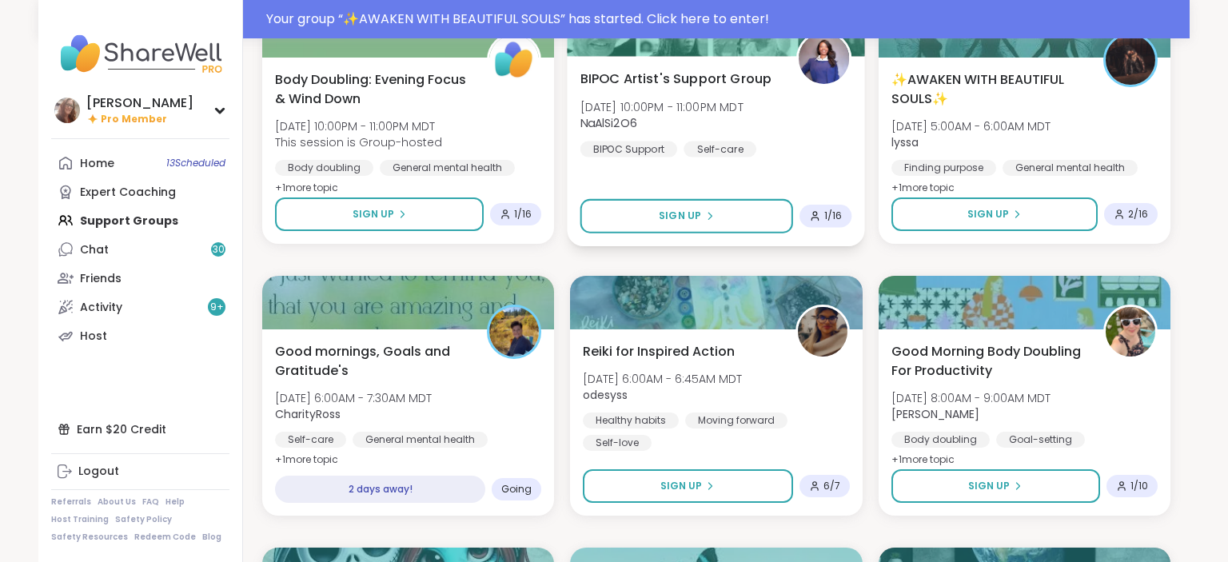
type textarea "*"
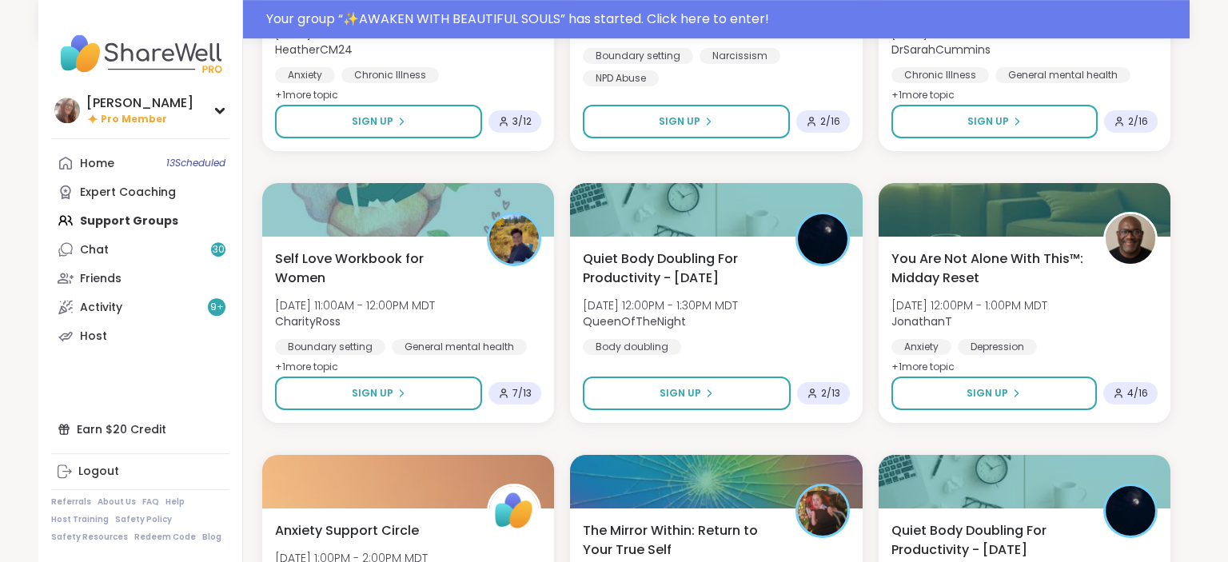
scroll to position [10938, 0]
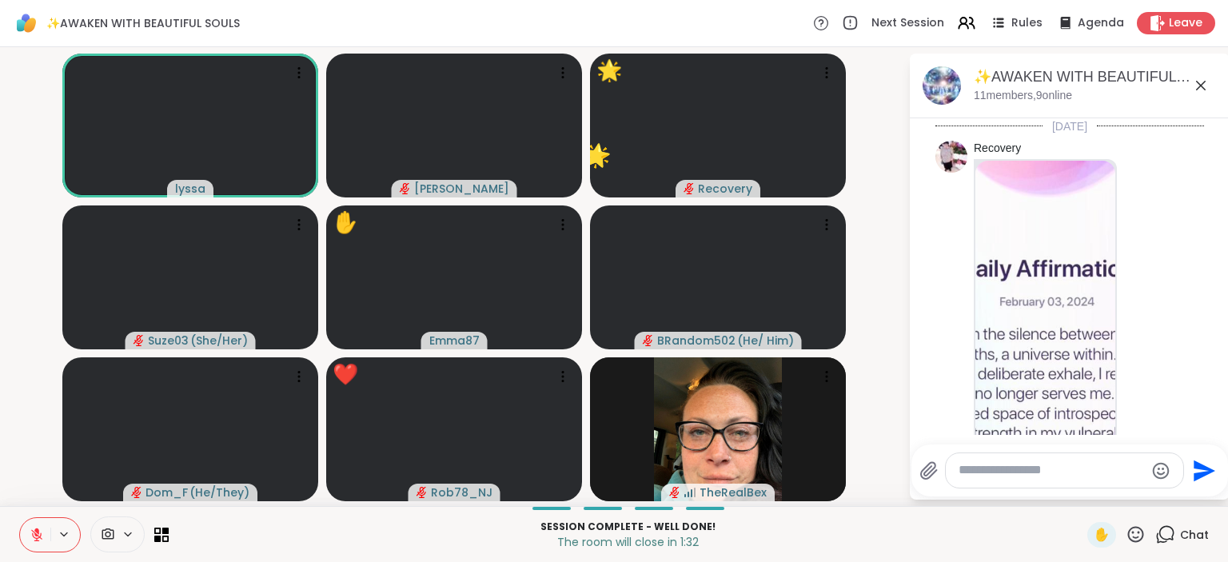
scroll to position [8639, 0]
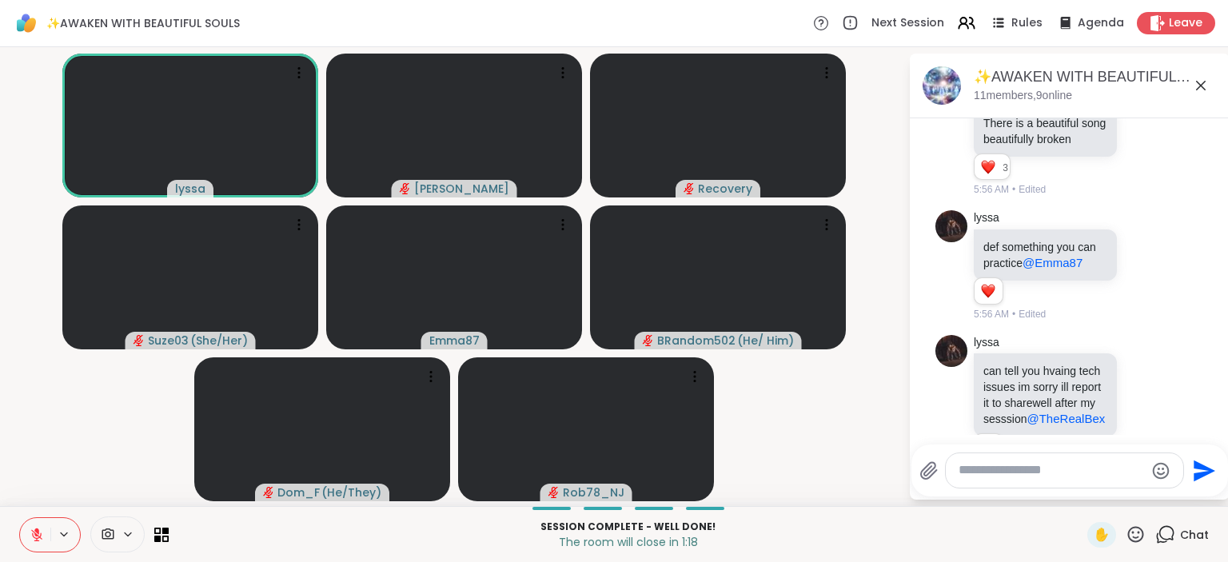
click at [1011, 533] on button "Select Reaction: Heart" at bounding box center [1018, 549] width 32 height 32
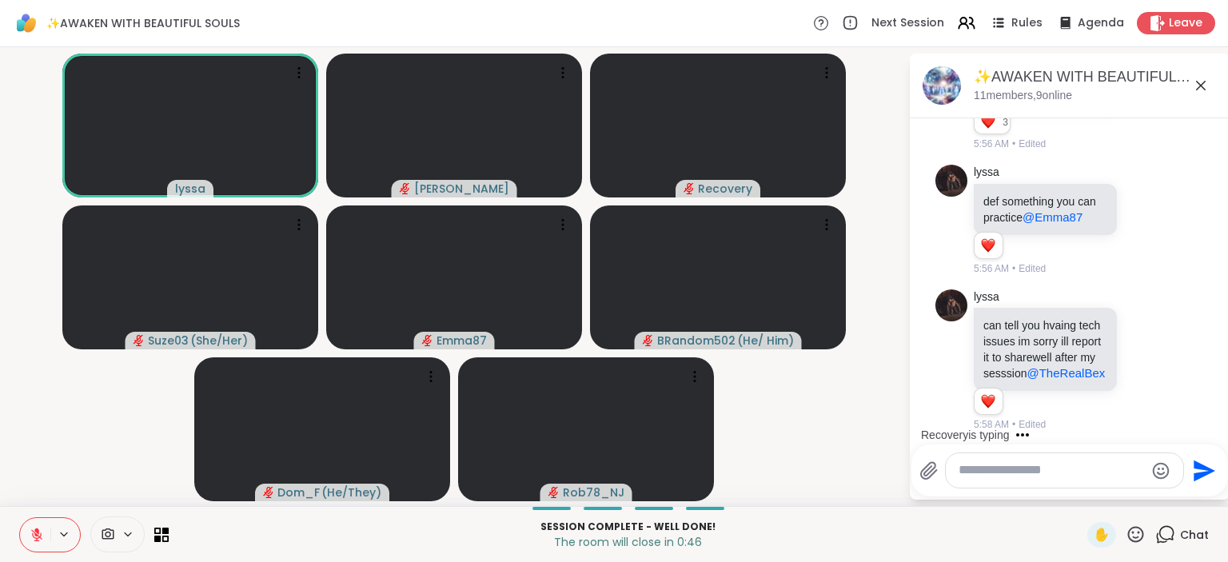
click at [1139, 541] on icon at bounding box center [1136, 535] width 20 height 20
click at [1154, 494] on span "🌟" at bounding box center [1160, 492] width 16 height 19
click at [1136, 536] on icon at bounding box center [1136, 535] width 20 height 20
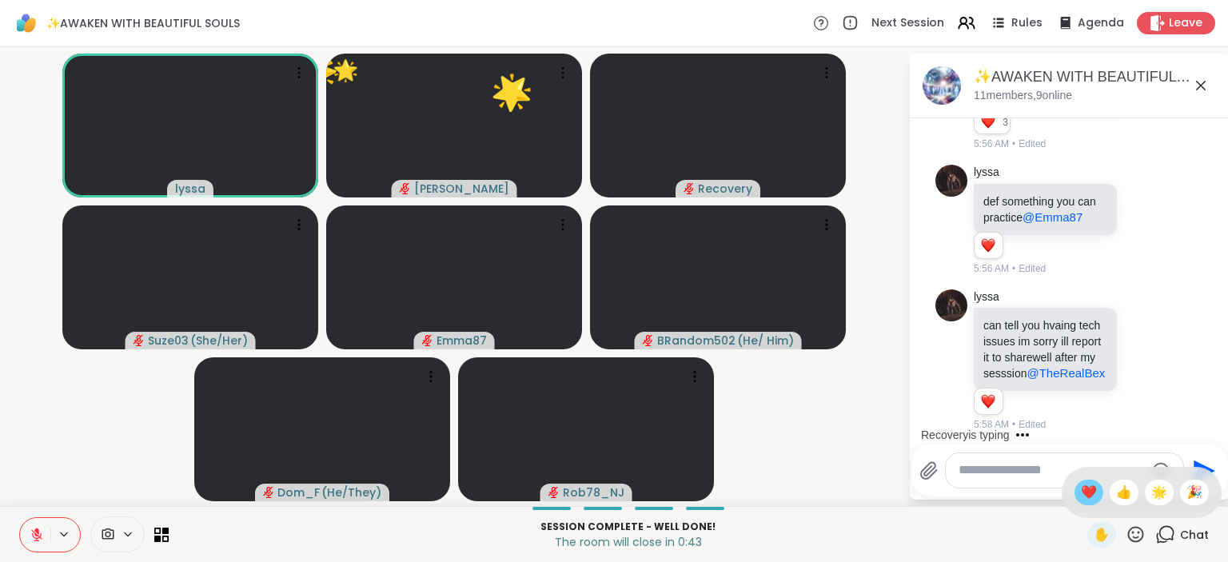
click at [1077, 483] on div "❤️" at bounding box center [1089, 493] width 29 height 26
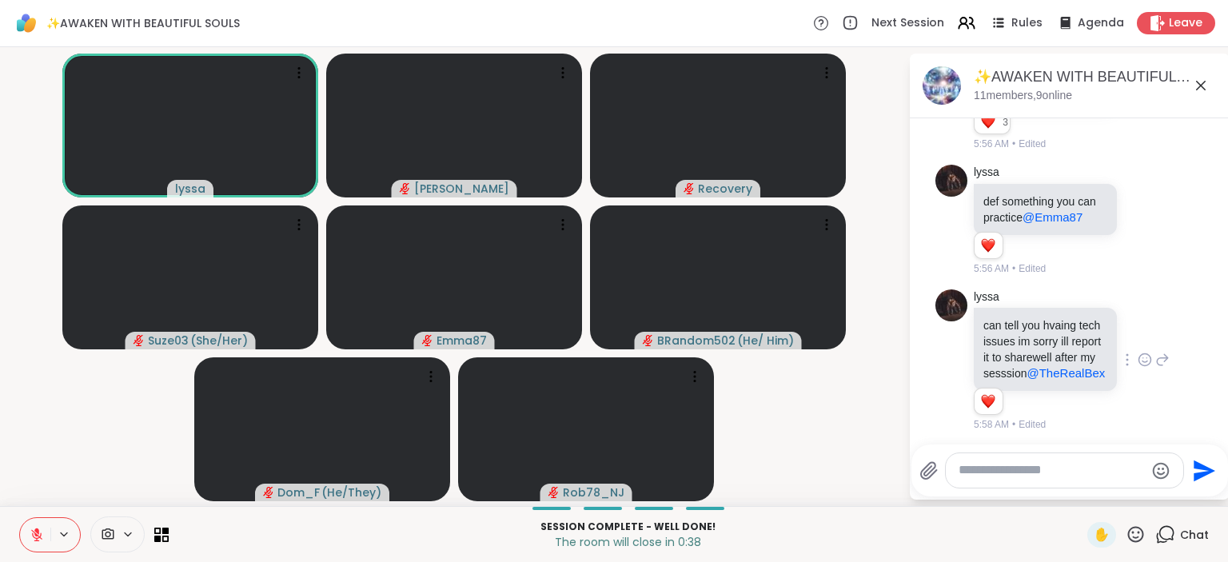
scroll to position [8769, 0]
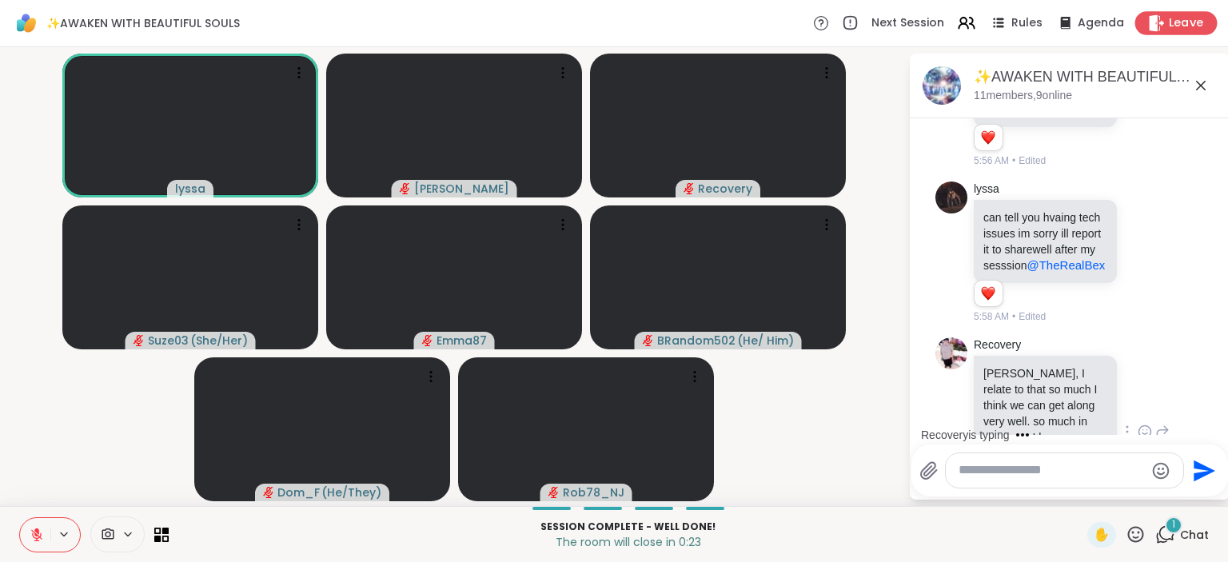
scroll to position [8876, 0]
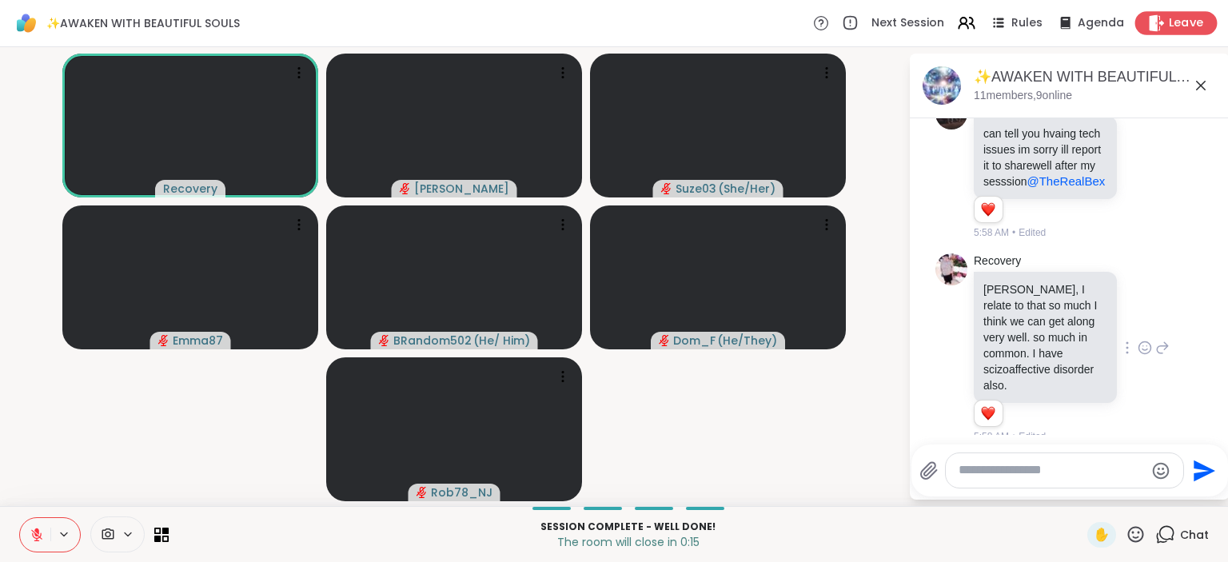
click at [1171, 18] on span "Leave" at bounding box center [1186, 23] width 35 height 17
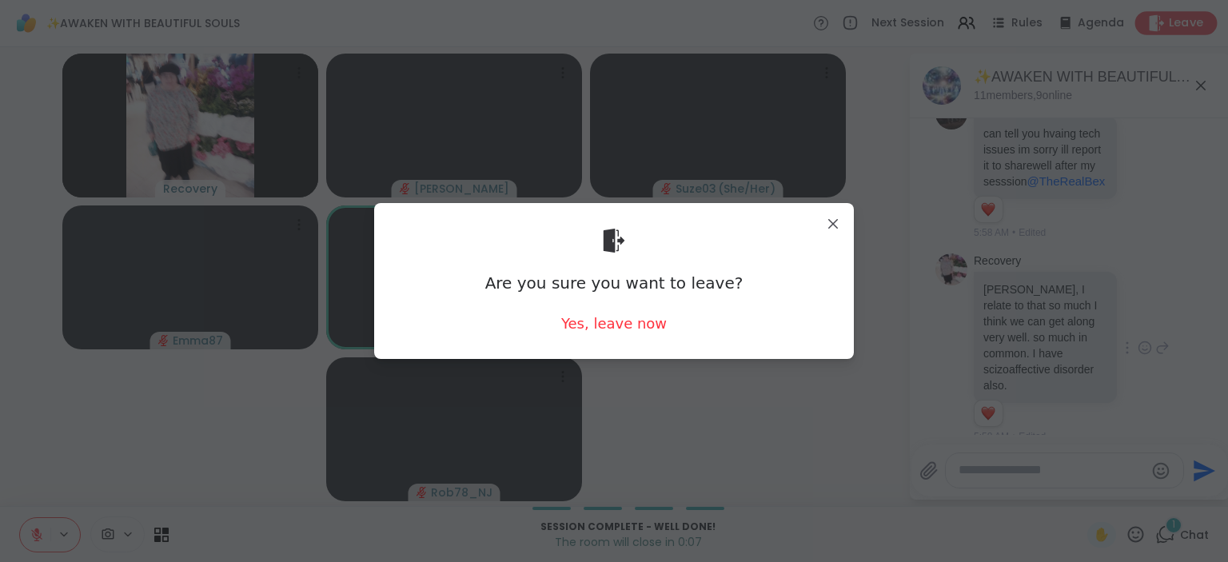
scroll to position [8962, 0]
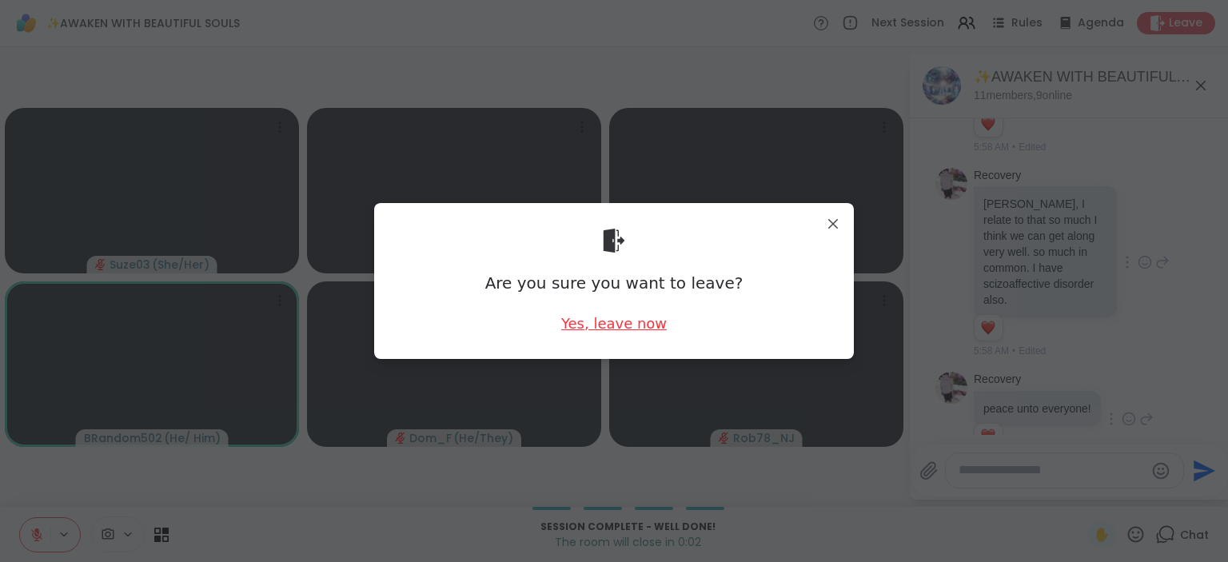
click at [620, 321] on div "Yes, leave now" at bounding box center [614, 323] width 106 height 20
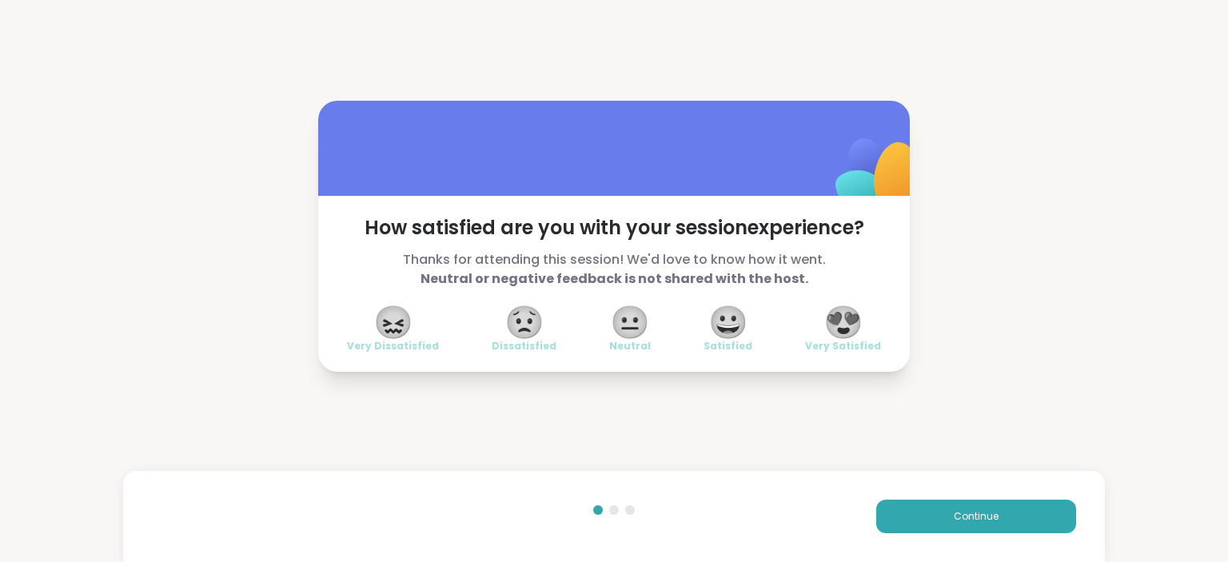
click at [843, 312] on span "😍" at bounding box center [844, 322] width 40 height 29
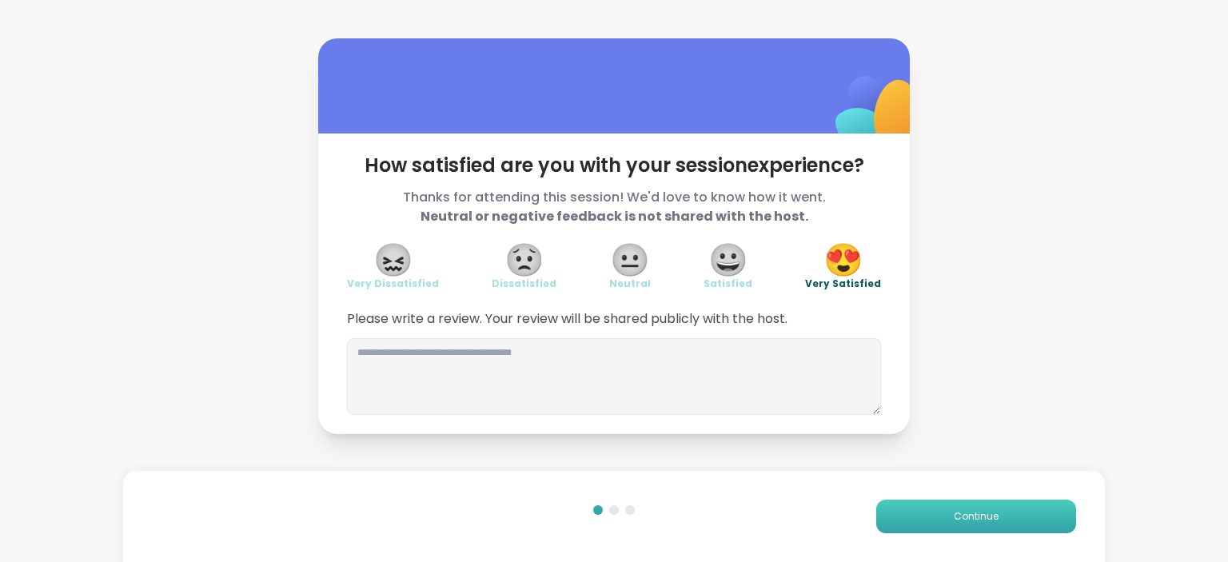
click at [964, 523] on span "Continue" at bounding box center [976, 516] width 45 height 14
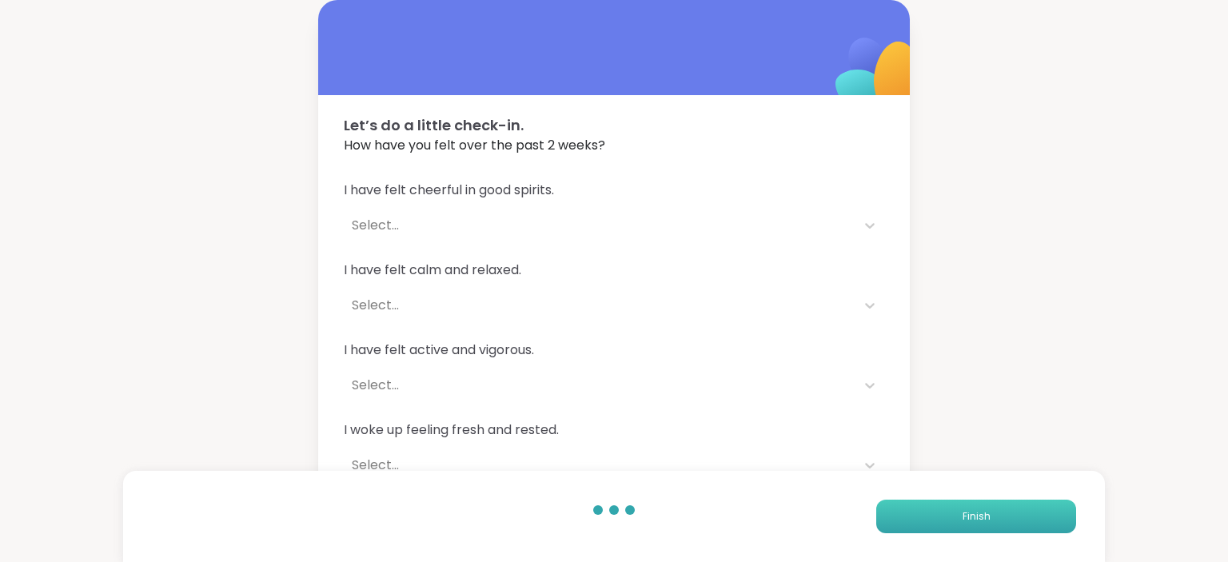
click at [964, 523] on span "Finish" at bounding box center [977, 516] width 28 height 14
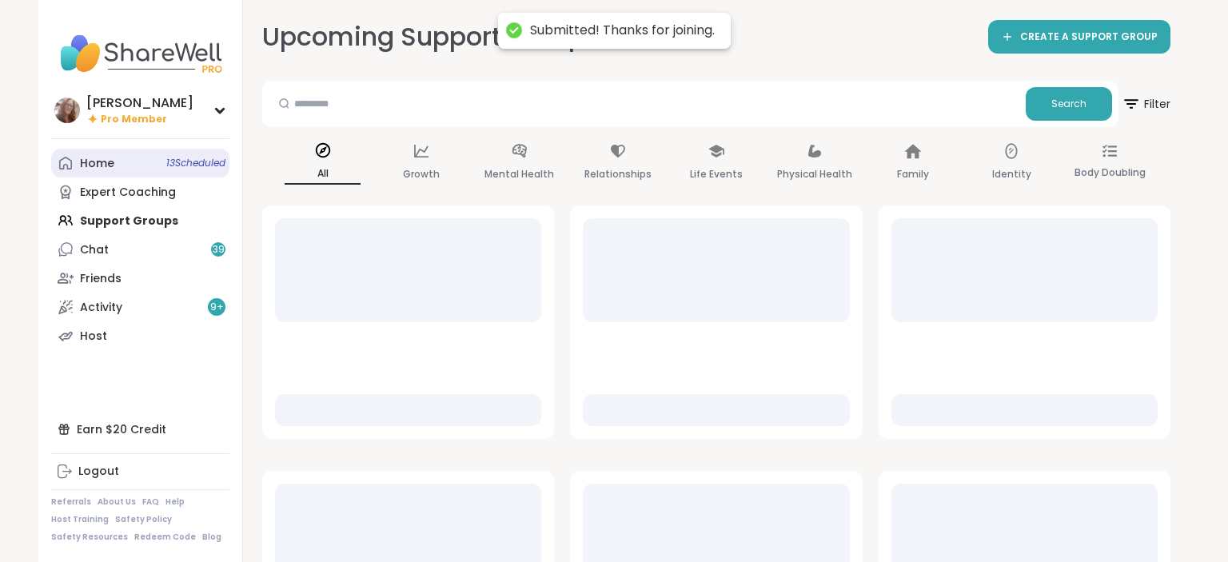
click at [138, 174] on link "Home 13 Scheduled" at bounding box center [140, 163] width 178 height 29
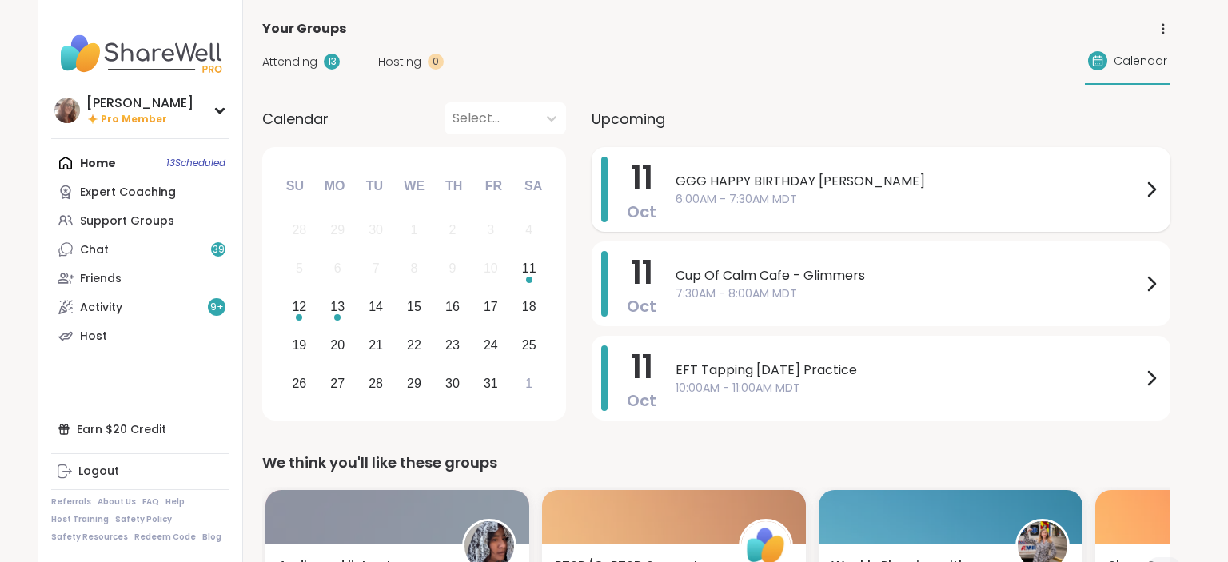
click at [741, 198] on span "6:00AM - 7:30AM MDT" at bounding box center [909, 199] width 466 height 17
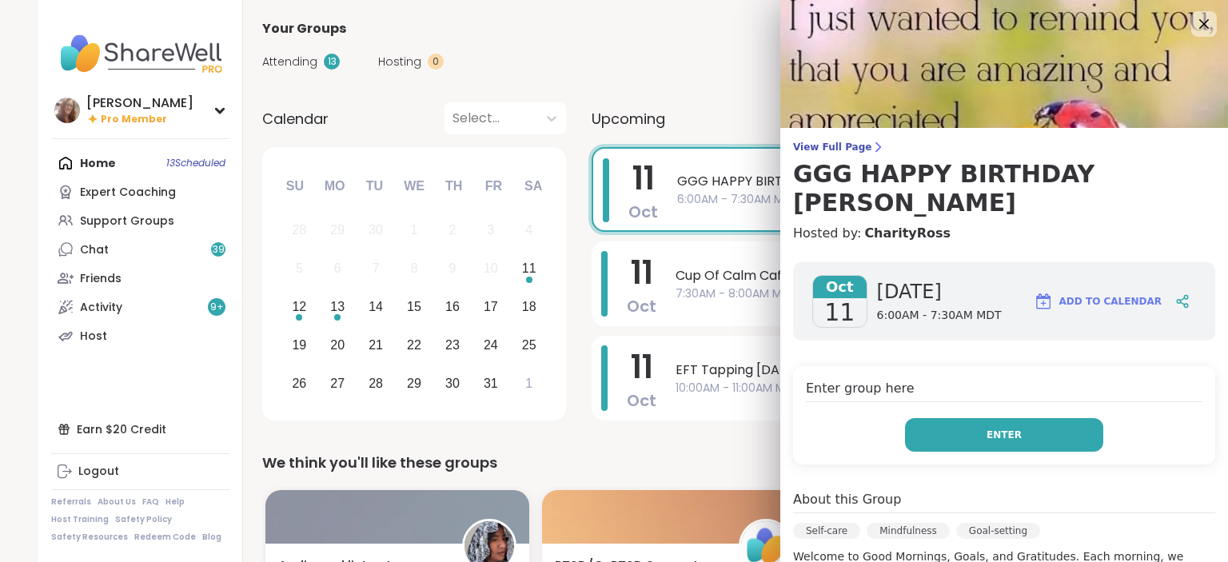
click at [1007, 428] on span "Enter" at bounding box center [1004, 435] width 35 height 14
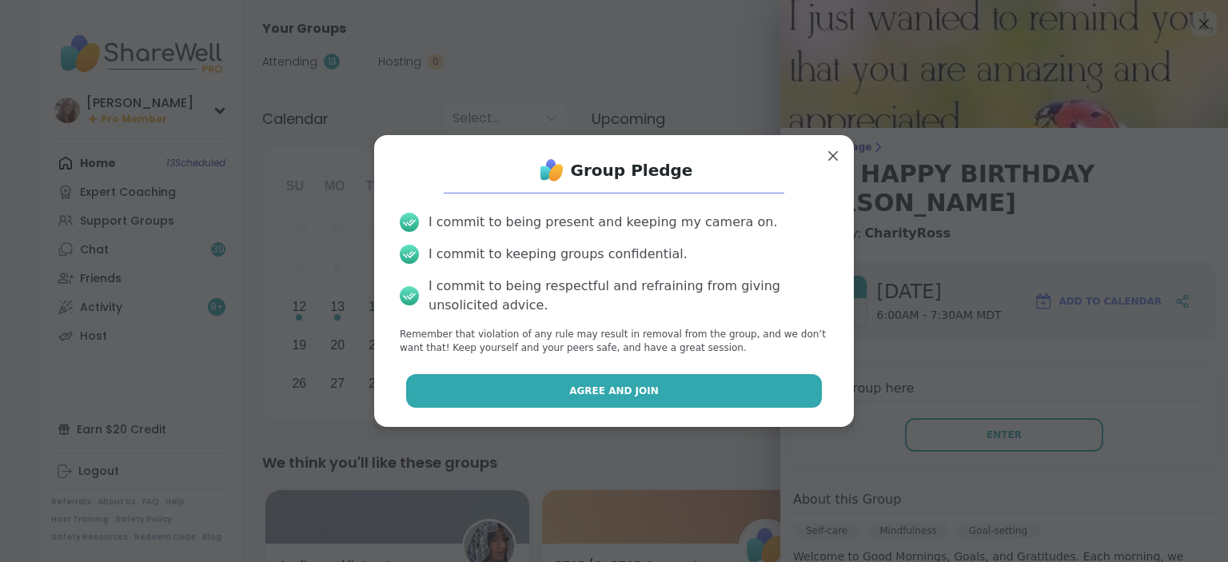
click at [752, 385] on button "Agree and Join" at bounding box center [614, 391] width 417 height 34
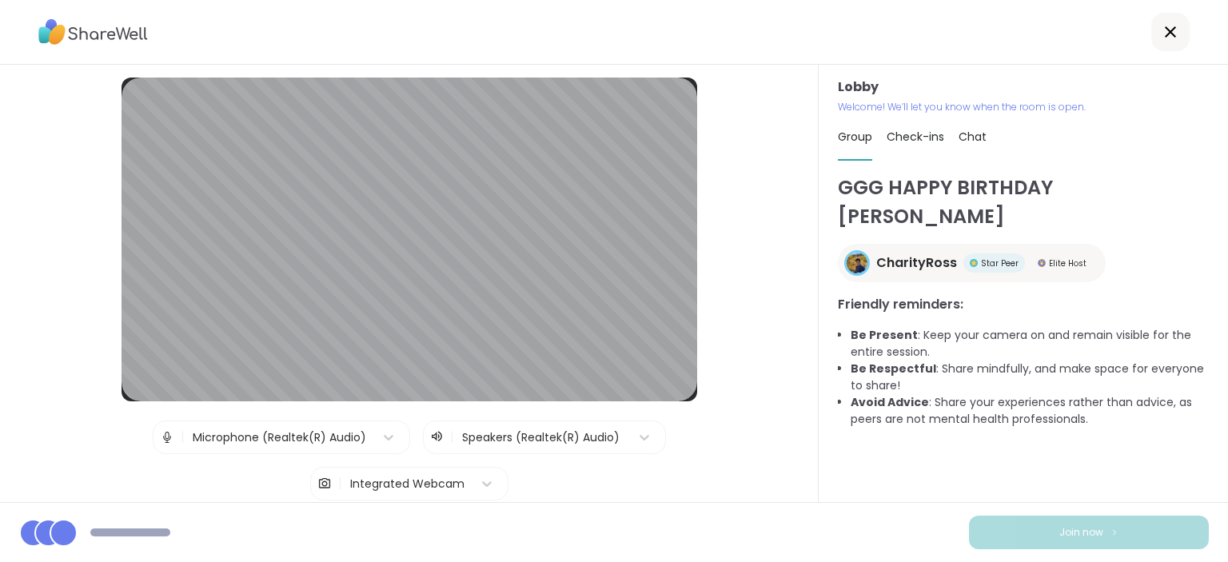
click at [983, 132] on span "Chat" at bounding box center [973, 137] width 28 height 16
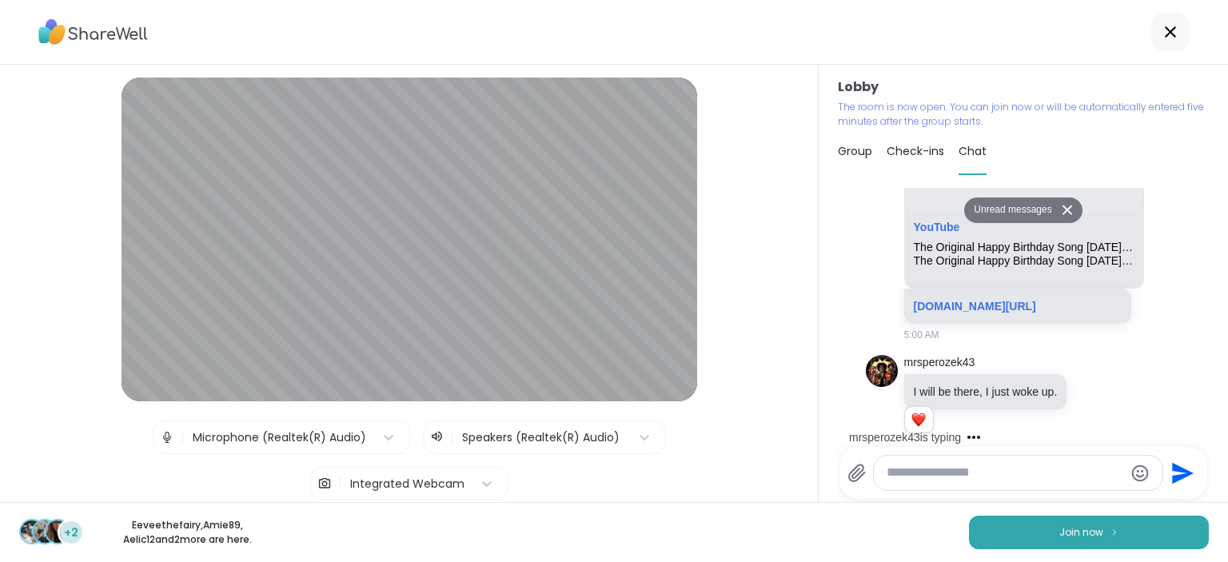
scroll to position [1062, 0]
click at [993, 474] on textarea "Type your message" at bounding box center [1005, 473] width 237 height 17
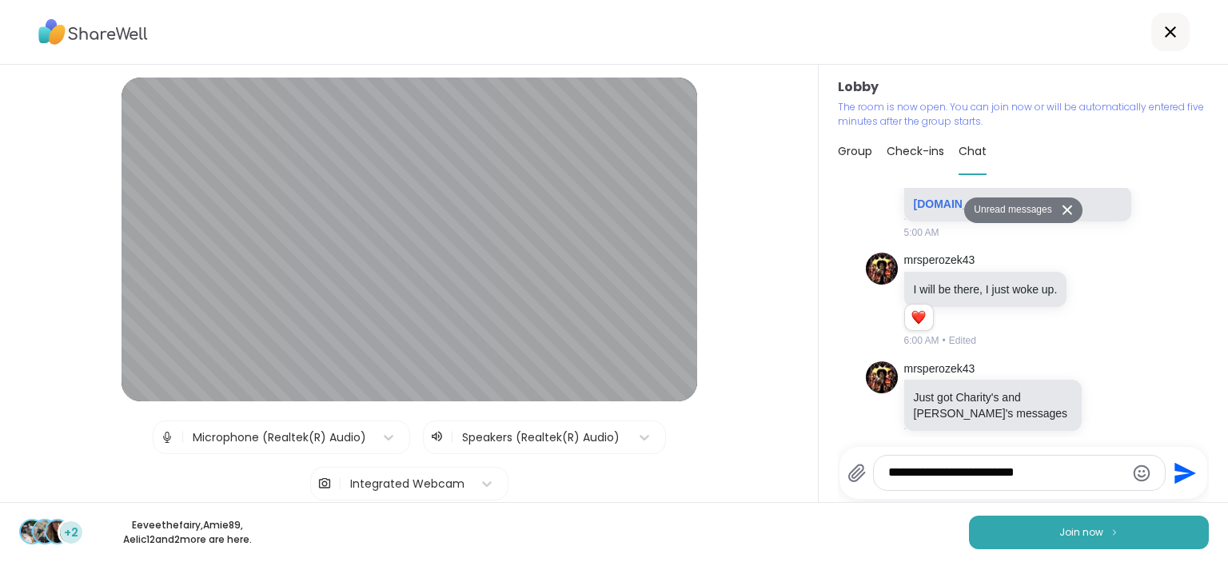
scroll to position [1124, 0]
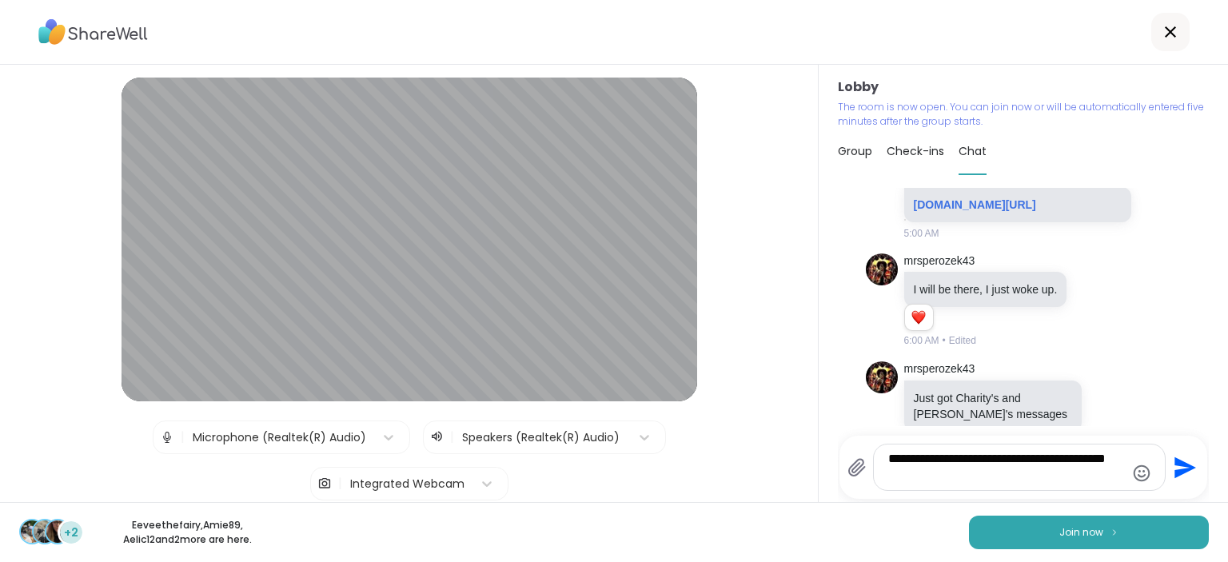
type textarea "**********"
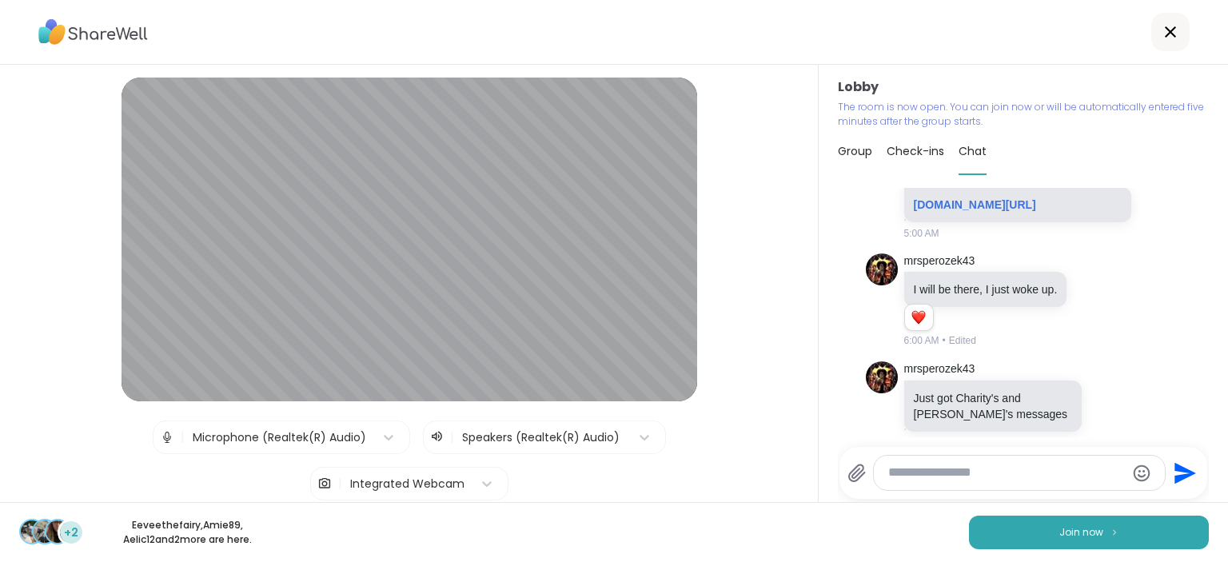
scroll to position [1225, 0]
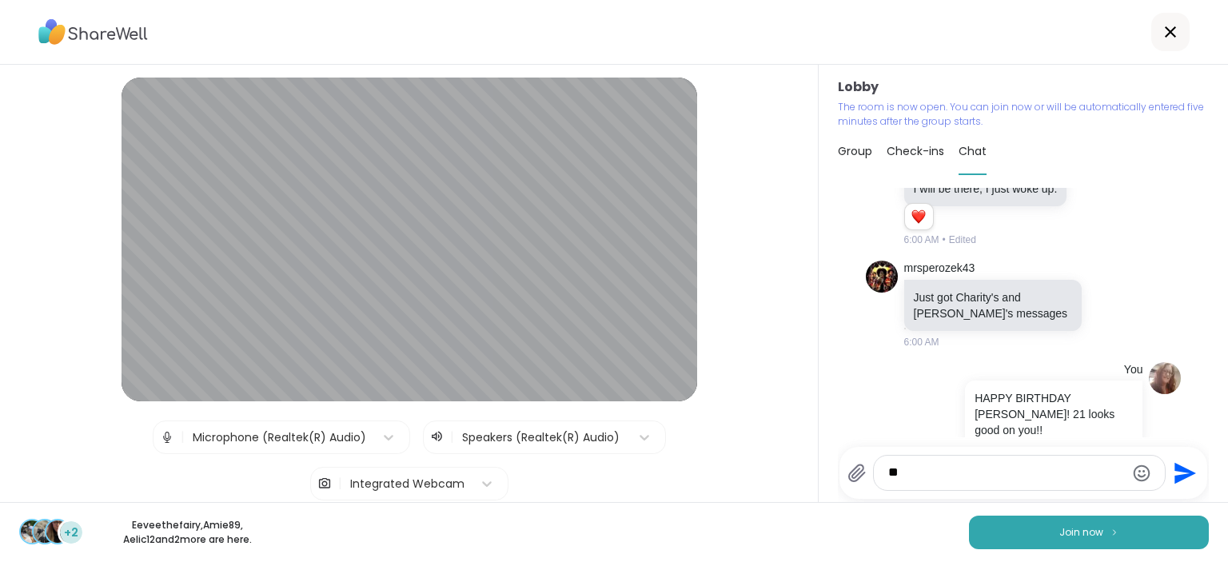
type textarea "***"
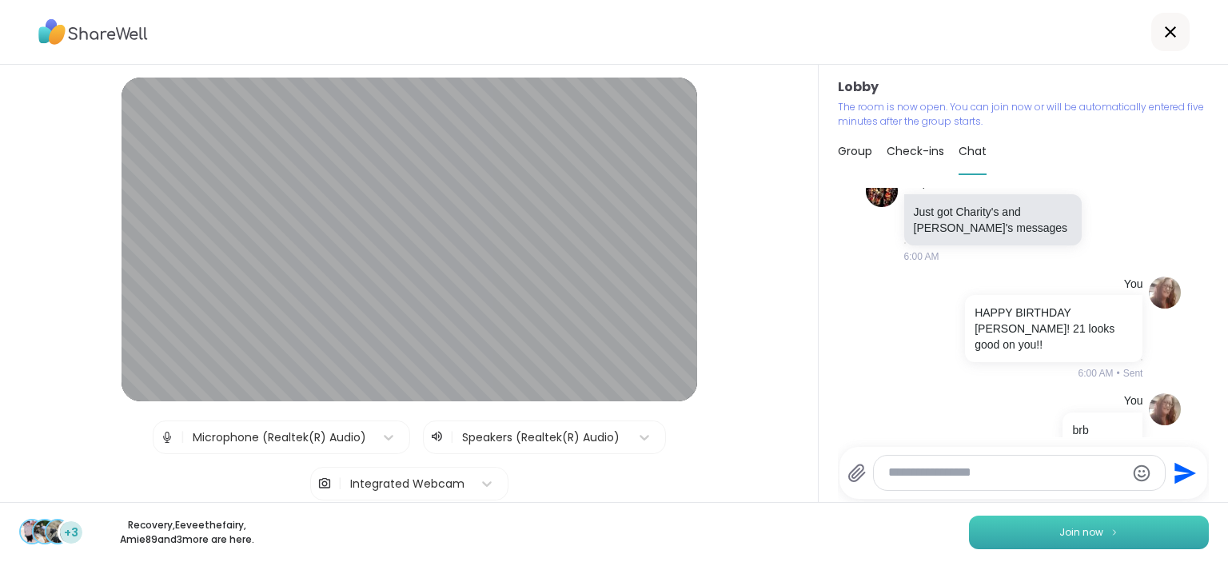
click at [1038, 541] on button "Join now" at bounding box center [1089, 533] width 240 height 34
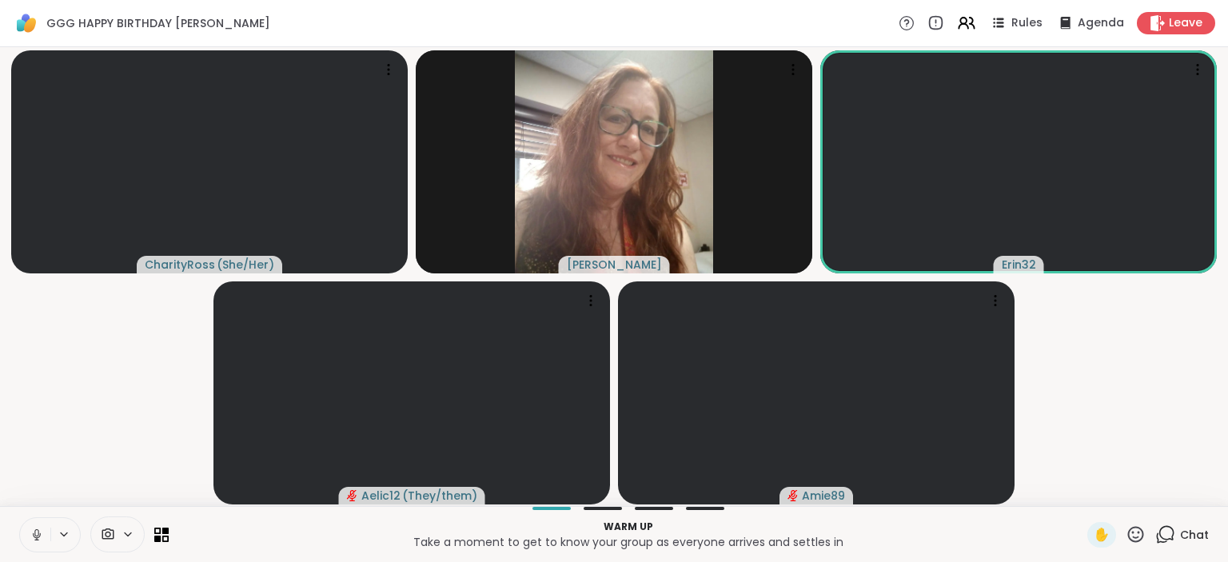
click at [34, 539] on icon at bounding box center [37, 535] width 14 height 14
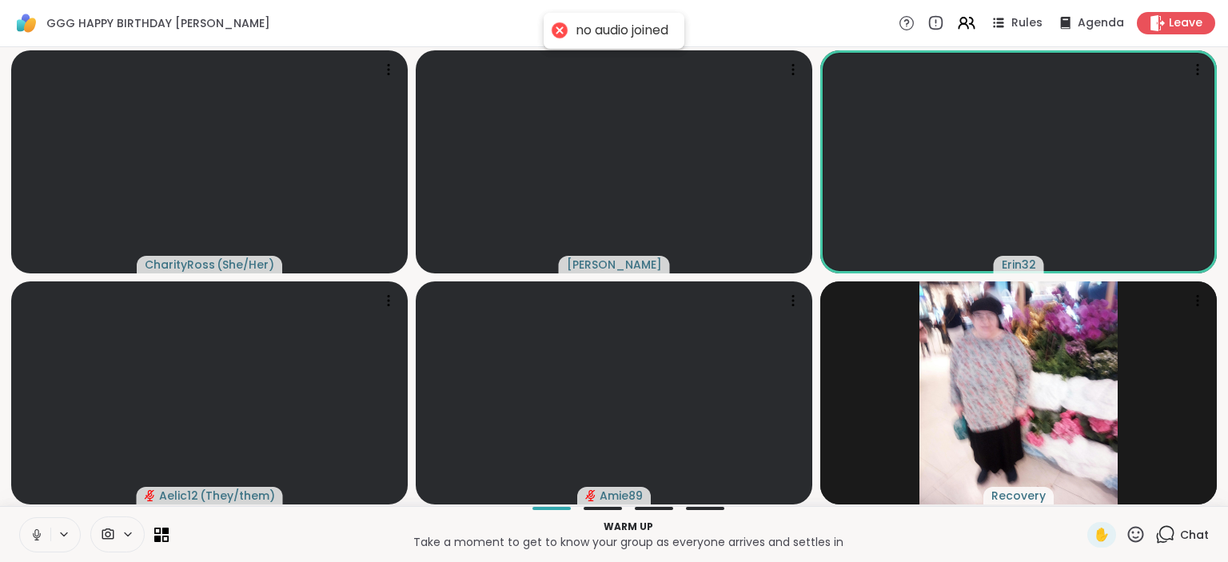
click at [34, 539] on icon at bounding box center [37, 535] width 14 height 14
